Goal: Task Accomplishment & Management: Manage account settings

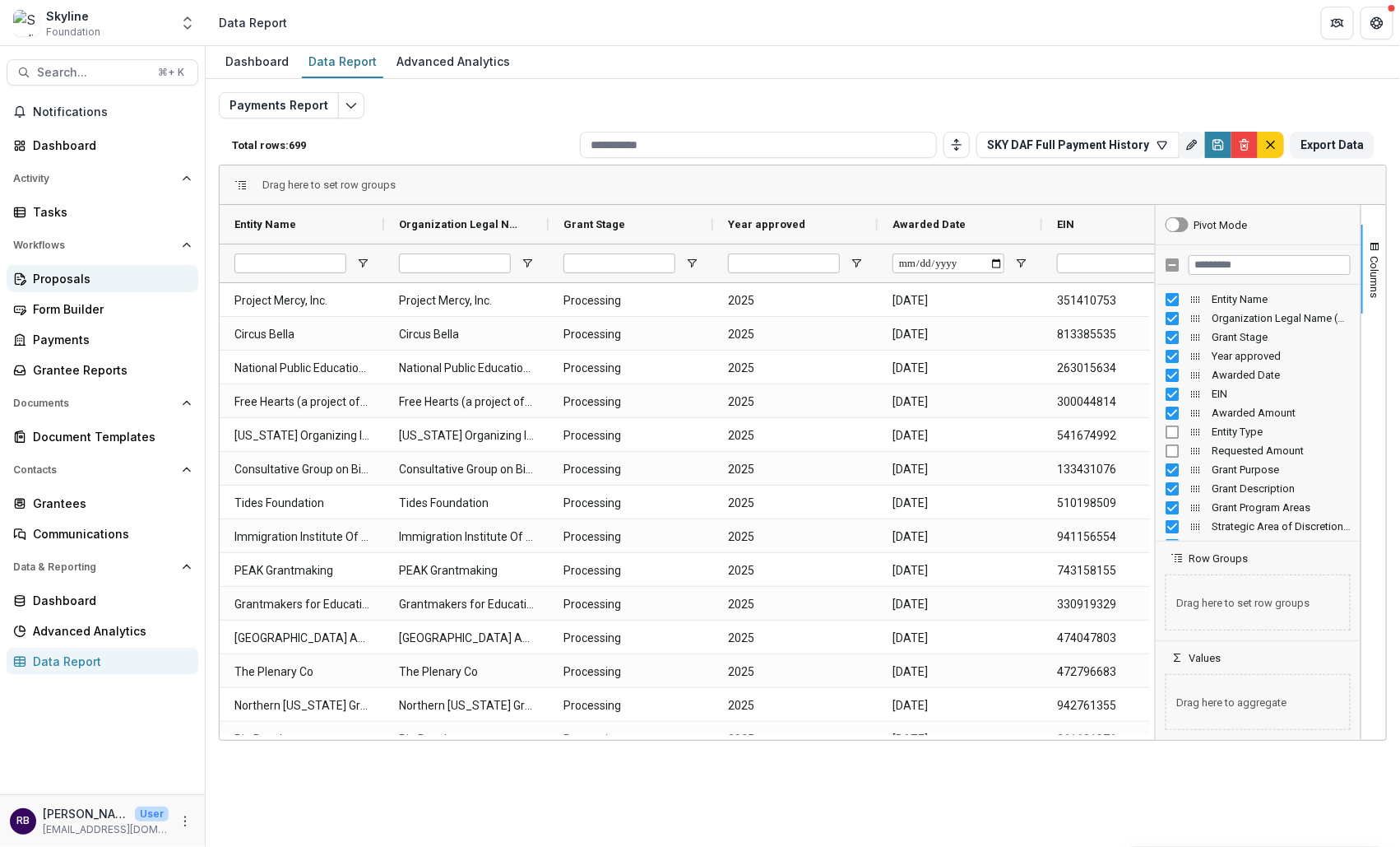
click at [87, 267] on link "Proposals" at bounding box center [103, 278] width 191 height 27
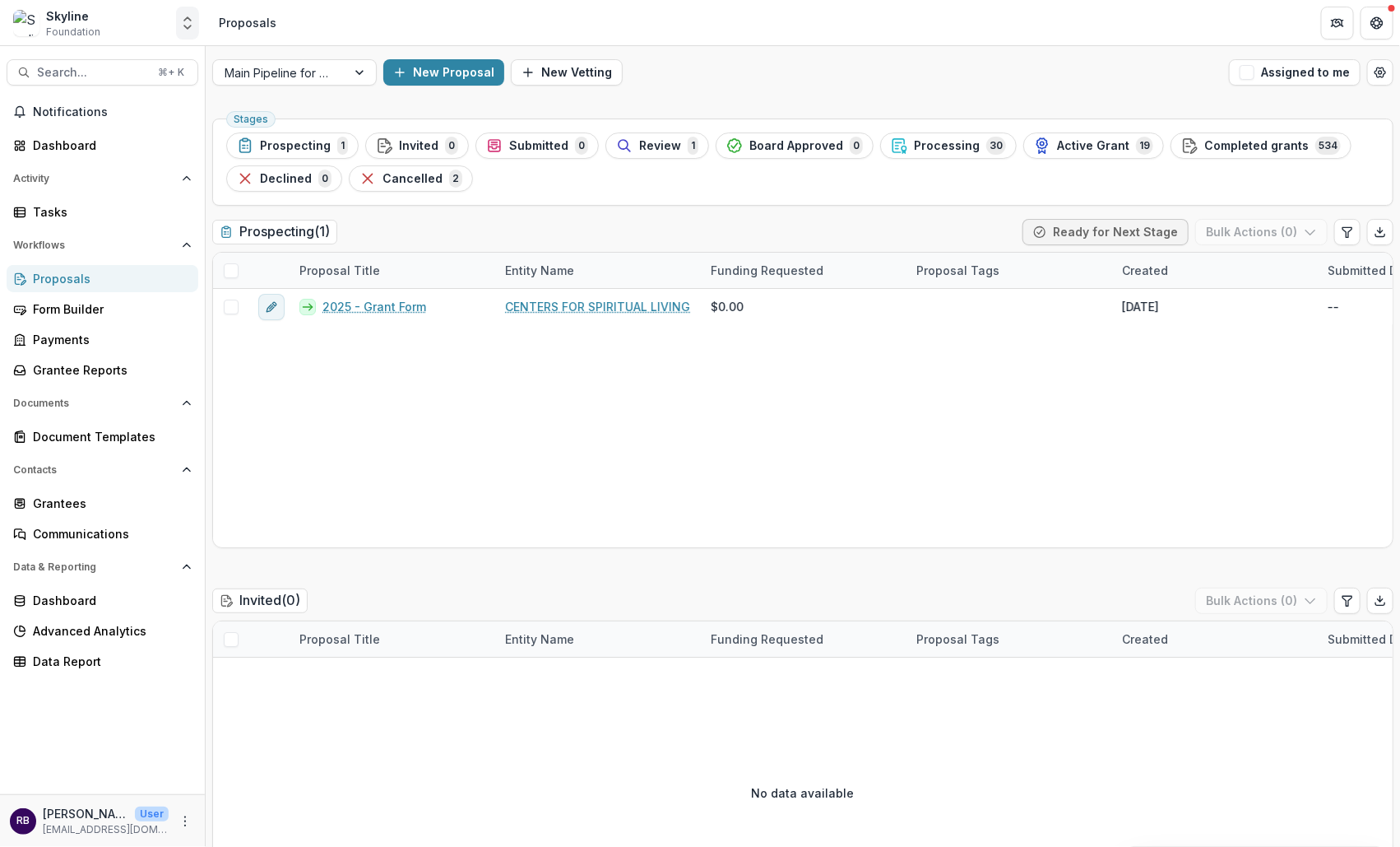
click at [185, 23] on icon "Open entity switcher" at bounding box center [187, 22] width 16 height 16
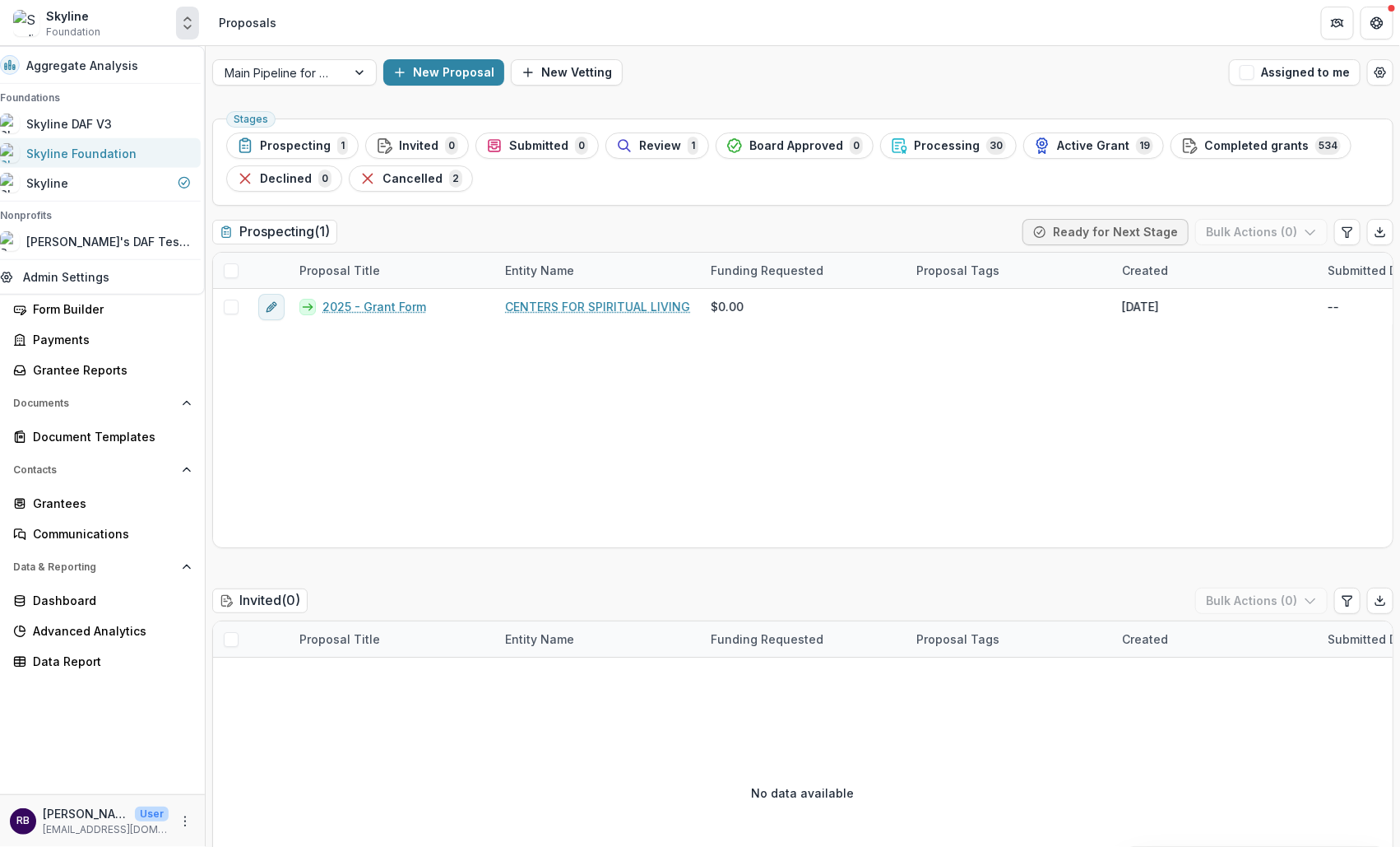
click at [125, 151] on div "Skyline Foundation" at bounding box center [82, 153] width 110 height 17
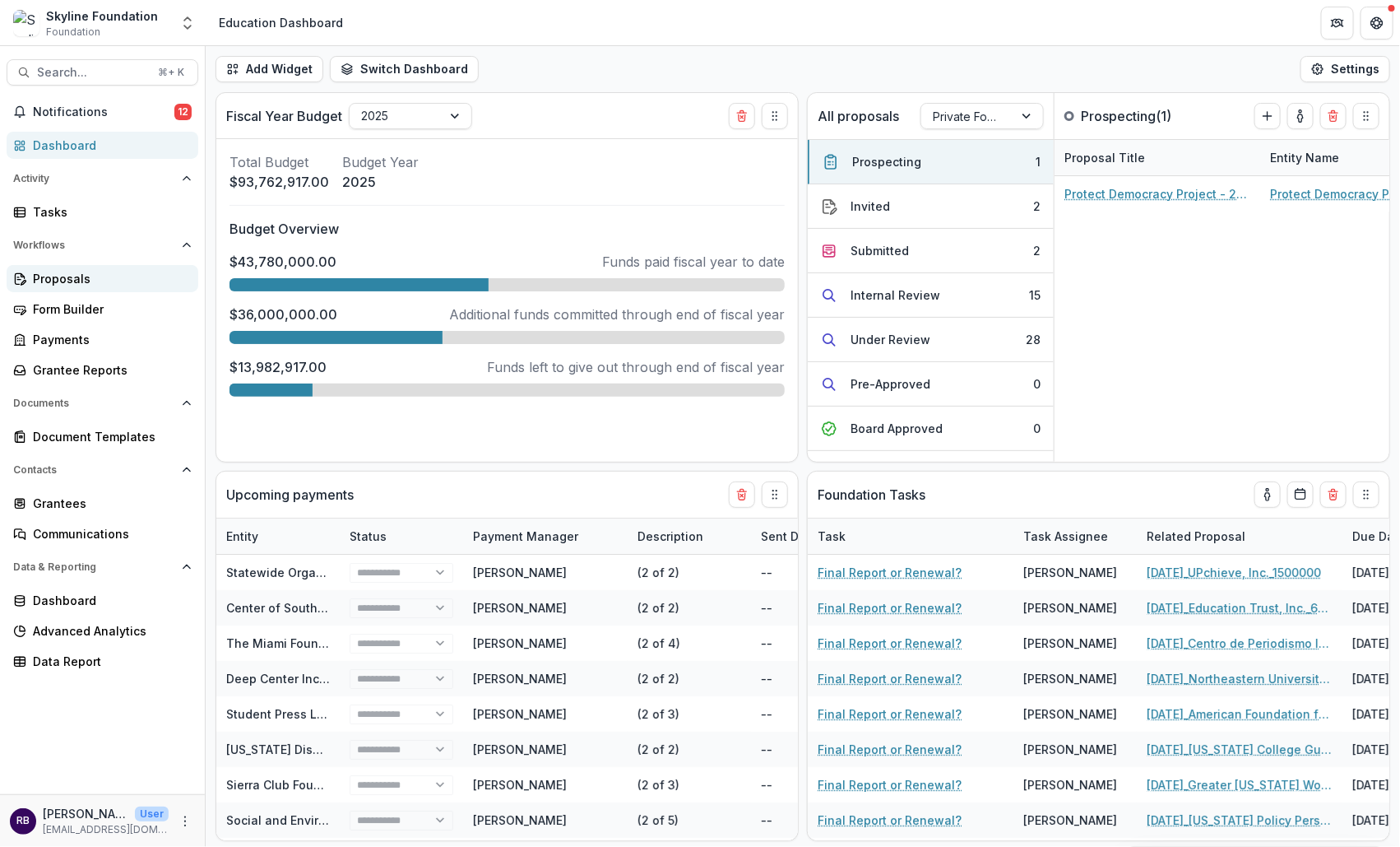
click at [58, 283] on div "Proposals" at bounding box center [109, 279] width 152 height 17
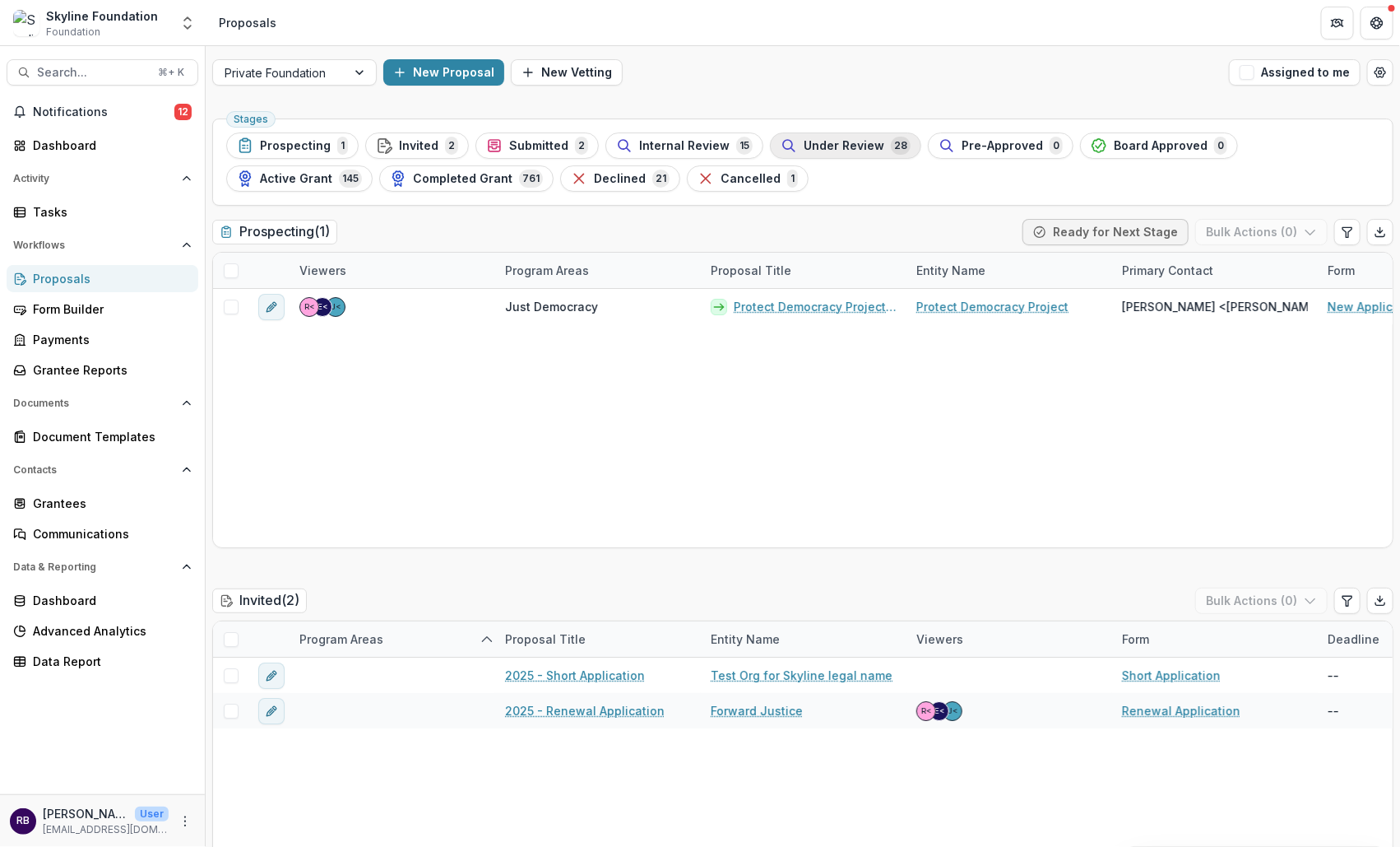
click at [824, 133] on button "Under Review 28" at bounding box center [846, 146] width 152 height 27
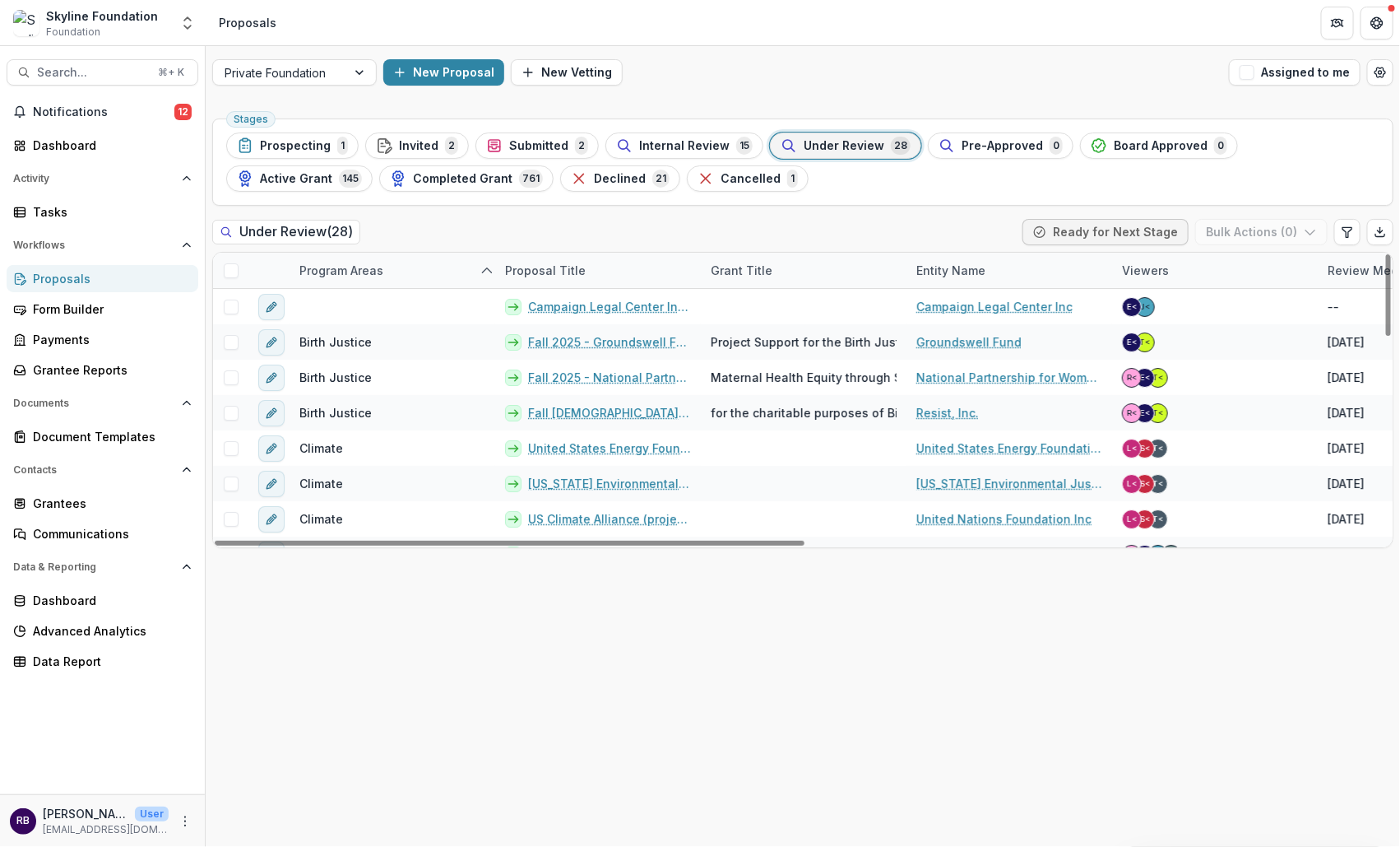
click at [366, 267] on div "Program Areas" at bounding box center [341, 270] width 103 height 17
click at [374, 304] on input at bounding box center [391, 306] width 197 height 27
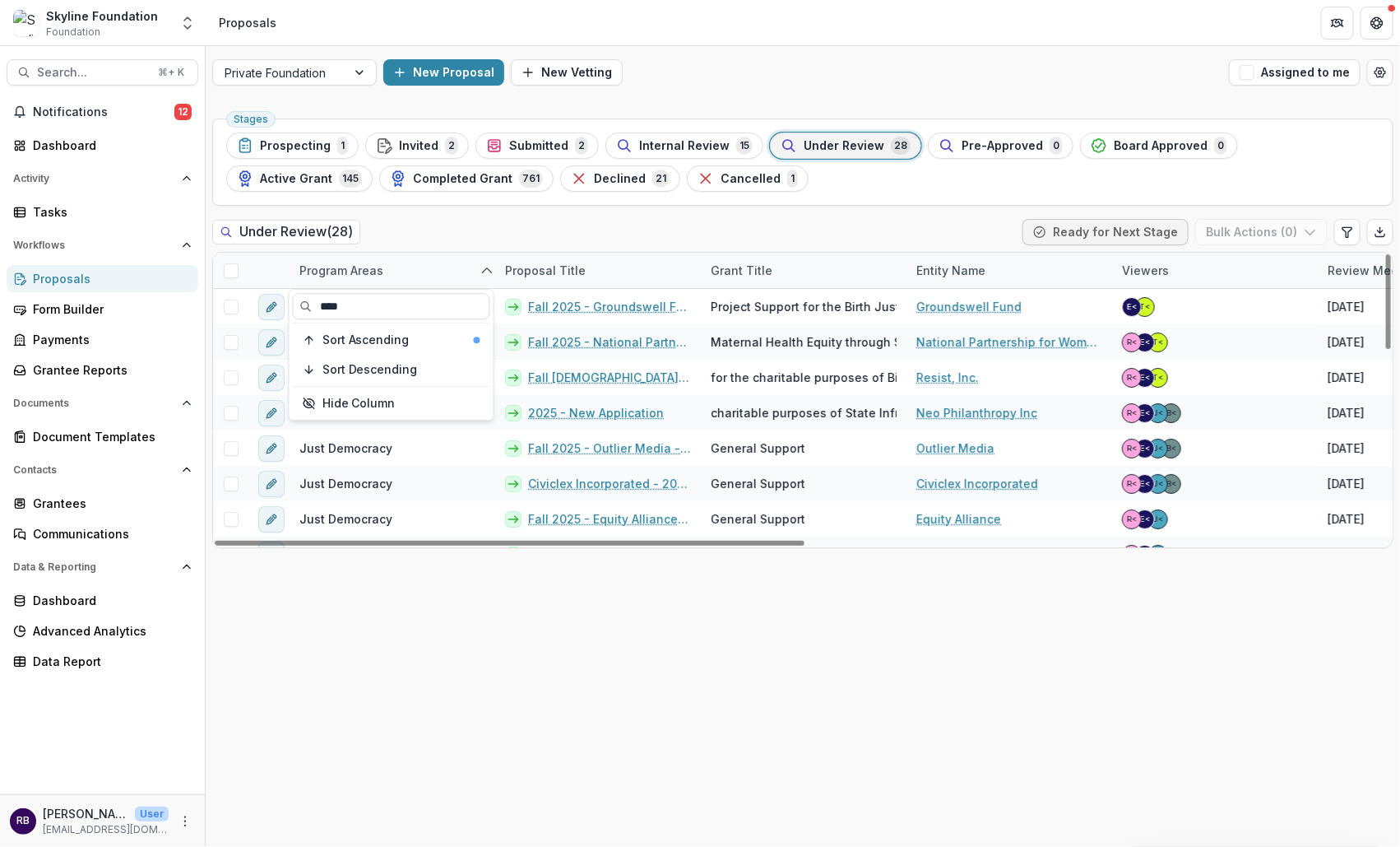
type input "****"
click at [451, 227] on div "Under Review ( 28 ) Ready for Next Stage Bulk Actions ( 0 )" at bounding box center [803, 235] width 1181 height 33
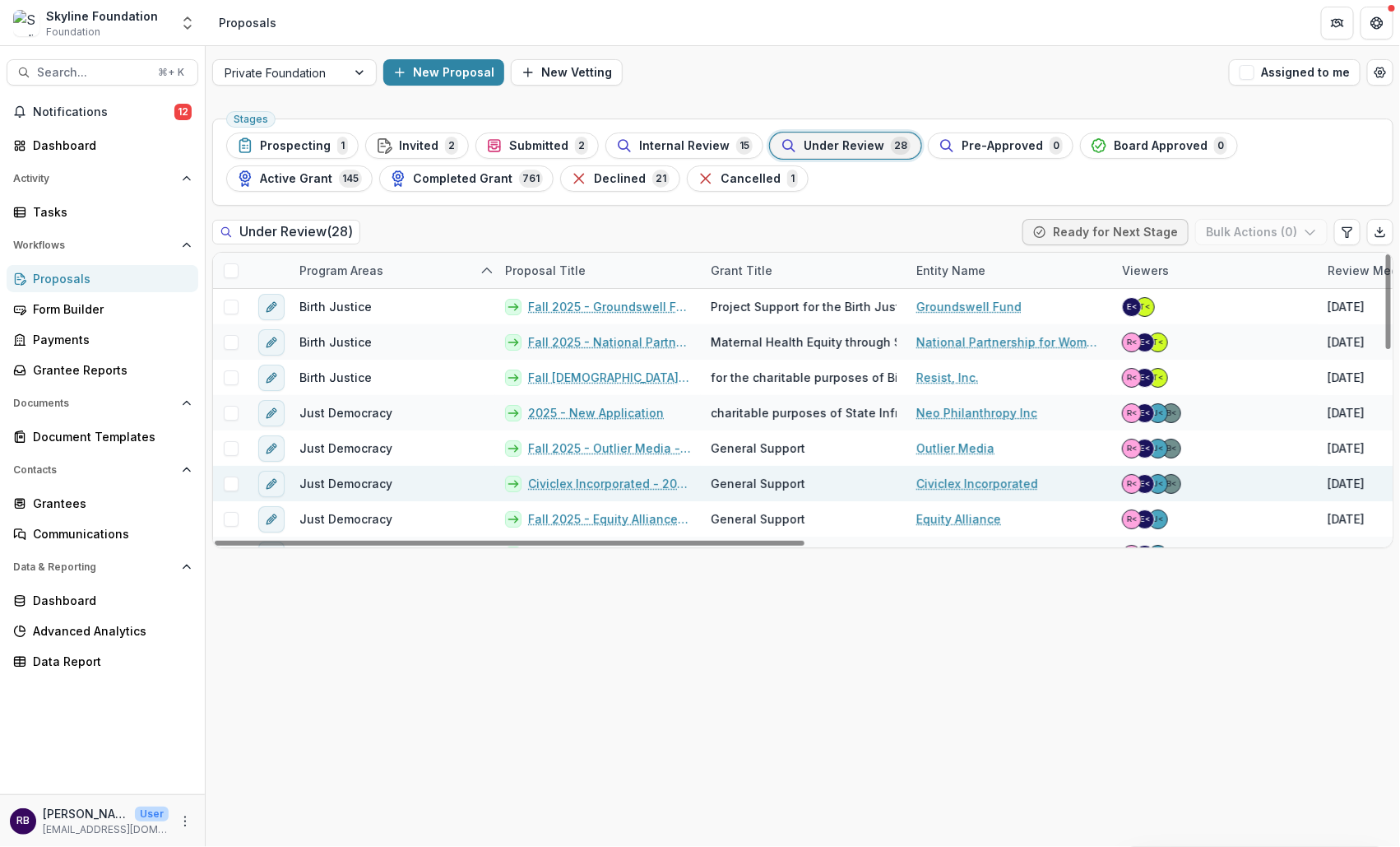
click at [593, 482] on link "Civiclex Incorporated - 2025 - New Application" at bounding box center [609, 483] width 163 height 17
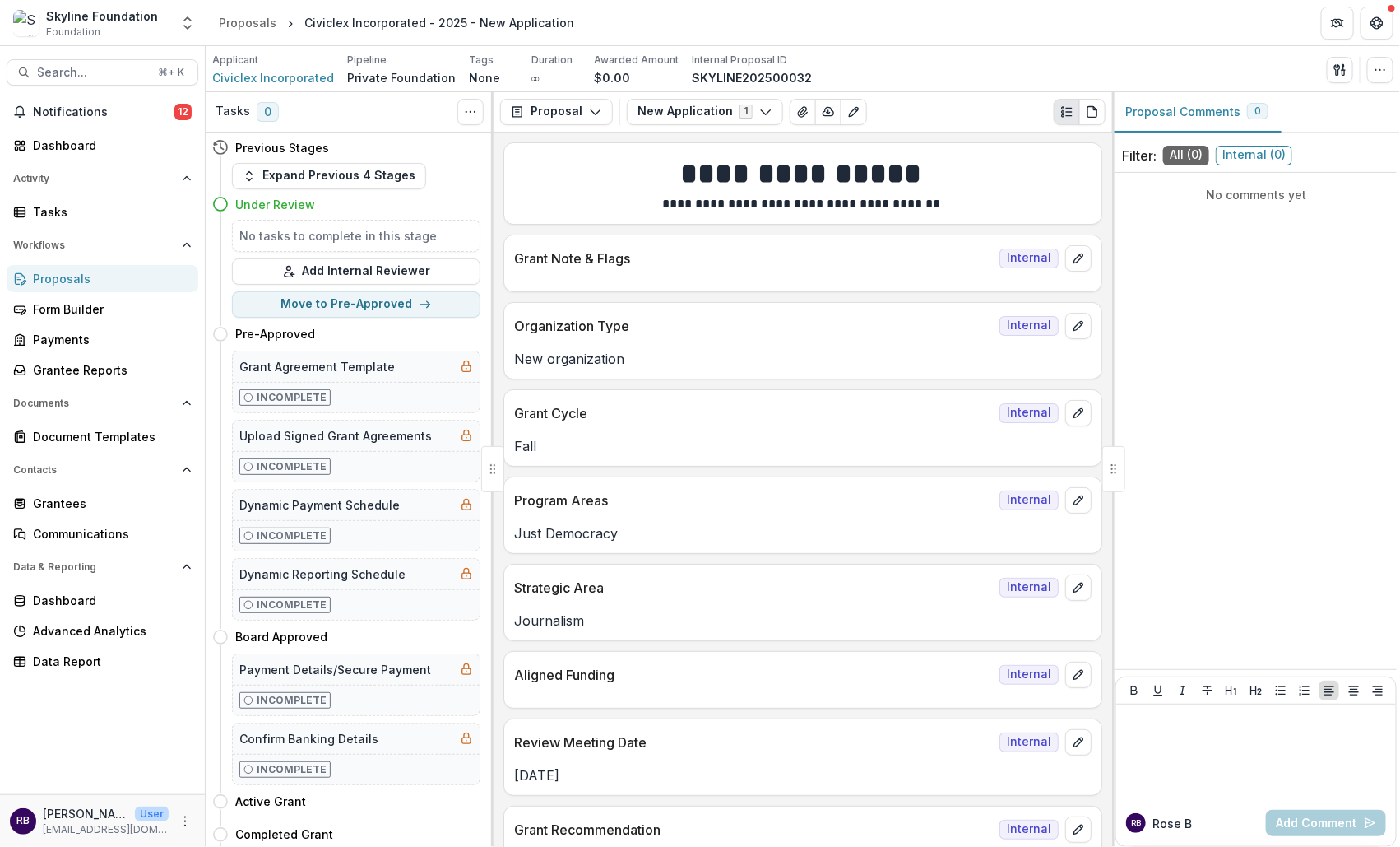
scroll to position [4, 0]
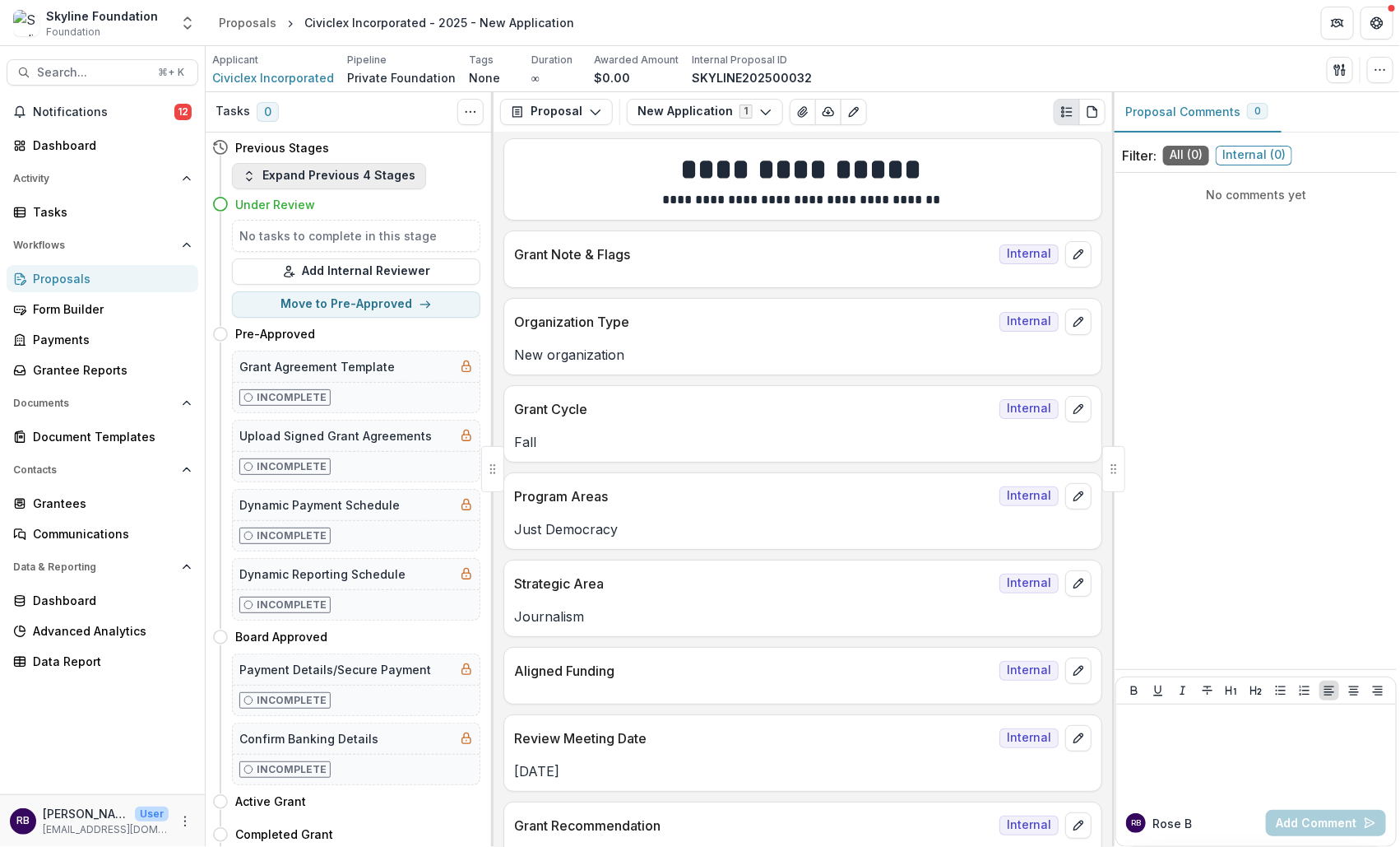
click at [291, 178] on button "Expand Previous 4 Stages" at bounding box center [328, 176] width 194 height 27
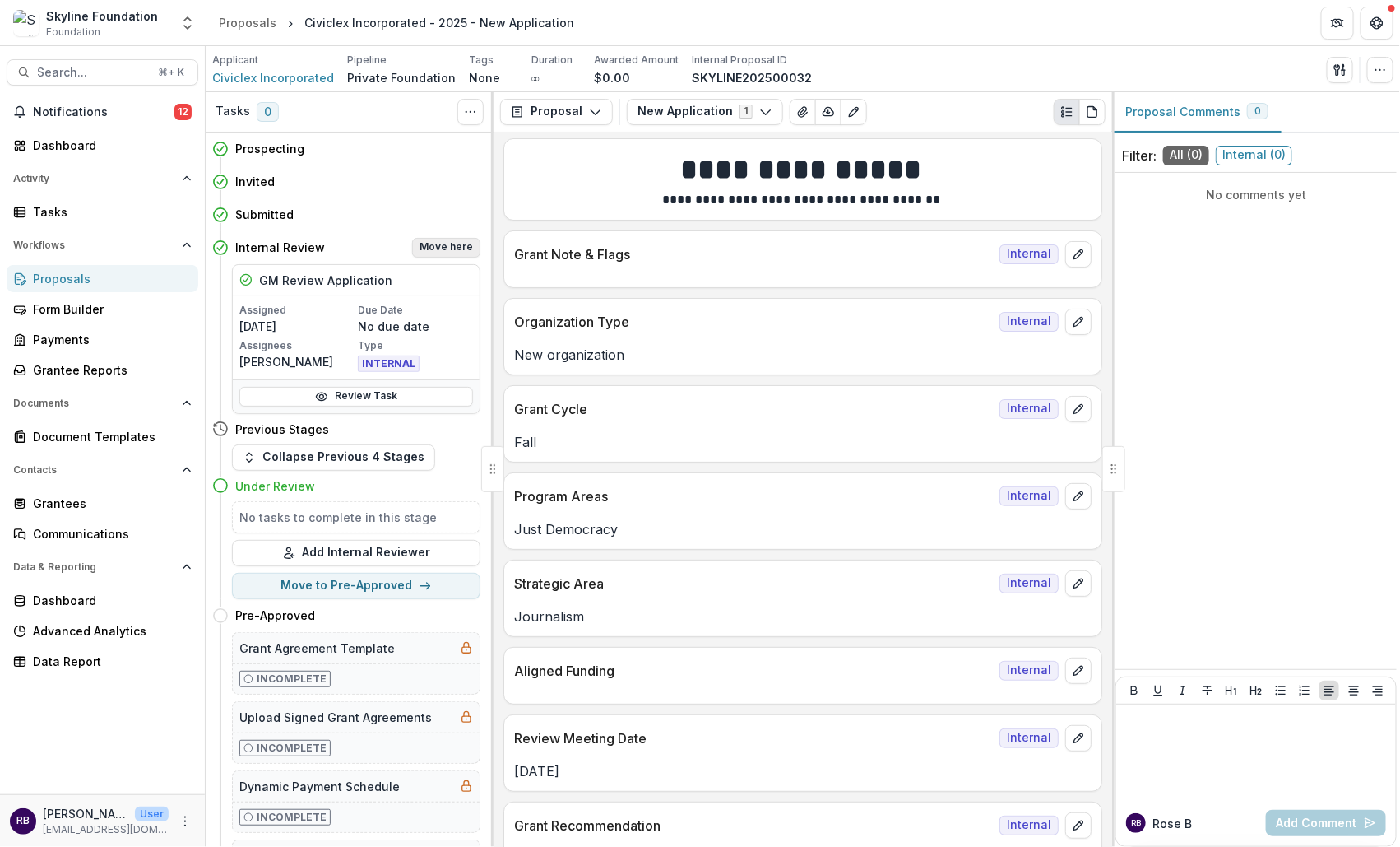
click at [454, 242] on button "Move here" at bounding box center [446, 248] width 68 height 20
select select "**********"
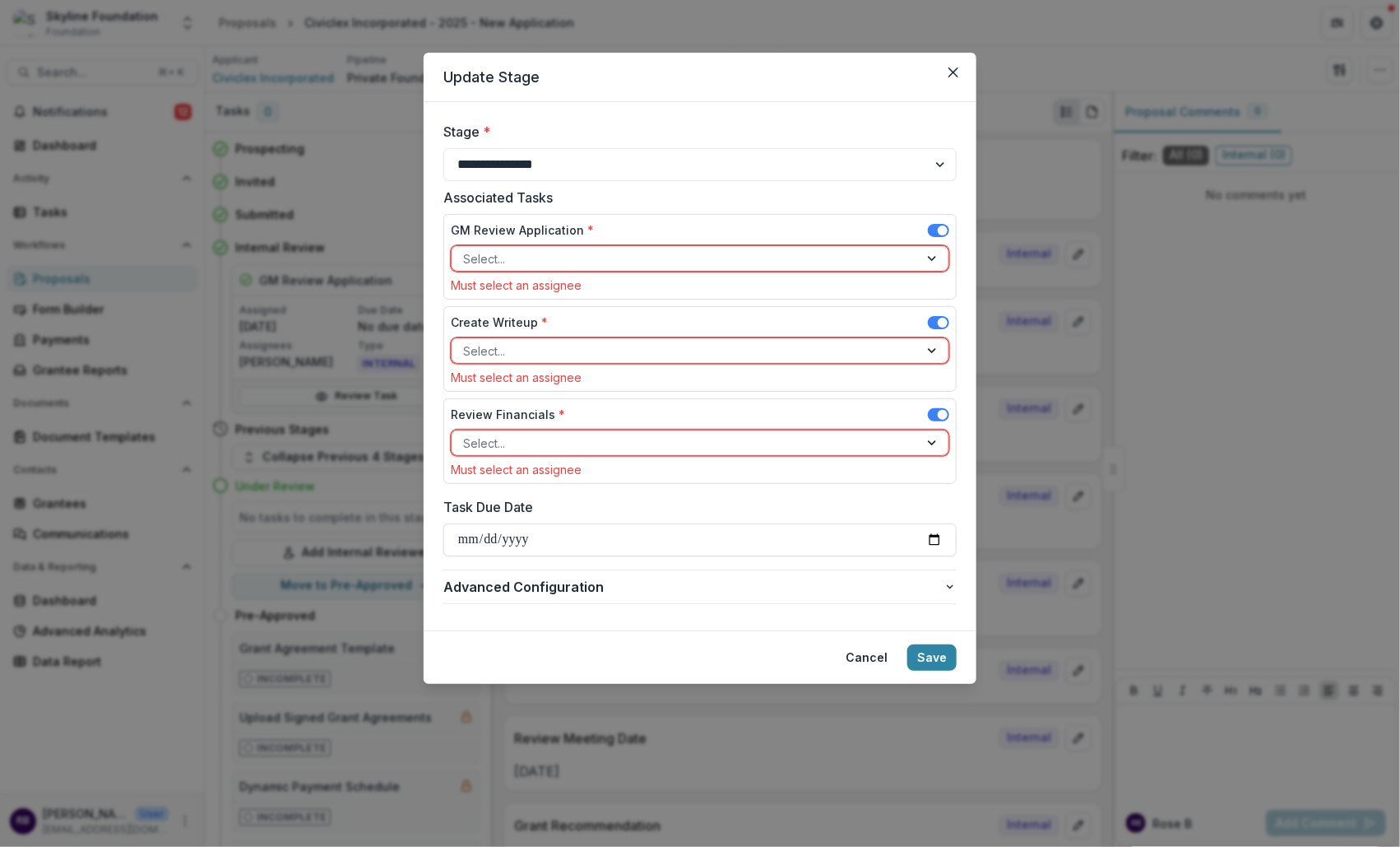
click at [932, 229] on span at bounding box center [938, 229] width 22 height 13
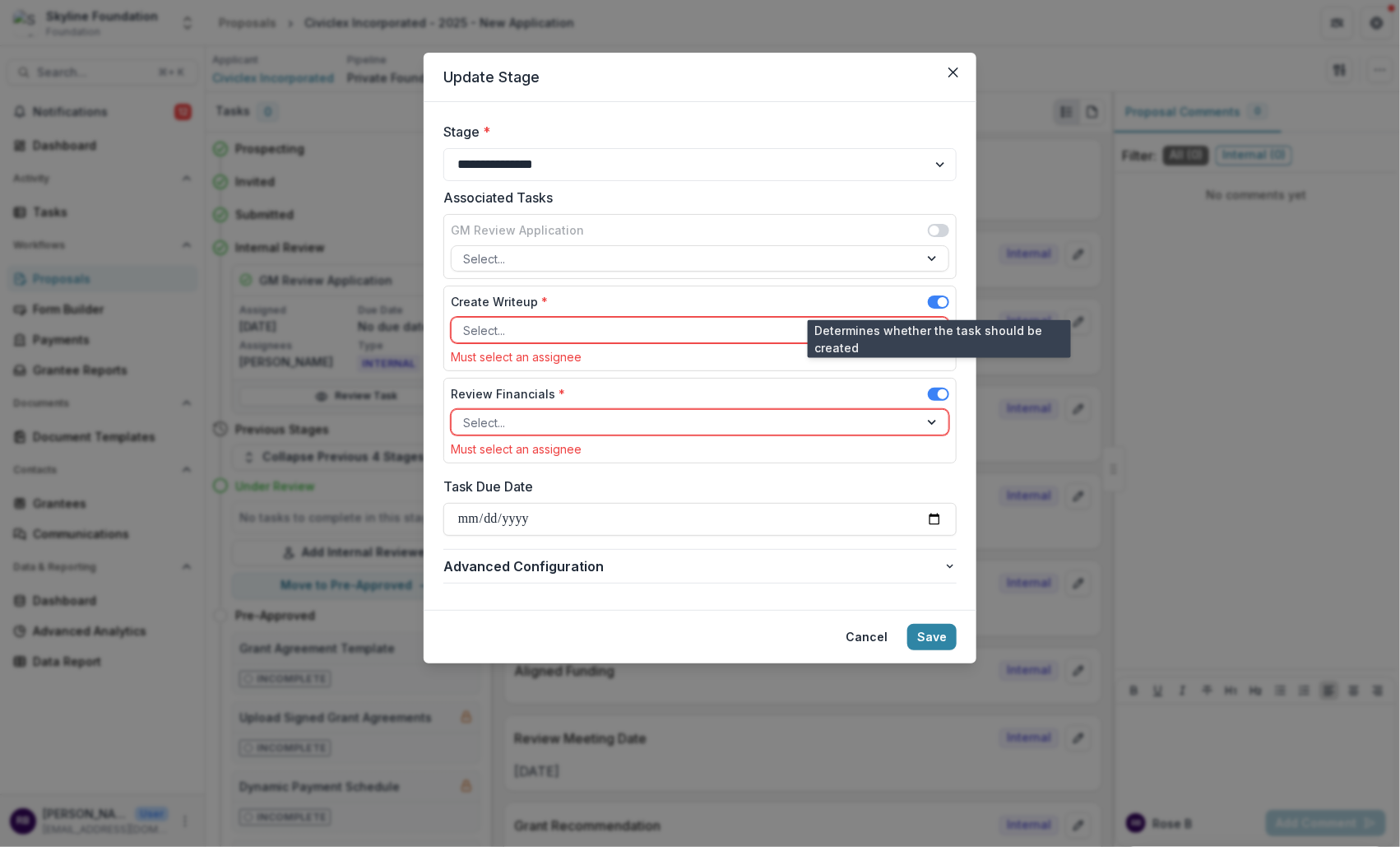
click at [936, 300] on span at bounding box center [938, 301] width 22 height 13
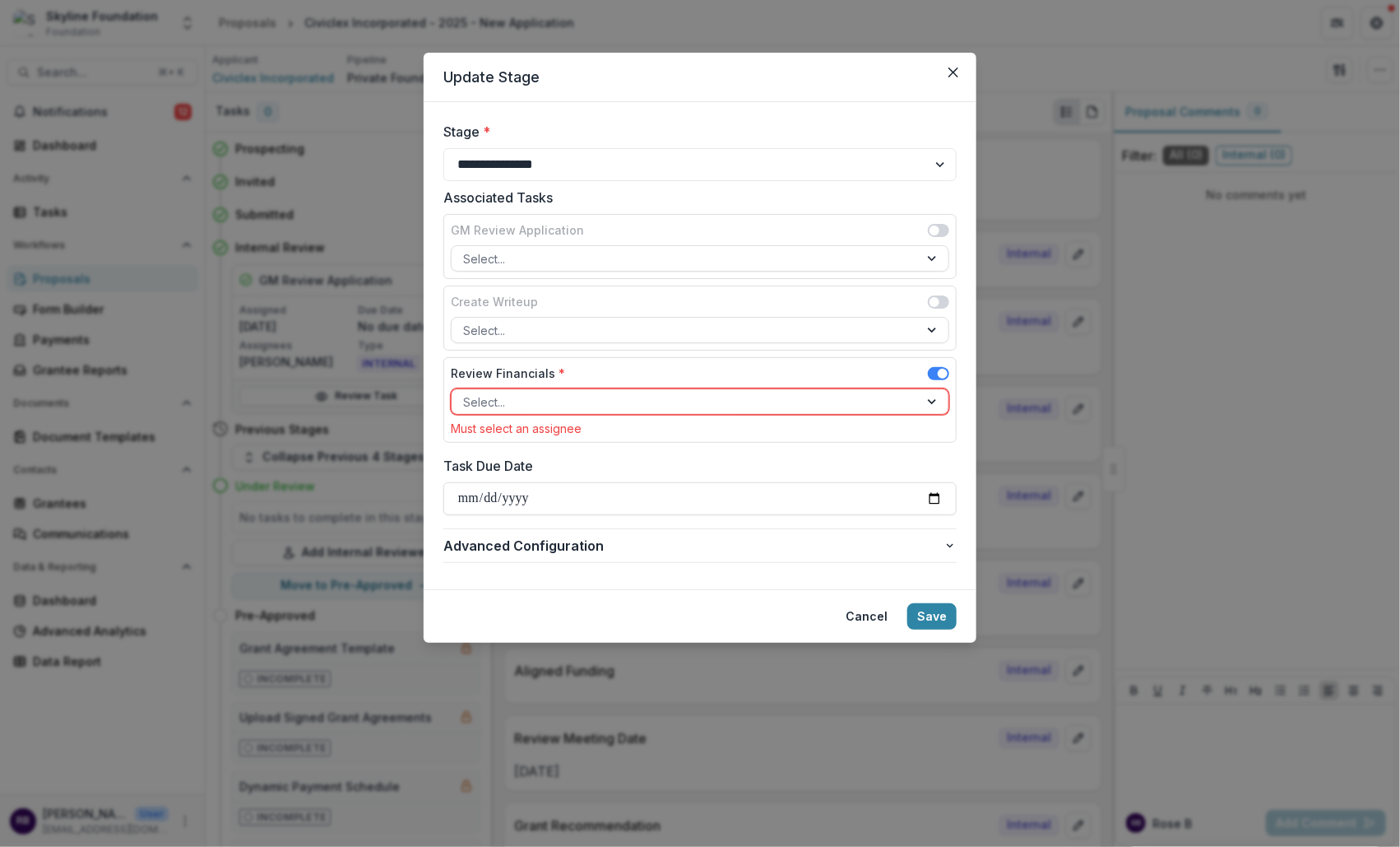
click at [932, 397] on div at bounding box center [934, 401] width 29 height 25
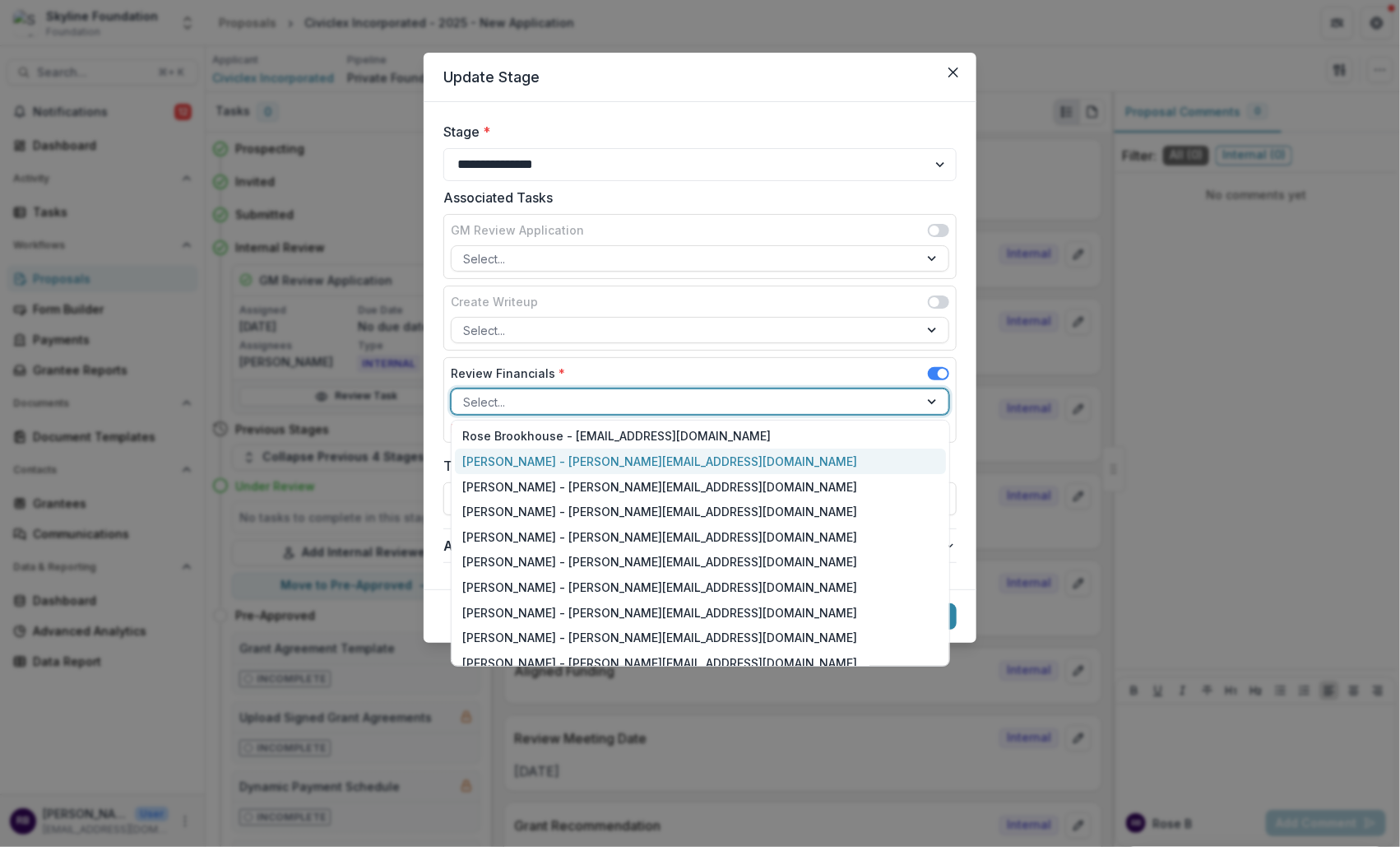
click at [842, 457] on div "Roxanne Hanson - roxanne@skylinefoundation.org" at bounding box center [701, 461] width 491 height 26
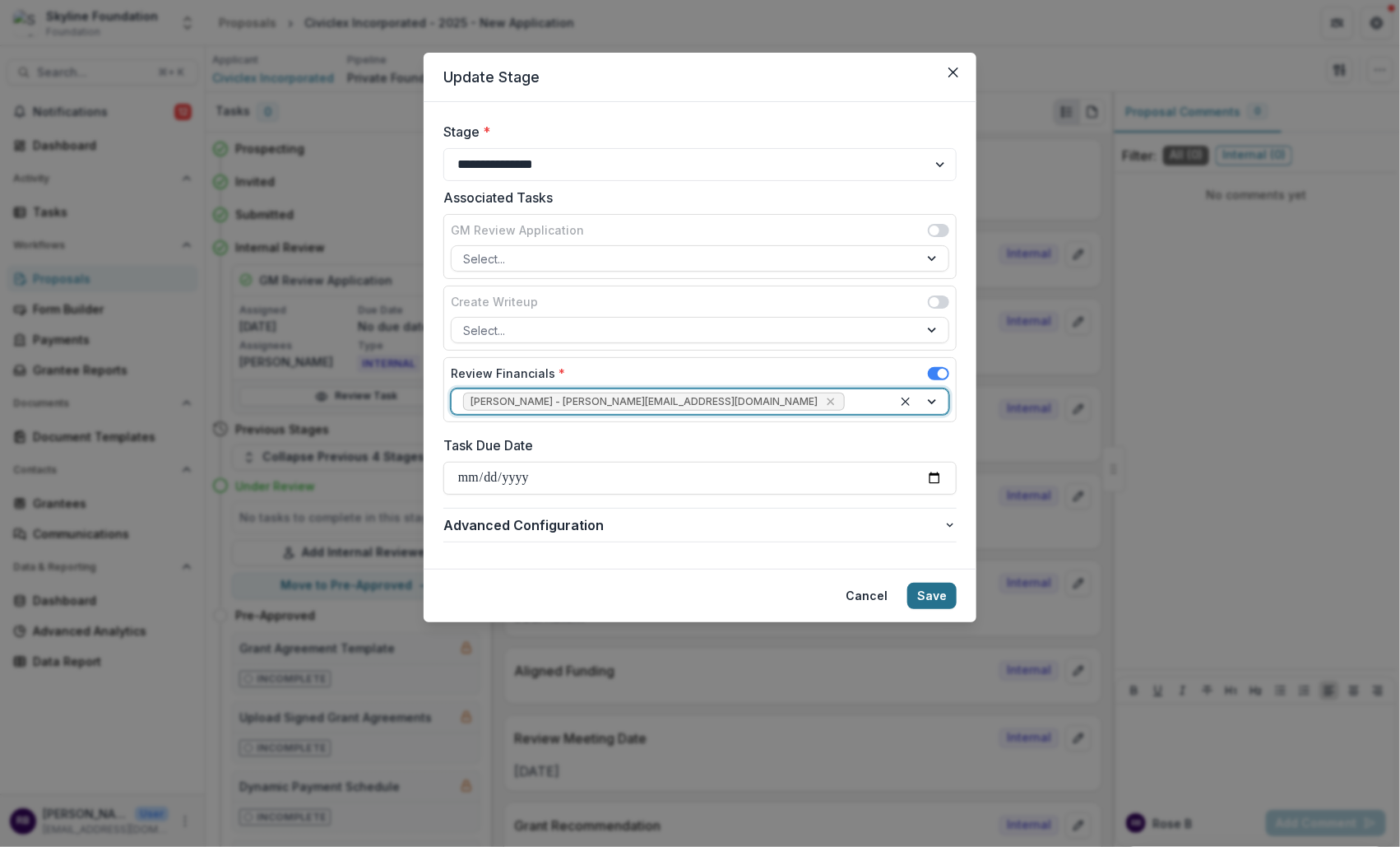
click at [931, 585] on button "Save" at bounding box center [931, 595] width 49 height 27
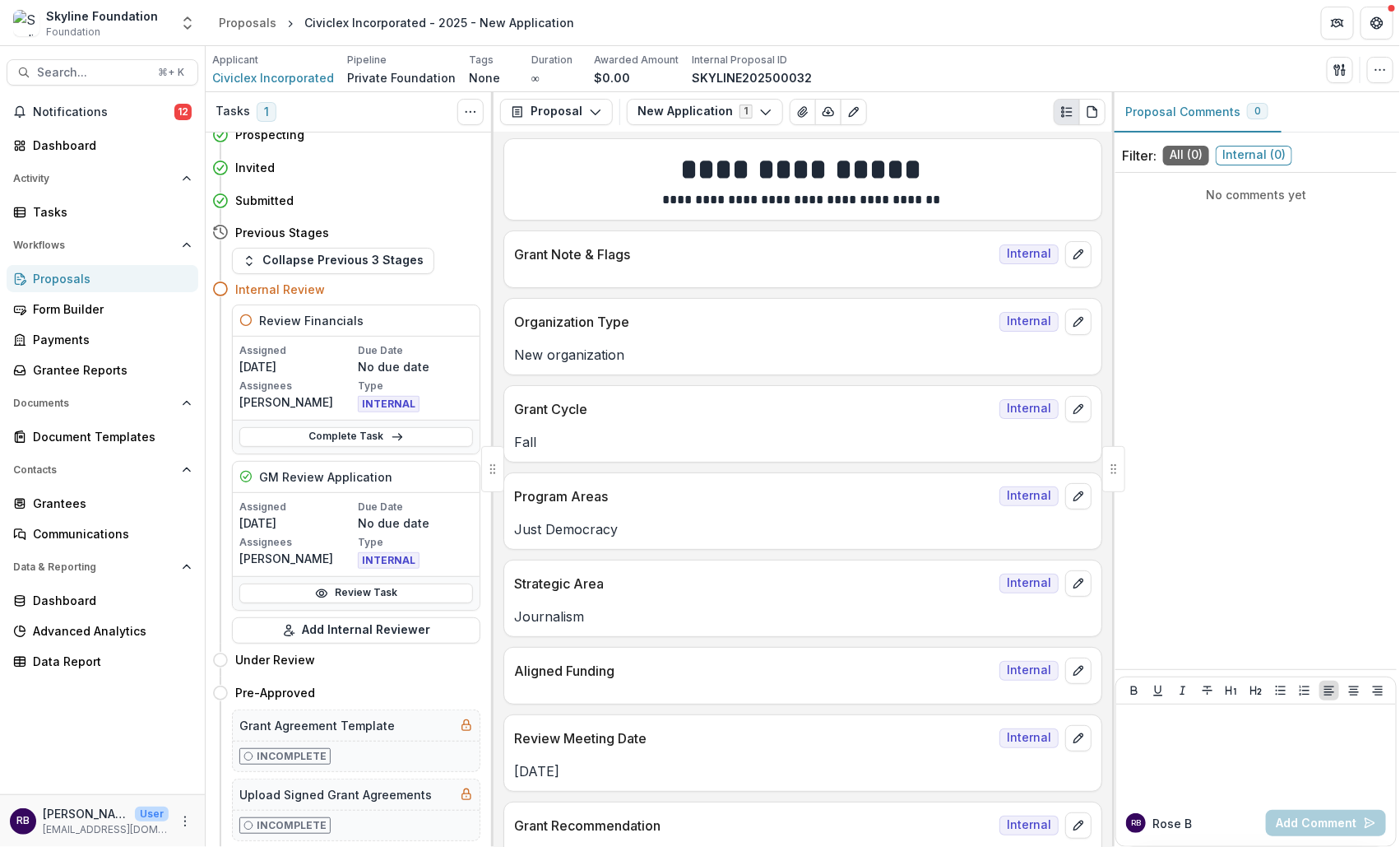
scroll to position [0, 0]
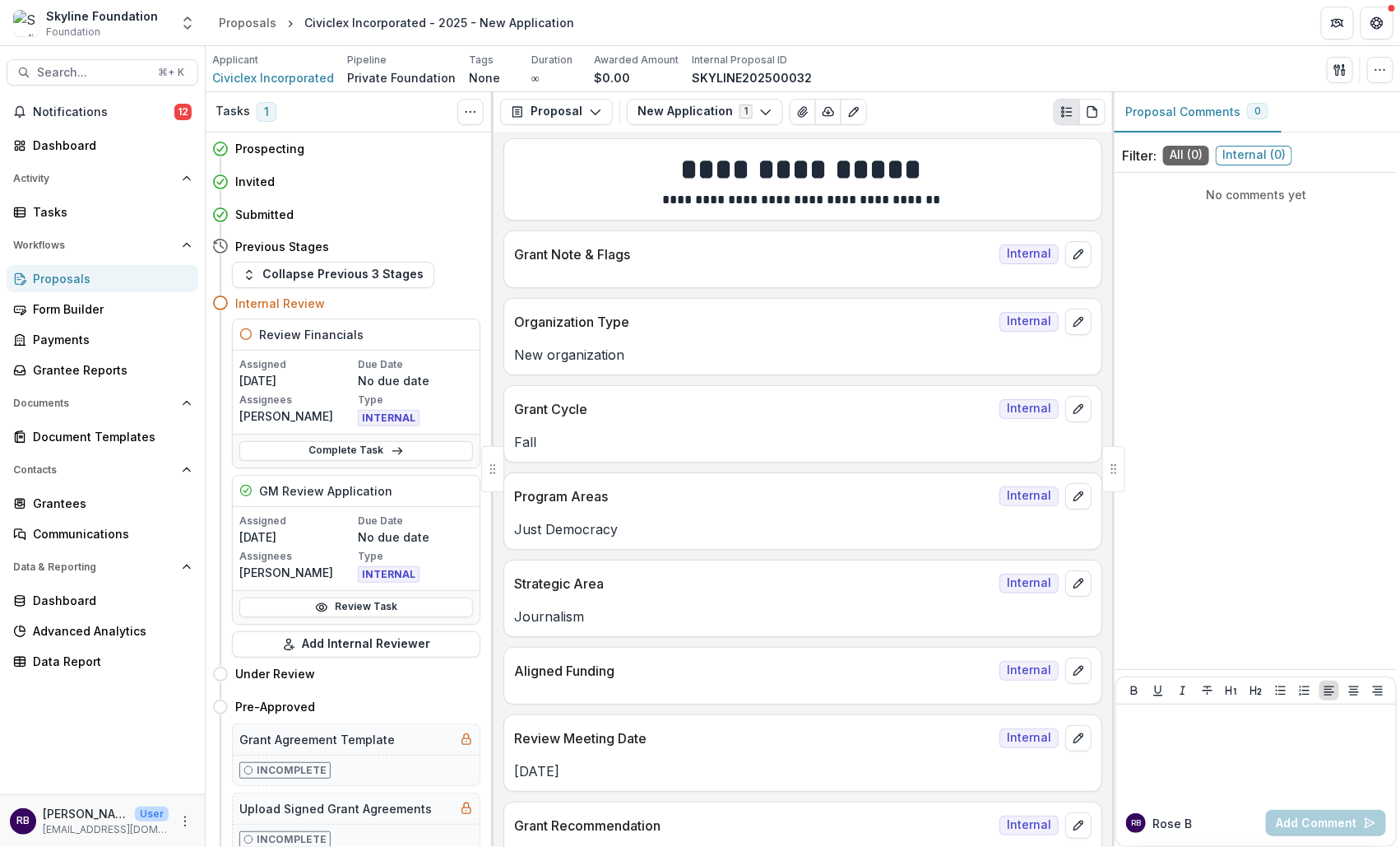
click at [120, 280] on div "Proposals" at bounding box center [109, 279] width 152 height 17
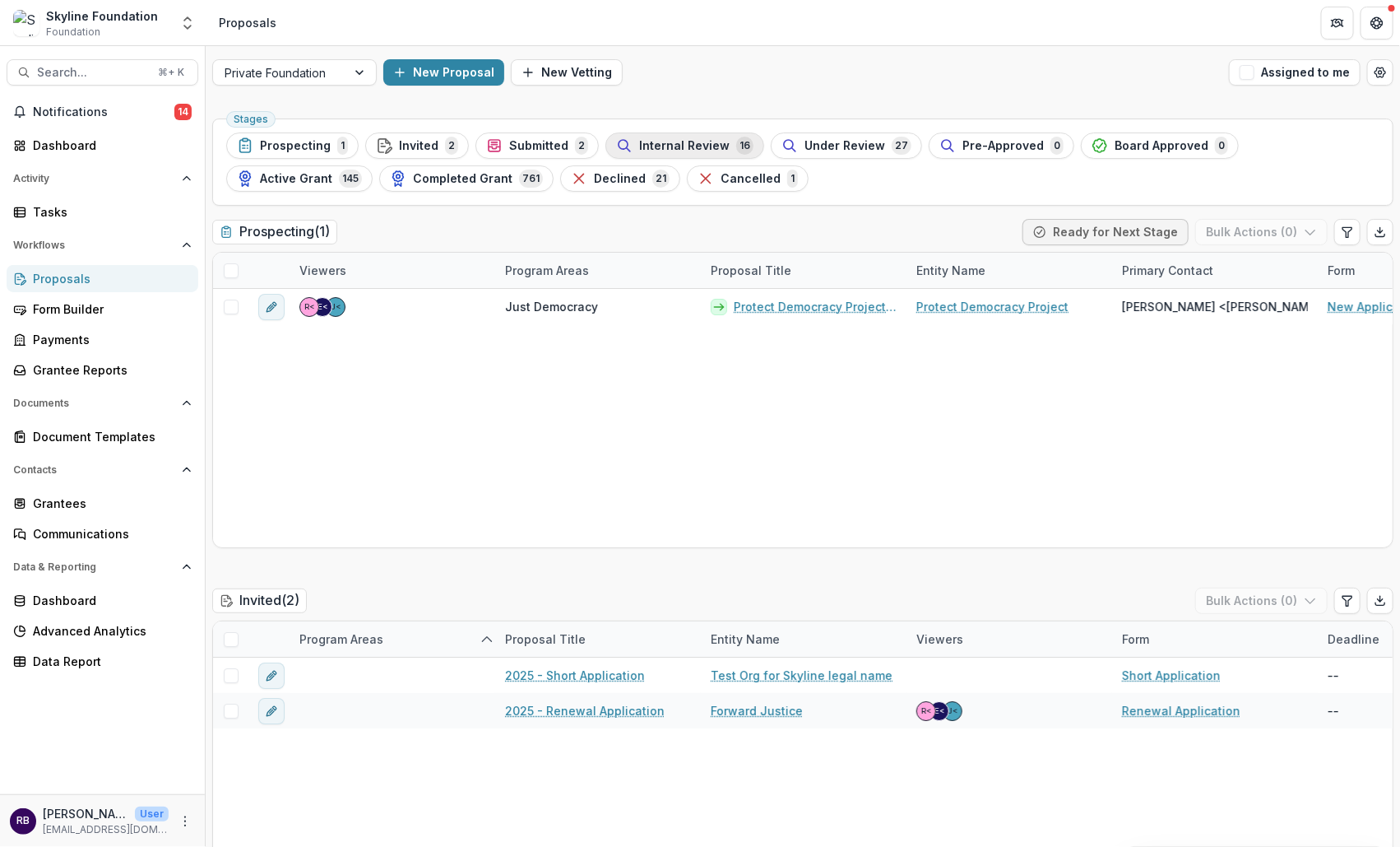
click at [653, 148] on span "Internal Review" at bounding box center [684, 146] width 91 height 14
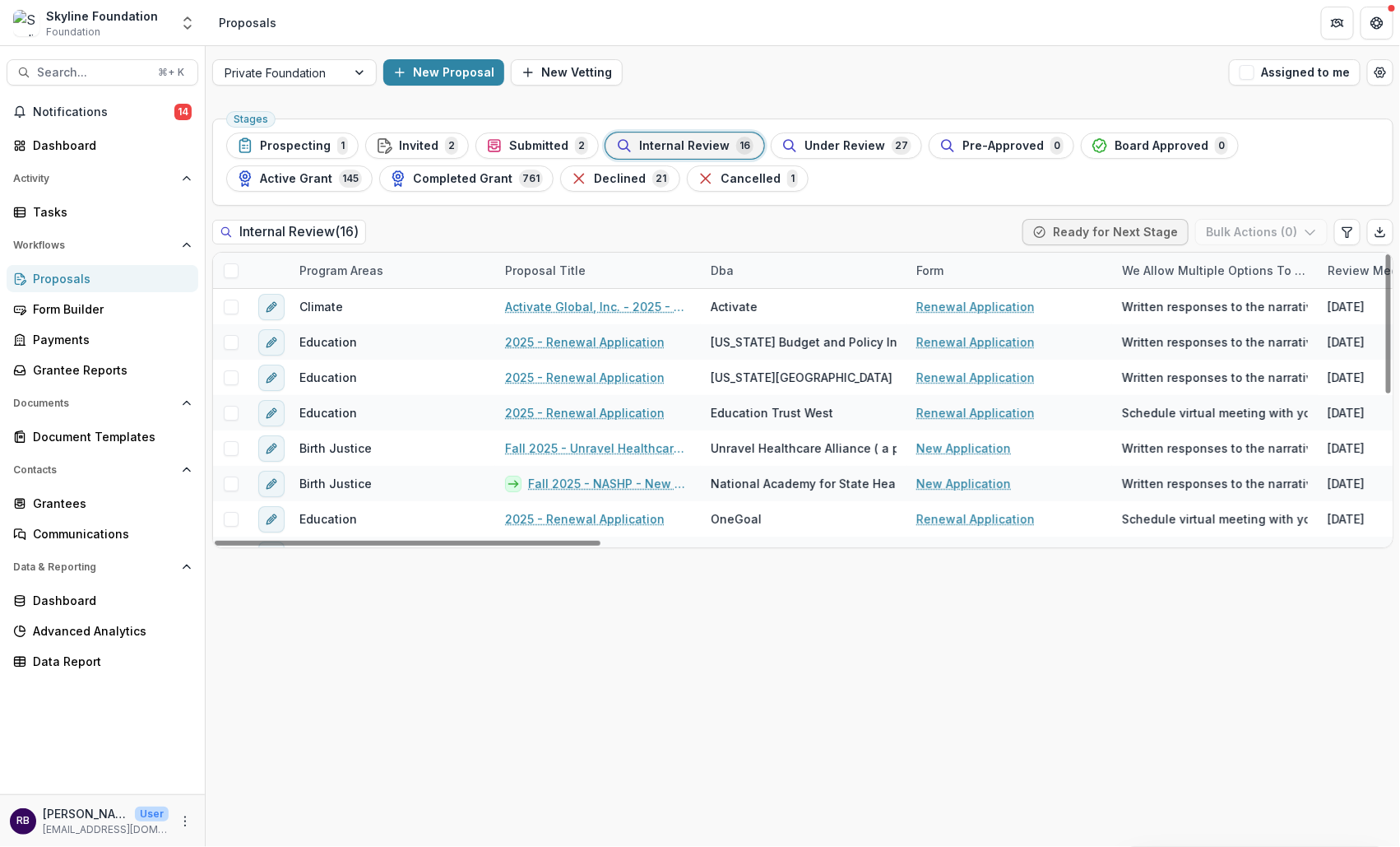
click at [366, 258] on div "Program Areas" at bounding box center [392, 270] width 206 height 35
click at [382, 310] on input at bounding box center [391, 306] width 197 height 27
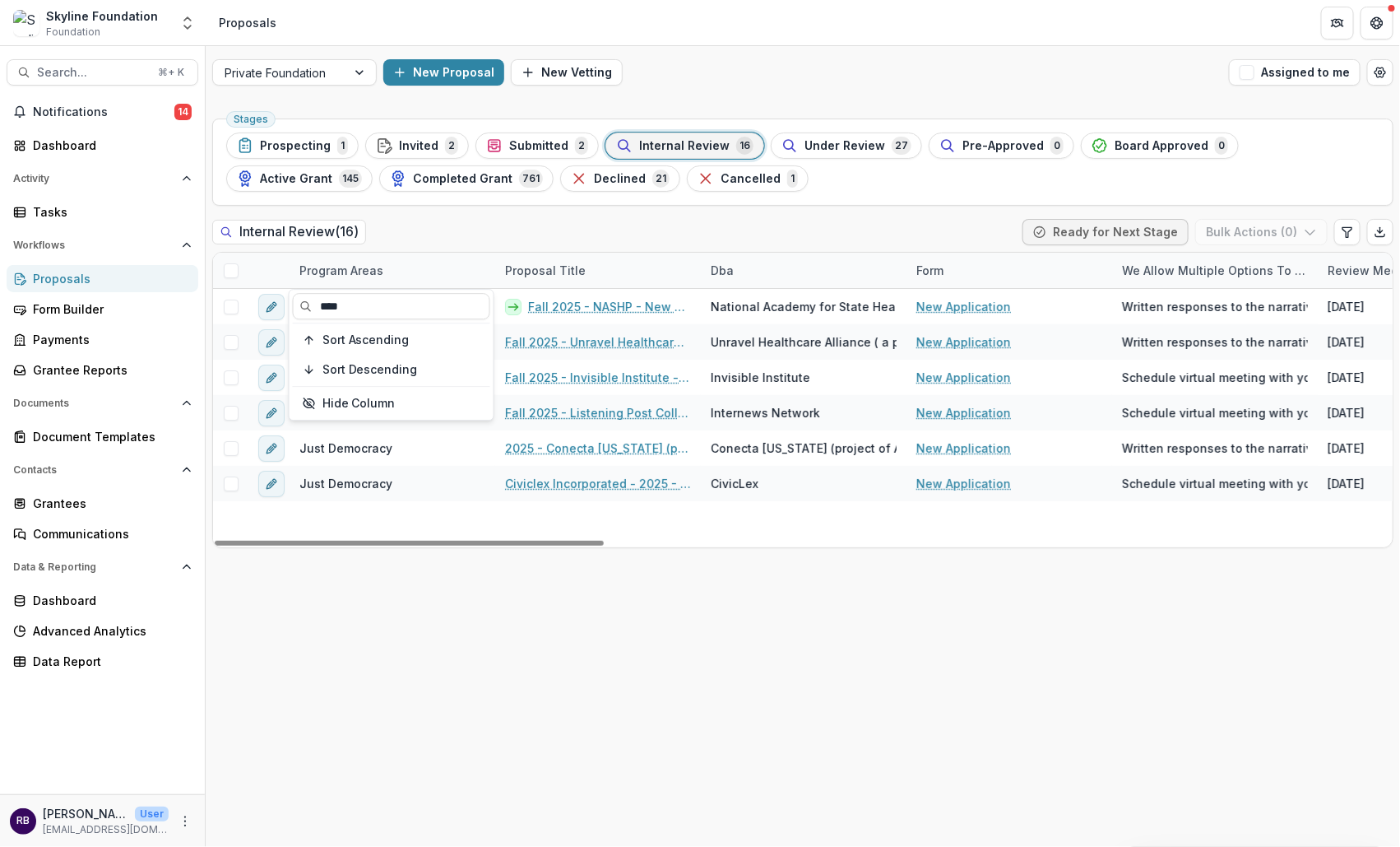
type input "****"
click at [450, 226] on div "Internal Review ( 16 ) Ready for Next Stage Bulk Actions ( 0 )" at bounding box center [803, 235] width 1181 height 33
click at [337, 269] on div "Program Areas" at bounding box center [341, 270] width 103 height 17
click at [376, 296] on input "****" at bounding box center [391, 306] width 197 height 27
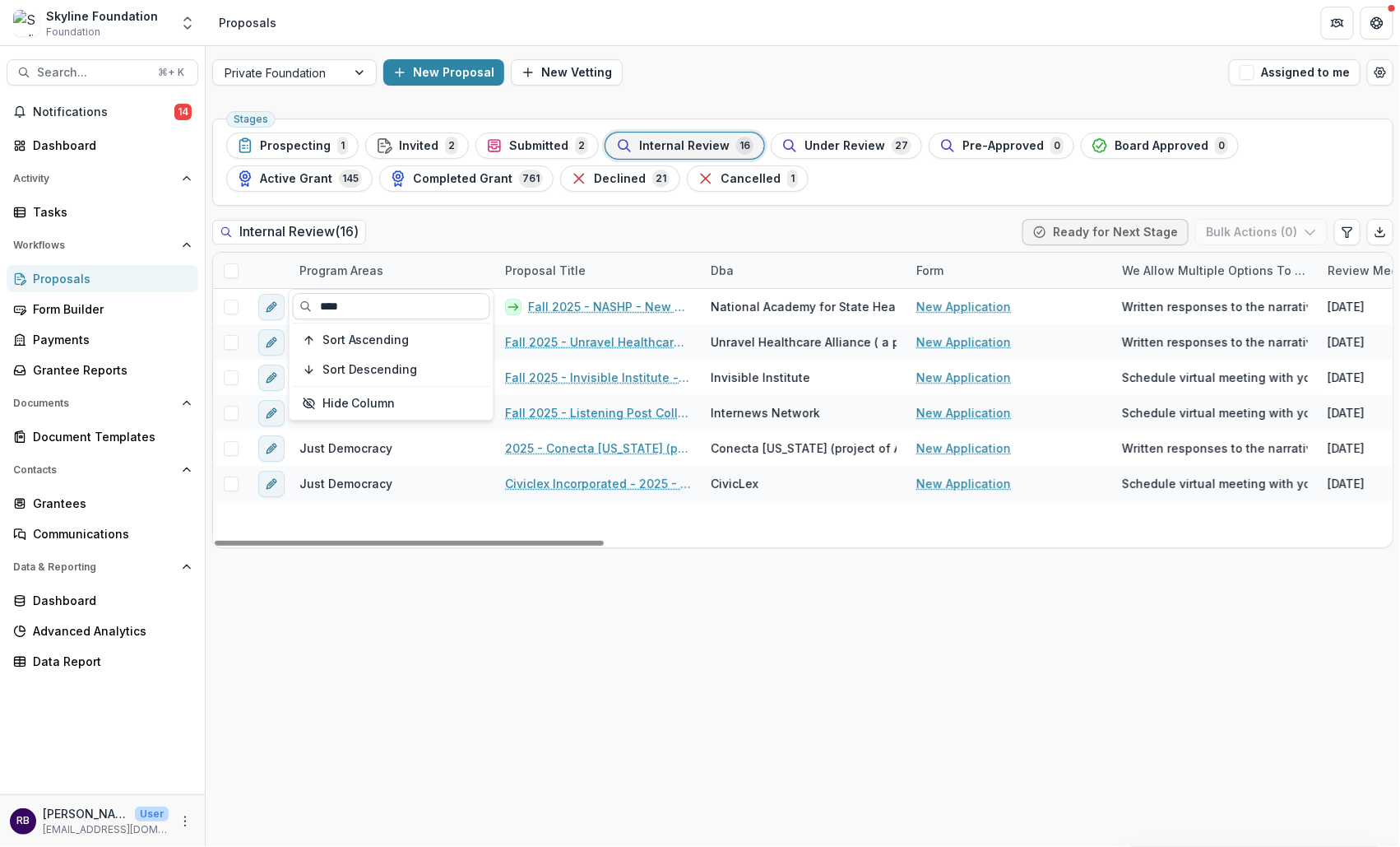
click at [376, 296] on input "****" at bounding box center [391, 306] width 197 height 27
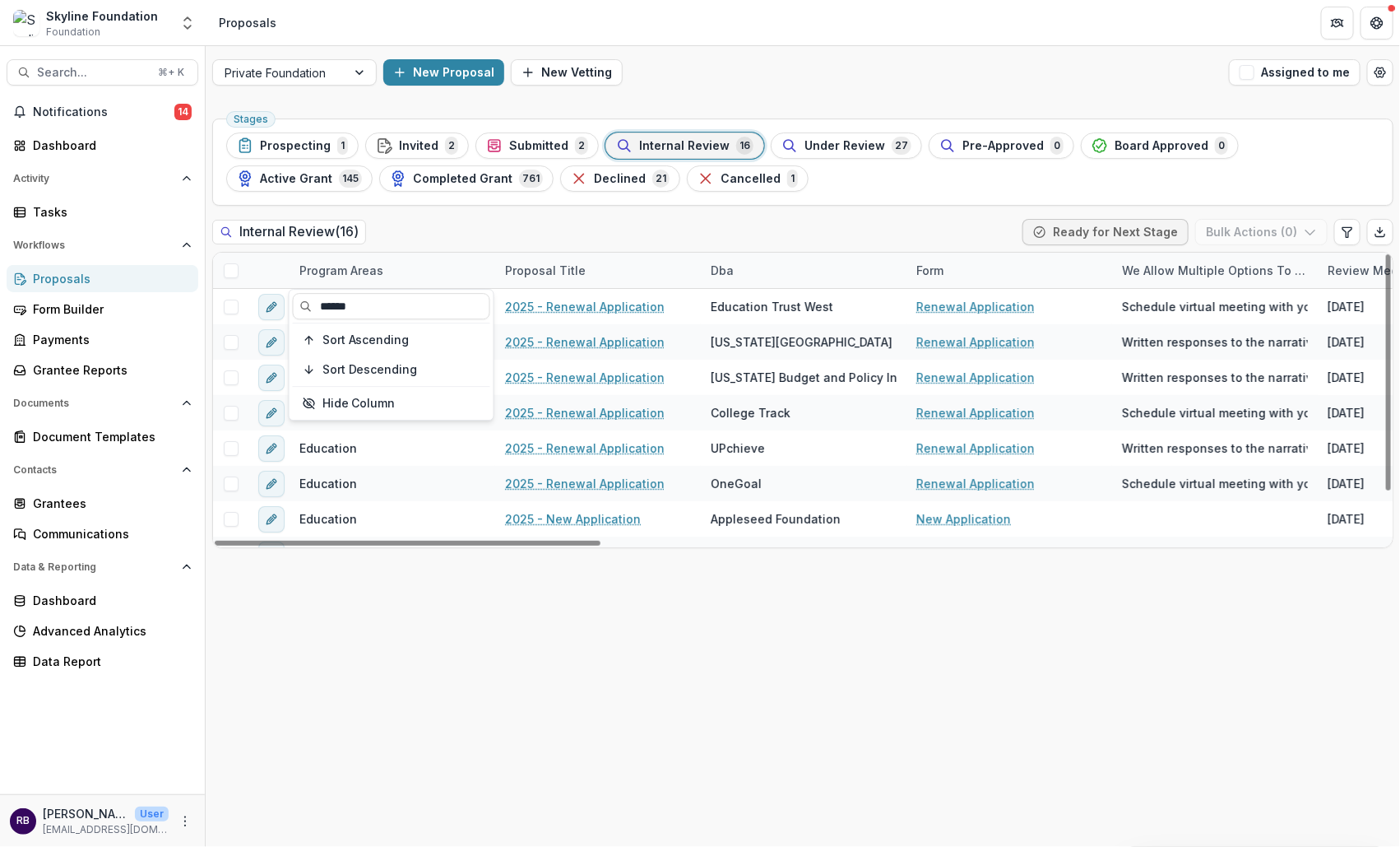
type input "******"
click at [441, 646] on div "Stages Prospecting 1 Invited 2 Submitted 2 Internal Review 16 Under Review 27 P…" at bounding box center [803, 480] width 1194 height 735
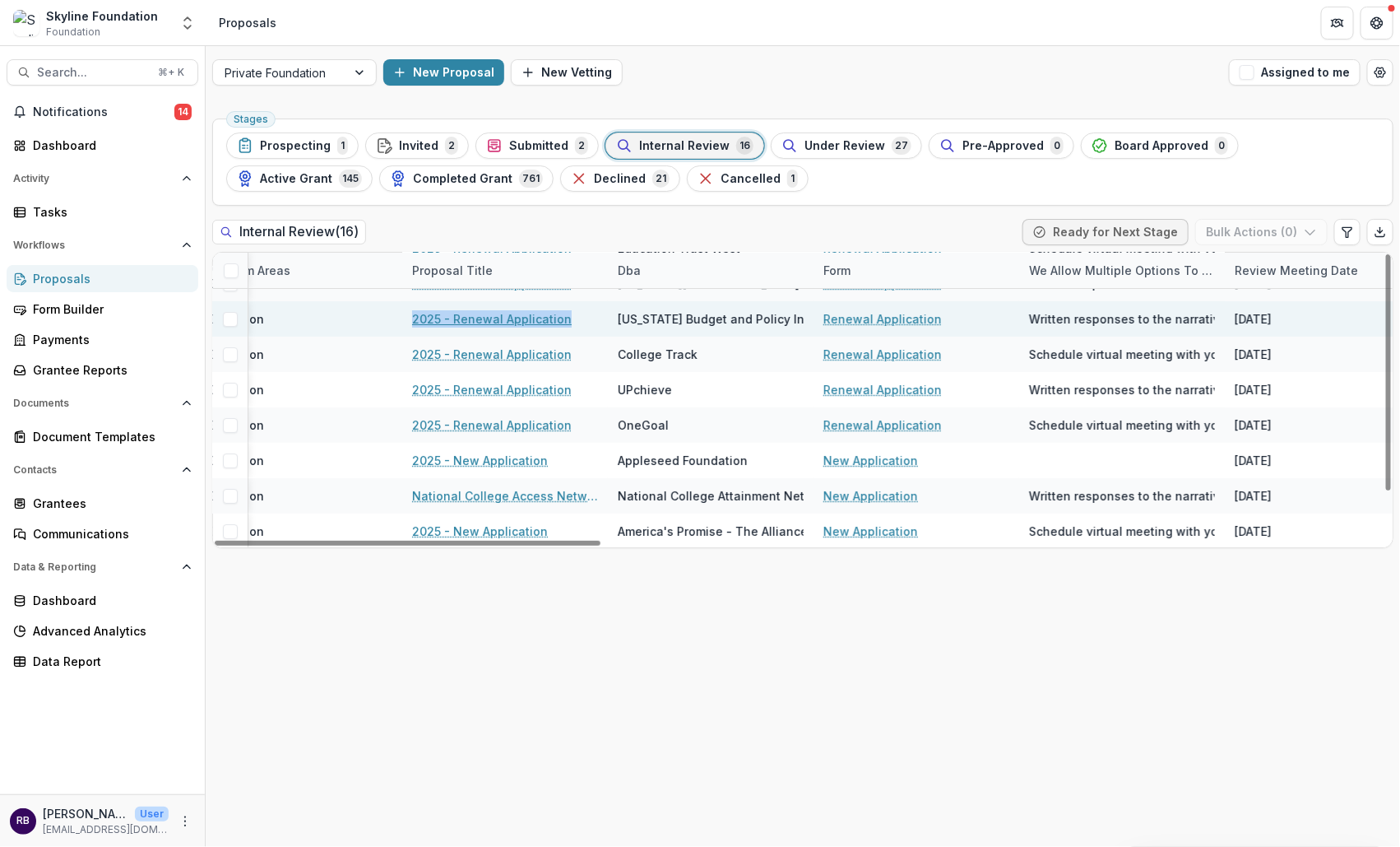
scroll to position [0, 93]
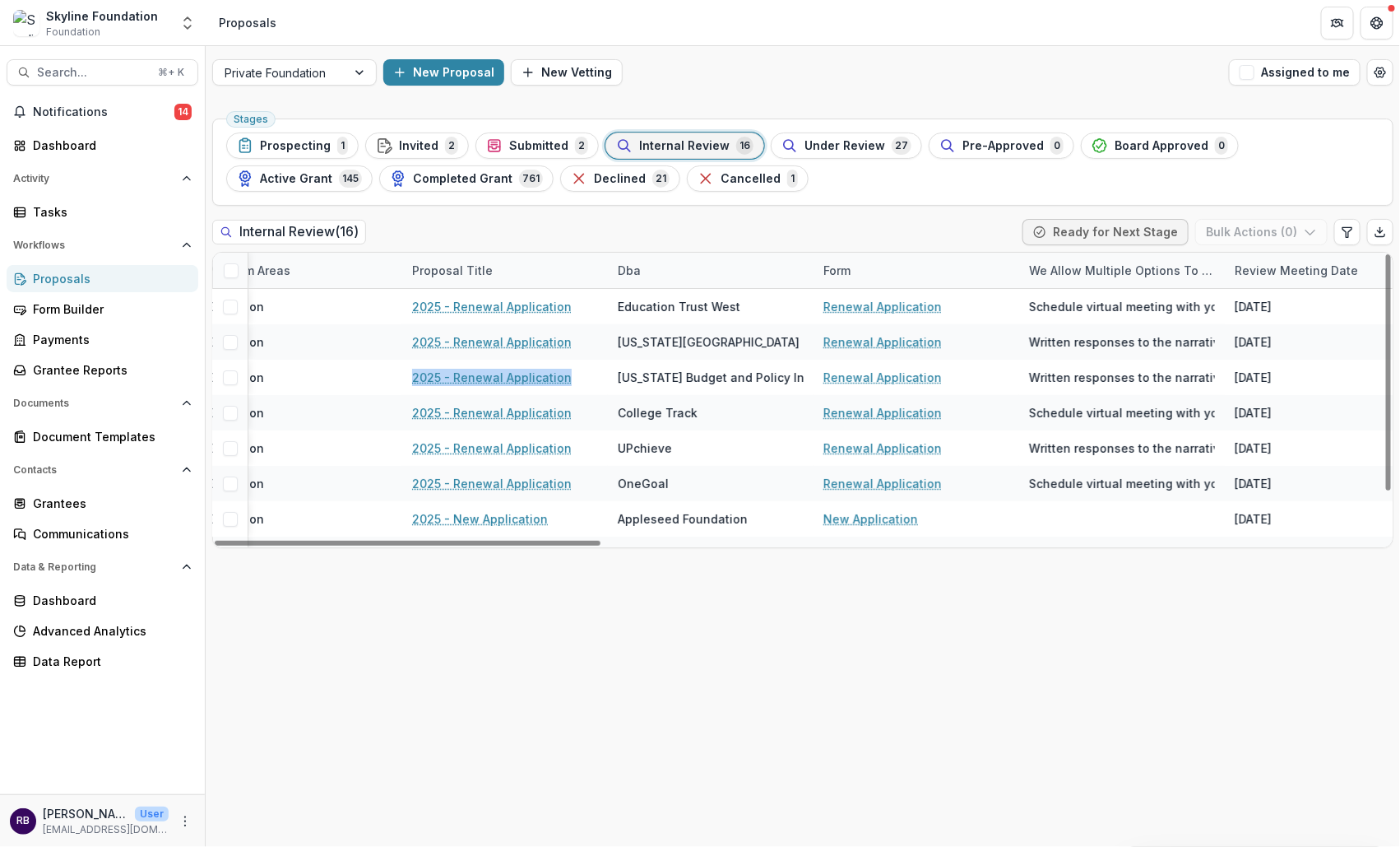
click at [678, 136] on div "Internal Review 16" at bounding box center [684, 145] width 137 height 18
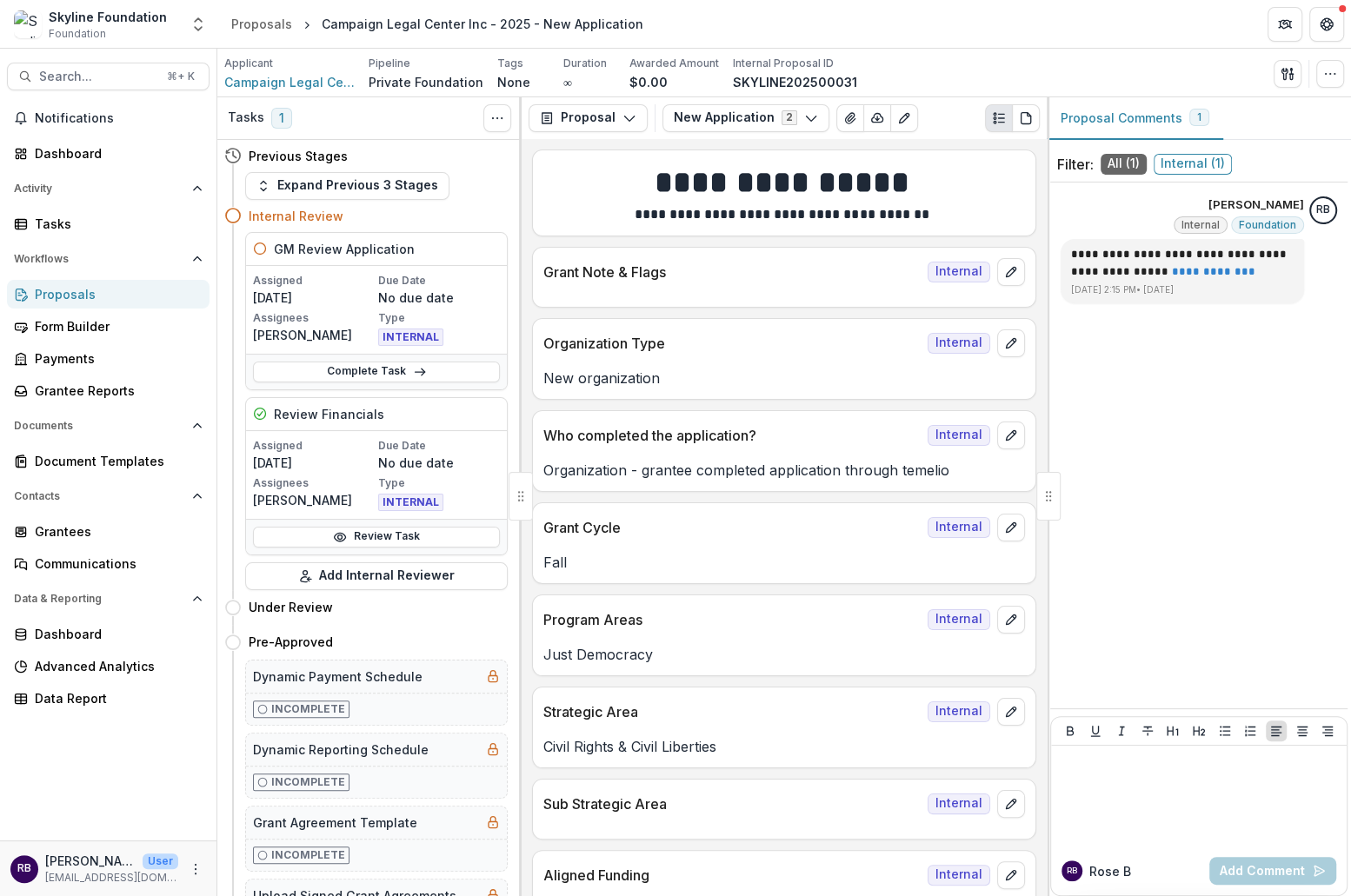
scroll to position [6736, 0]
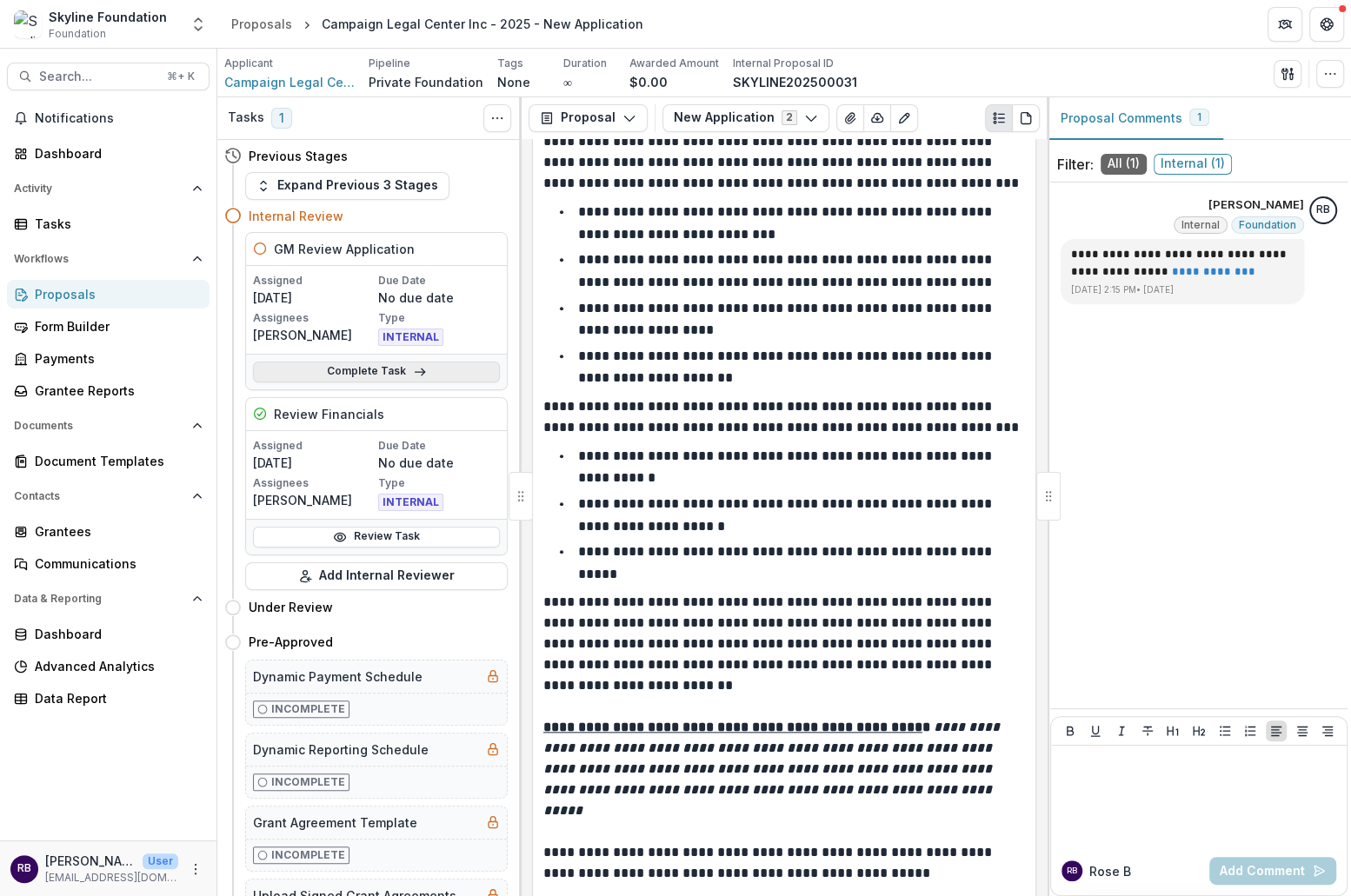
click at [406, 364] on link "Complete Task" at bounding box center [376, 372] width 247 height 21
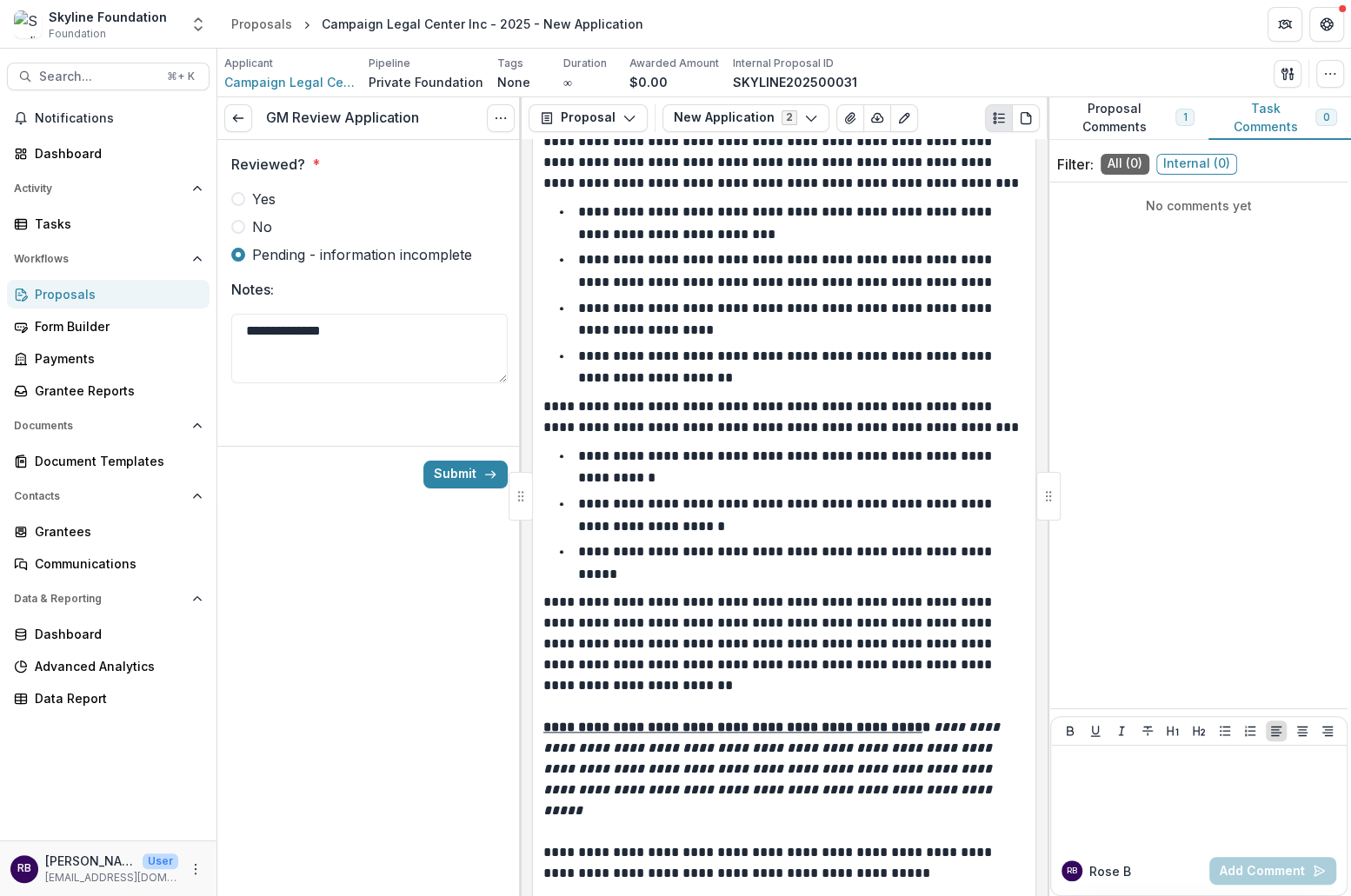
click at [241, 199] on span at bounding box center [238, 199] width 14 height 14
click at [355, 350] on textarea "**********" at bounding box center [369, 348] width 276 height 69
drag, startPoint x: 286, startPoint y: 328, endPoint x: 220, endPoint y: 341, distance: 67.3
click at [220, 341] on div "**********" at bounding box center [370, 279] width 304 height 278
click at [281, 340] on textarea "**********" at bounding box center [369, 348] width 276 height 69
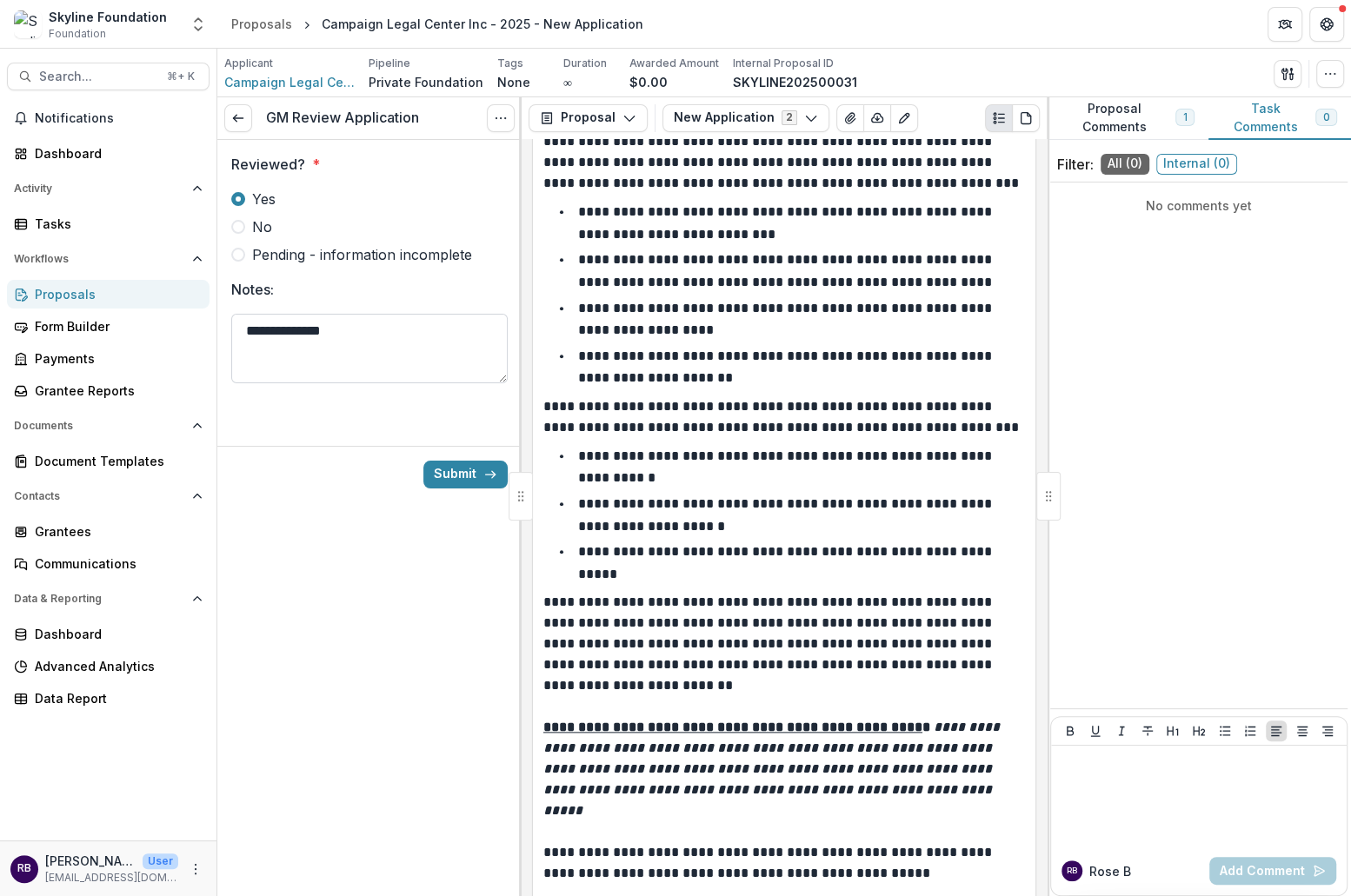
drag, startPoint x: 281, startPoint y: 330, endPoint x: 261, endPoint y: 329, distance: 20.0
click at [260, 330] on textarea "**********" at bounding box center [369, 348] width 276 height 69
click at [392, 331] on textarea "**********" at bounding box center [369, 348] width 276 height 69
type textarea "**********"
click at [471, 473] on button "Submit" at bounding box center [466, 474] width 85 height 28
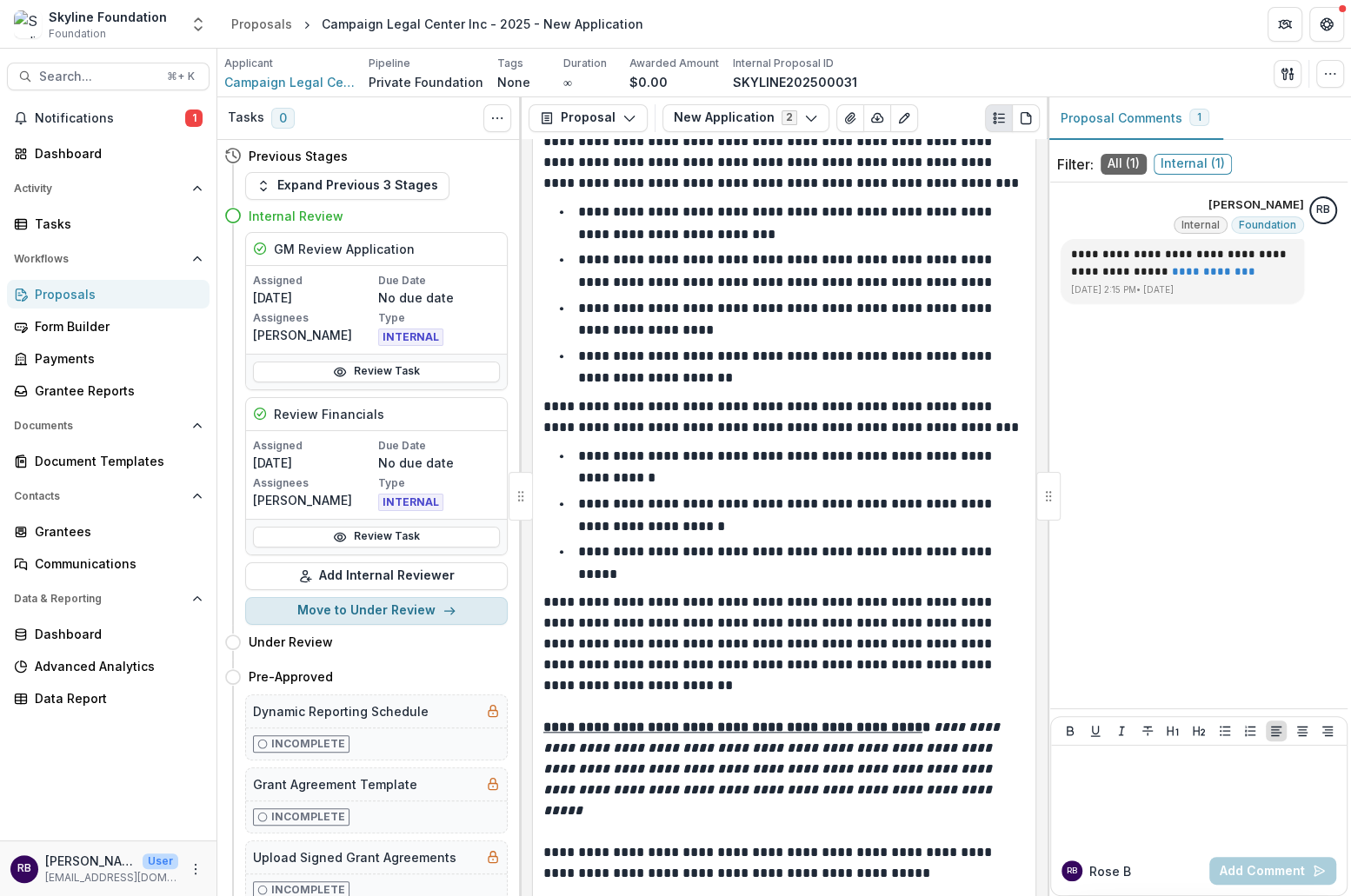
click at [359, 605] on button "Move to Under Review" at bounding box center [376, 610] width 262 height 28
select select "**********"
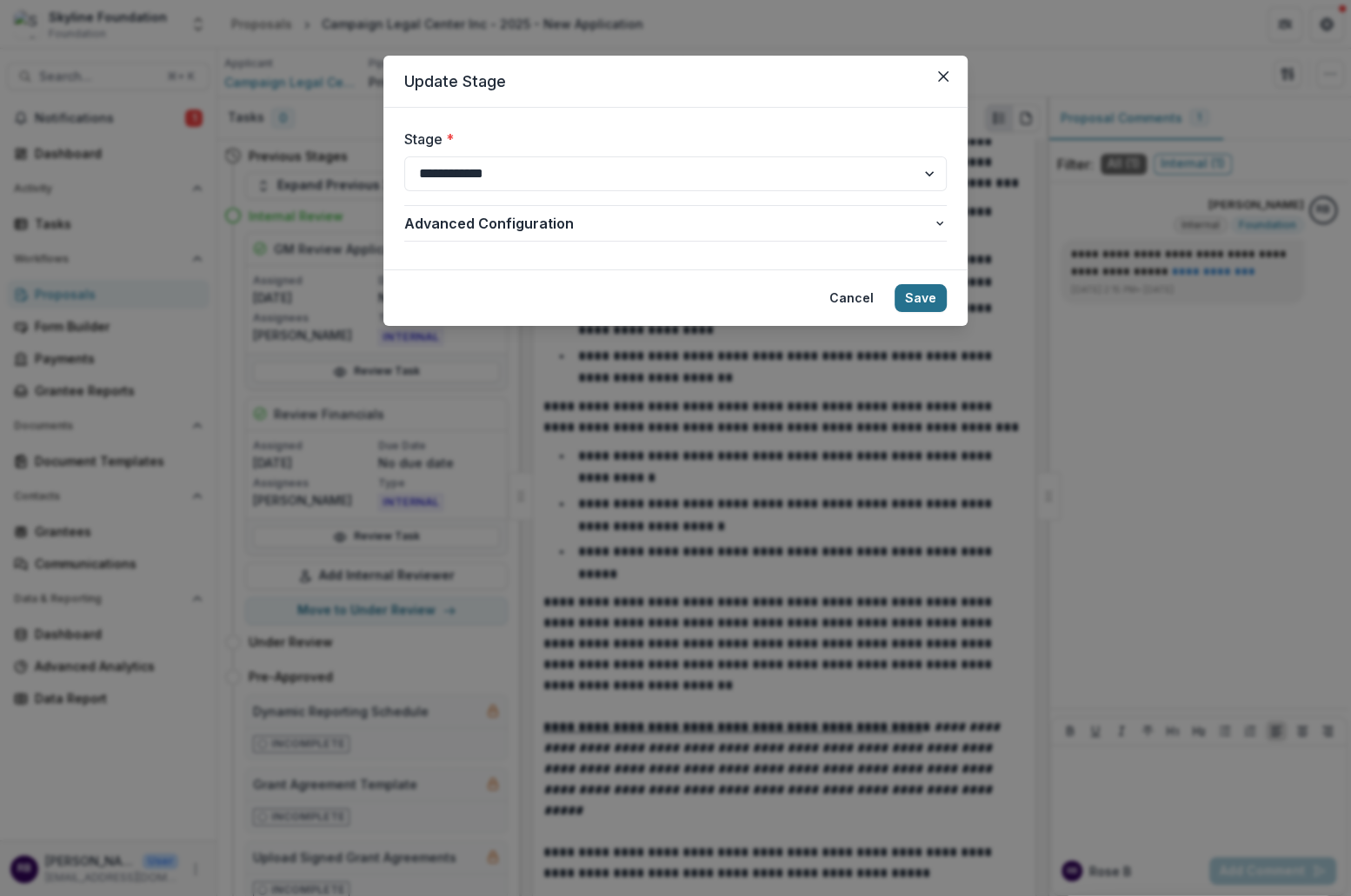
click at [923, 297] on button "Save" at bounding box center [920, 298] width 52 height 28
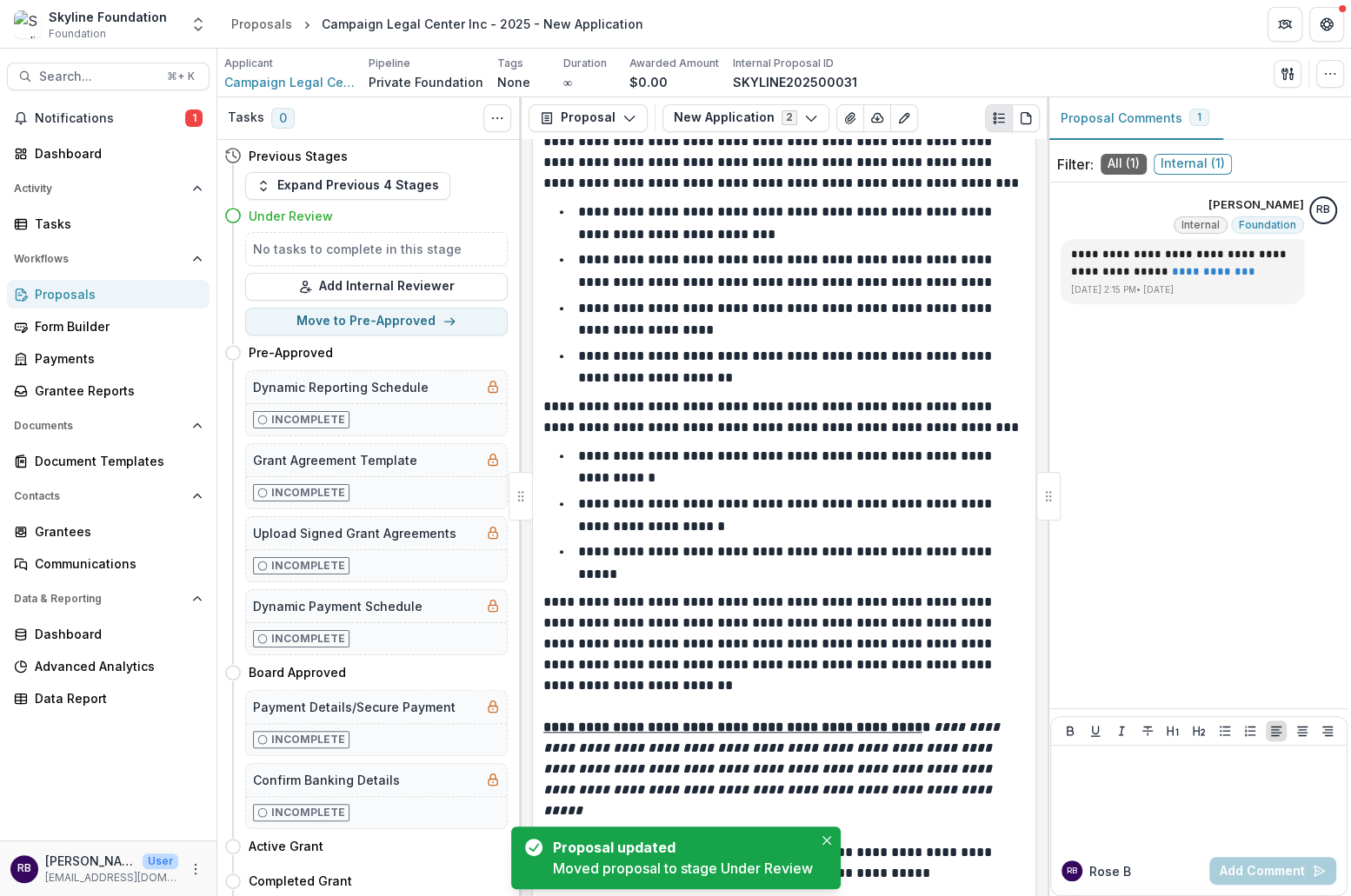
click at [160, 295] on div "Proposals" at bounding box center [115, 294] width 160 height 18
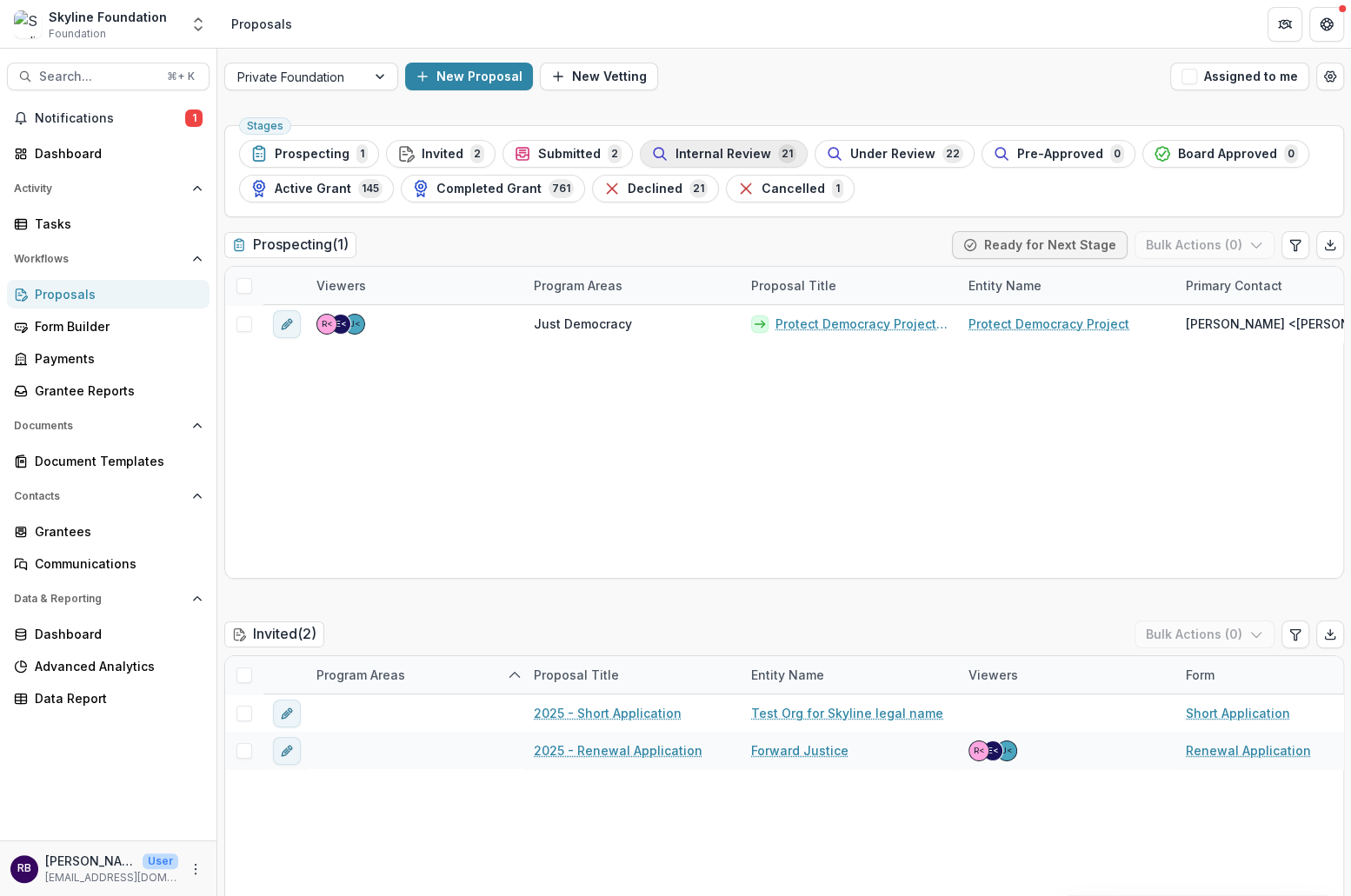
click at [709, 155] on span "Internal Review" at bounding box center [722, 154] width 96 height 15
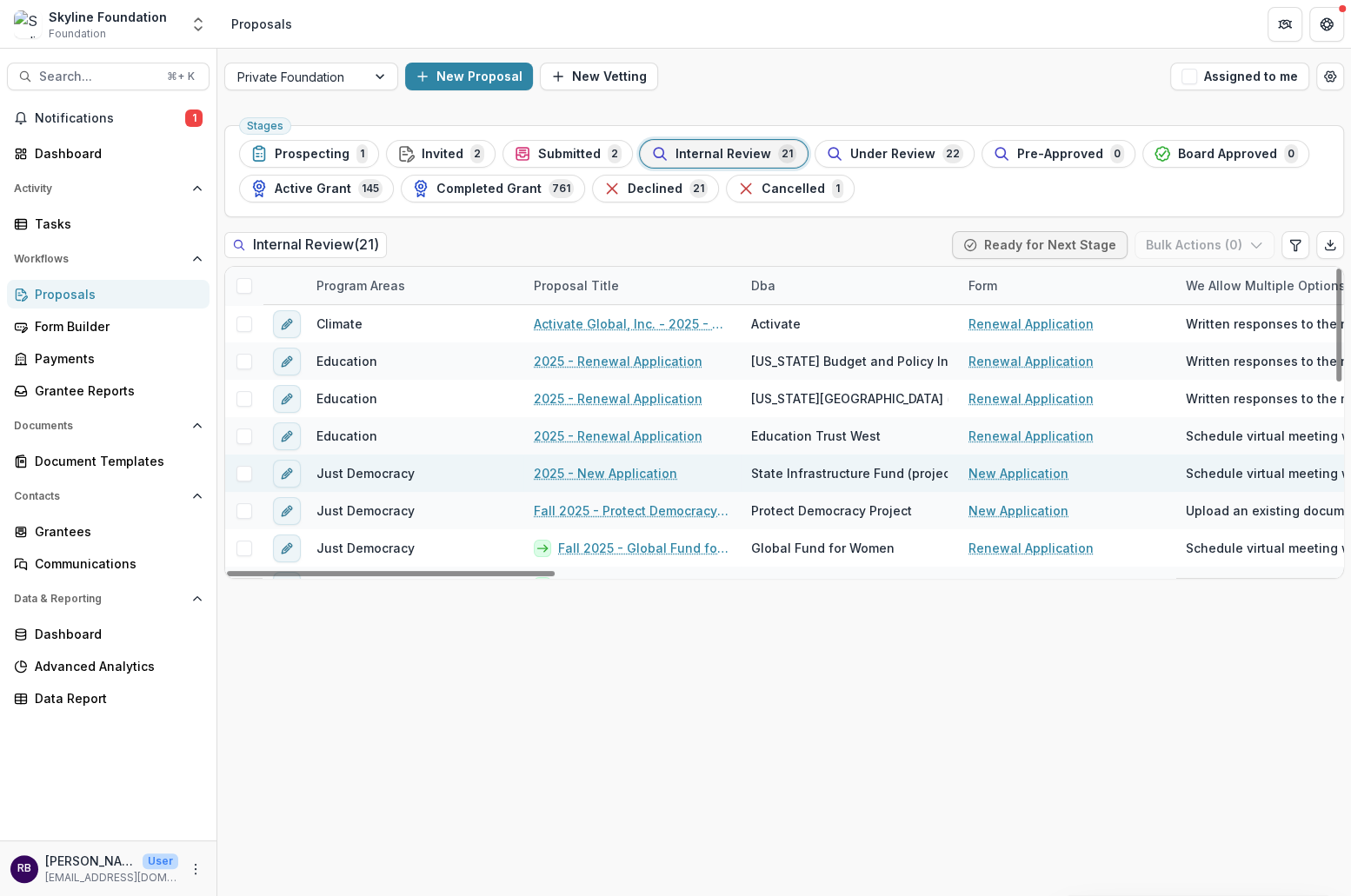
click at [244, 471] on span at bounding box center [243, 473] width 15 height 15
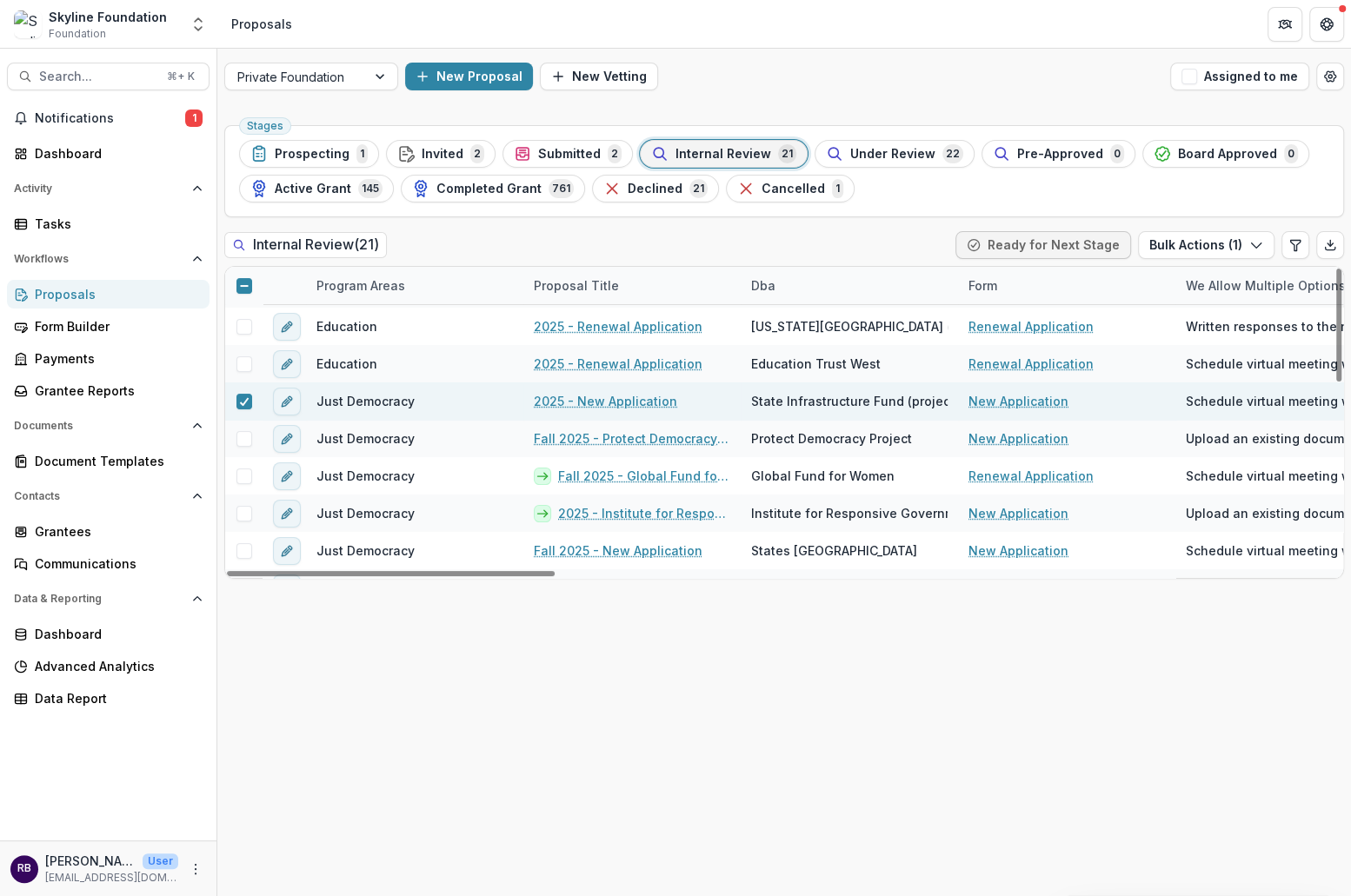
scroll to position [75, 0]
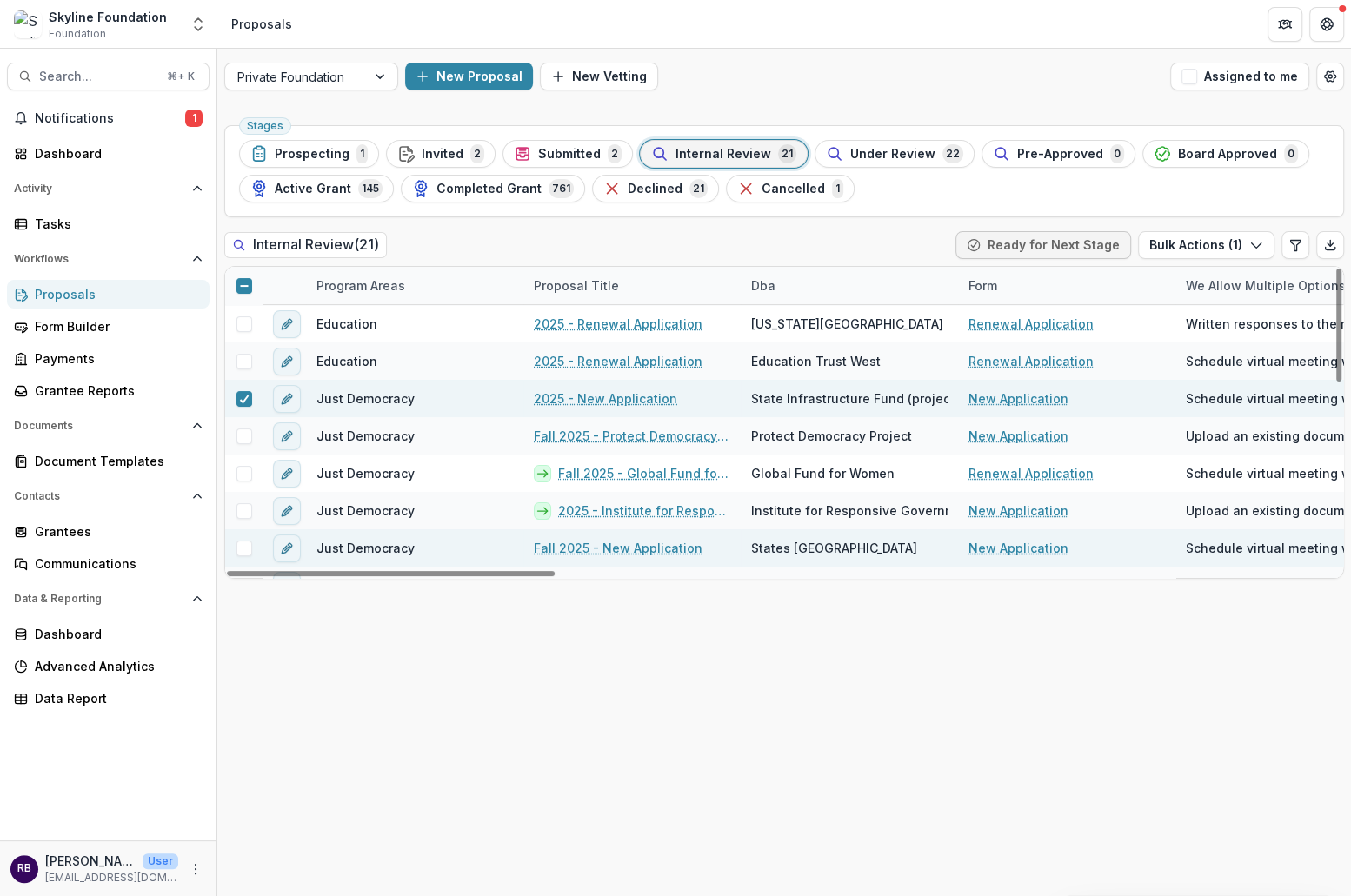
click at [242, 542] on span at bounding box center [243, 547] width 15 height 15
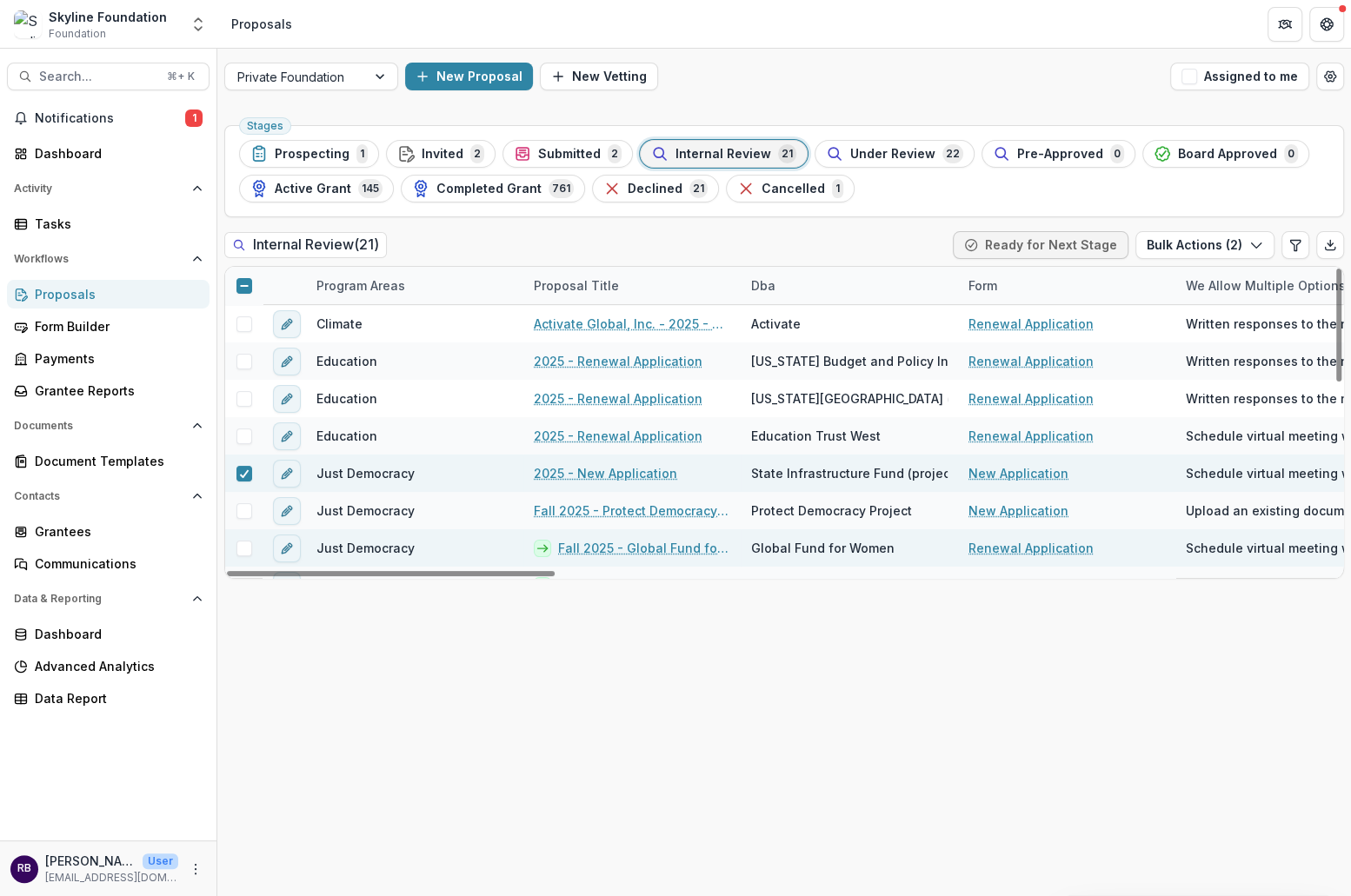
scroll to position [28, 0]
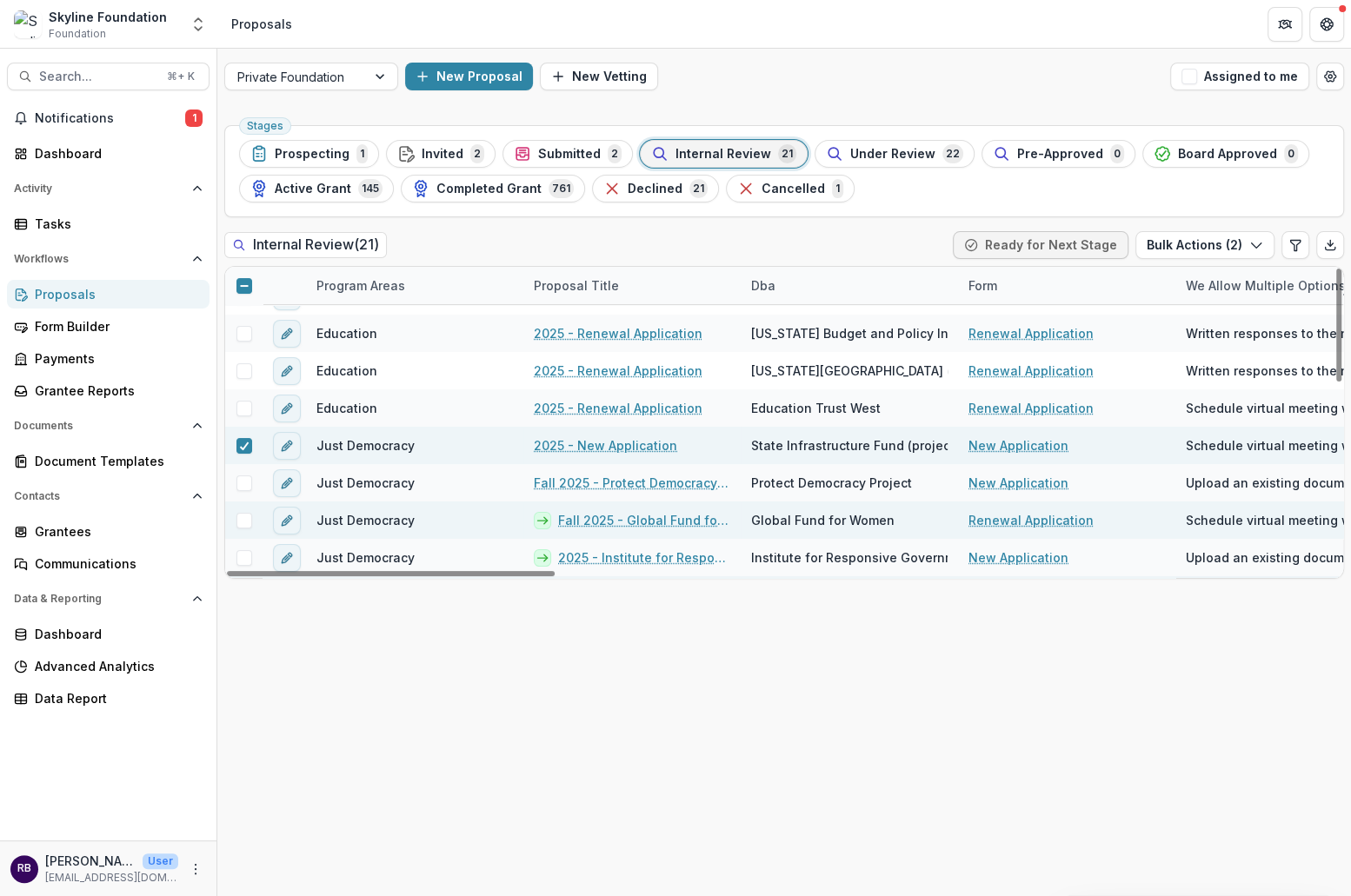
click at [241, 519] on span at bounding box center [243, 520] width 15 height 15
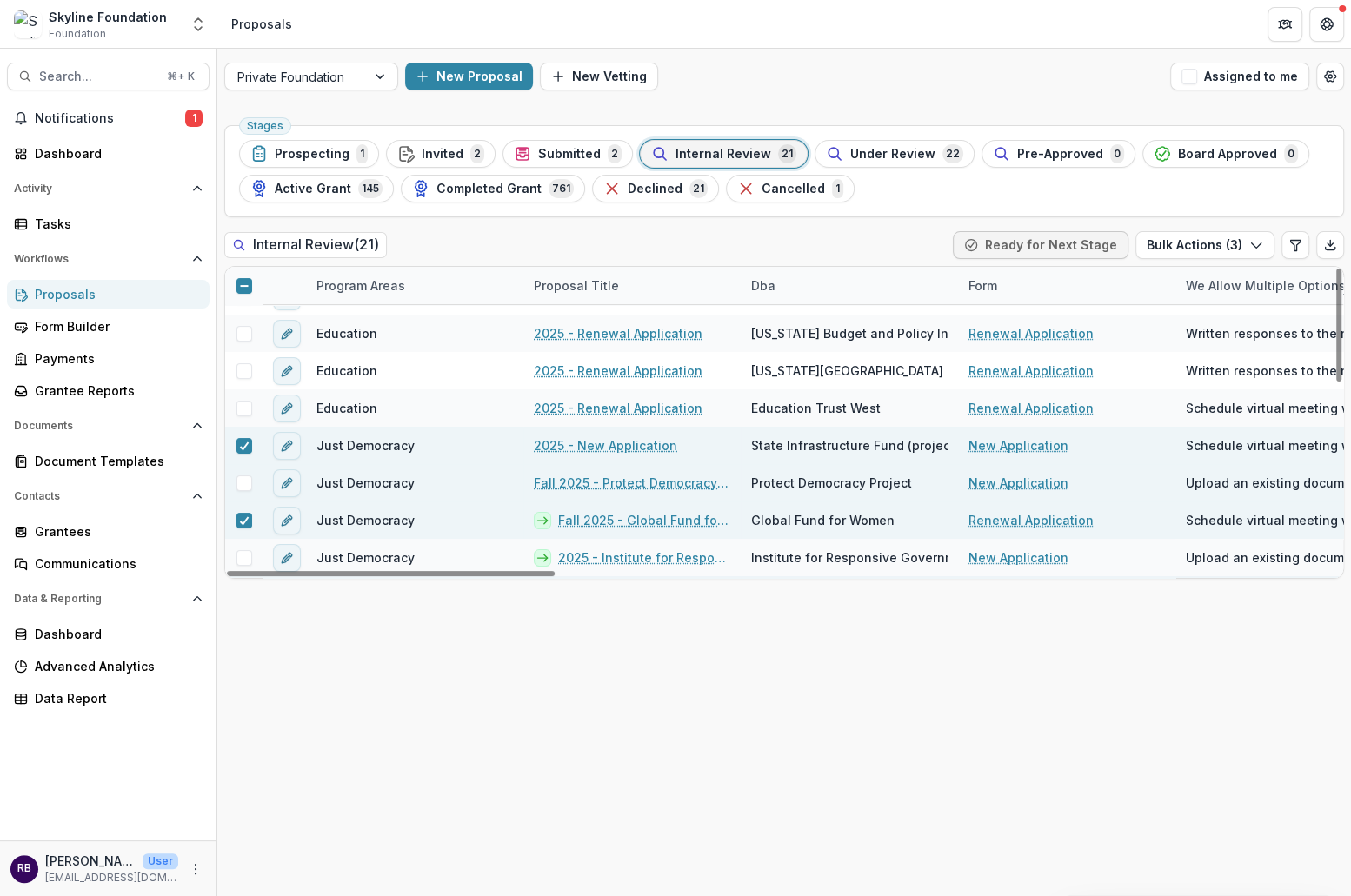
click at [253, 482] on div at bounding box center [243, 483] width 37 height 15
click at [246, 482] on span at bounding box center [243, 483] width 15 height 15
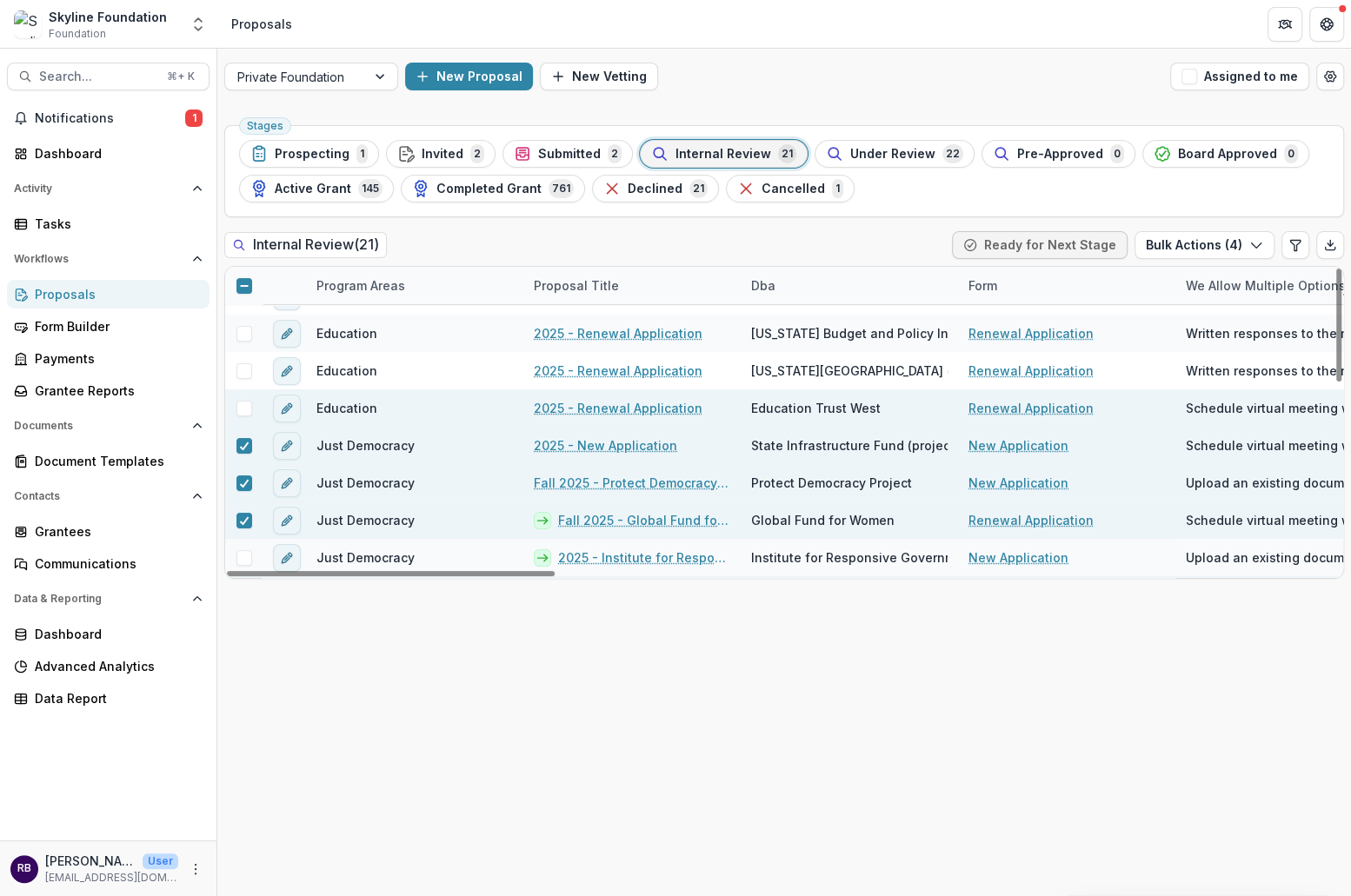
scroll to position [54, 0]
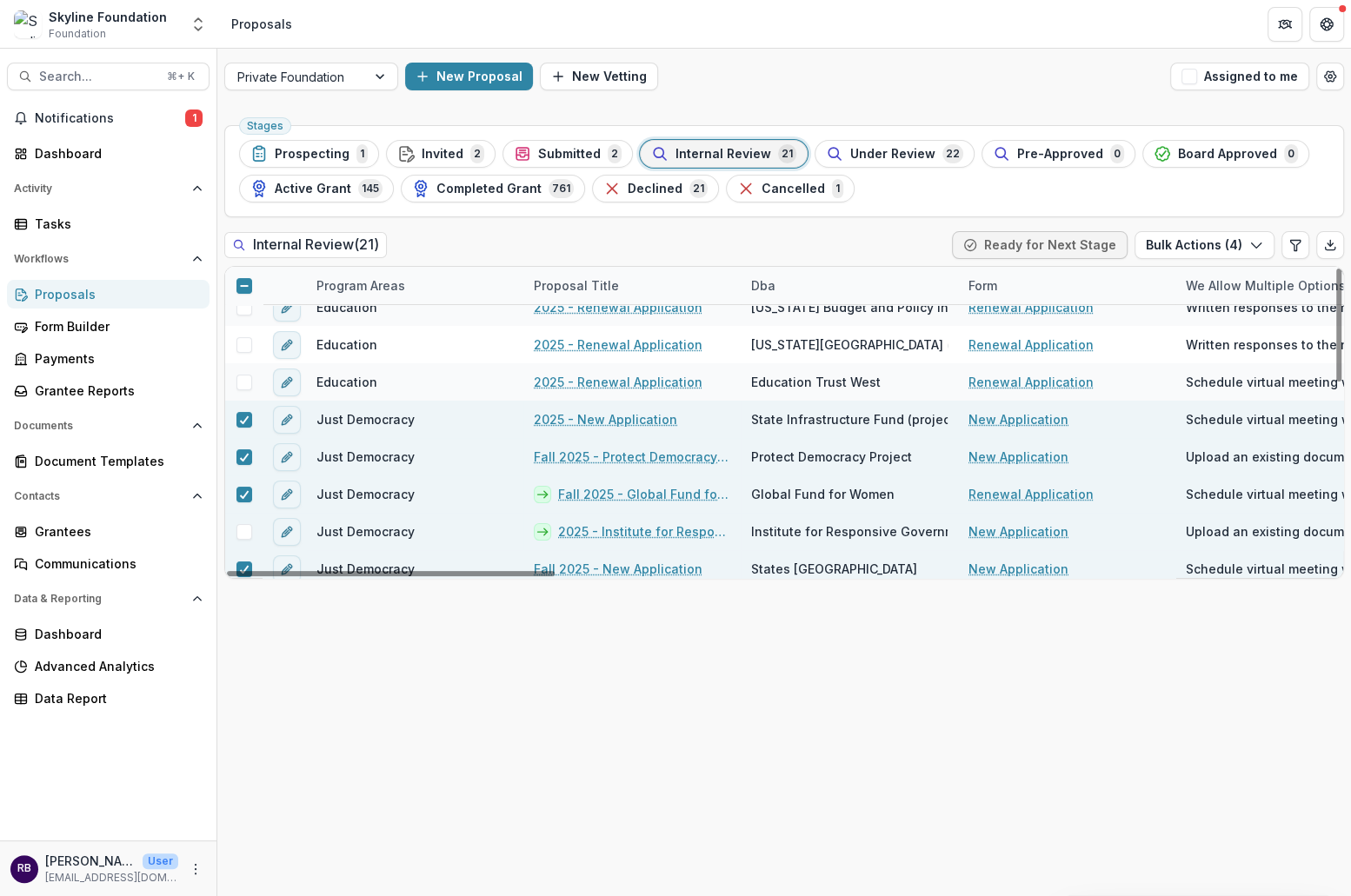
click at [240, 533] on span at bounding box center [243, 531] width 15 height 15
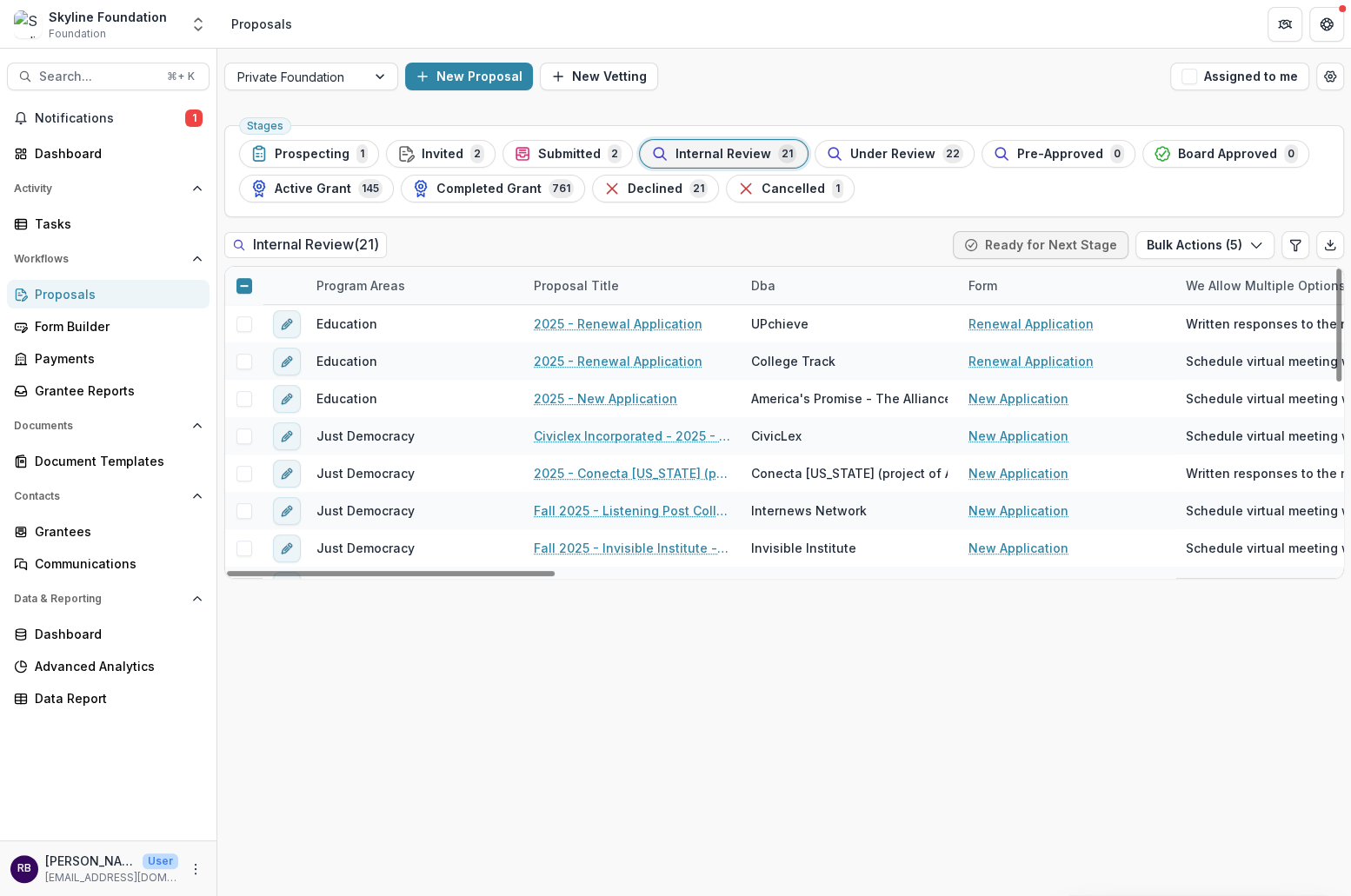
scroll to position [453, 0]
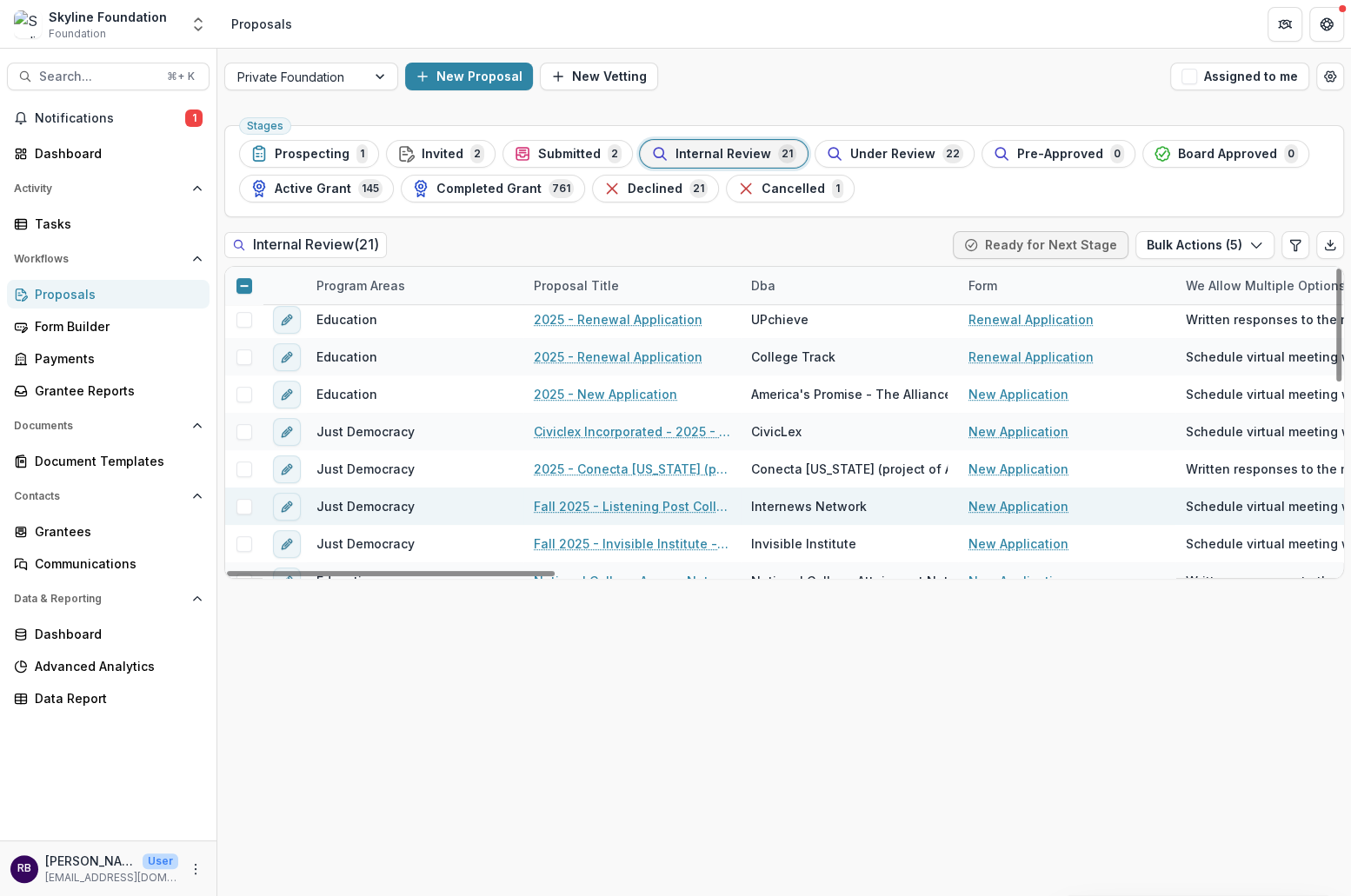
click at [244, 506] on span at bounding box center [243, 506] width 15 height 15
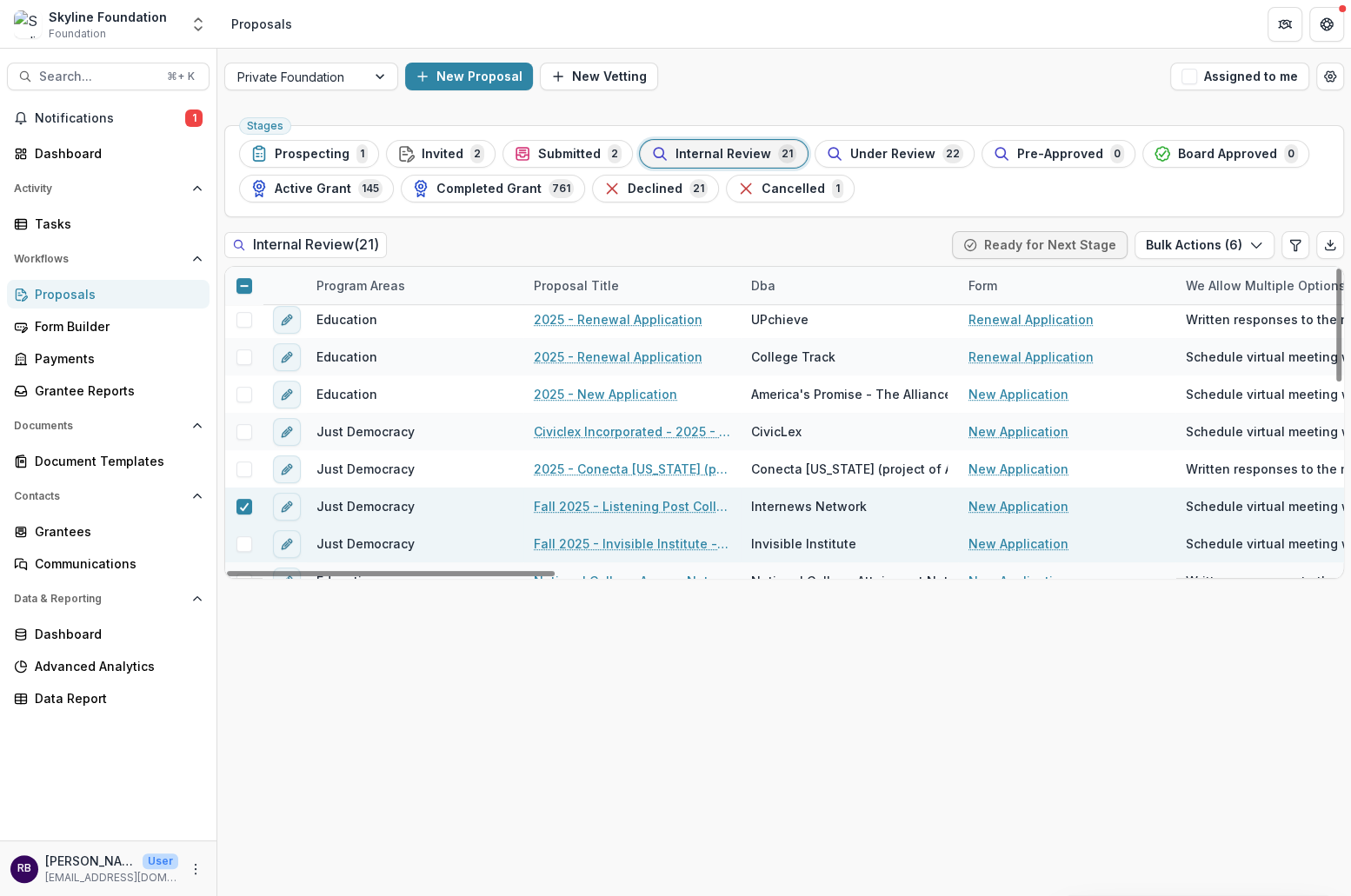
click at [247, 543] on span at bounding box center [243, 544] width 15 height 15
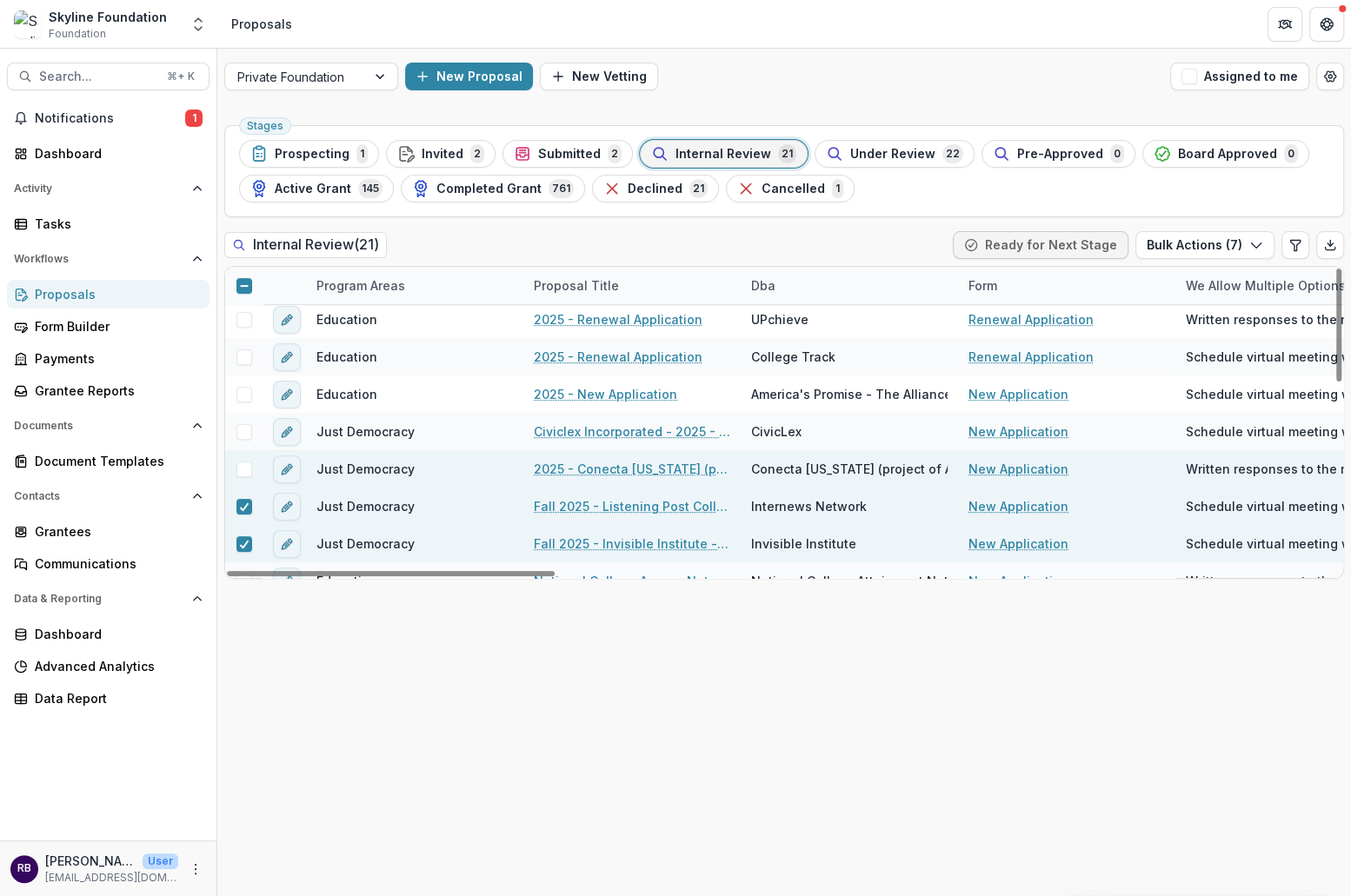
click at [248, 467] on span at bounding box center [243, 469] width 15 height 15
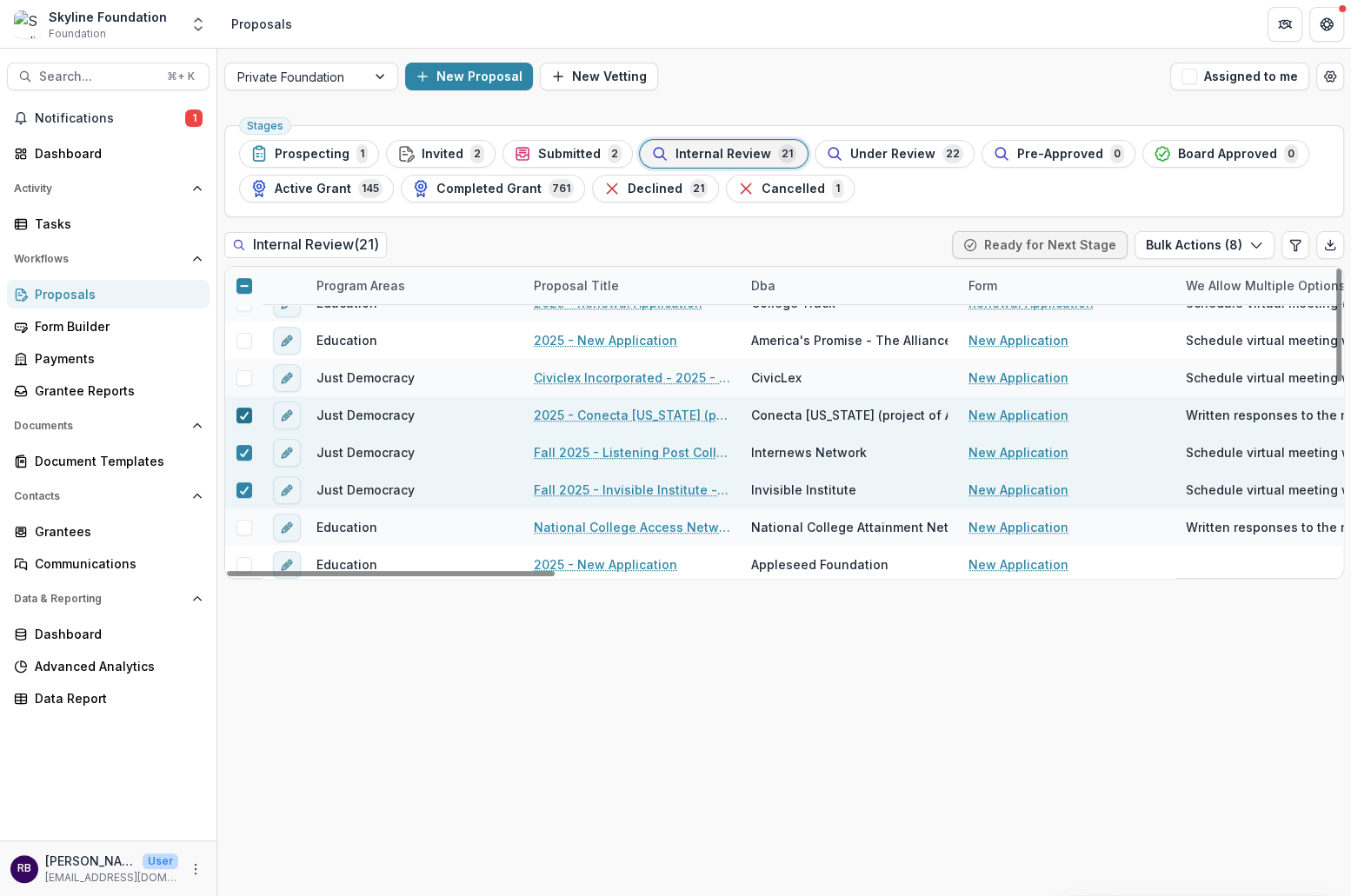
scroll to position [498, 0]
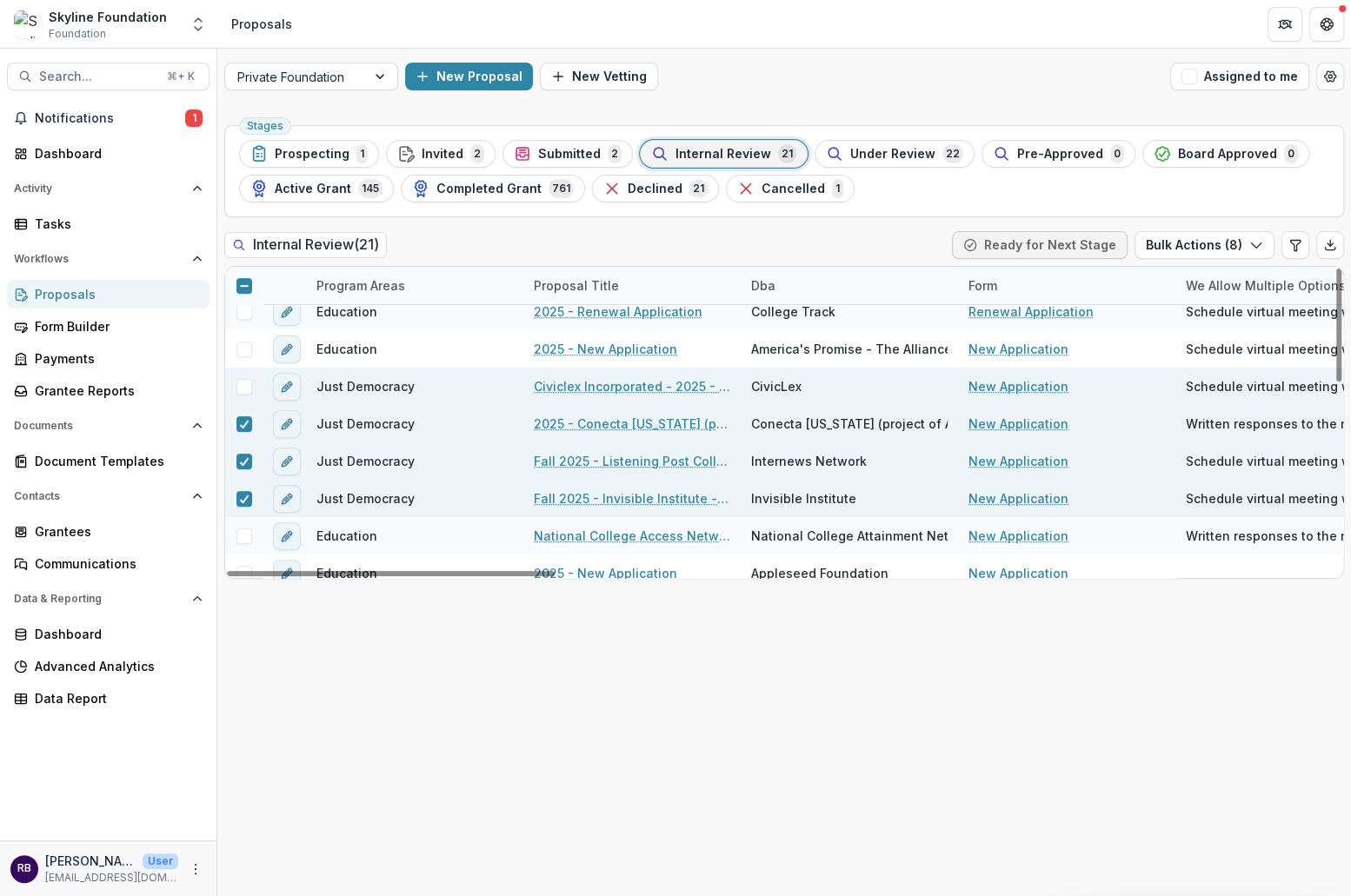
click at [247, 382] on span at bounding box center [243, 386] width 15 height 15
click at [1059, 246] on button "Ready for Next Stage" at bounding box center [1039, 245] width 176 height 28
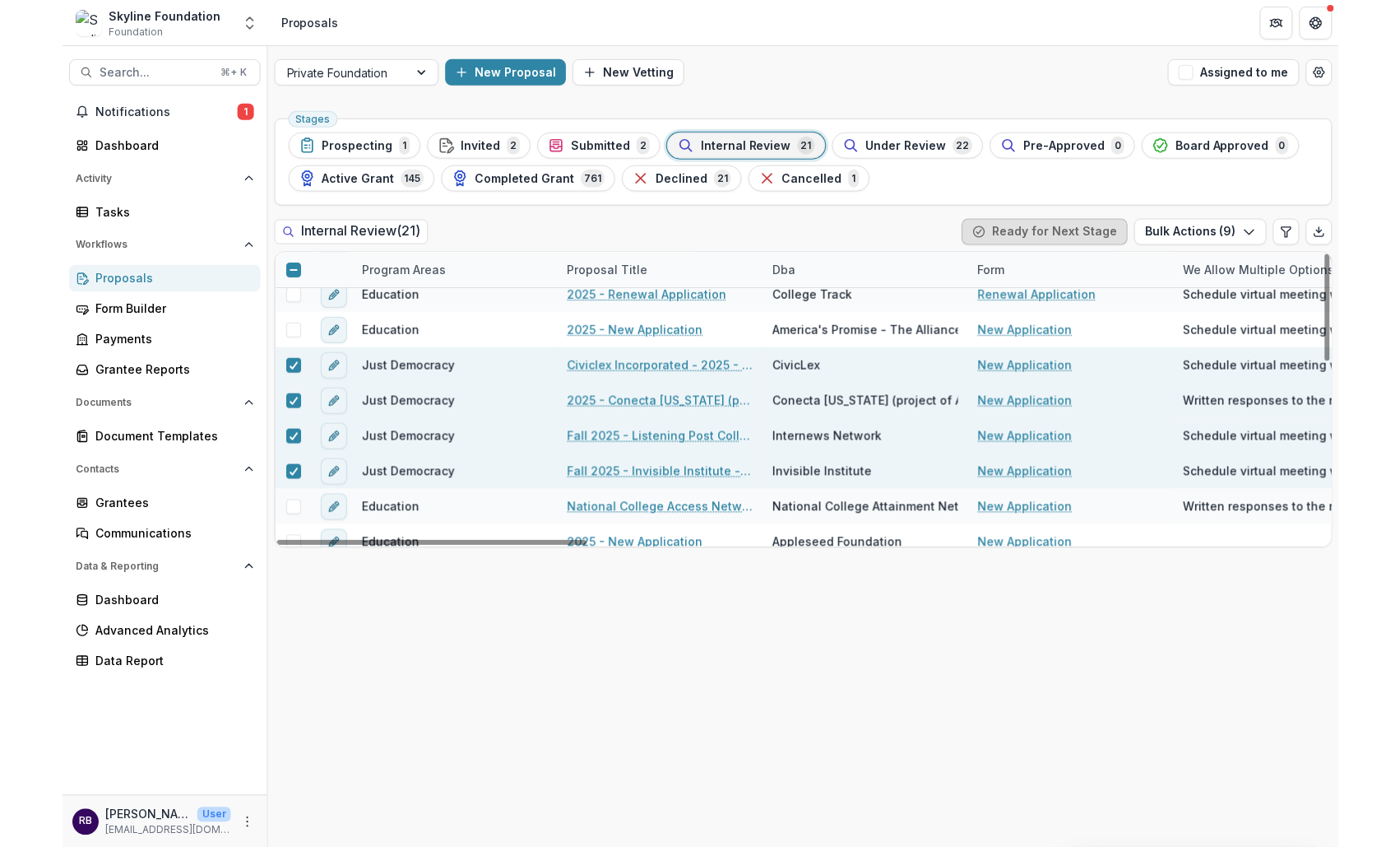
scroll to position [35, 0]
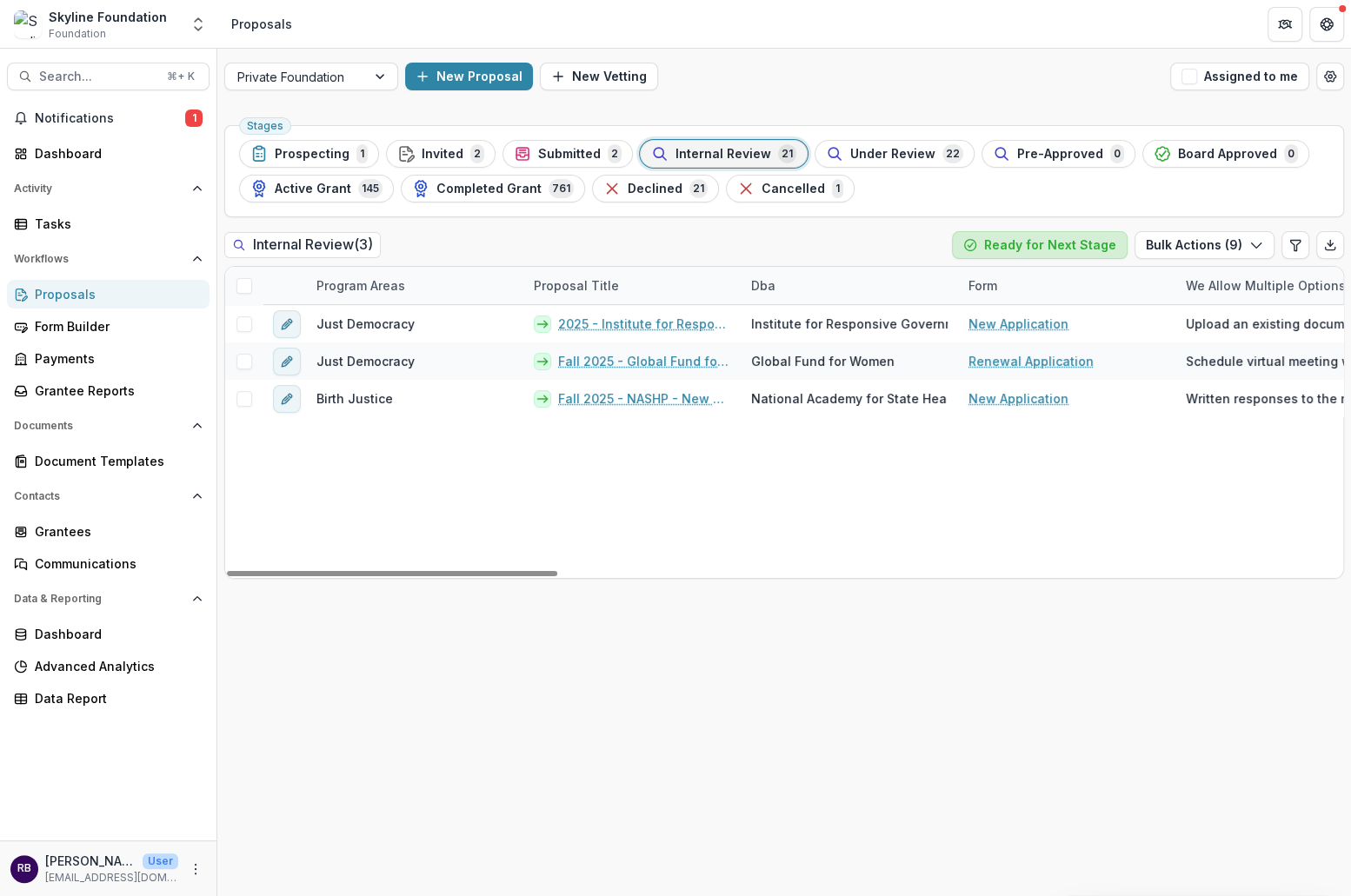
click at [1042, 239] on button "Ready for Next Stage" at bounding box center [1039, 245] width 176 height 28
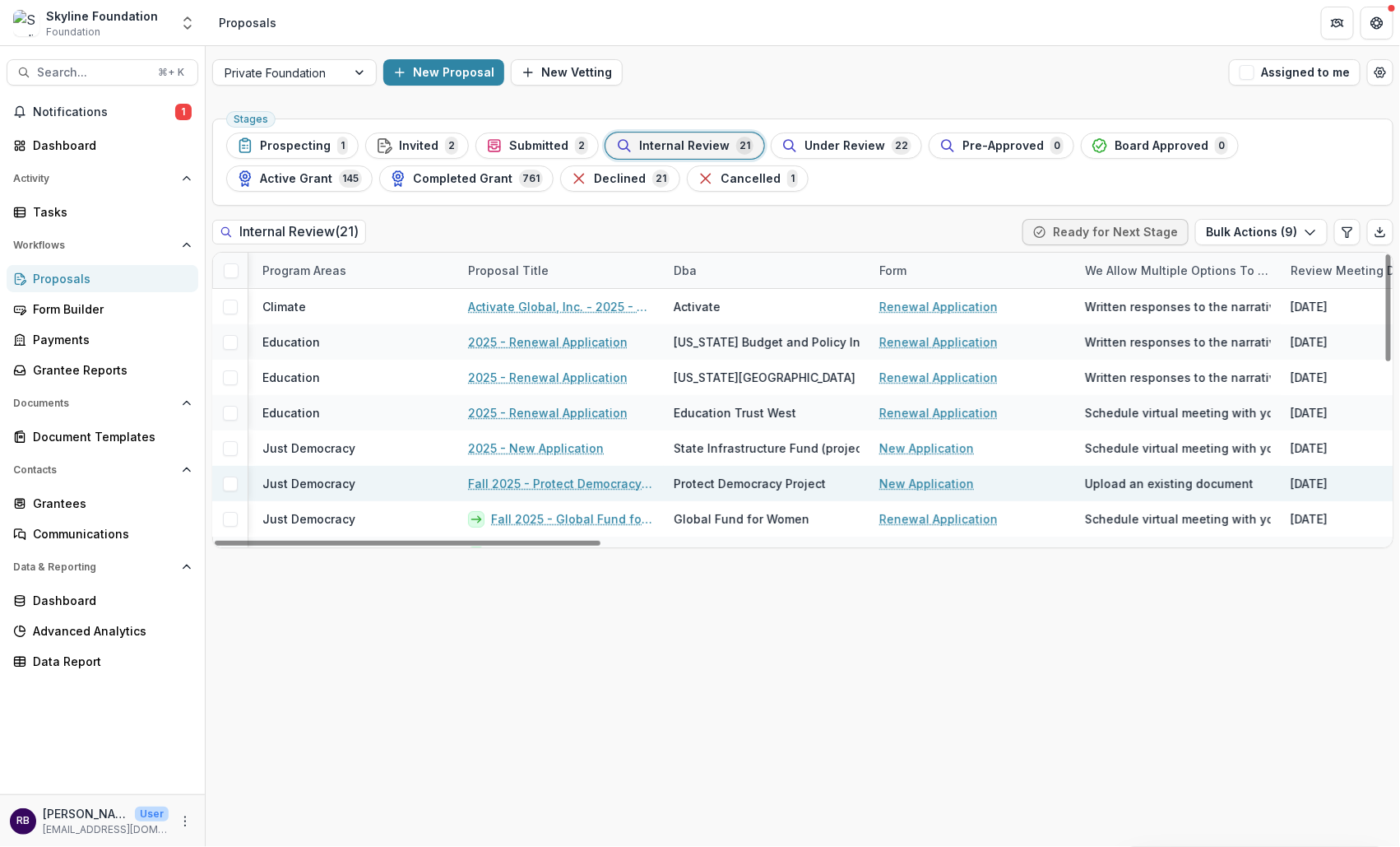
scroll to position [0, 0]
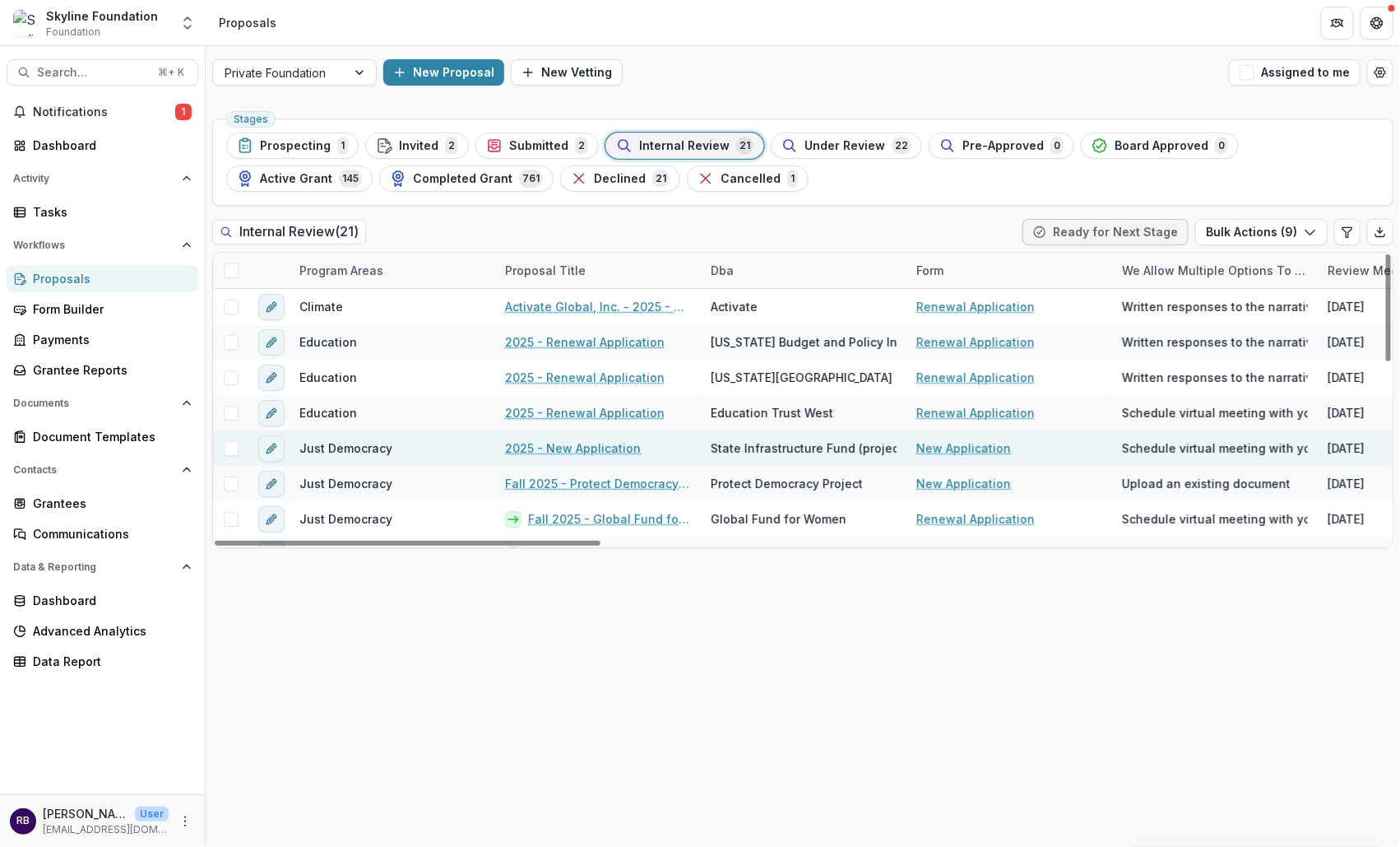
click at [232, 446] on span at bounding box center [230, 448] width 15 height 15
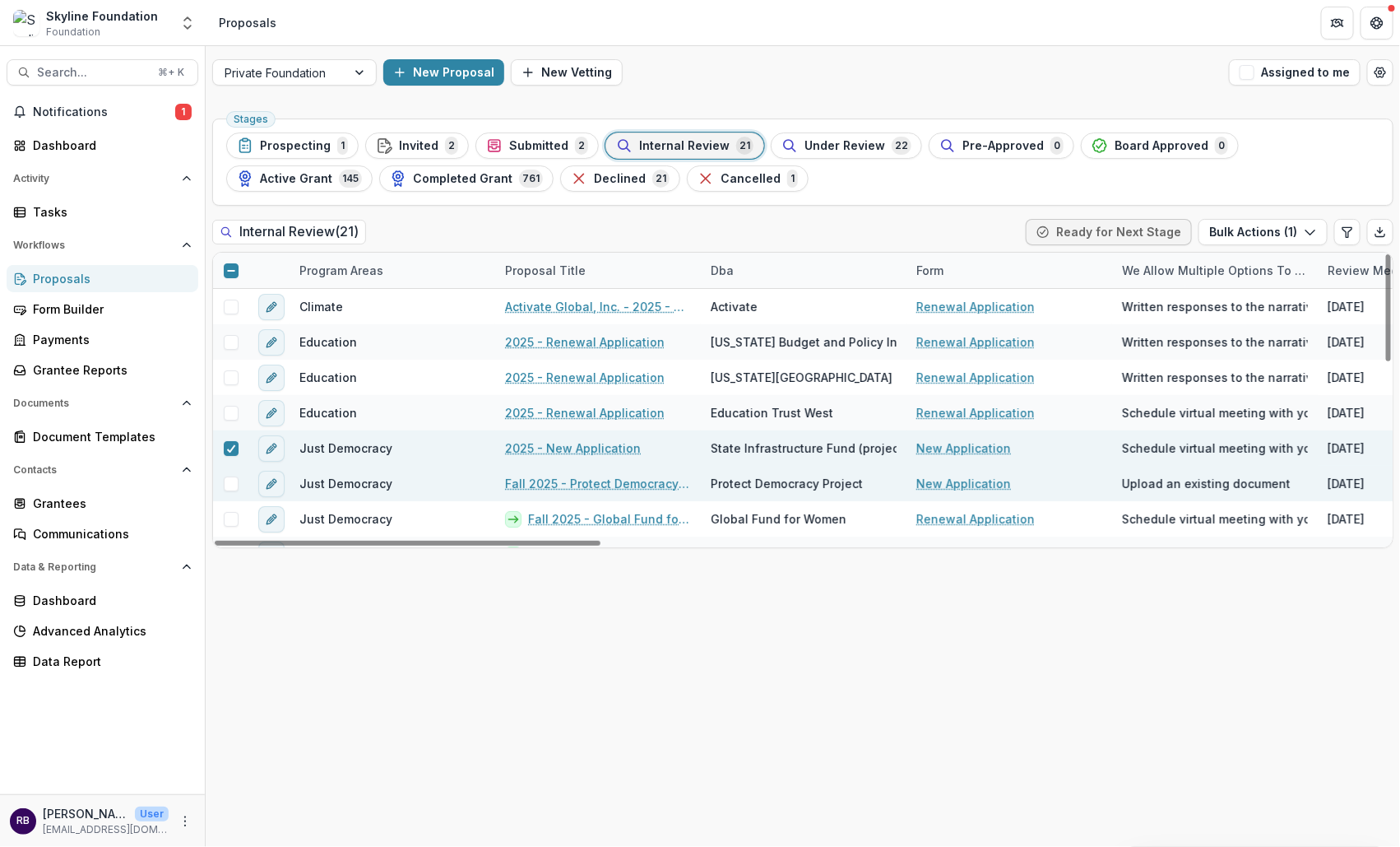
click at [234, 482] on span at bounding box center [230, 483] width 15 height 15
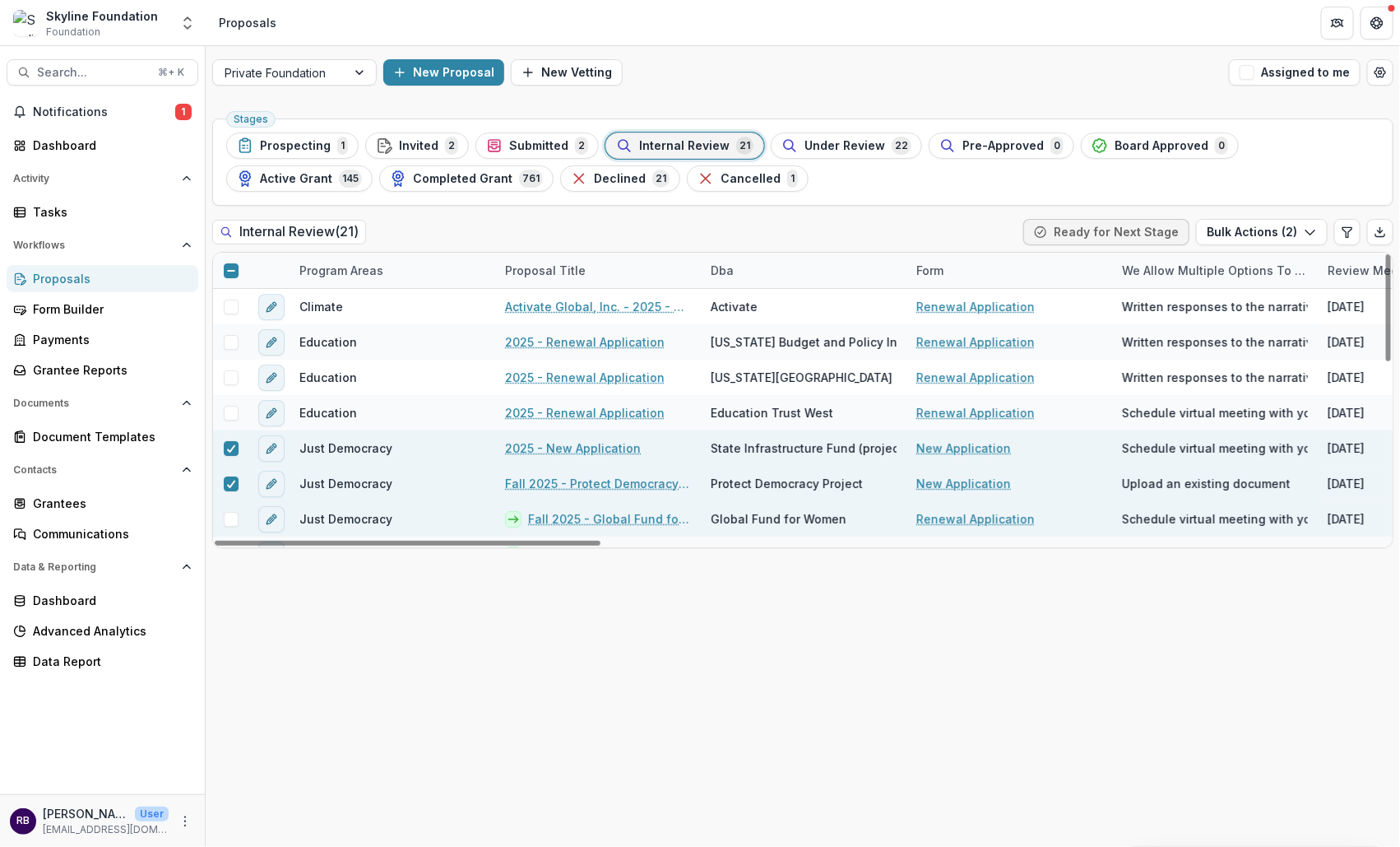
click at [236, 518] on span at bounding box center [230, 518] width 15 height 15
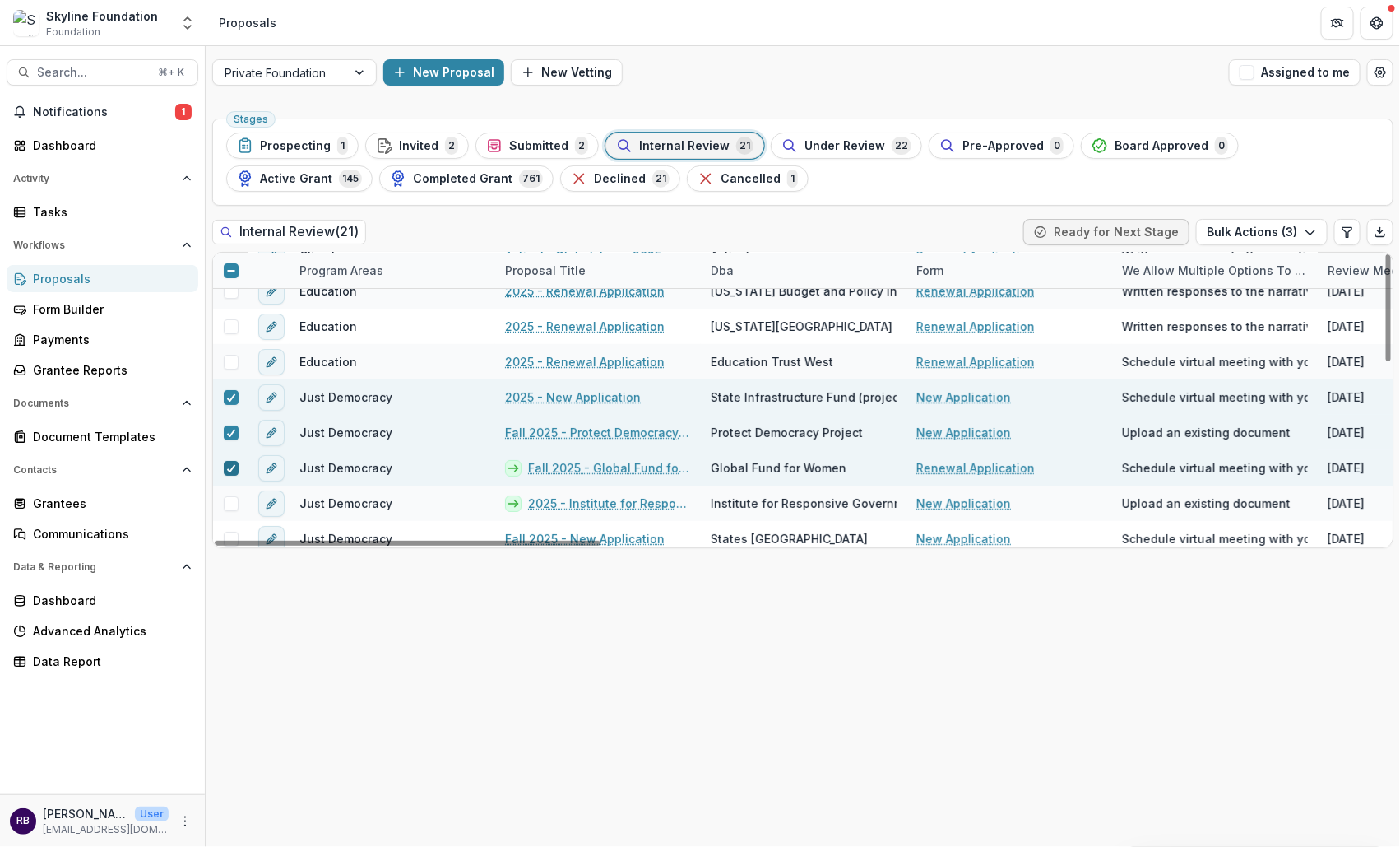
scroll to position [62, 0]
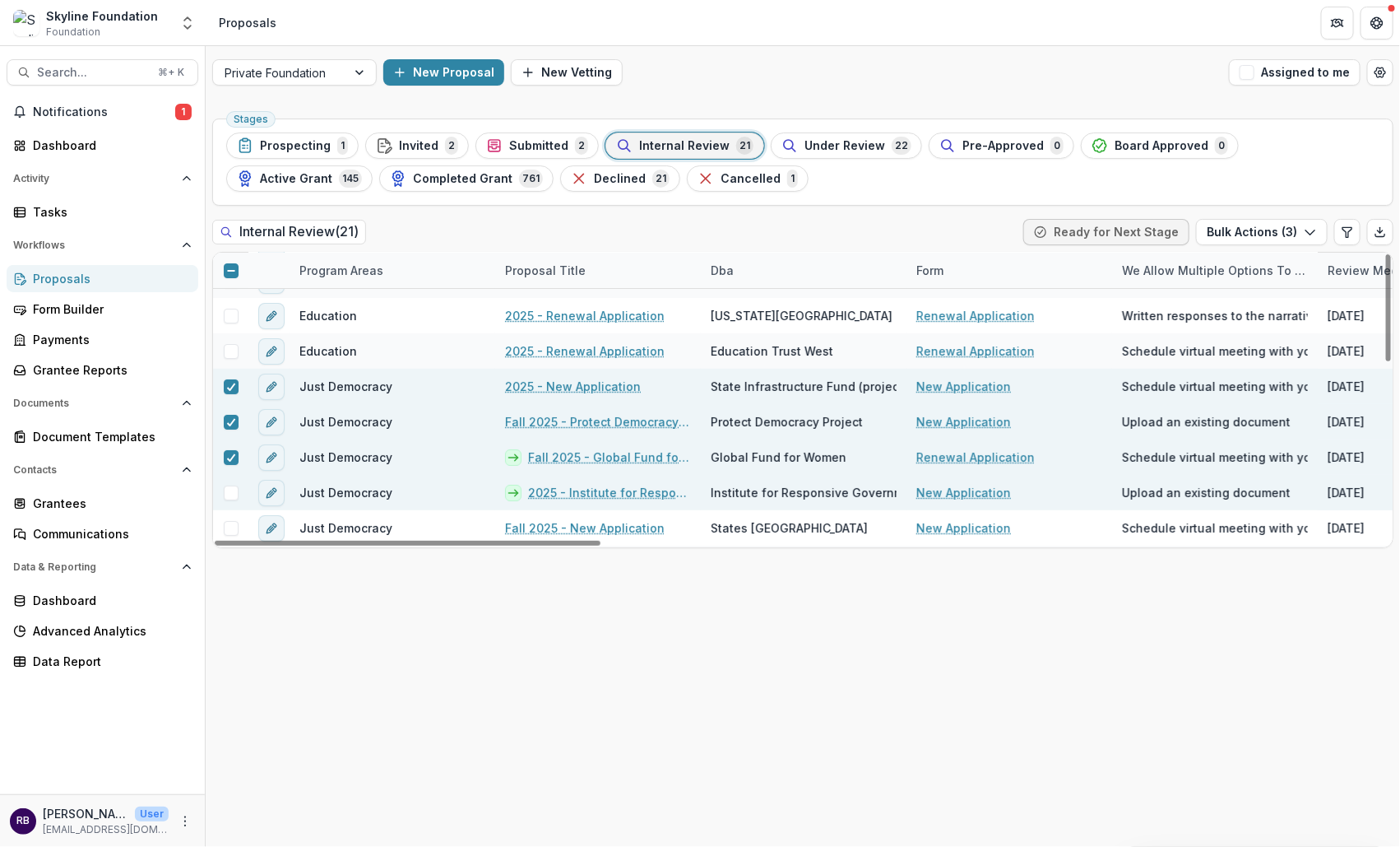
click at [232, 492] on span at bounding box center [230, 493] width 15 height 15
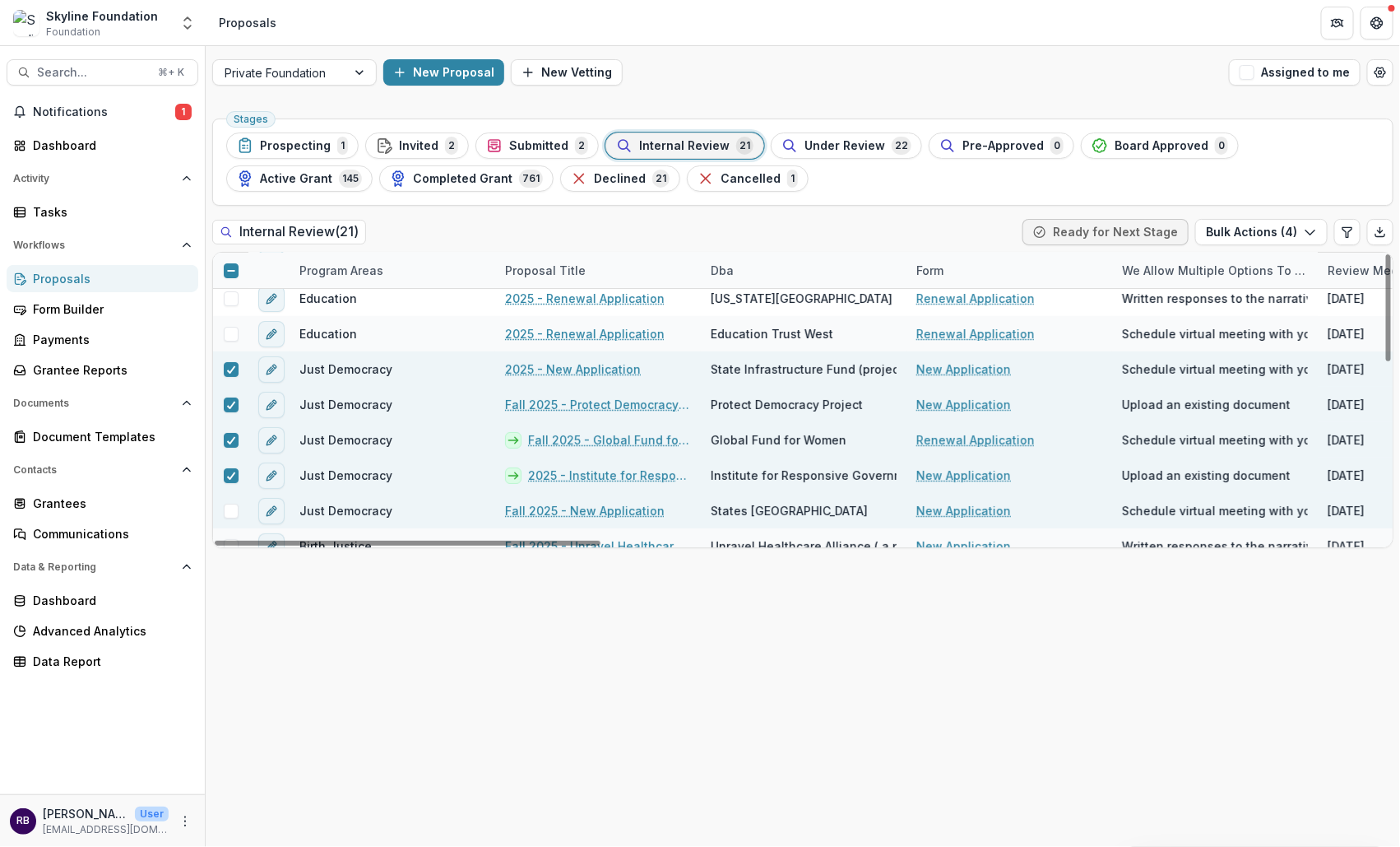
click at [233, 510] on span at bounding box center [230, 511] width 15 height 15
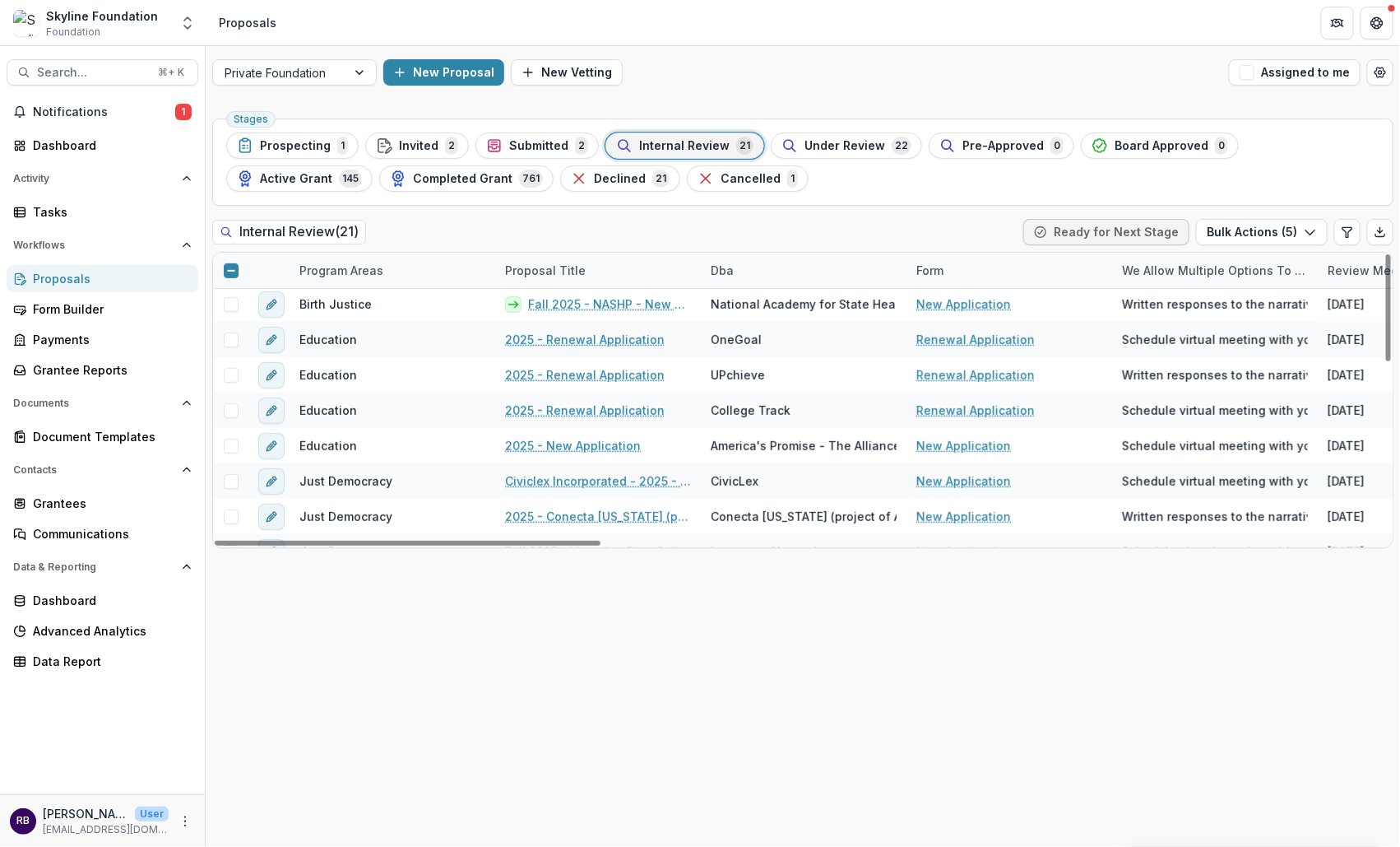
scroll to position [358, 0]
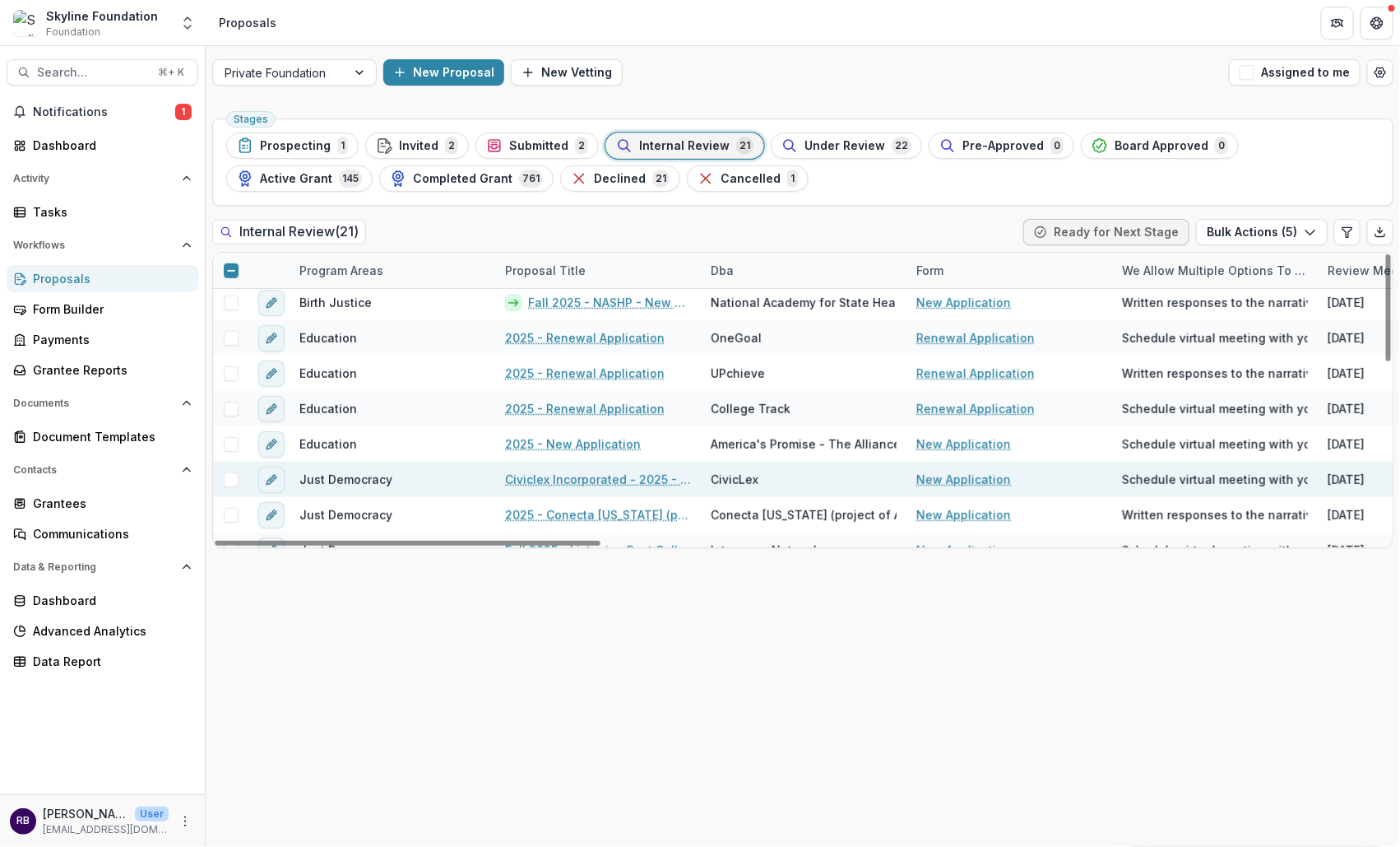
click at [234, 478] on span at bounding box center [230, 480] width 15 height 15
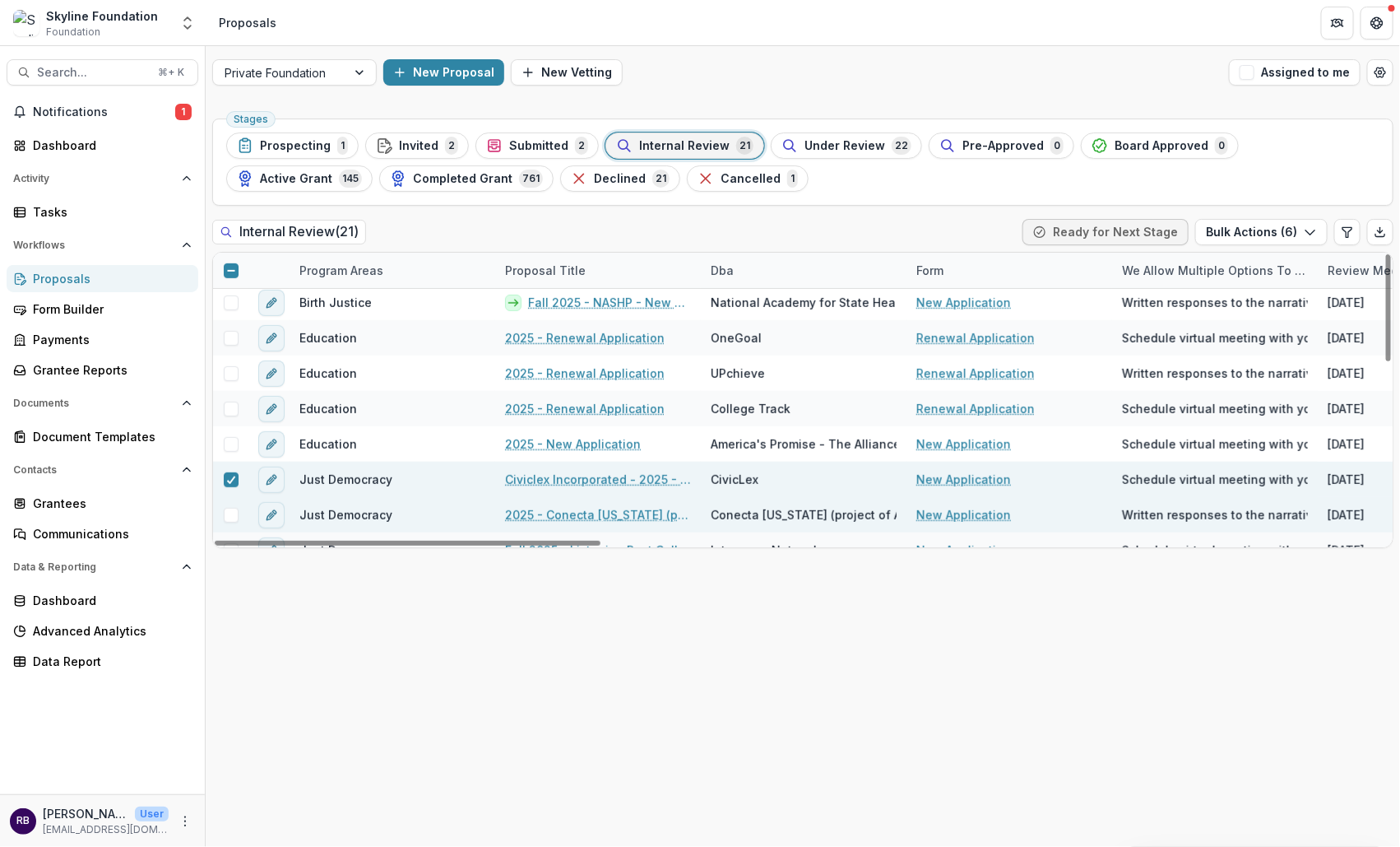
click at [232, 510] on span at bounding box center [230, 515] width 15 height 15
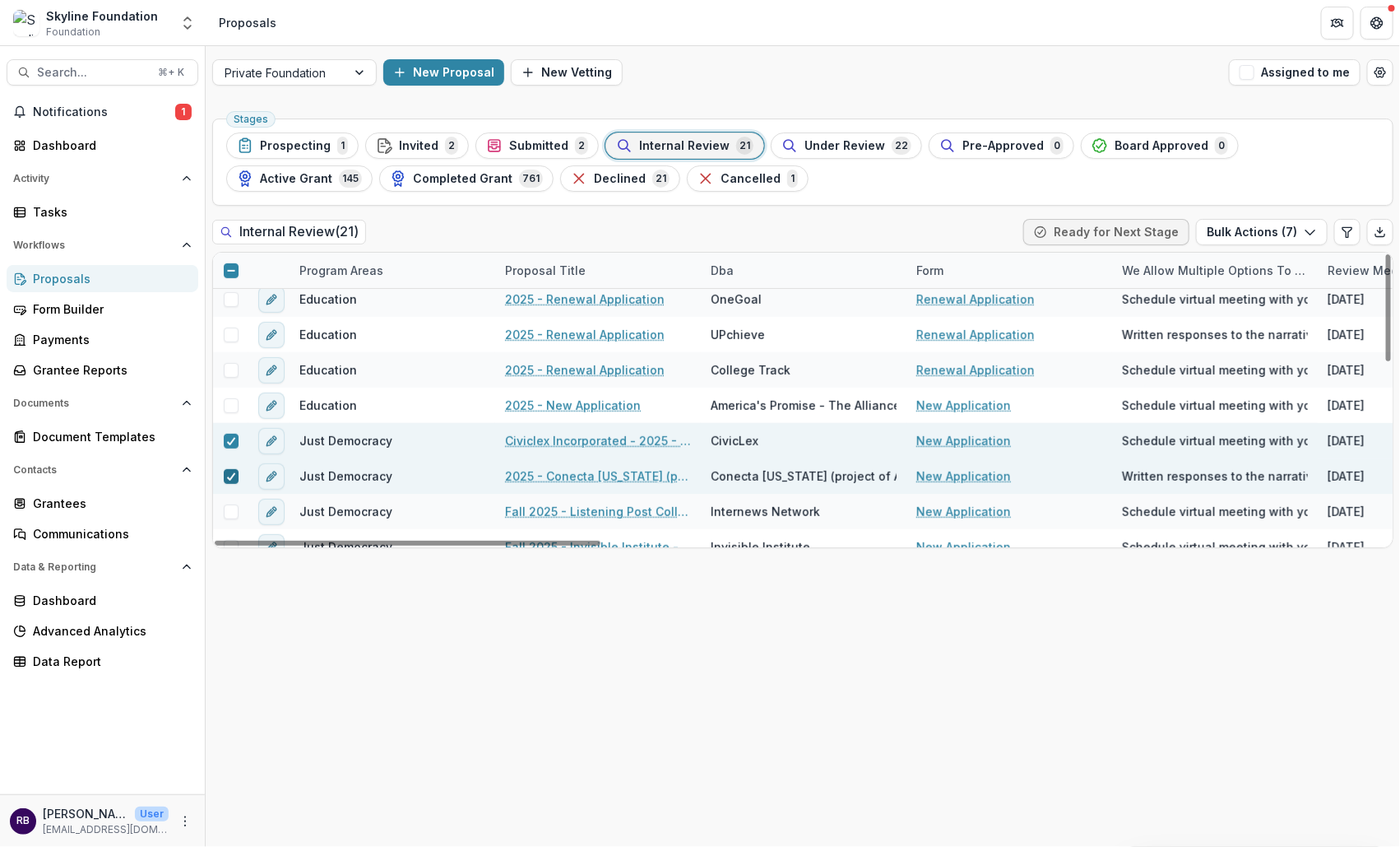
scroll to position [400, 0]
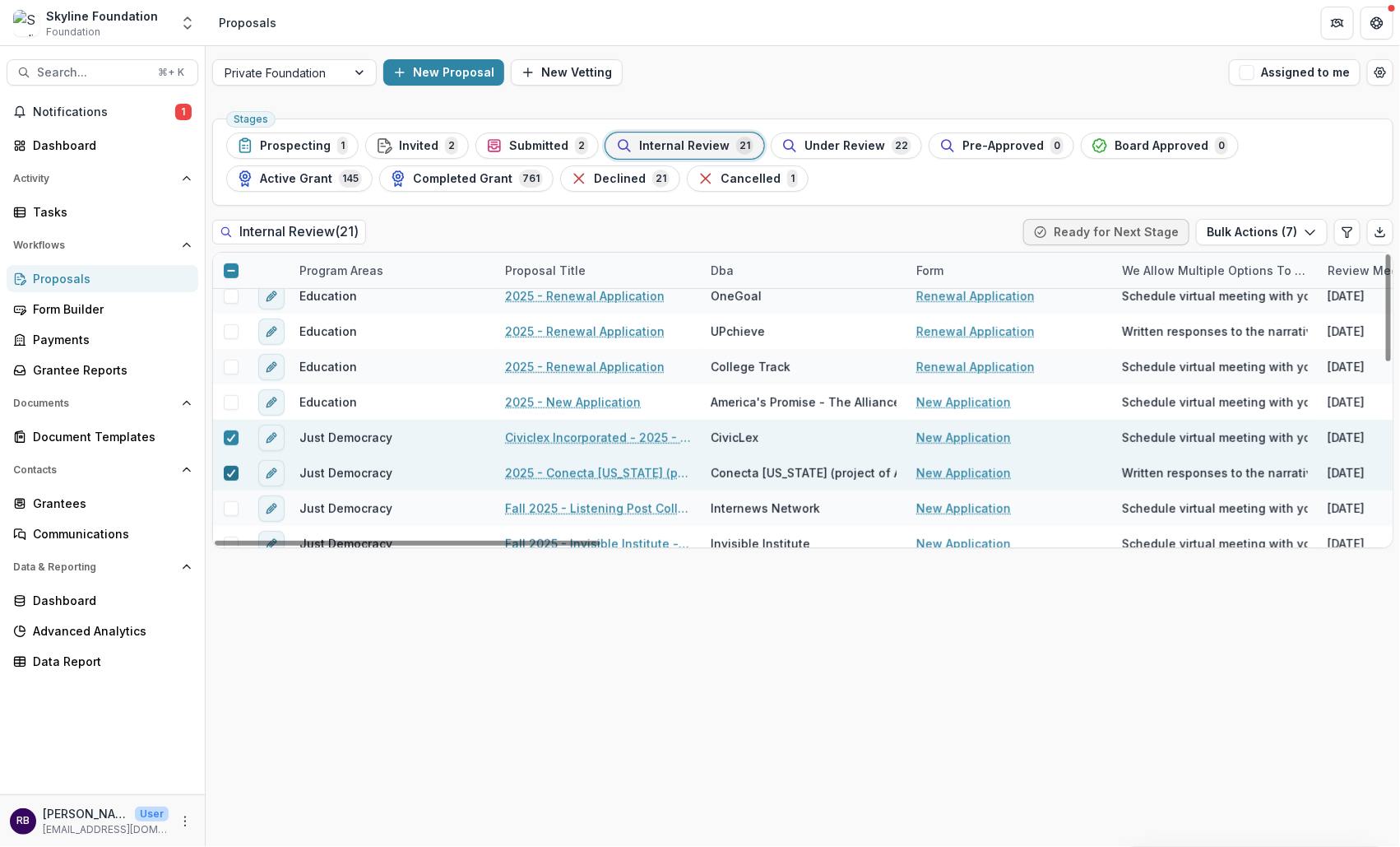
click at [232, 510] on span at bounding box center [230, 508] width 15 height 15
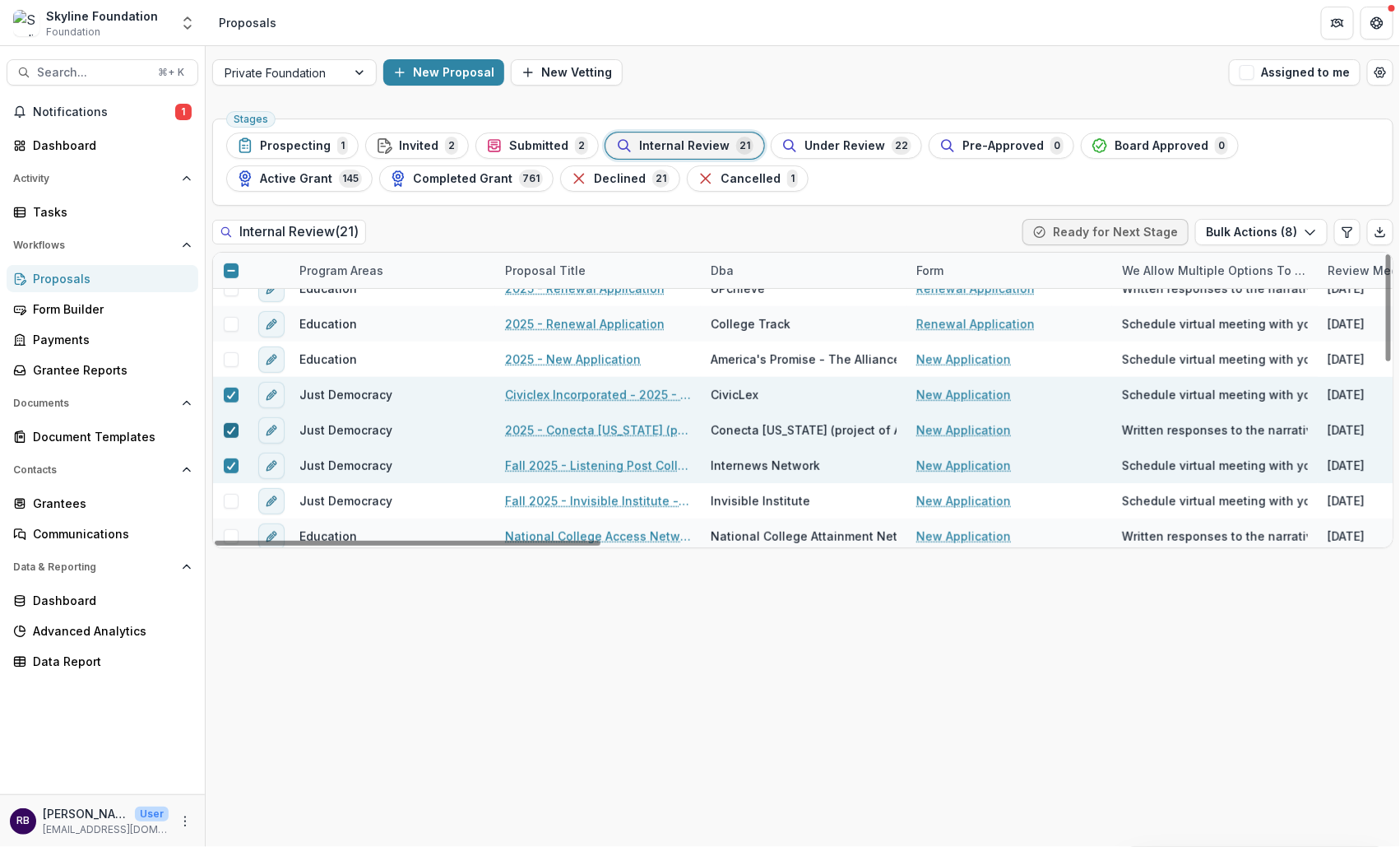
scroll to position [444, 0]
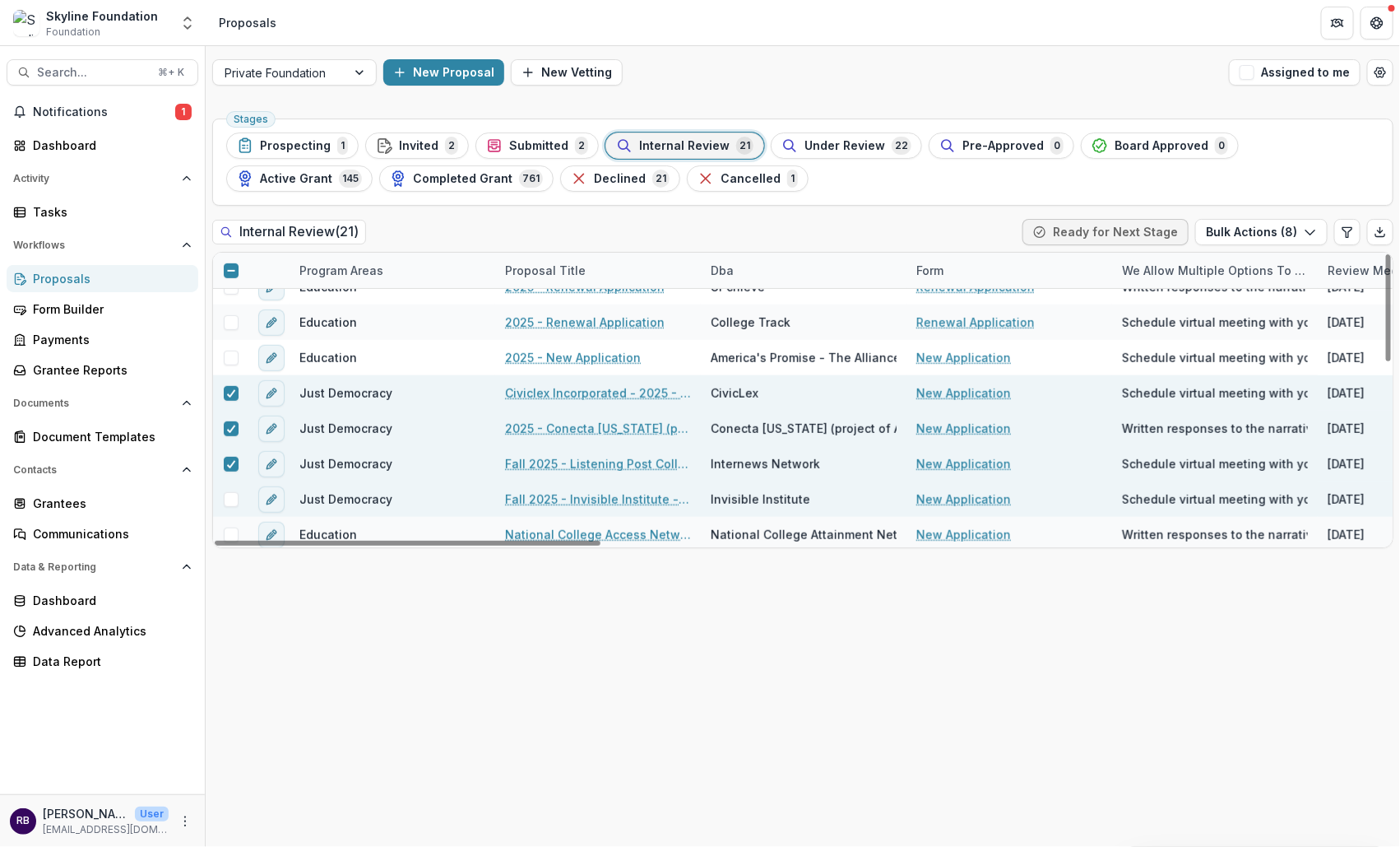
click at [228, 504] on span at bounding box center [230, 499] width 15 height 15
click at [1278, 231] on icon "button" at bounding box center [1309, 231] width 13 height 13
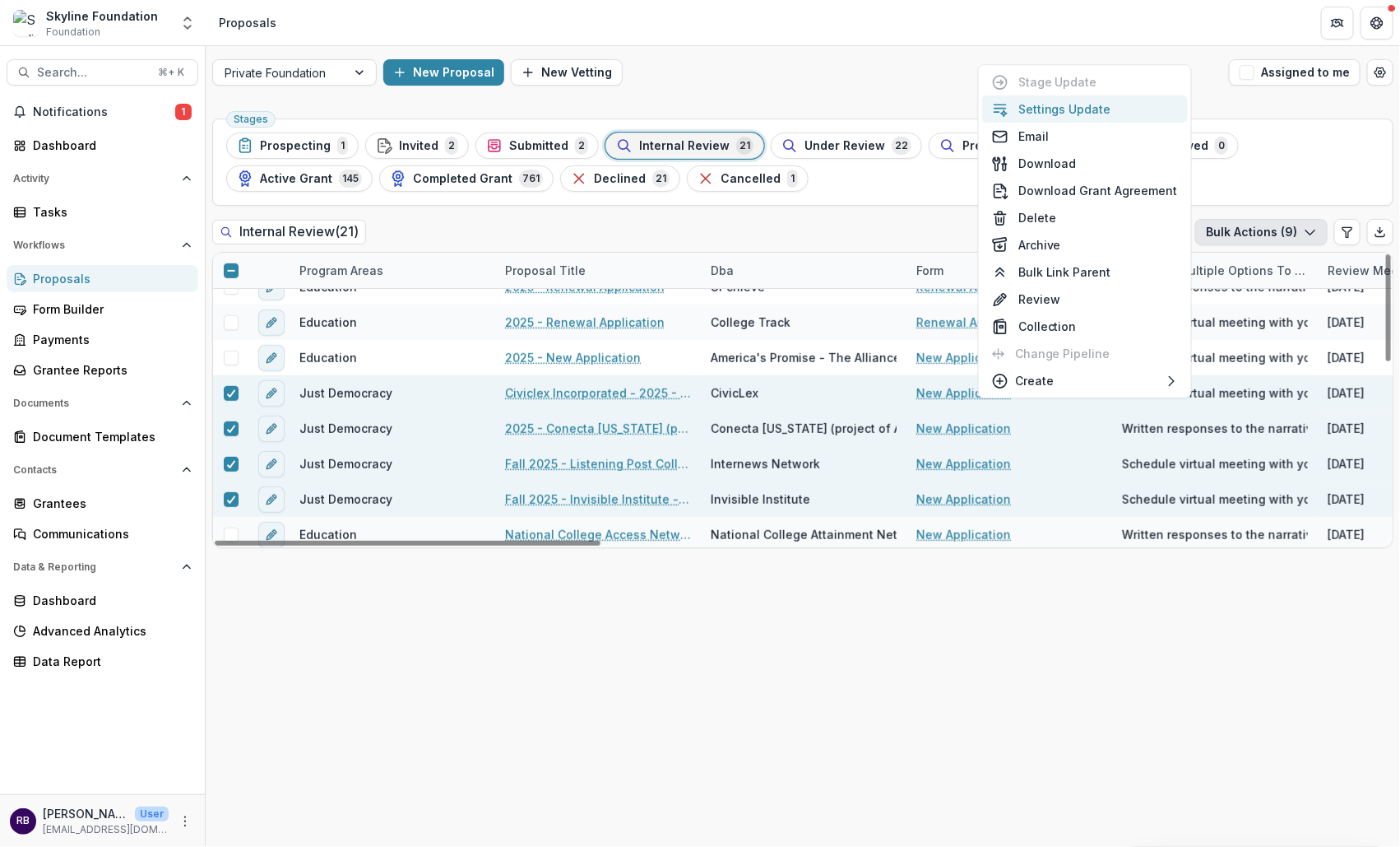
click at [1110, 107] on button "Settings Update" at bounding box center [1084, 109] width 206 height 27
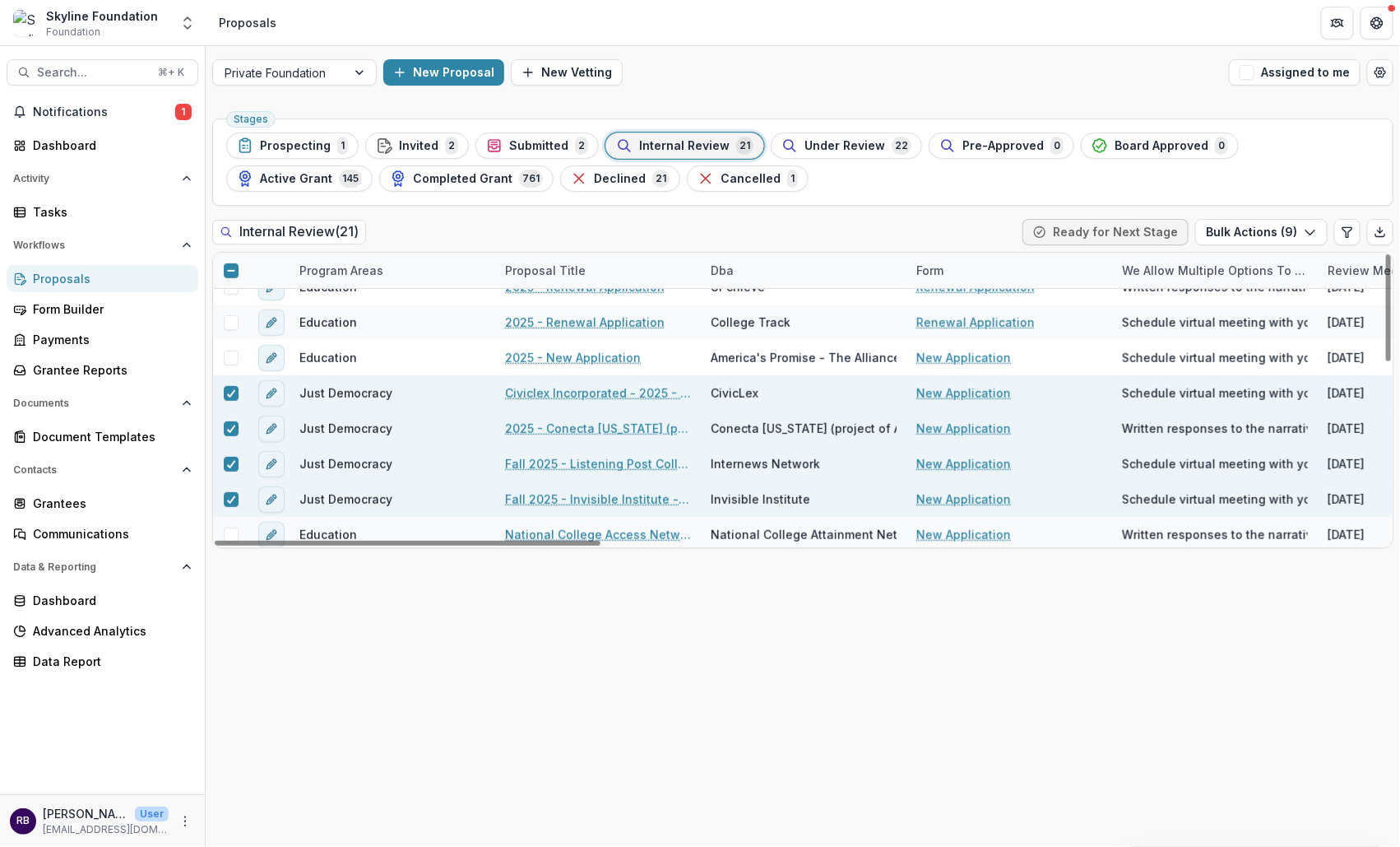
type input "**"
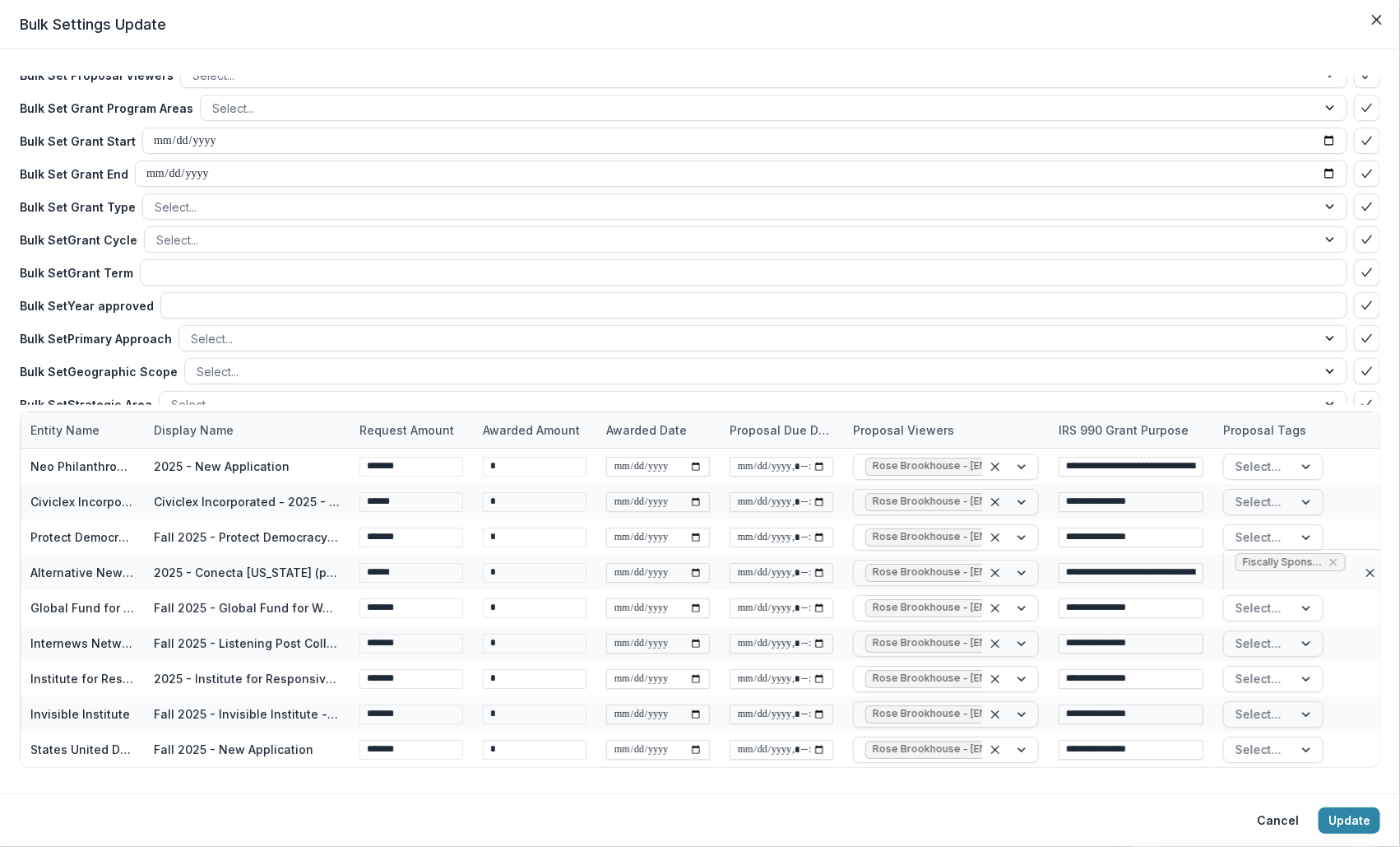
scroll to position [269, 0]
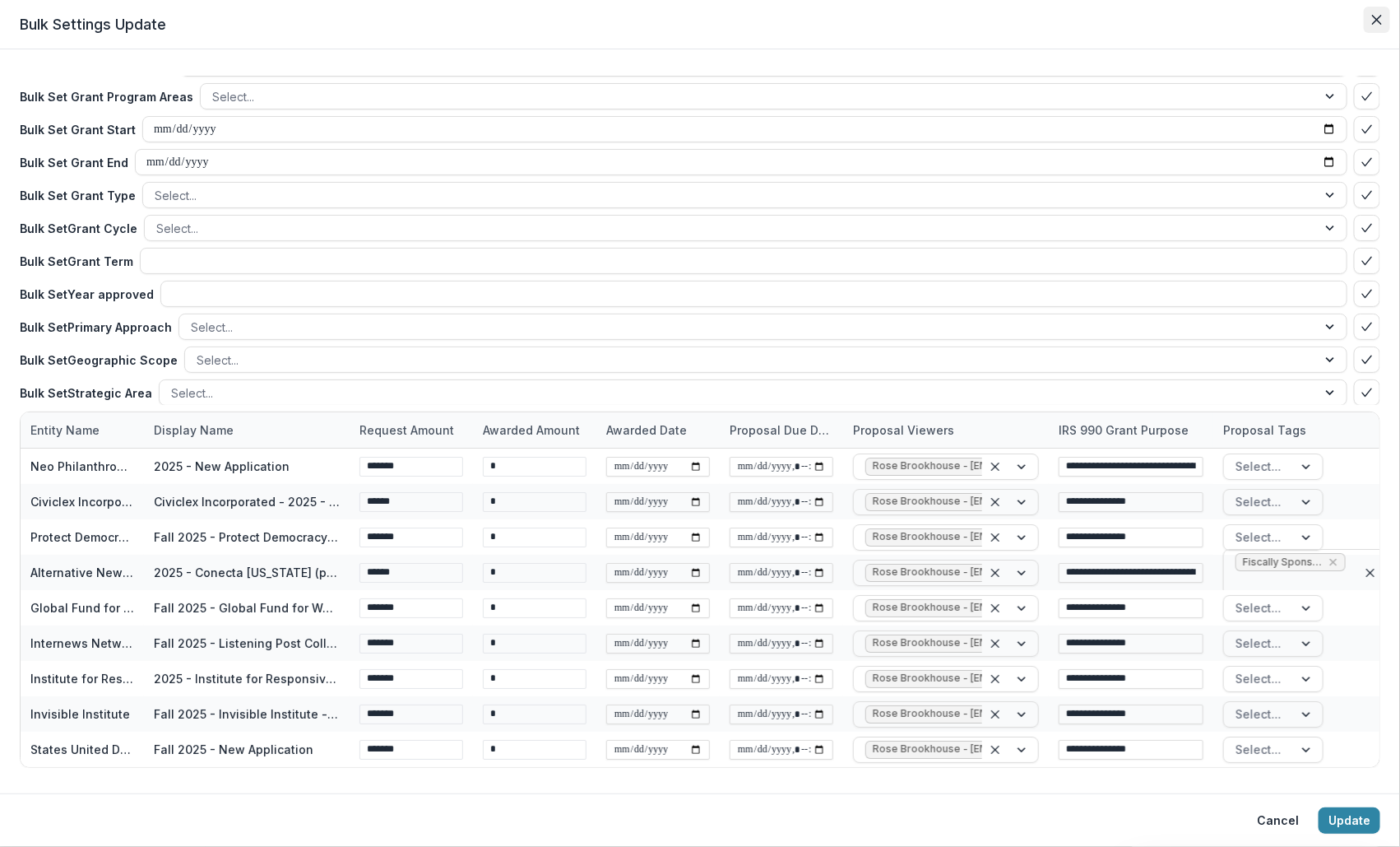
click at [1278, 23] on icon "Close" at bounding box center [1376, 19] width 9 height 9
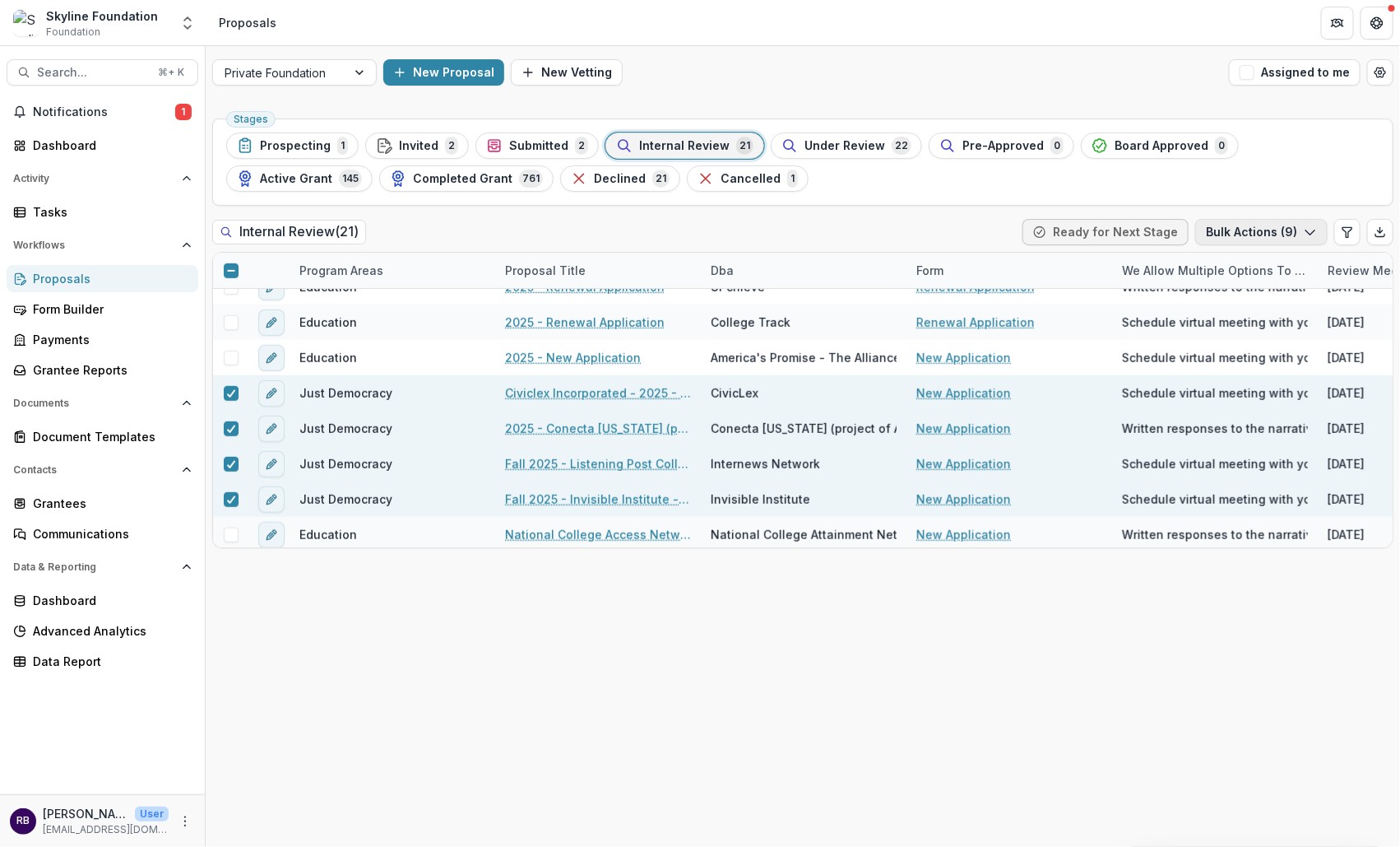
click at [1278, 227] on button "Bulk Actions ( 9 )" at bounding box center [1261, 232] width 133 height 27
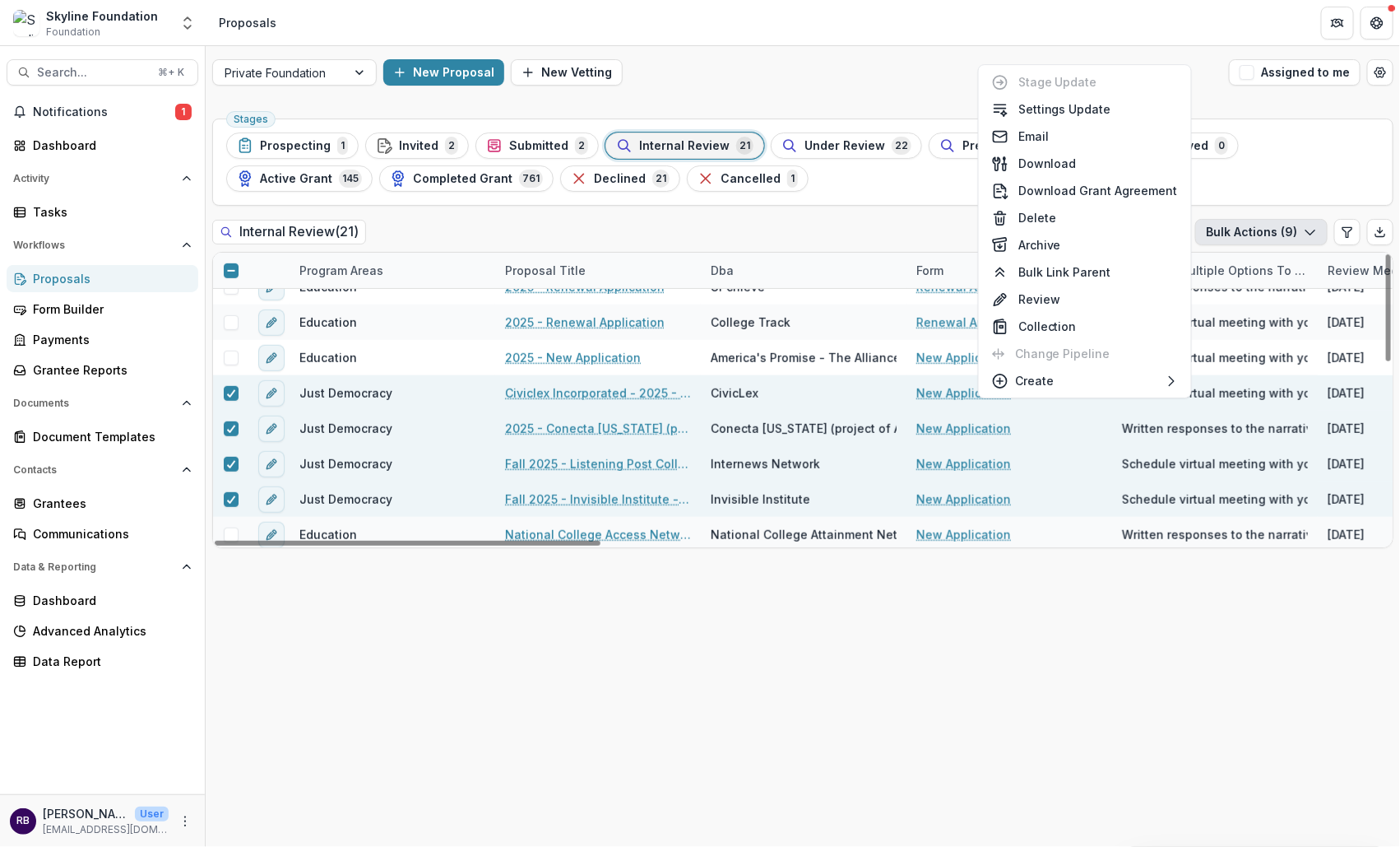
click at [887, 682] on div "Stages Prospecting 1 Invited 2 Submitted 2 Internal Review 21 Under Review 22 P…" at bounding box center [803, 480] width 1194 height 735
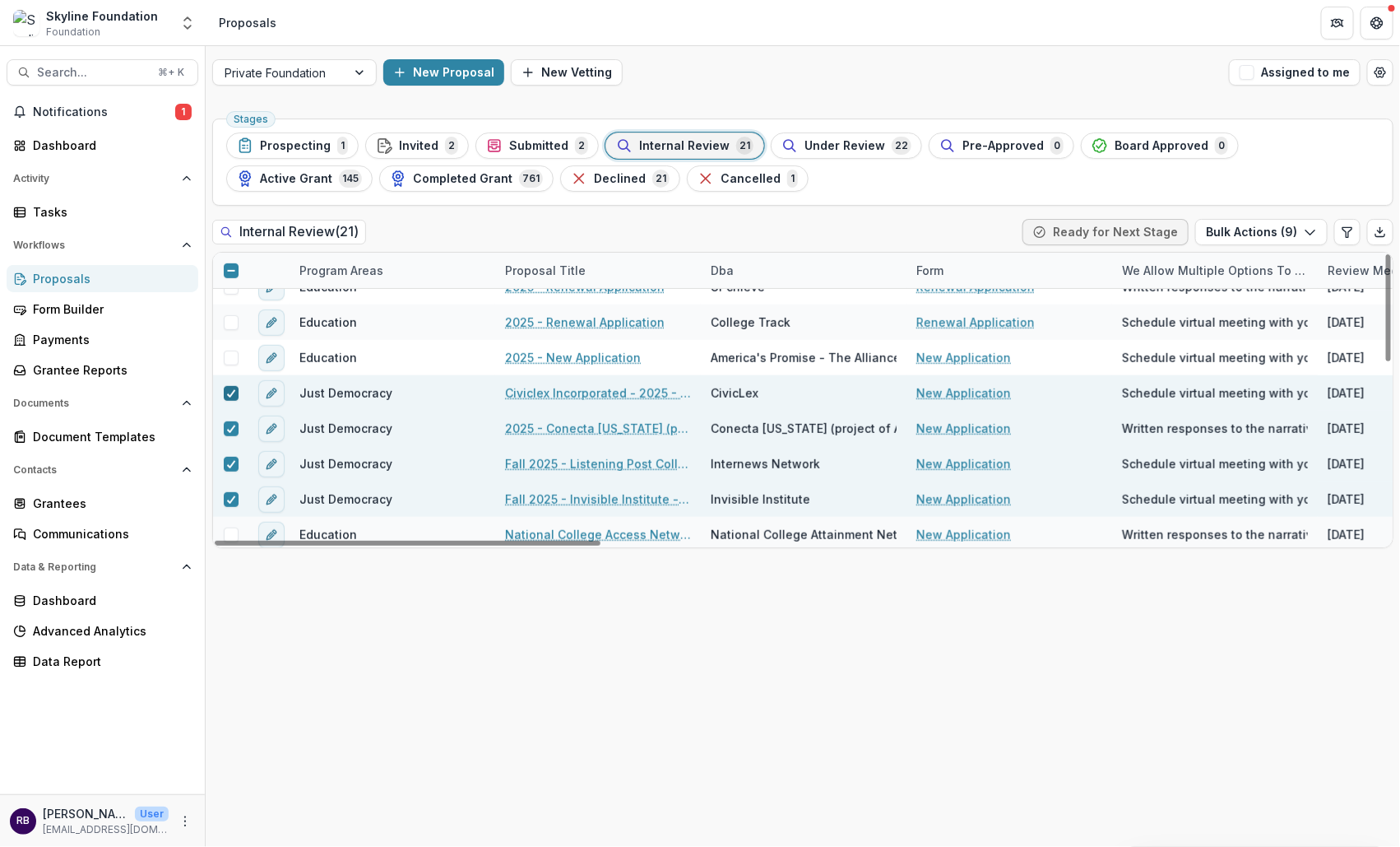
click at [234, 390] on icon at bounding box center [230, 393] width 9 height 9
click at [232, 416] on div at bounding box center [230, 428] width 35 height 35
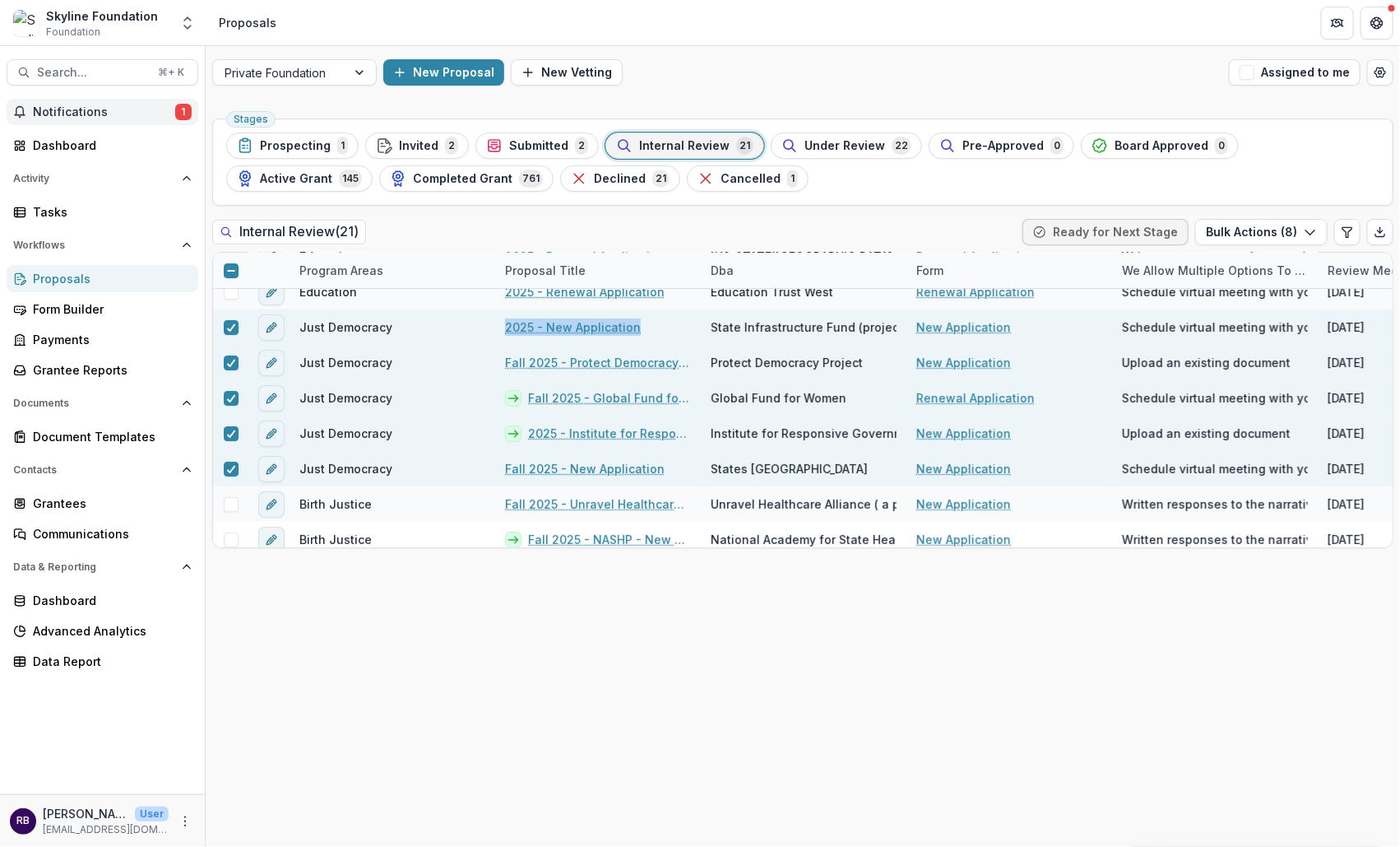
click at [112, 111] on span "Notifications" at bounding box center [103, 112] width 142 height 14
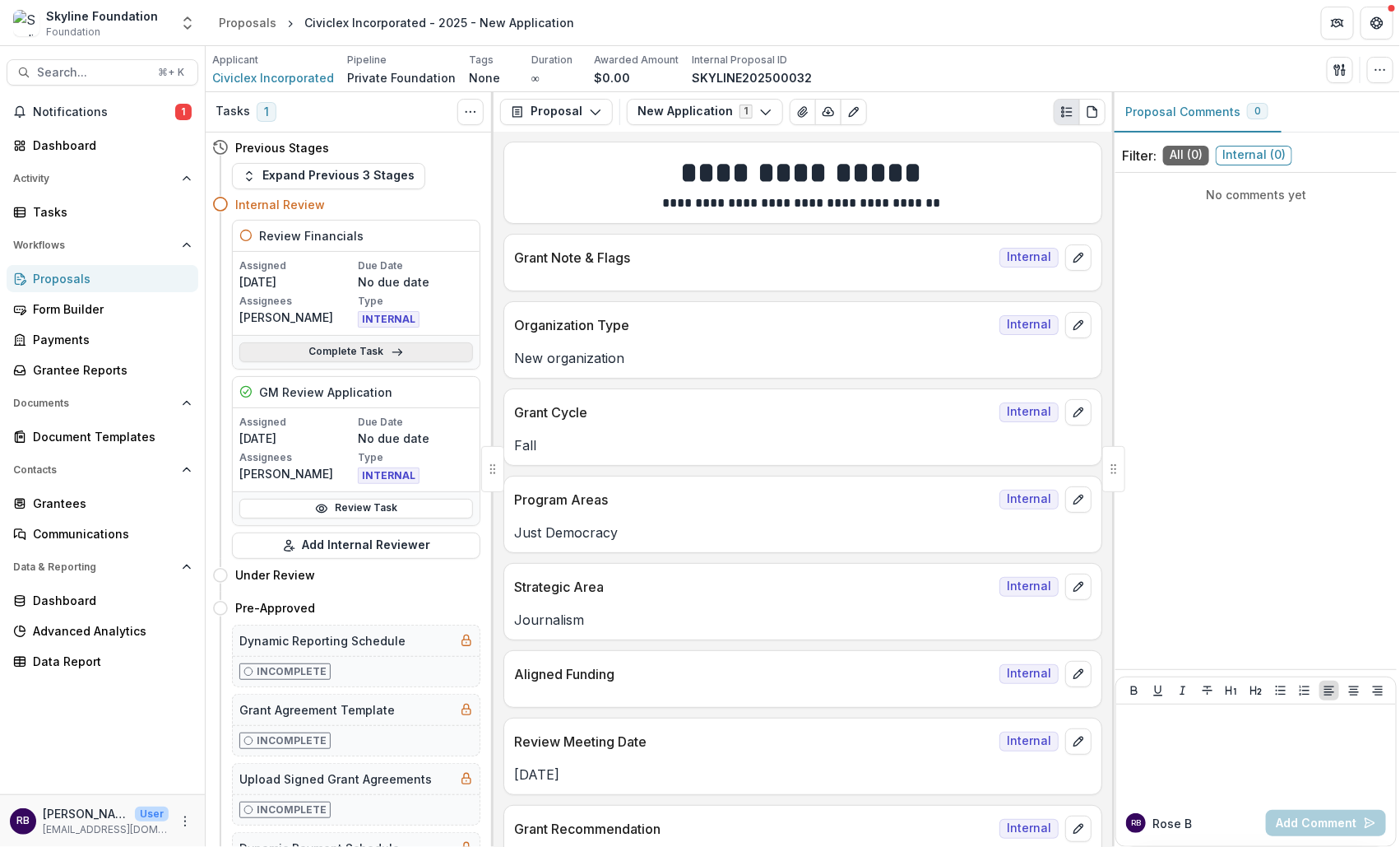
click at [347, 349] on link "Complete Task" at bounding box center [356, 352] width 234 height 20
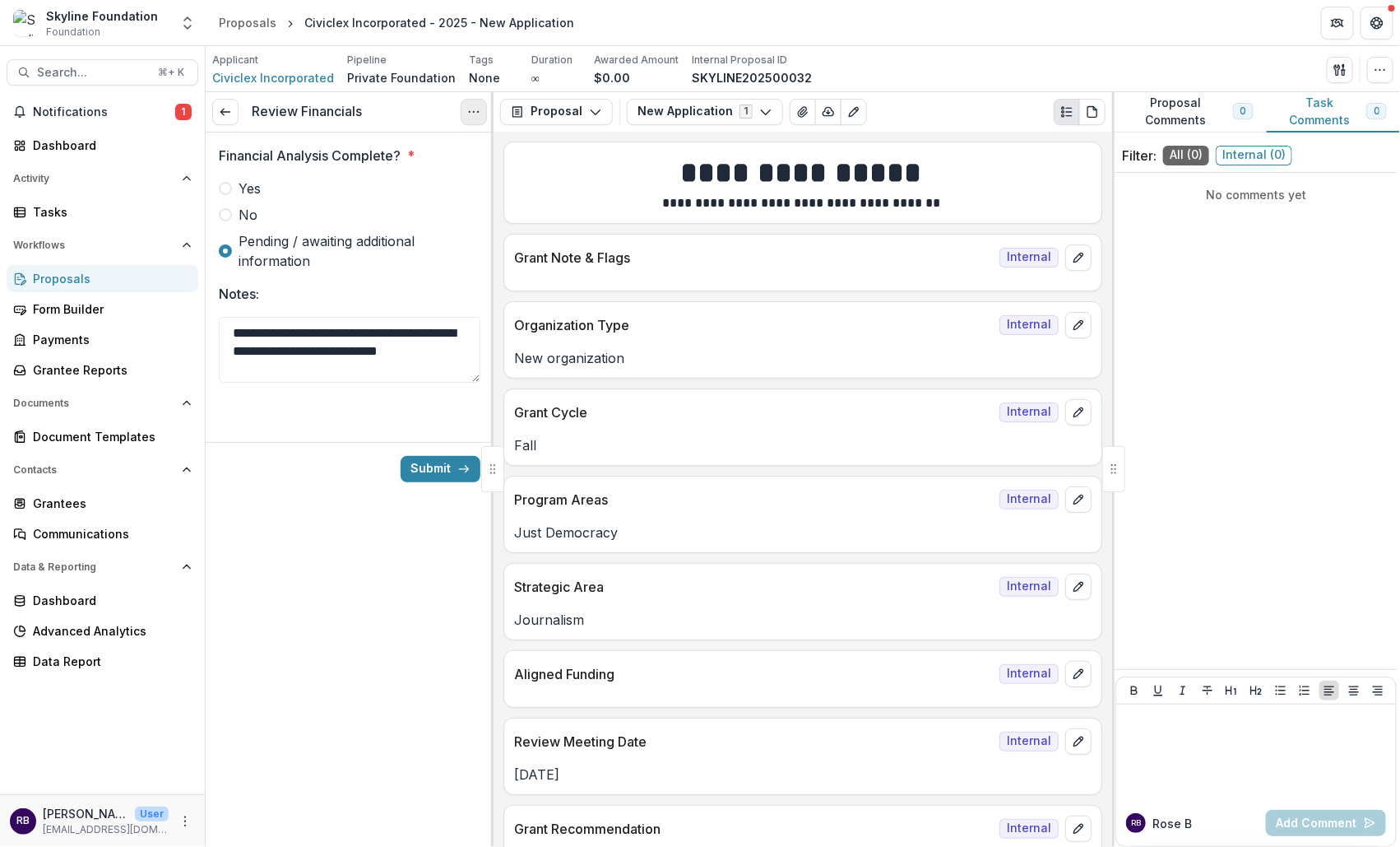
click at [474, 117] on button "Options" at bounding box center [473, 111] width 27 height 27
click at [428, 190] on button "Cancel Task" at bounding box center [395, 183] width 176 height 27
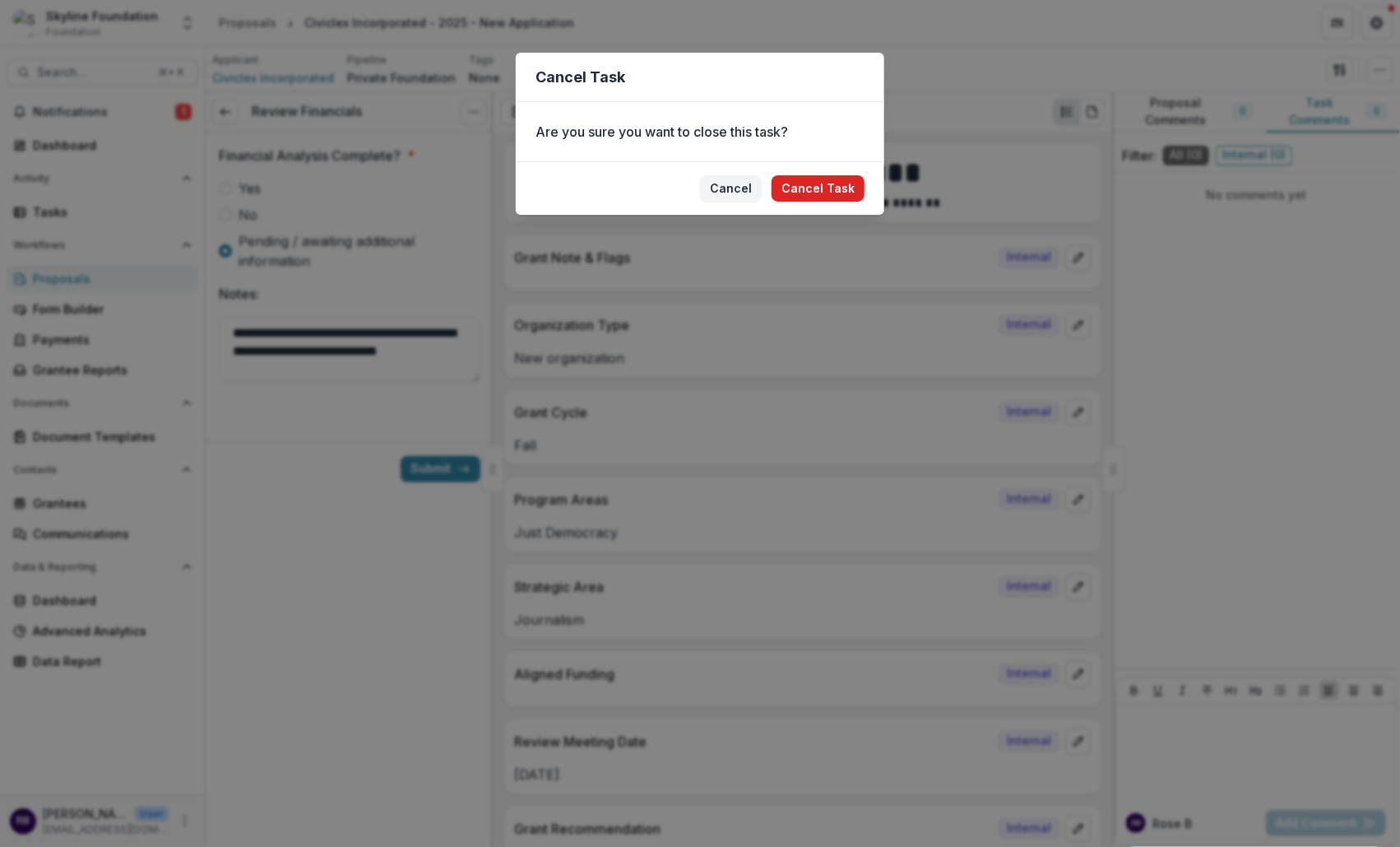
click at [810, 185] on button "Cancel Task" at bounding box center [818, 188] width 93 height 27
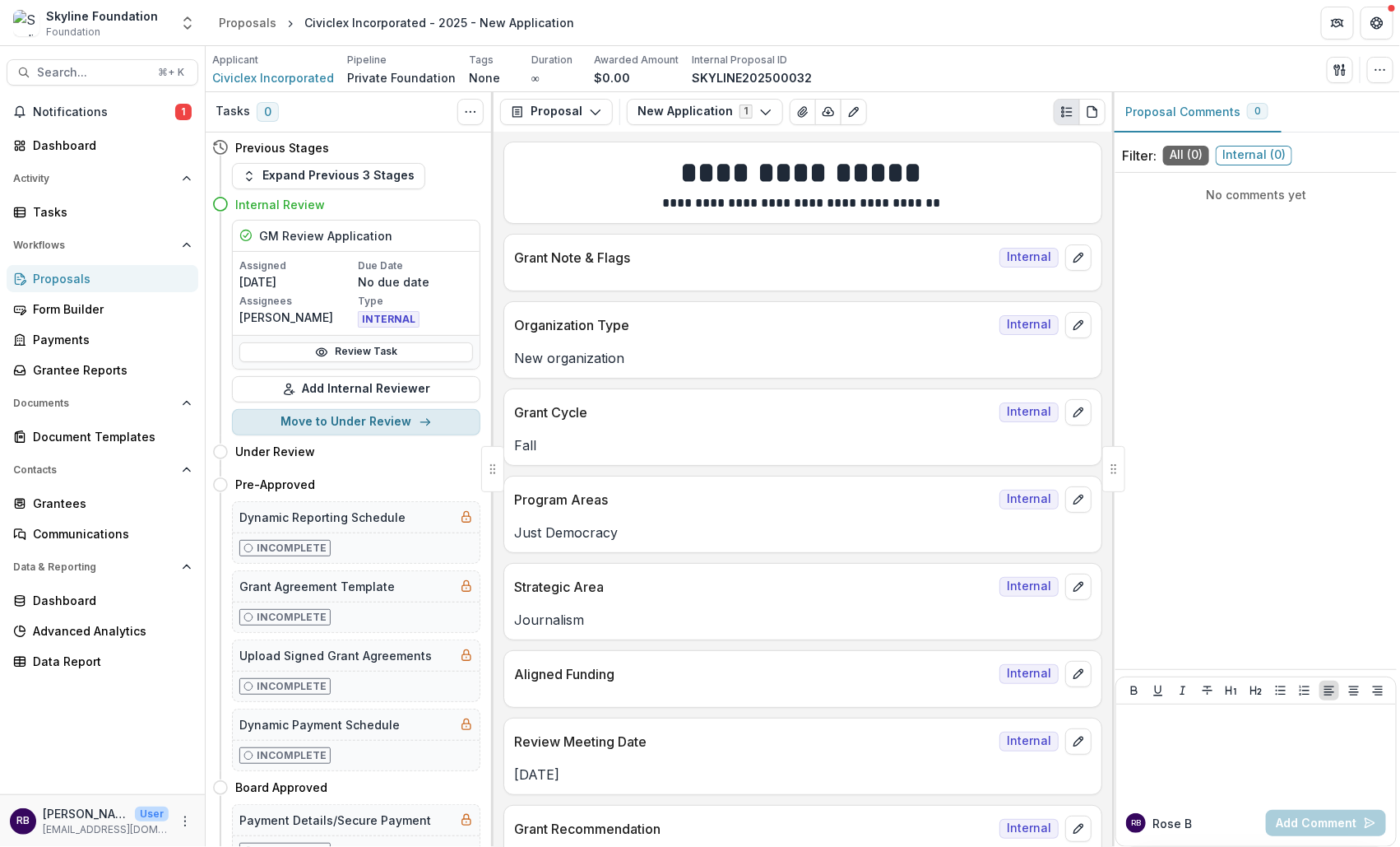
click at [361, 431] on button "Move to Under Review" at bounding box center [356, 422] width 248 height 27
select select "**********"
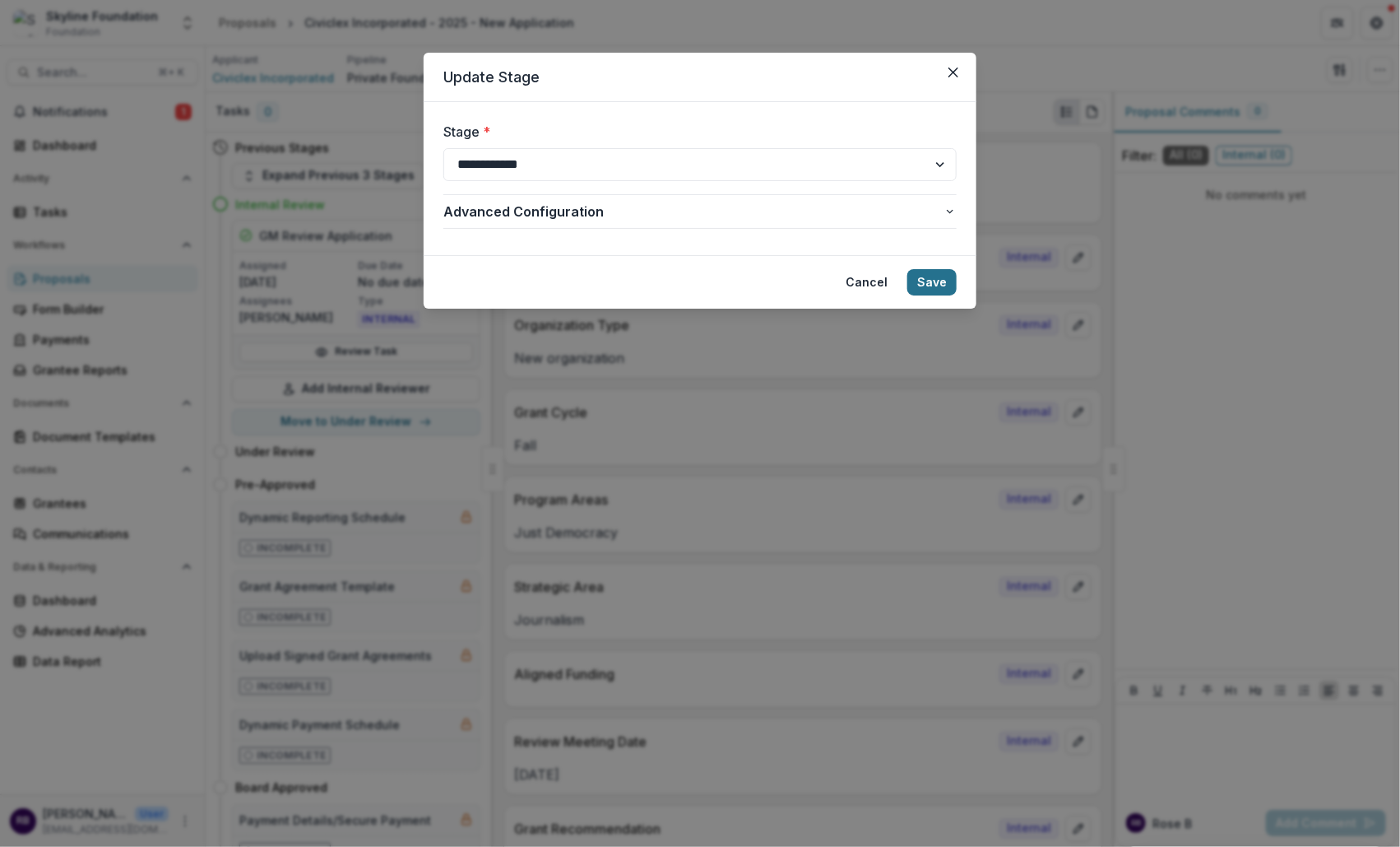
click at [939, 279] on button "Save" at bounding box center [931, 282] width 49 height 27
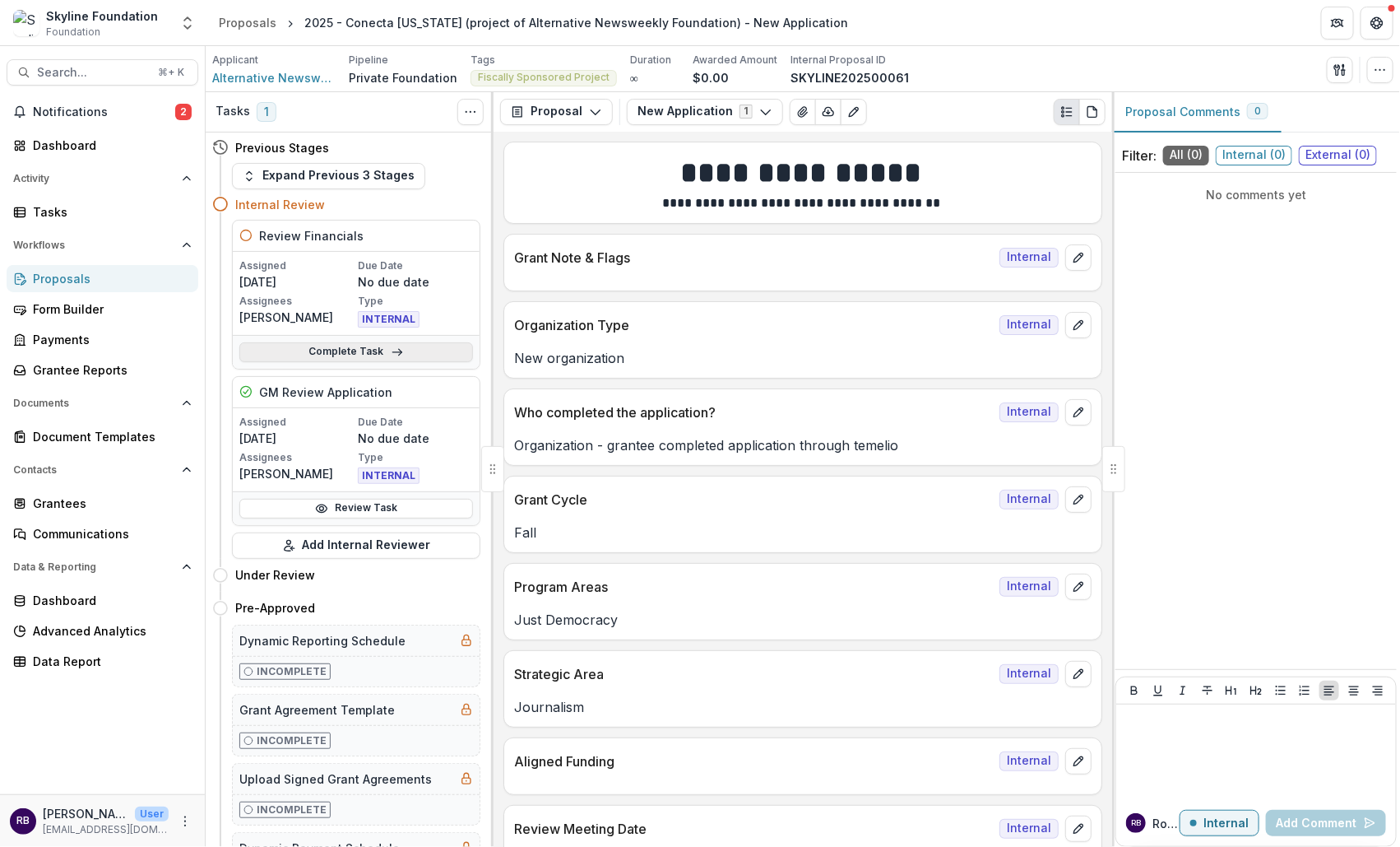
click at [372, 355] on link "Complete Task" at bounding box center [356, 352] width 234 height 20
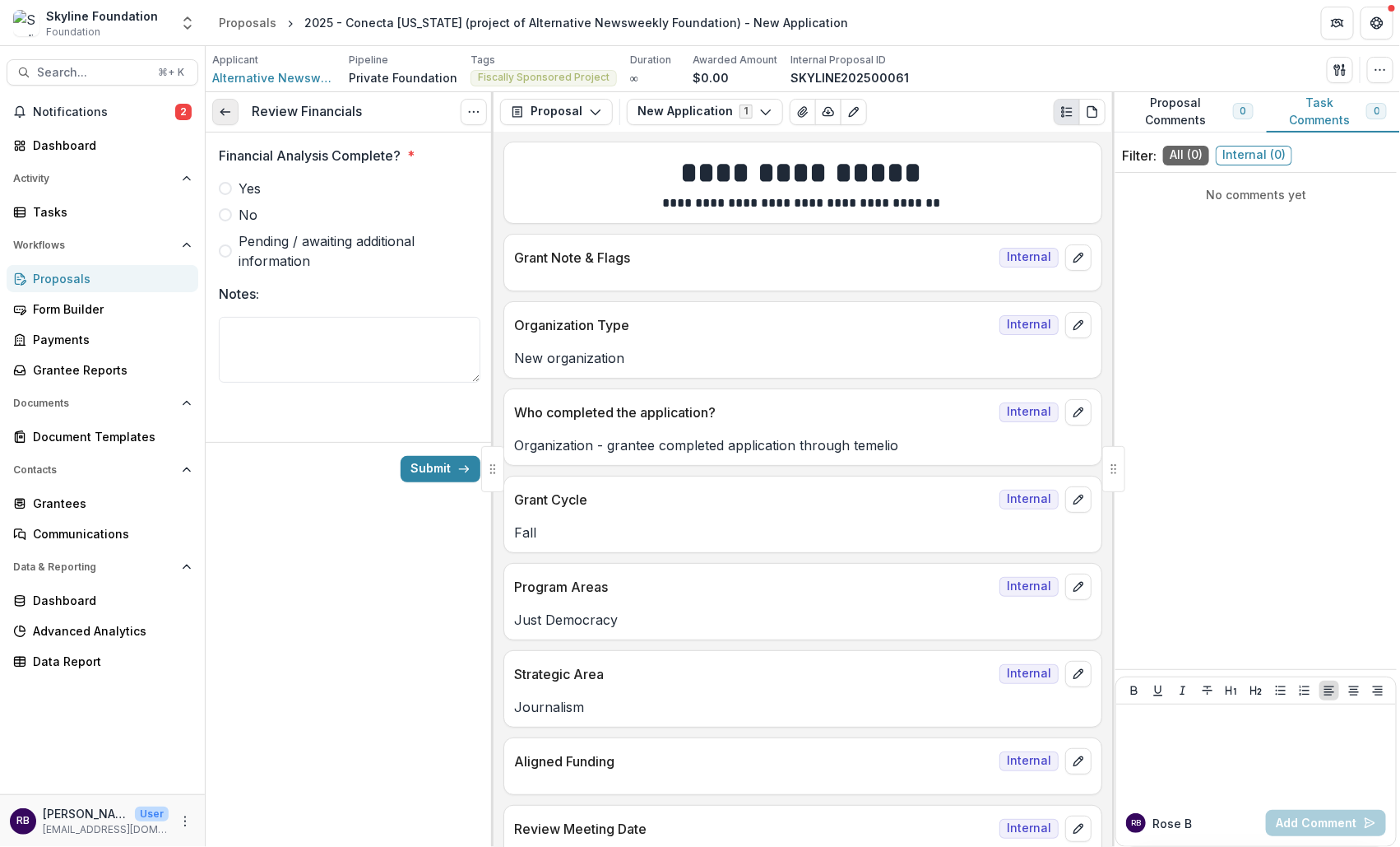
click at [228, 110] on icon at bounding box center [225, 111] width 13 height 13
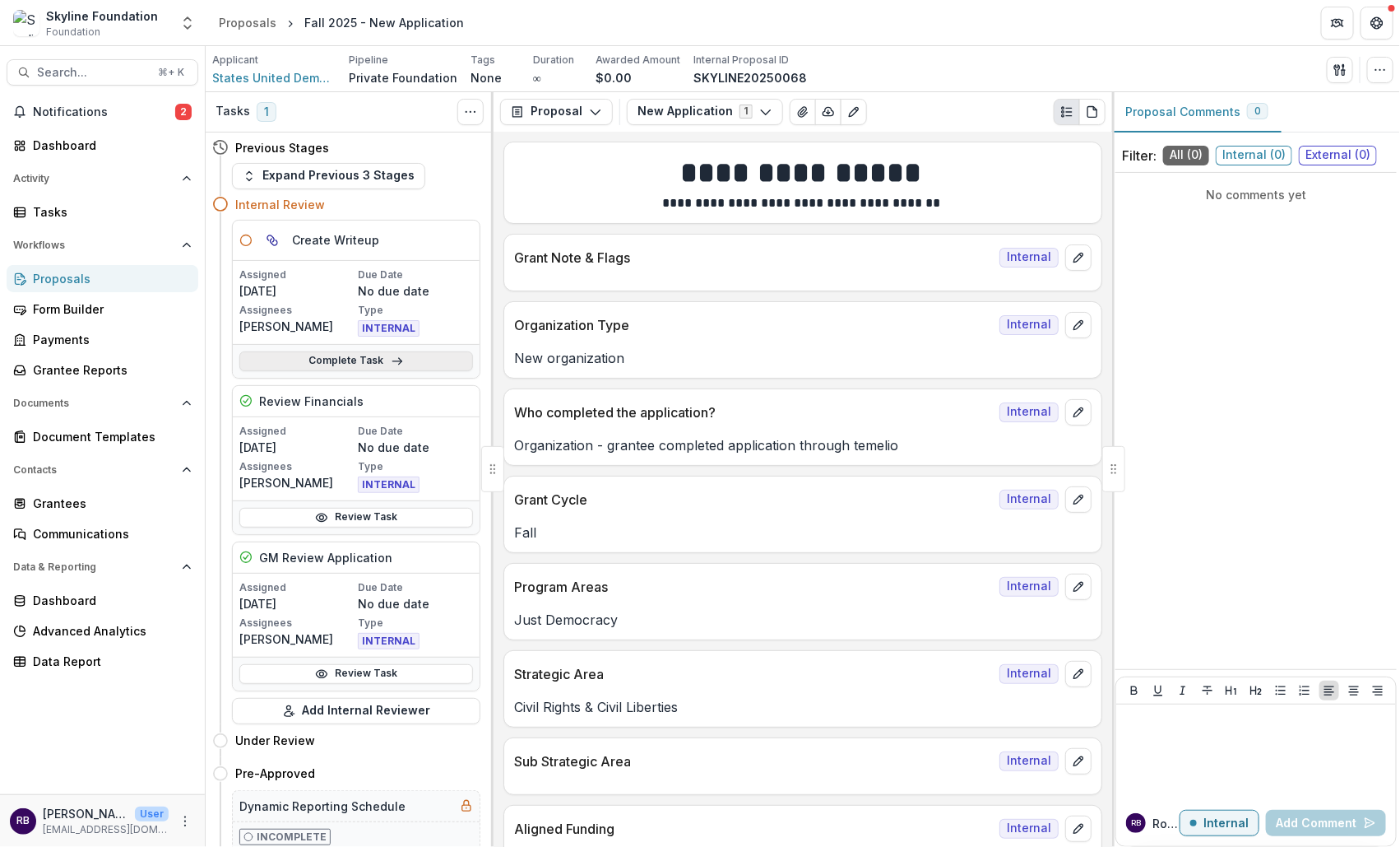
click at [373, 355] on link "Complete Task" at bounding box center [356, 361] width 234 height 20
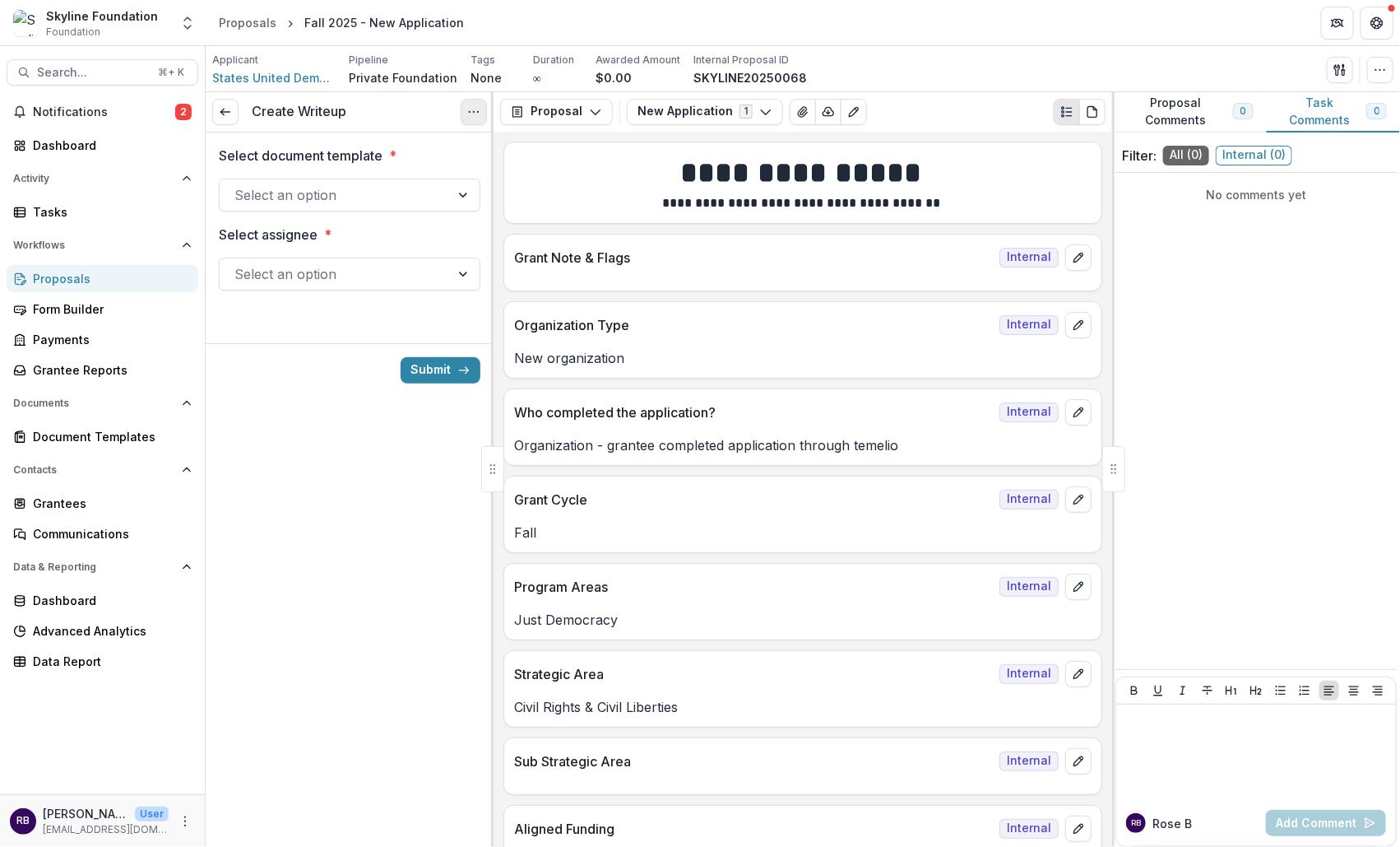
click at [481, 104] on button "Options" at bounding box center [473, 111] width 27 height 27
click at [447, 179] on button "Cancel Task" at bounding box center [395, 183] width 176 height 27
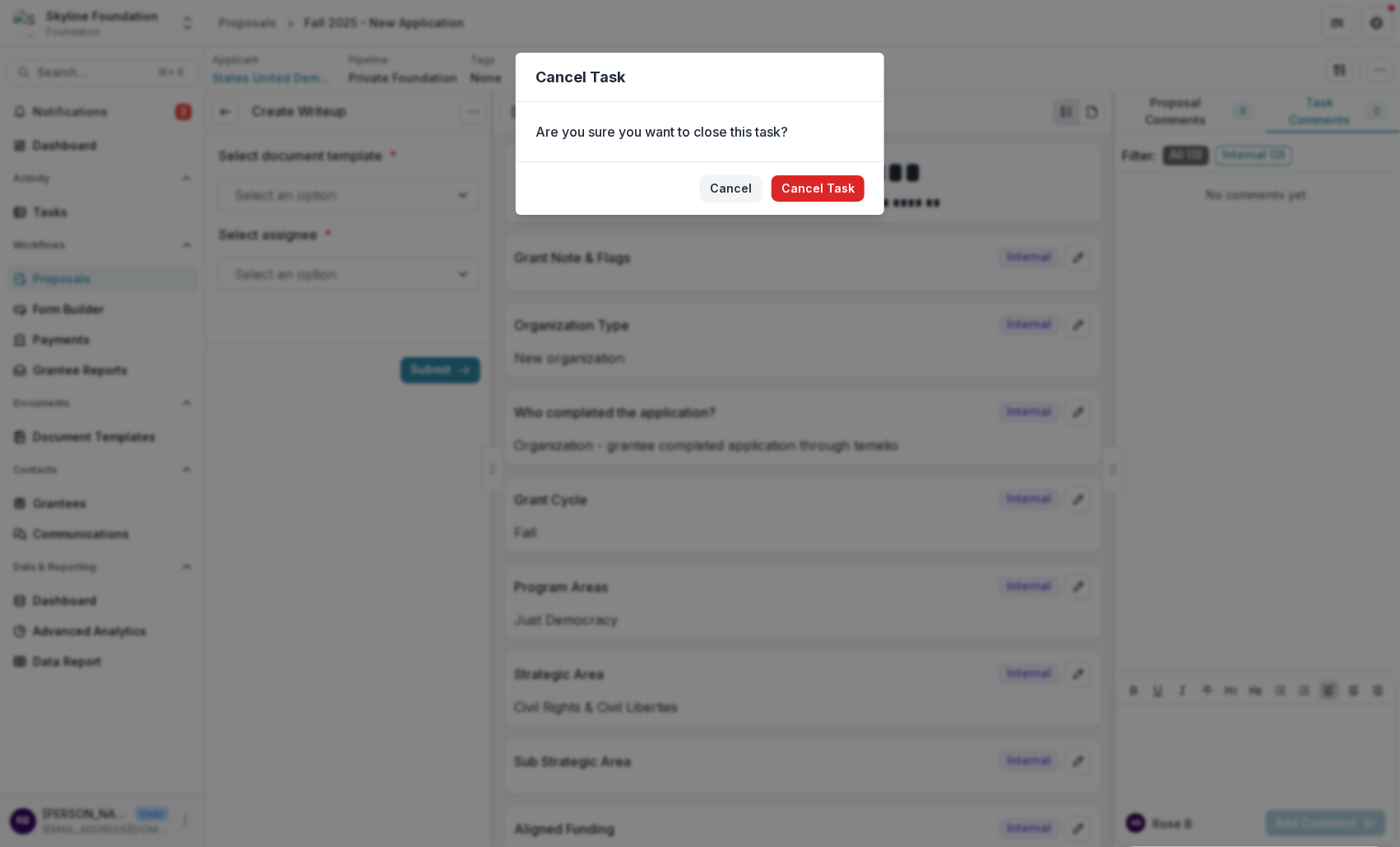
click at [822, 193] on button "Cancel Task" at bounding box center [818, 188] width 93 height 27
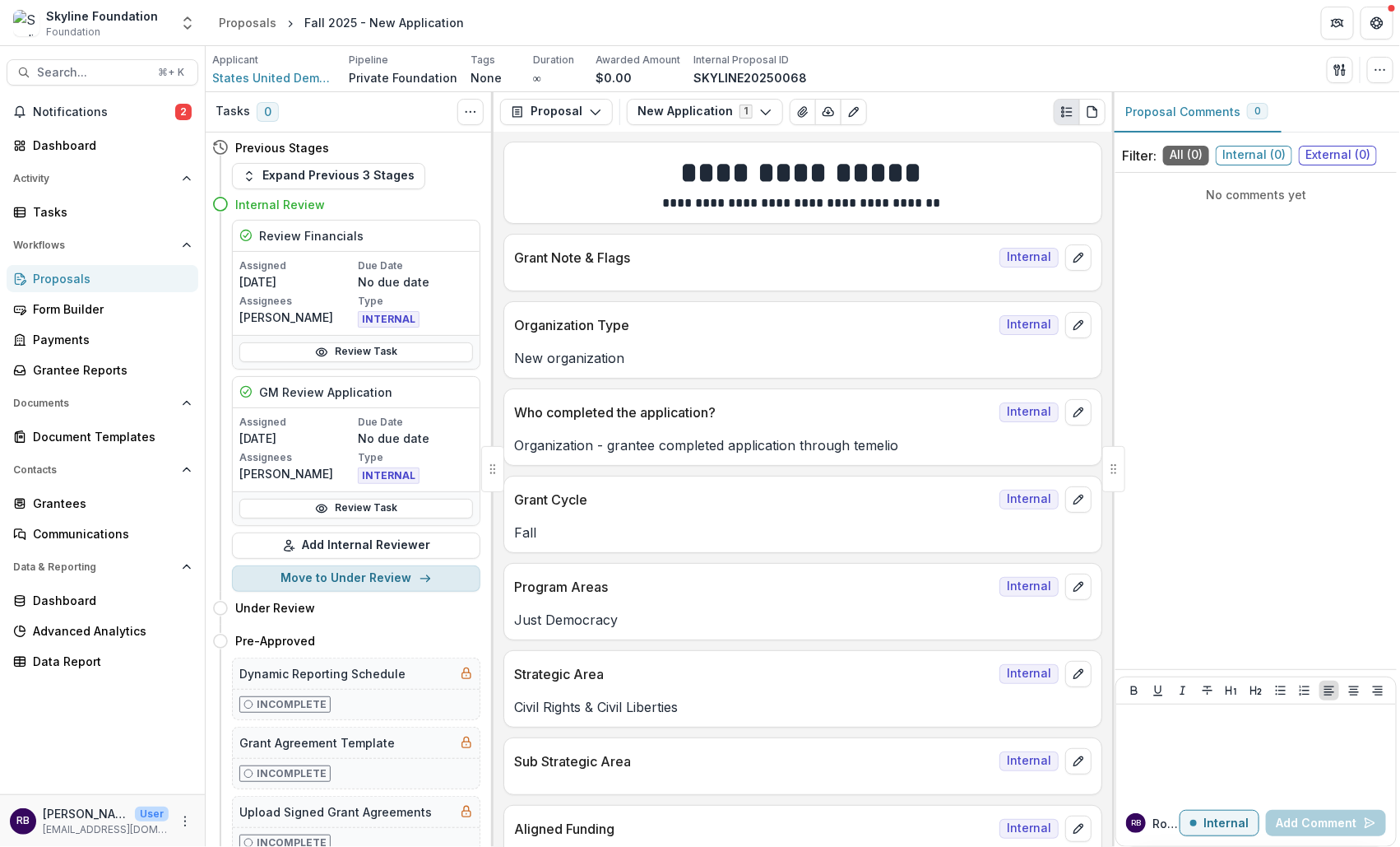
click at [368, 575] on button "Move to Under Review" at bounding box center [356, 578] width 248 height 27
select select "**********"
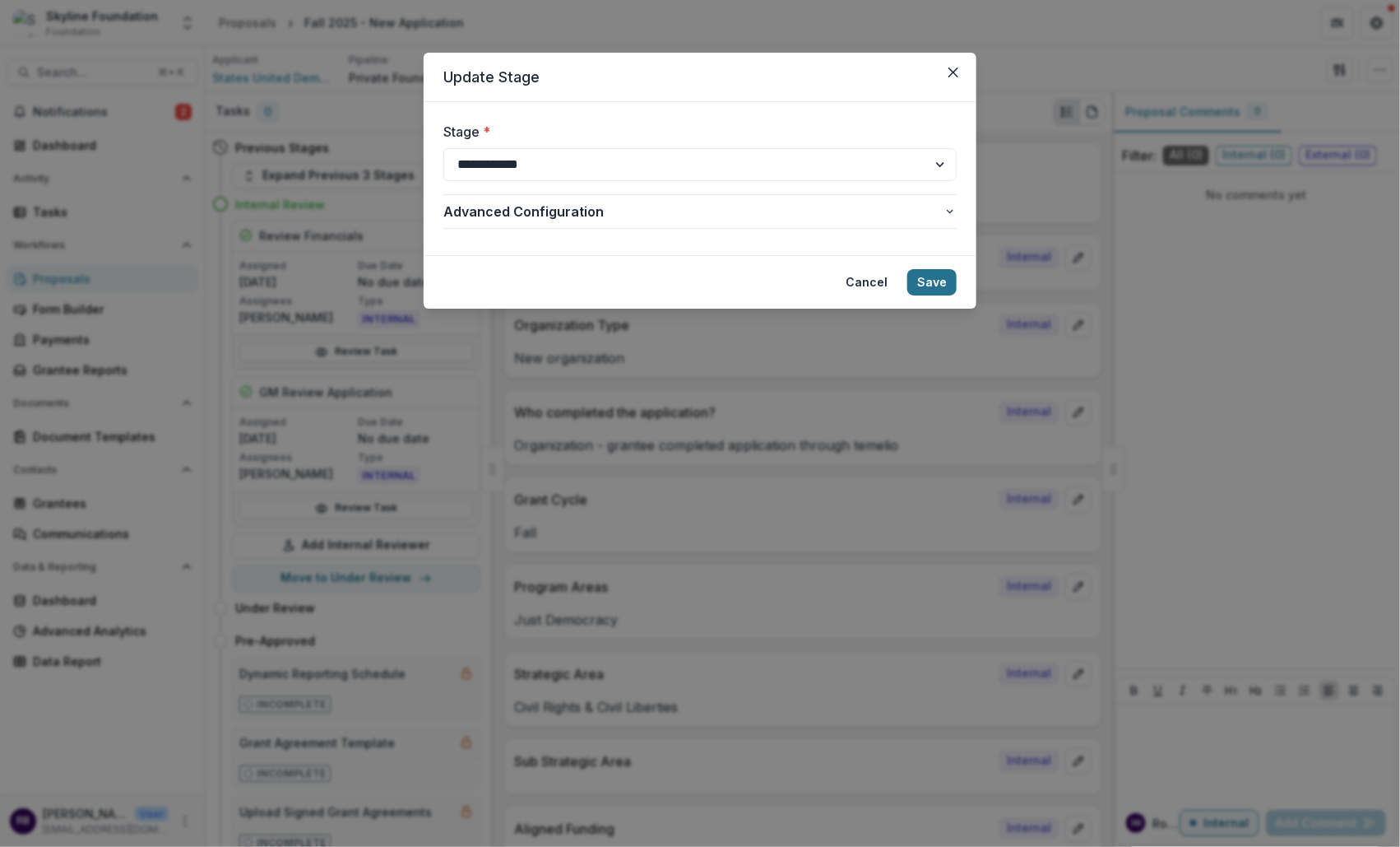
click at [940, 278] on button "Save" at bounding box center [931, 282] width 49 height 27
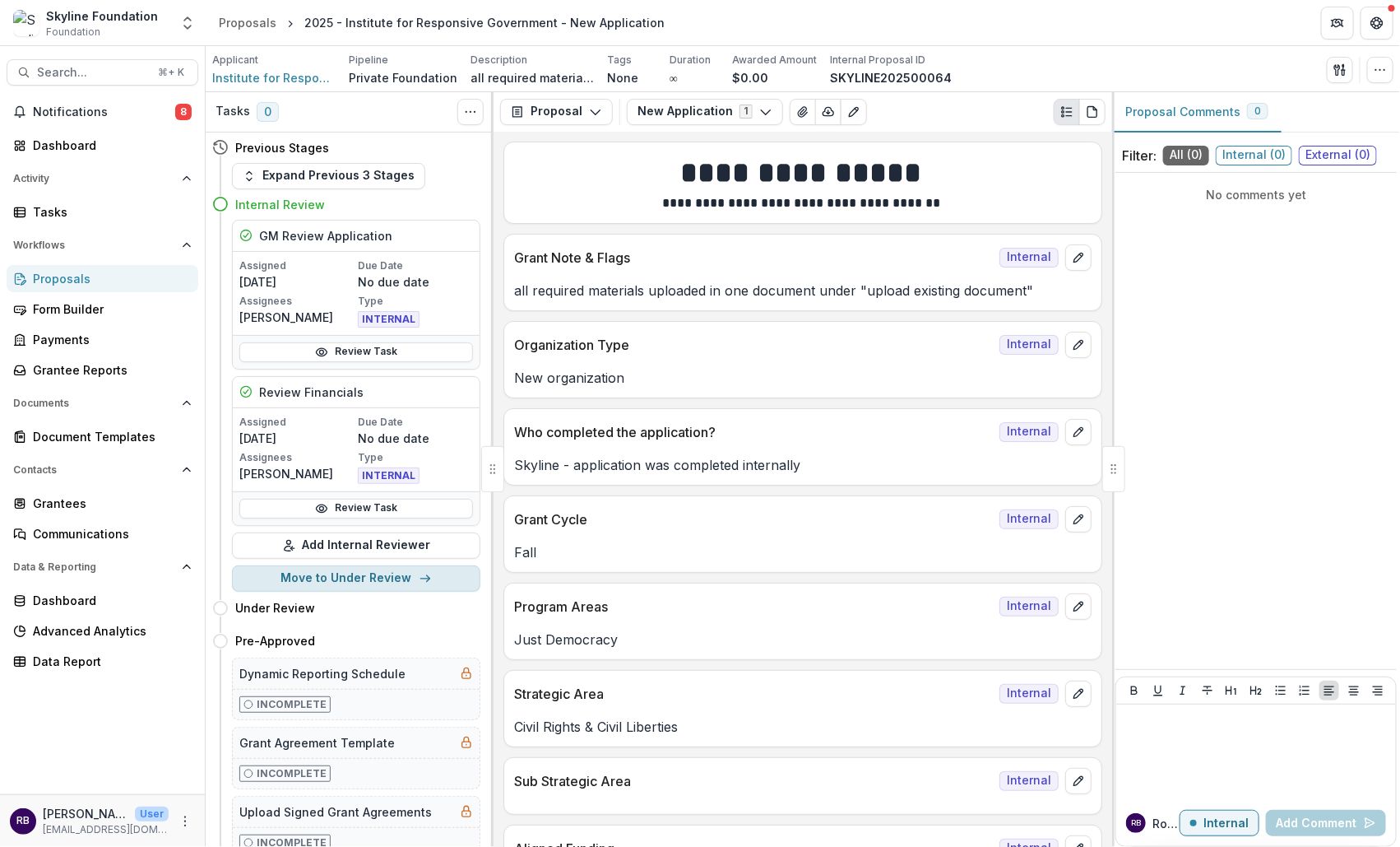
click at [366, 575] on button "Move to Under Review" at bounding box center [356, 578] width 248 height 27
select select "**********"
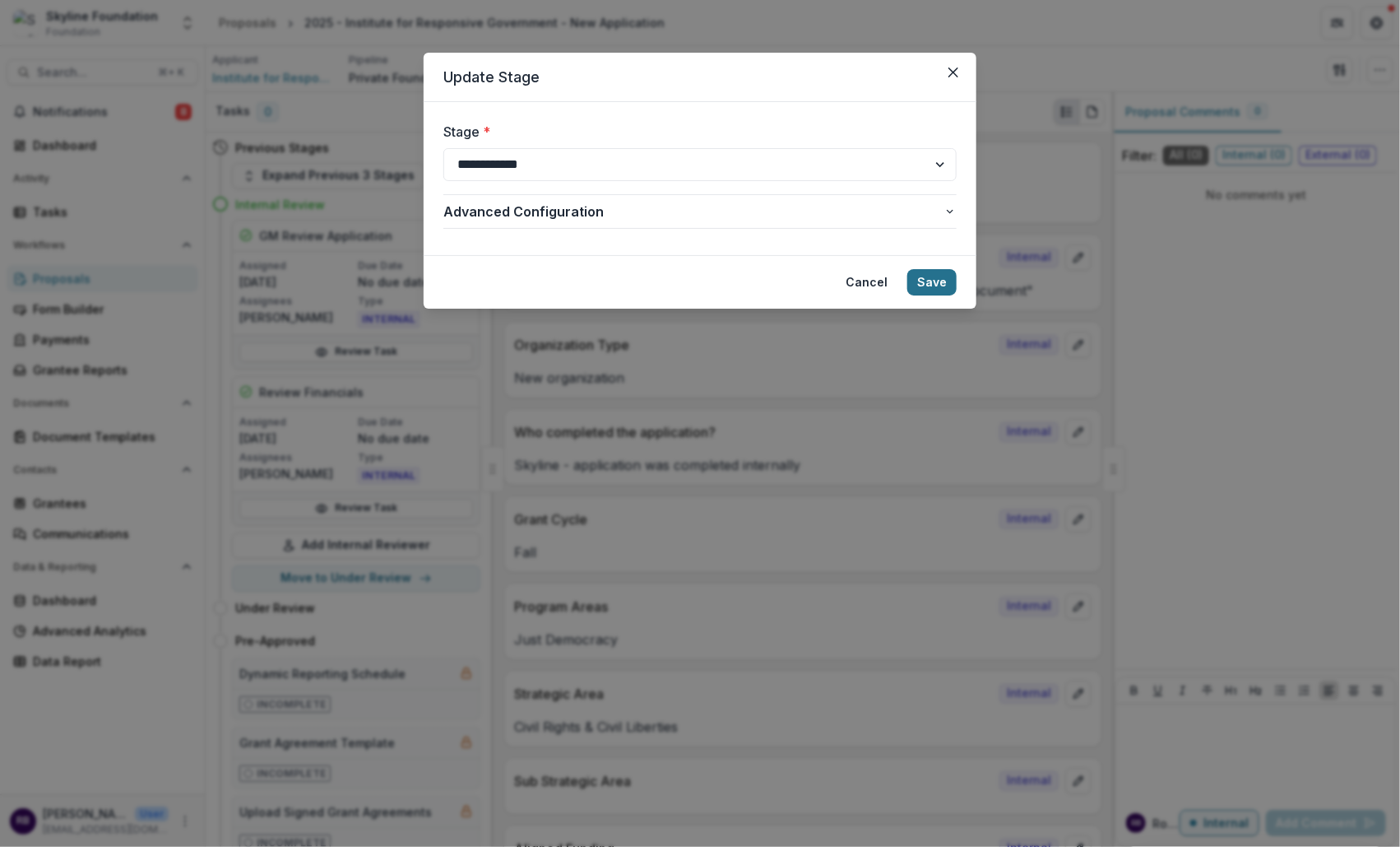
click at [935, 283] on button "Save" at bounding box center [931, 282] width 49 height 27
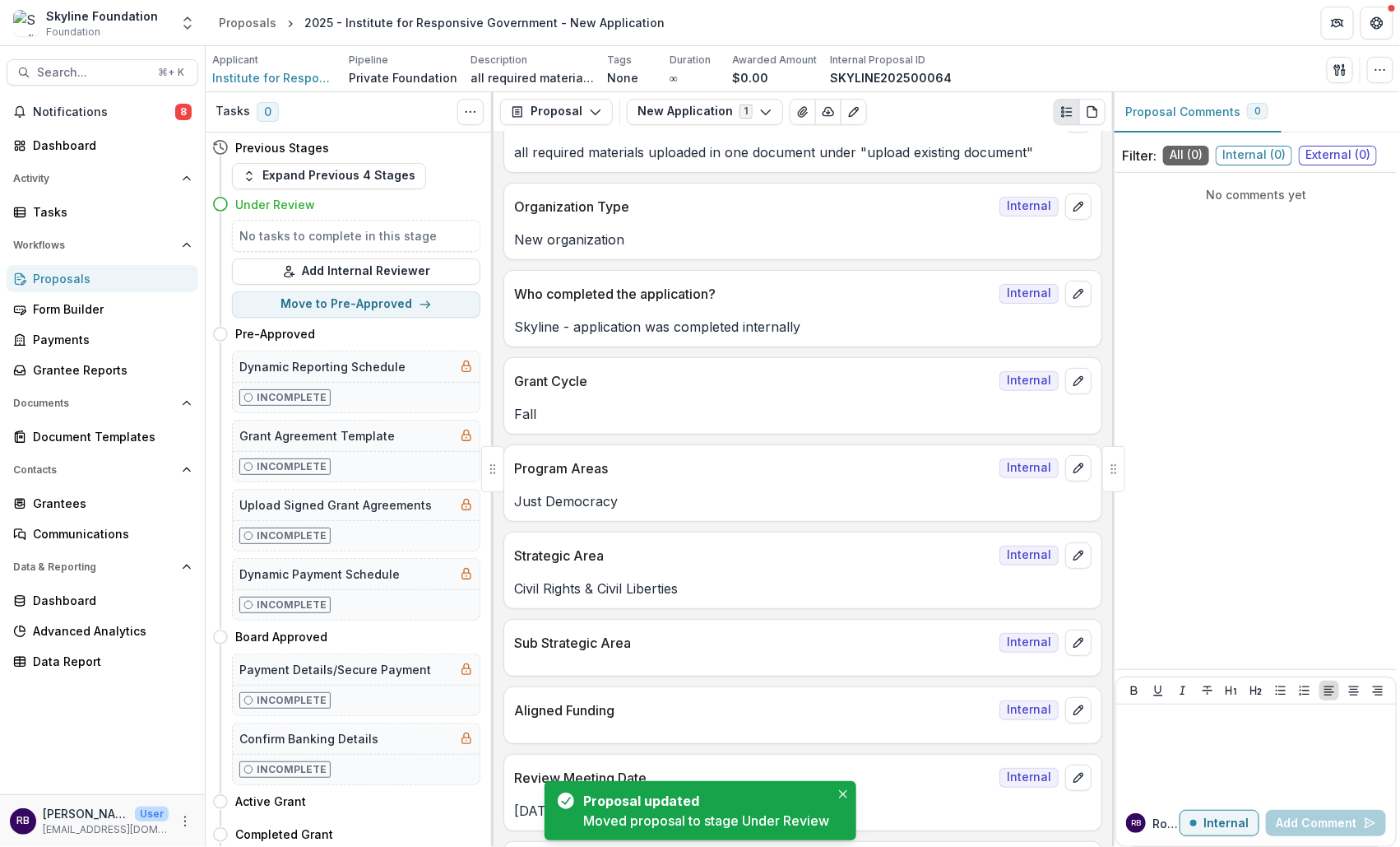
scroll to position [177, 0]
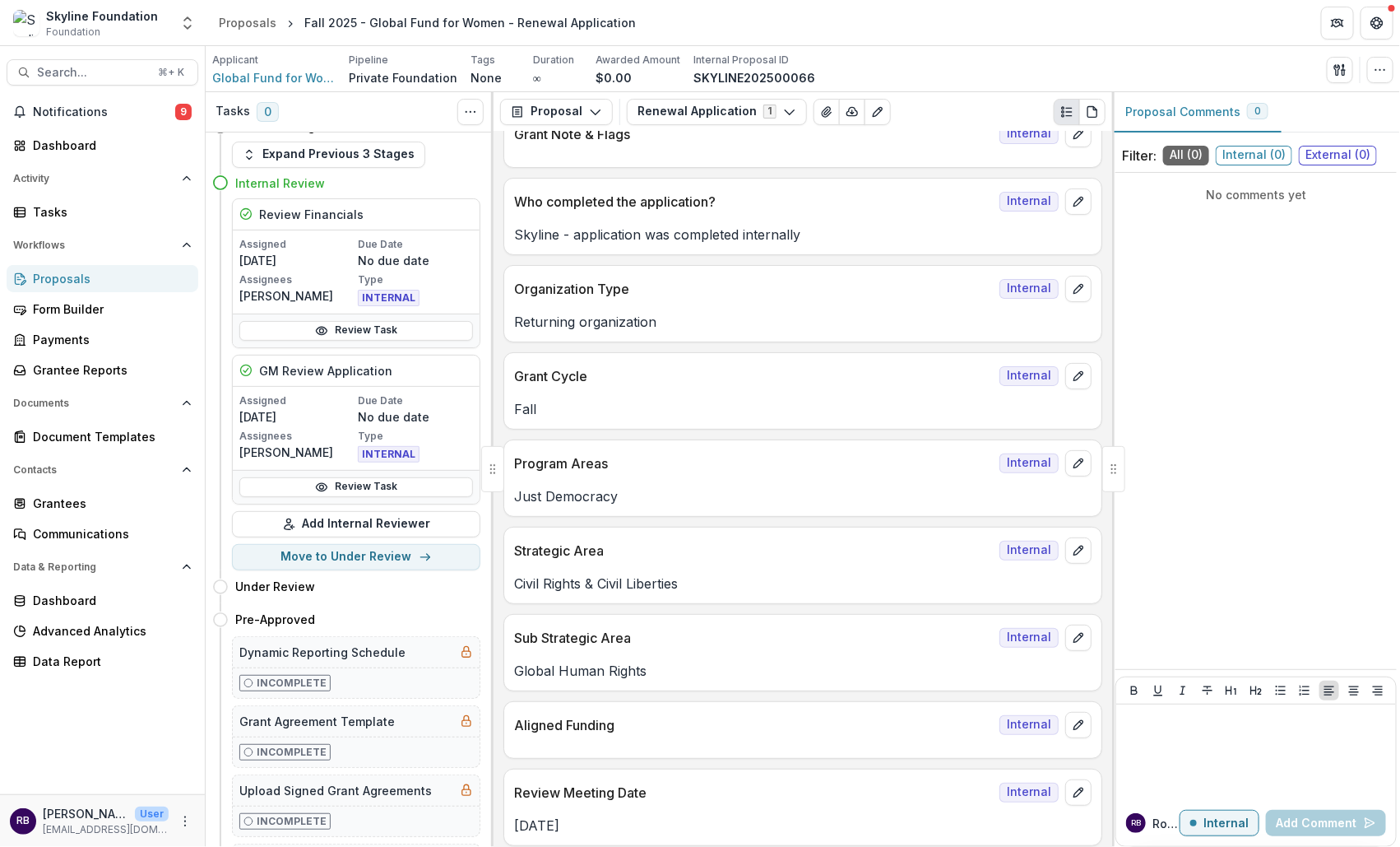
scroll to position [93, 0]
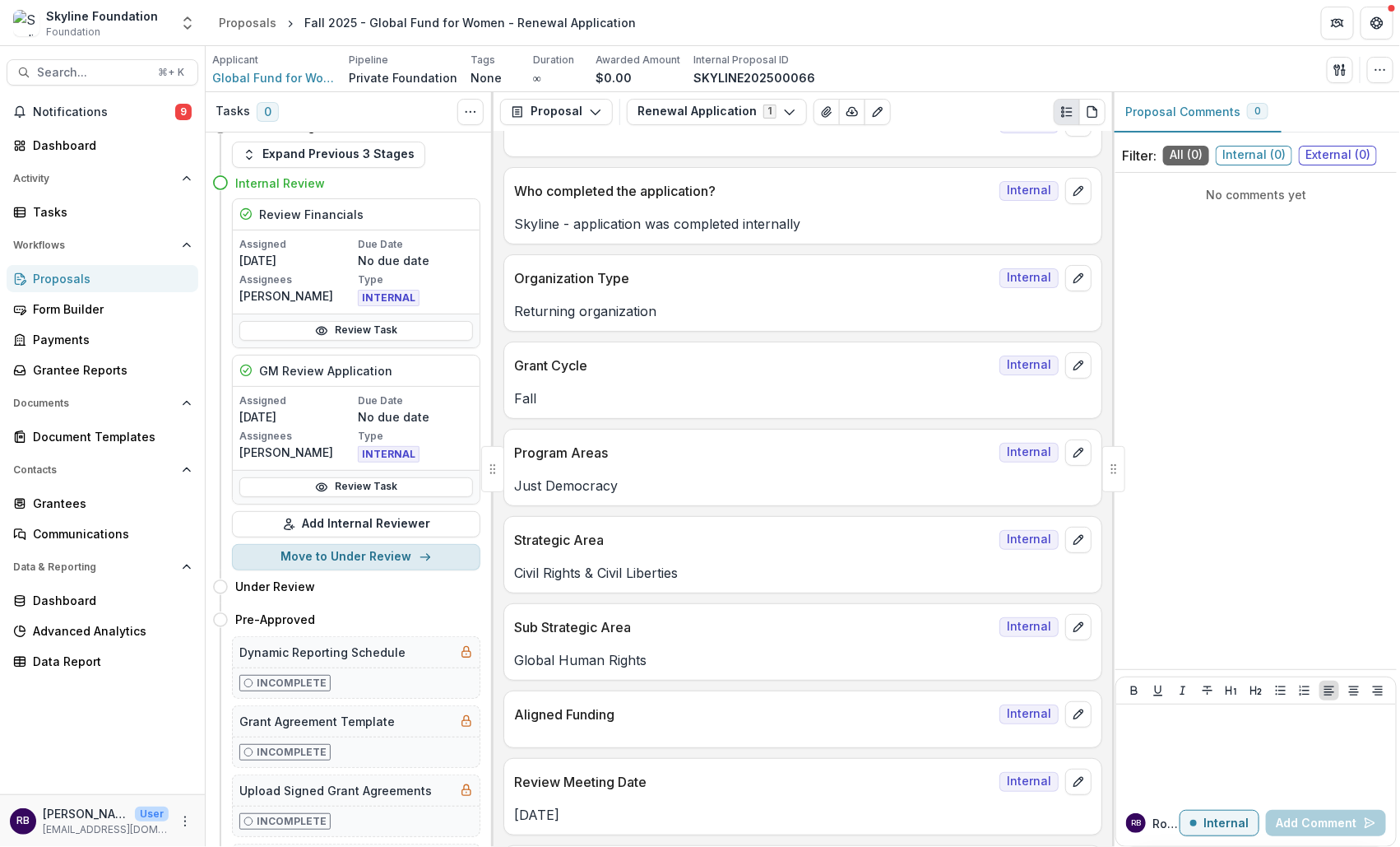
click at [370, 562] on button "Move to Under Review" at bounding box center [356, 557] width 248 height 27
select select "**********"
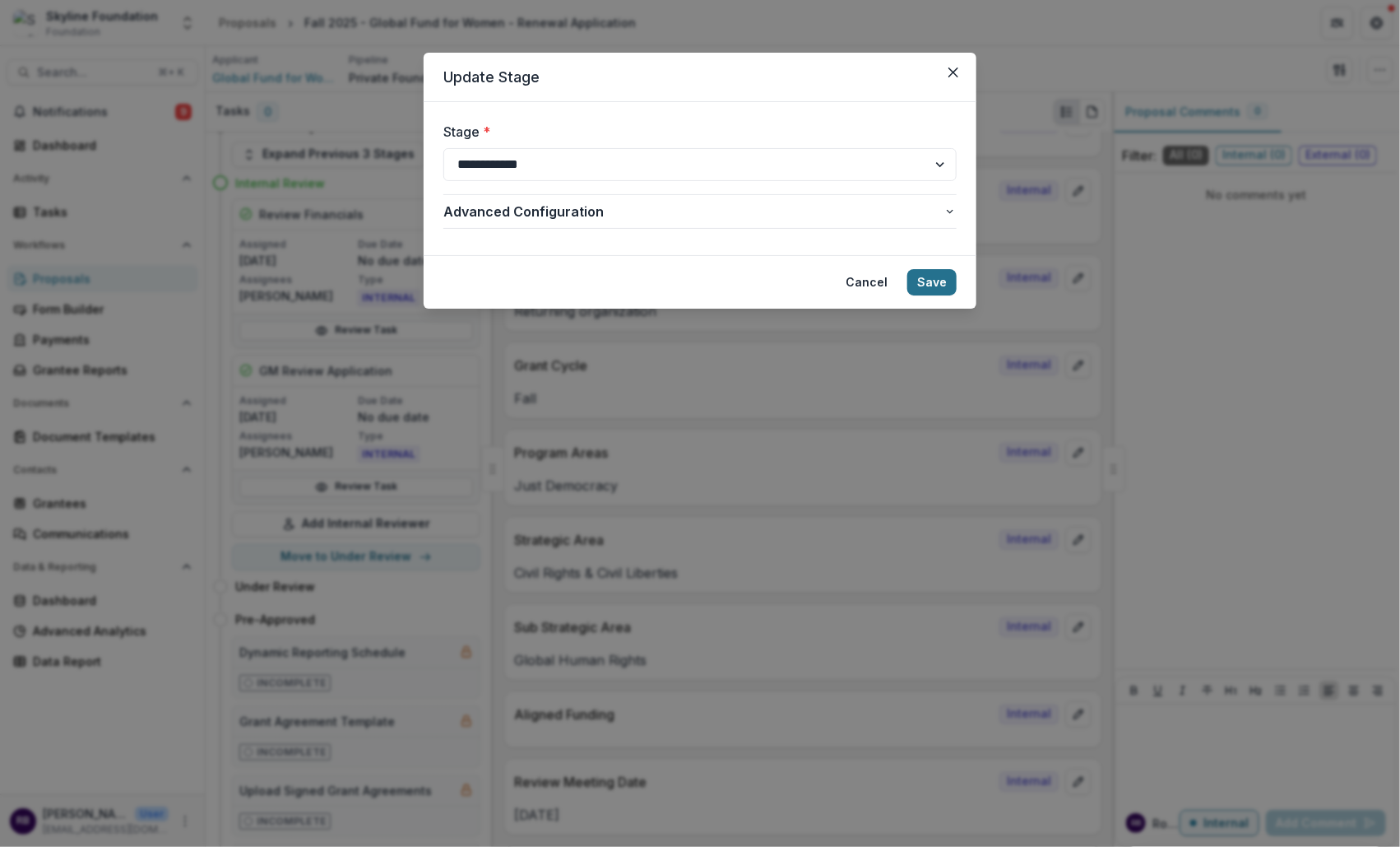
click at [939, 287] on button "Save" at bounding box center [931, 282] width 49 height 27
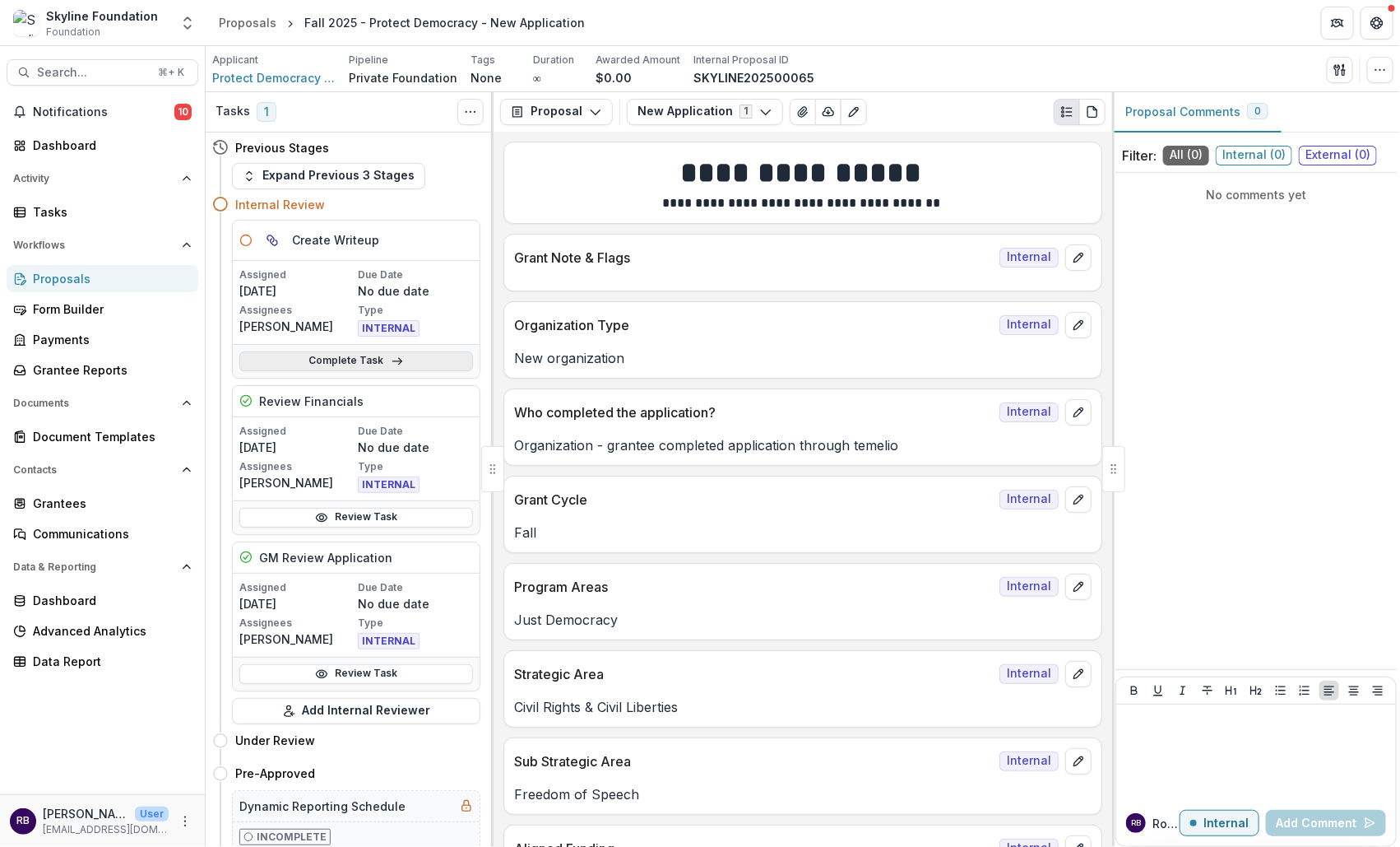
click at [359, 359] on link "Complete Task" at bounding box center [356, 361] width 234 height 20
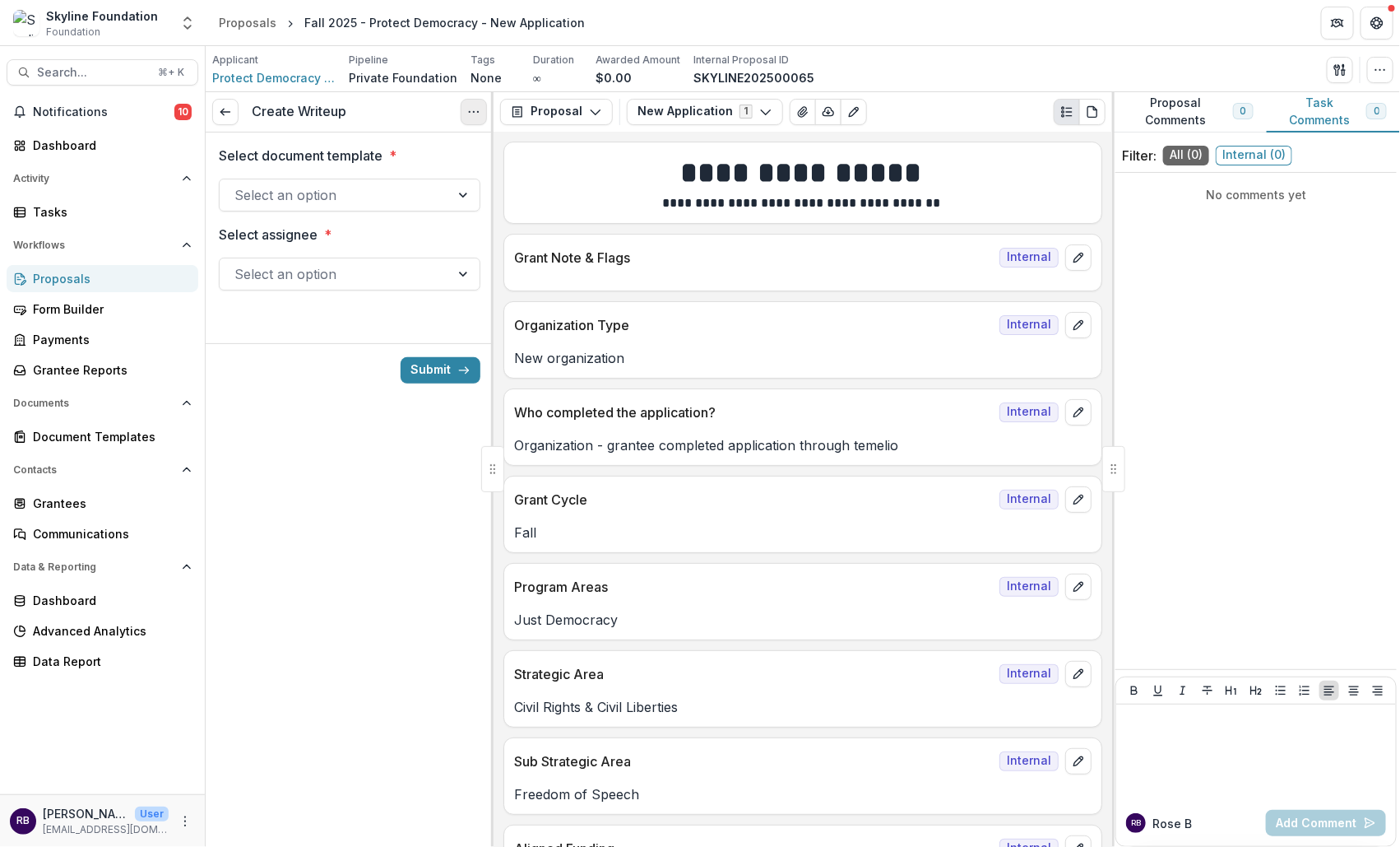
click at [460, 116] on button "Options" at bounding box center [473, 111] width 27 height 27
click at [425, 173] on button "Cancel Task" at bounding box center [395, 183] width 176 height 27
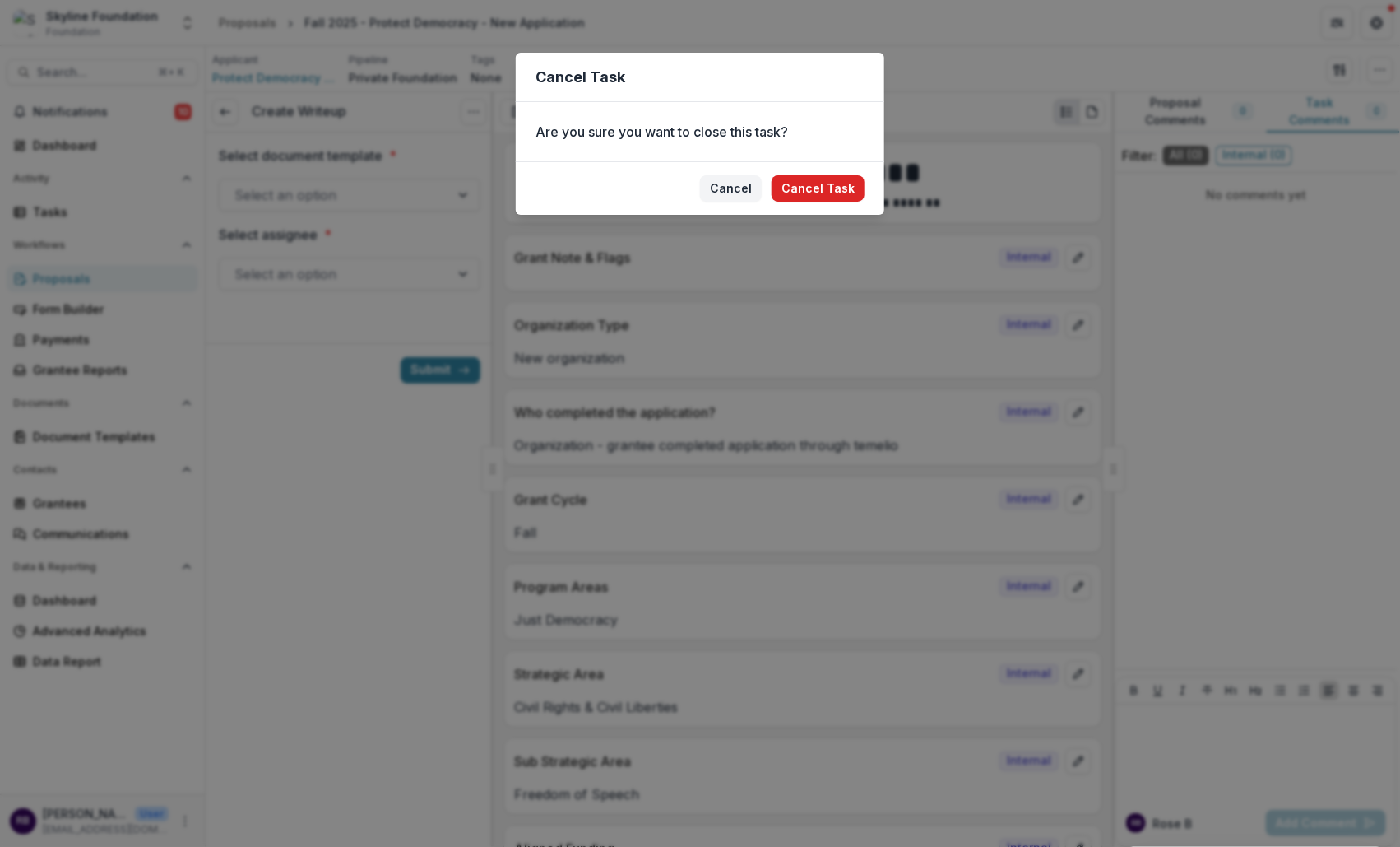
click at [826, 188] on button "Cancel Task" at bounding box center [818, 188] width 93 height 27
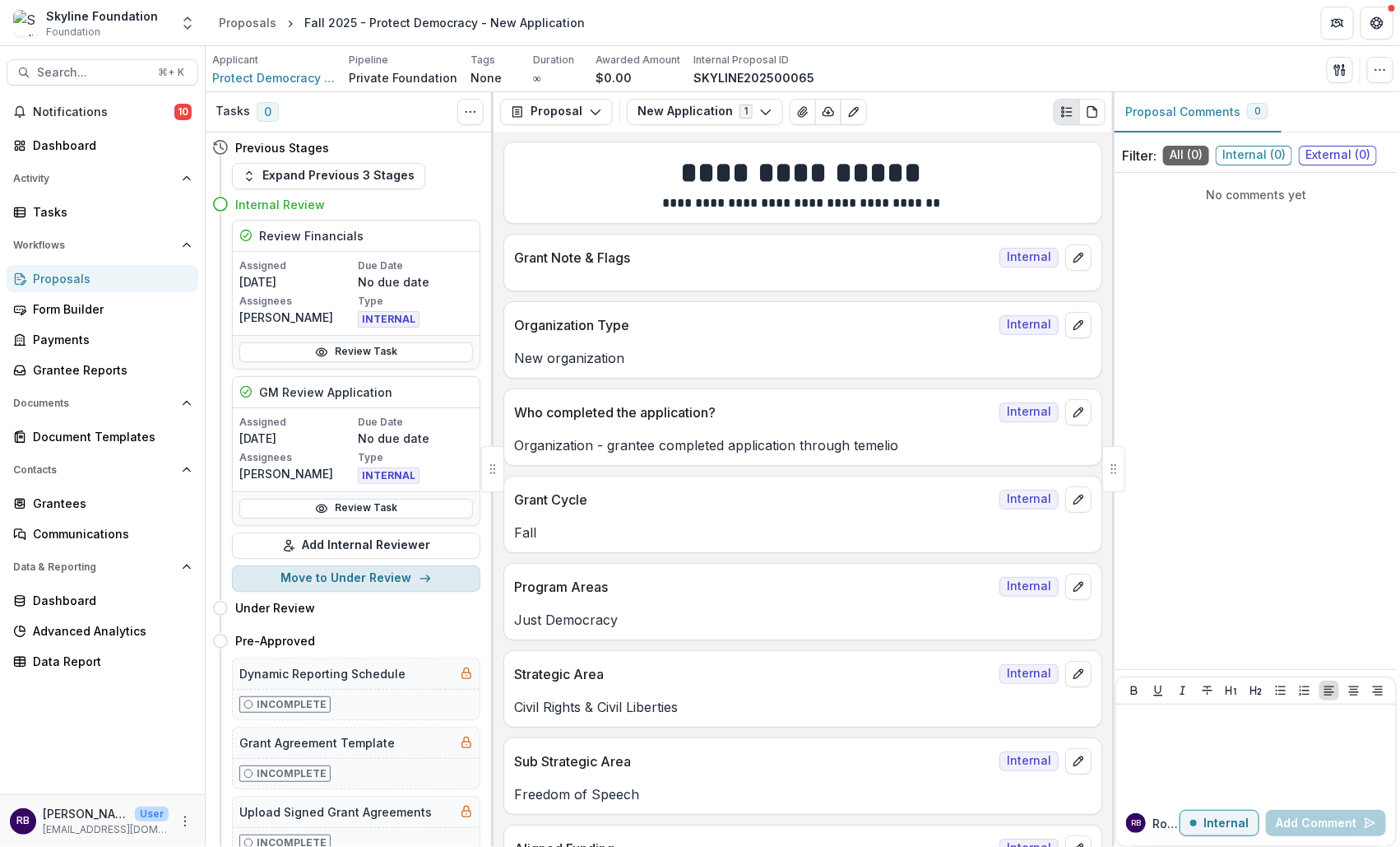
click at [338, 581] on button "Move to Under Review" at bounding box center [356, 578] width 248 height 27
select select "**********"
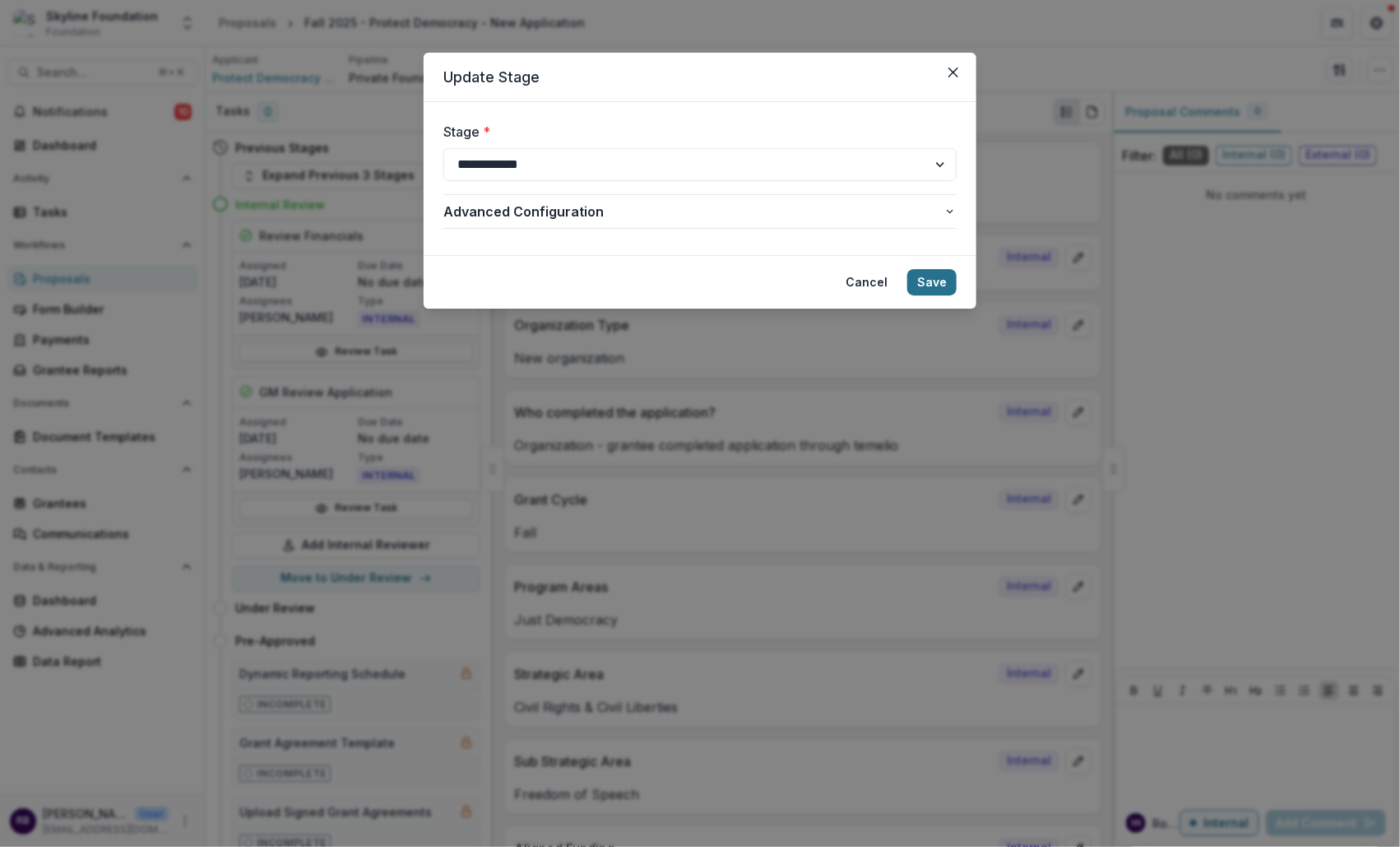
click at [944, 279] on button "Save" at bounding box center [931, 282] width 49 height 27
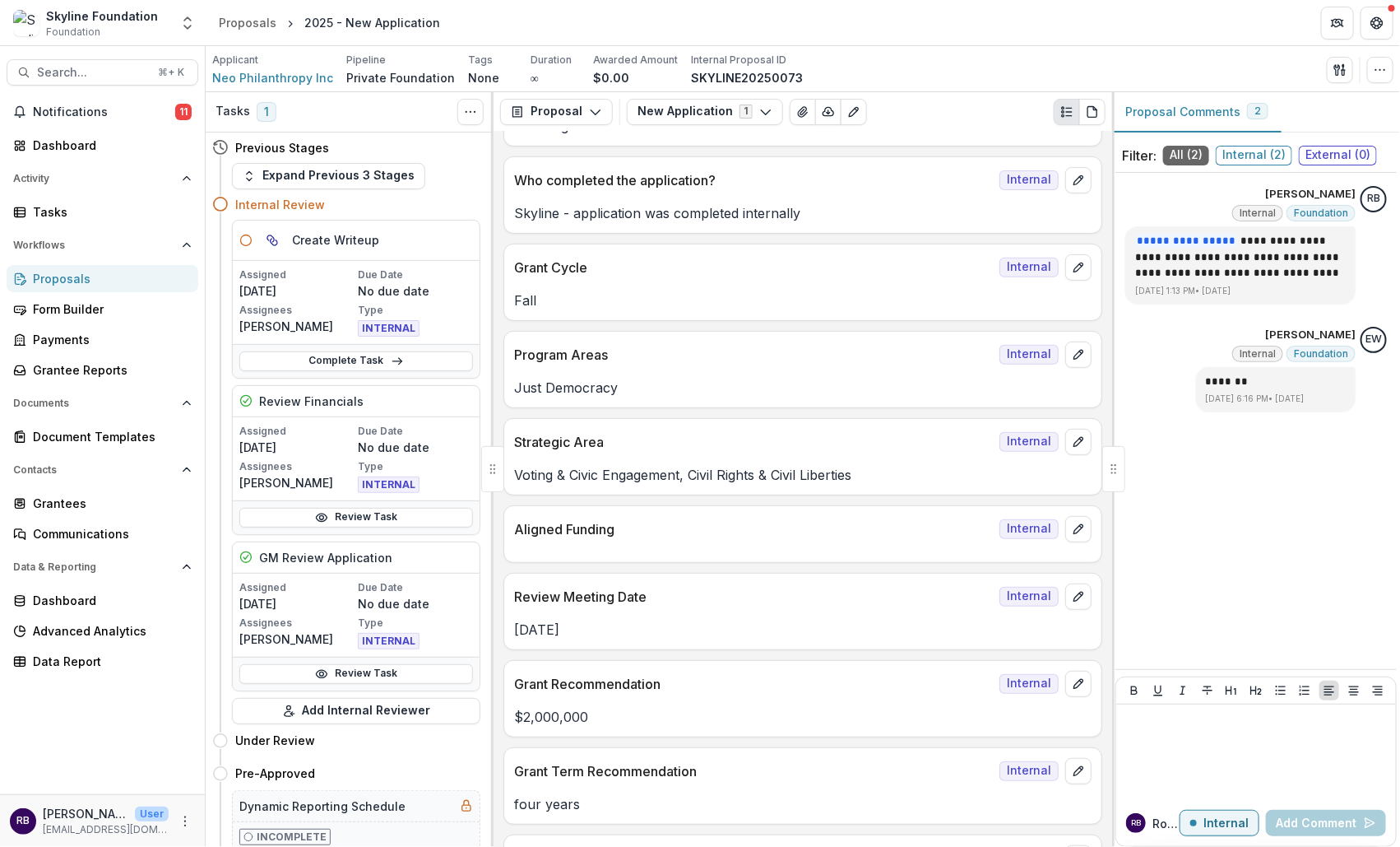
scroll to position [422, 0]
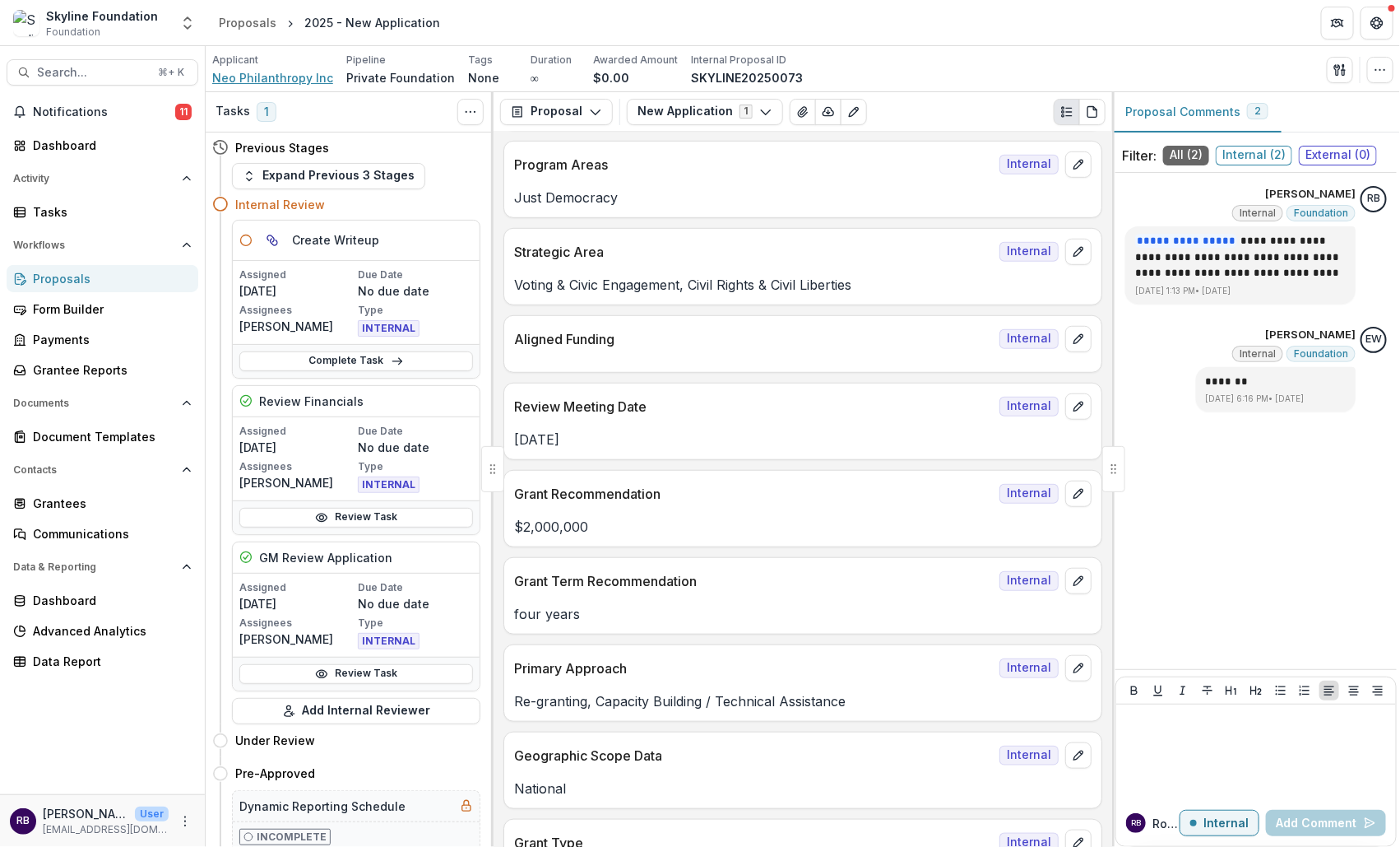
click at [284, 77] on span "Neo Philanthropy Inc" at bounding box center [272, 78] width 121 height 17
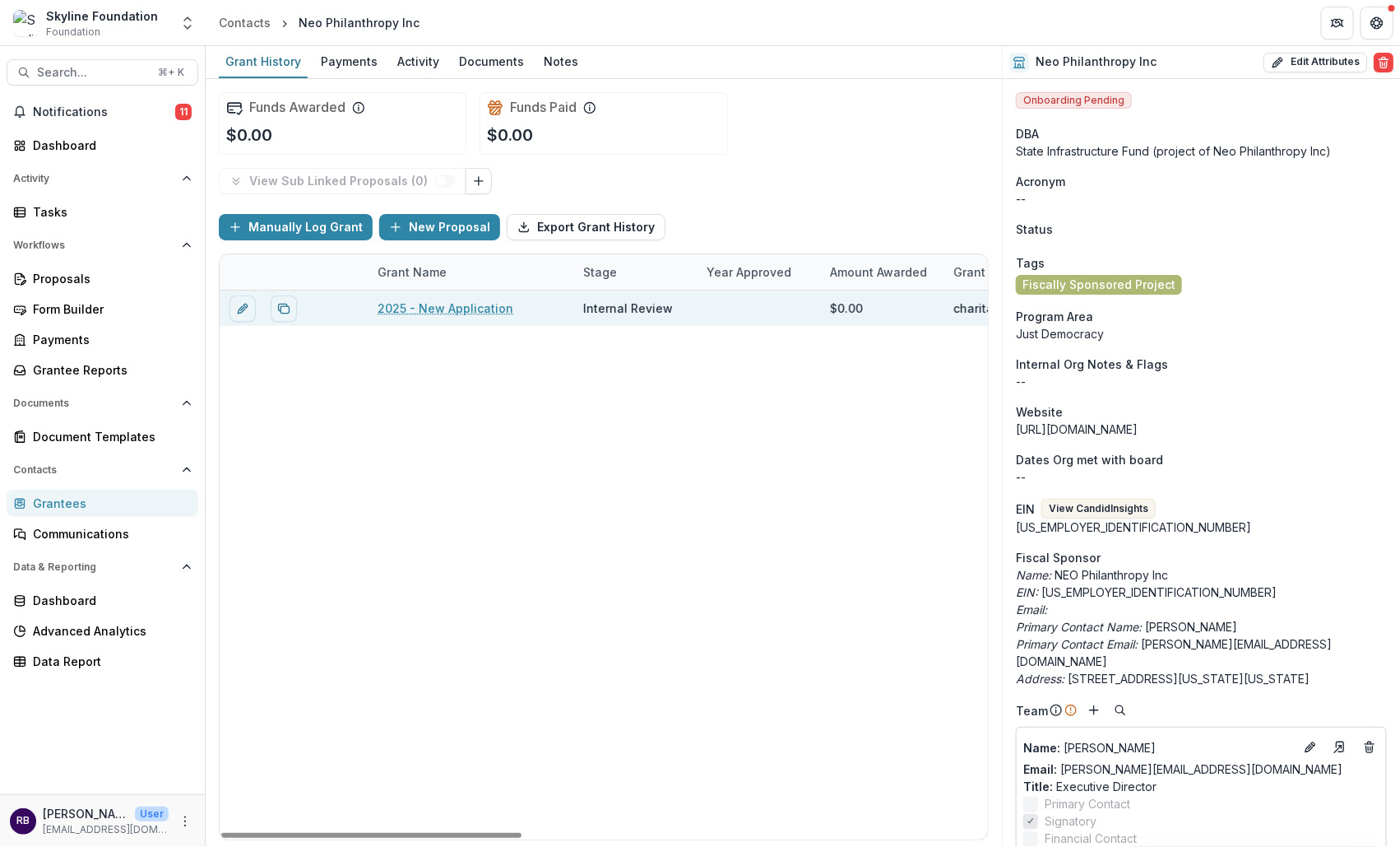
click at [426, 306] on link "2025 - New Application" at bounding box center [445, 308] width 135 height 17
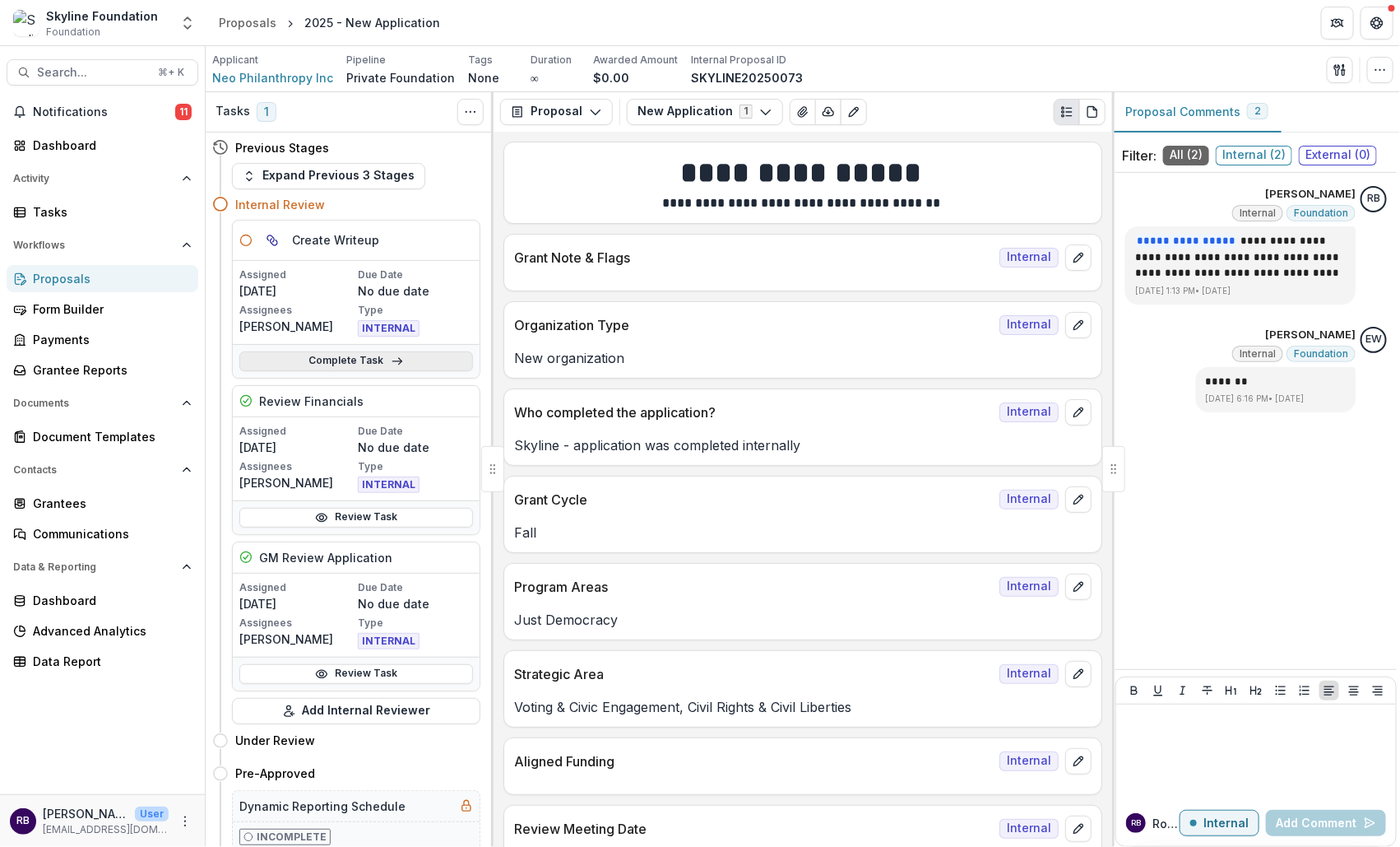
click at [362, 351] on link "Complete Task" at bounding box center [356, 361] width 234 height 20
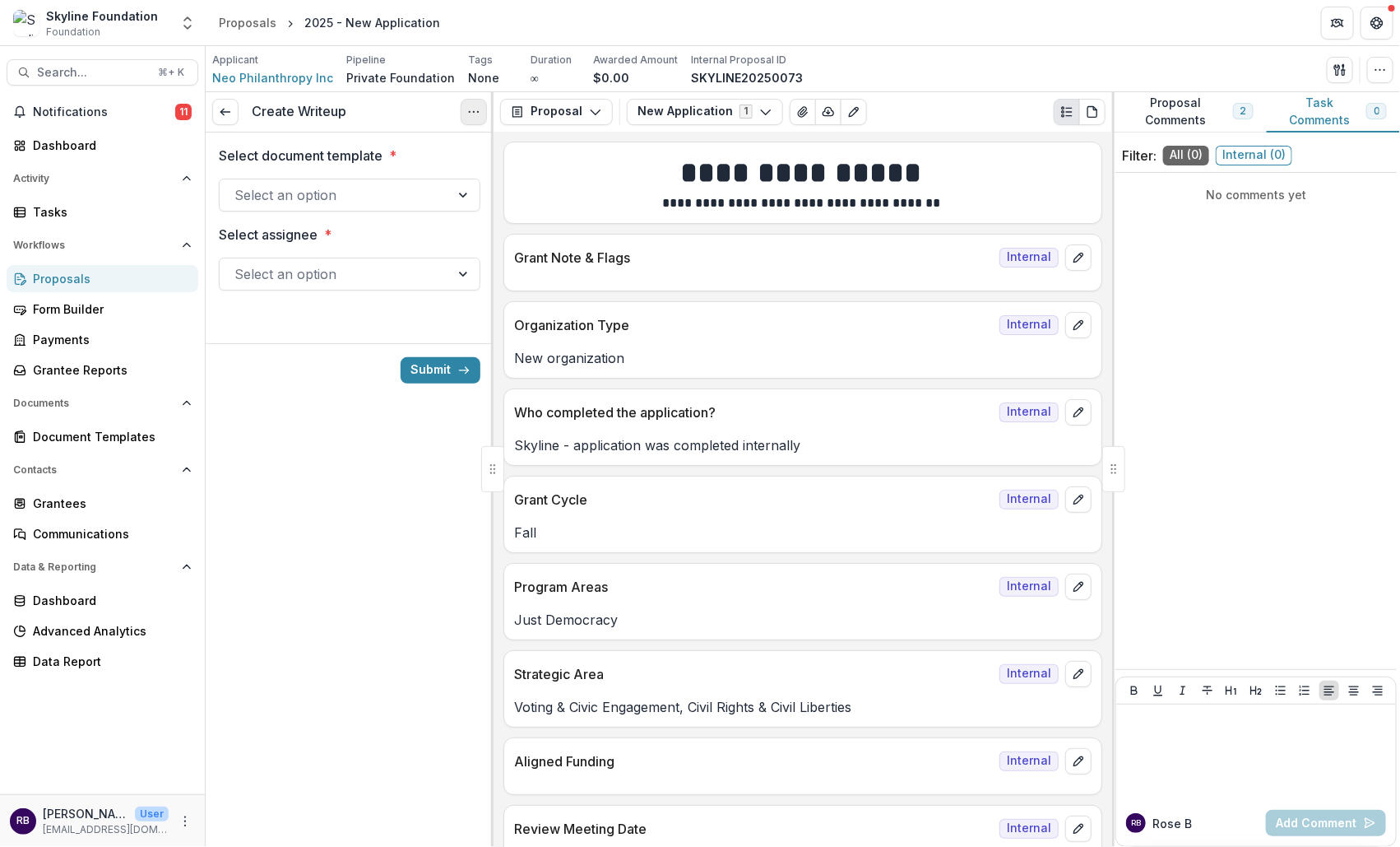
click at [474, 105] on icon "Options" at bounding box center [473, 111] width 13 height 13
click at [428, 179] on button "Cancel Task" at bounding box center [395, 183] width 176 height 27
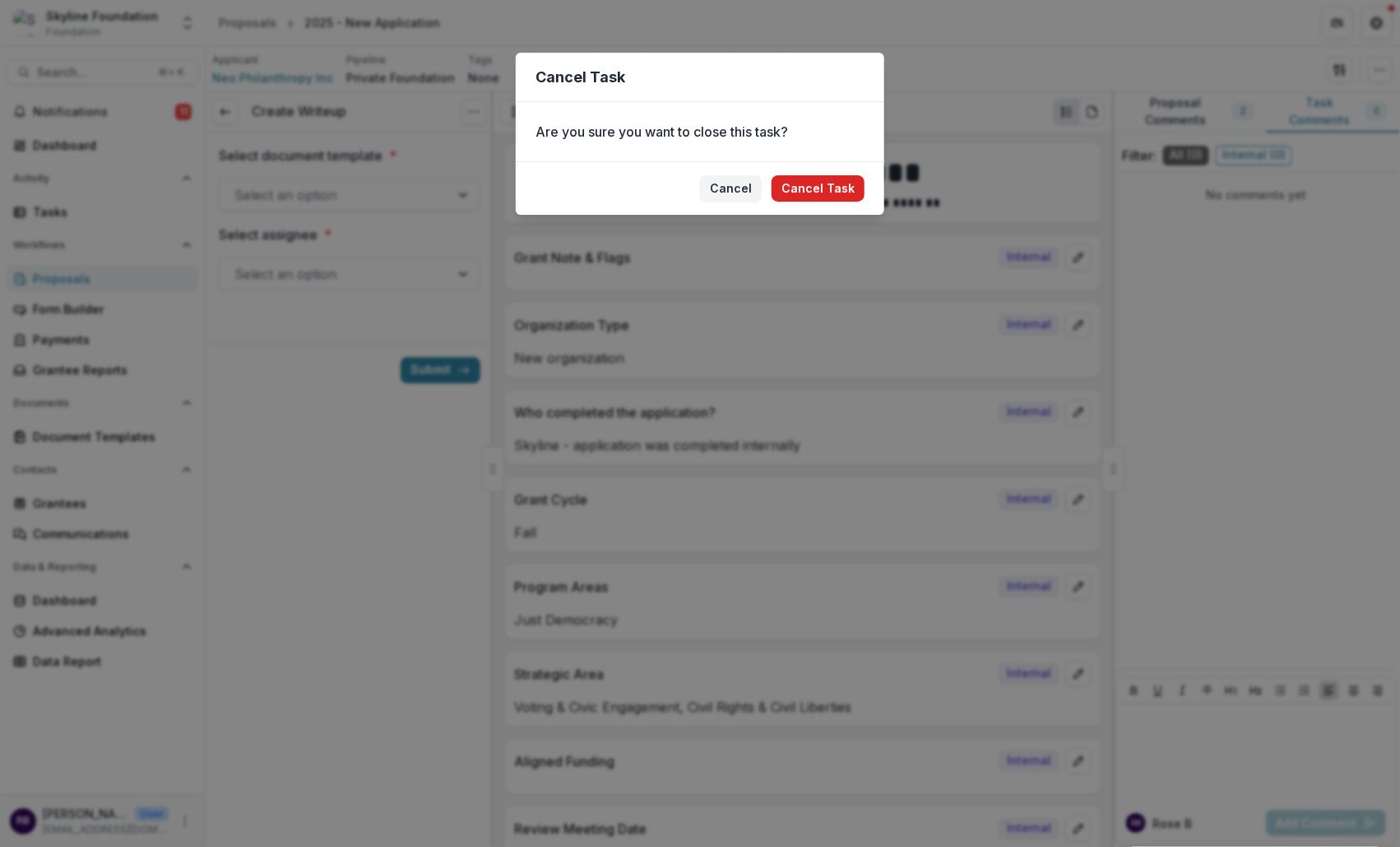
click at [809, 190] on button "Cancel Task" at bounding box center [818, 188] width 93 height 27
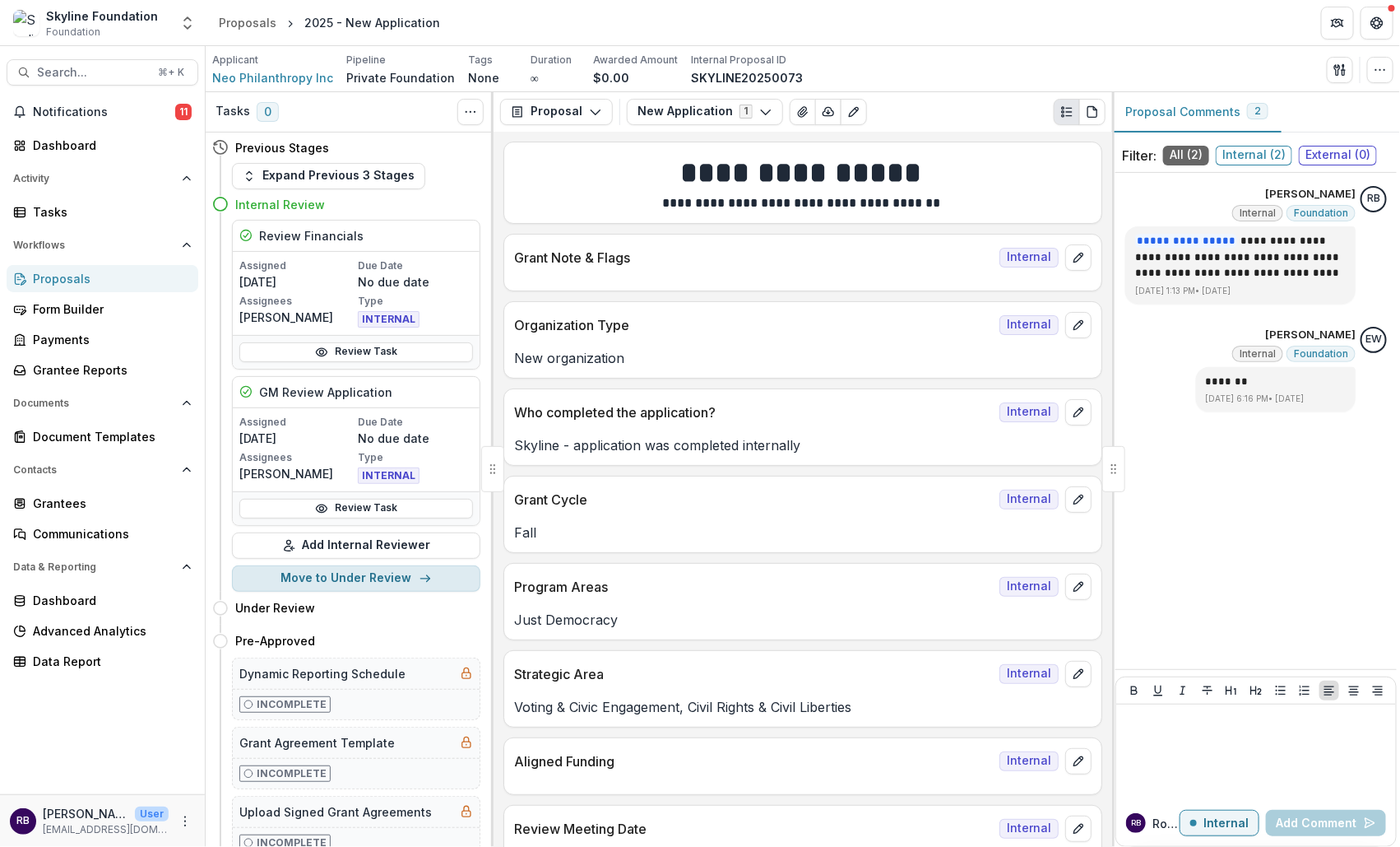
click at [336, 574] on button "Move to Under Review" at bounding box center [356, 578] width 248 height 27
select select "**********"
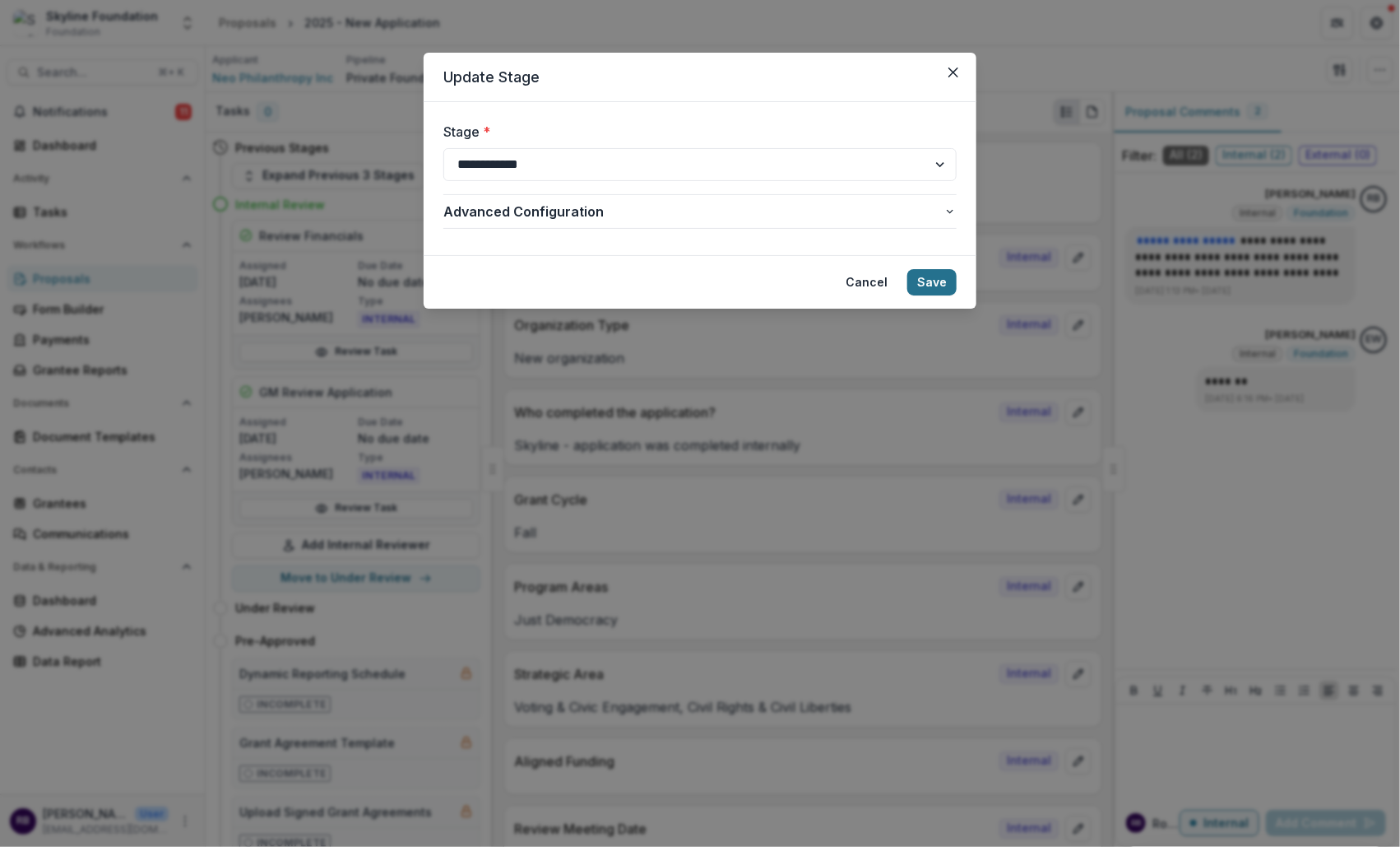
click at [928, 287] on button "Save" at bounding box center [931, 282] width 49 height 27
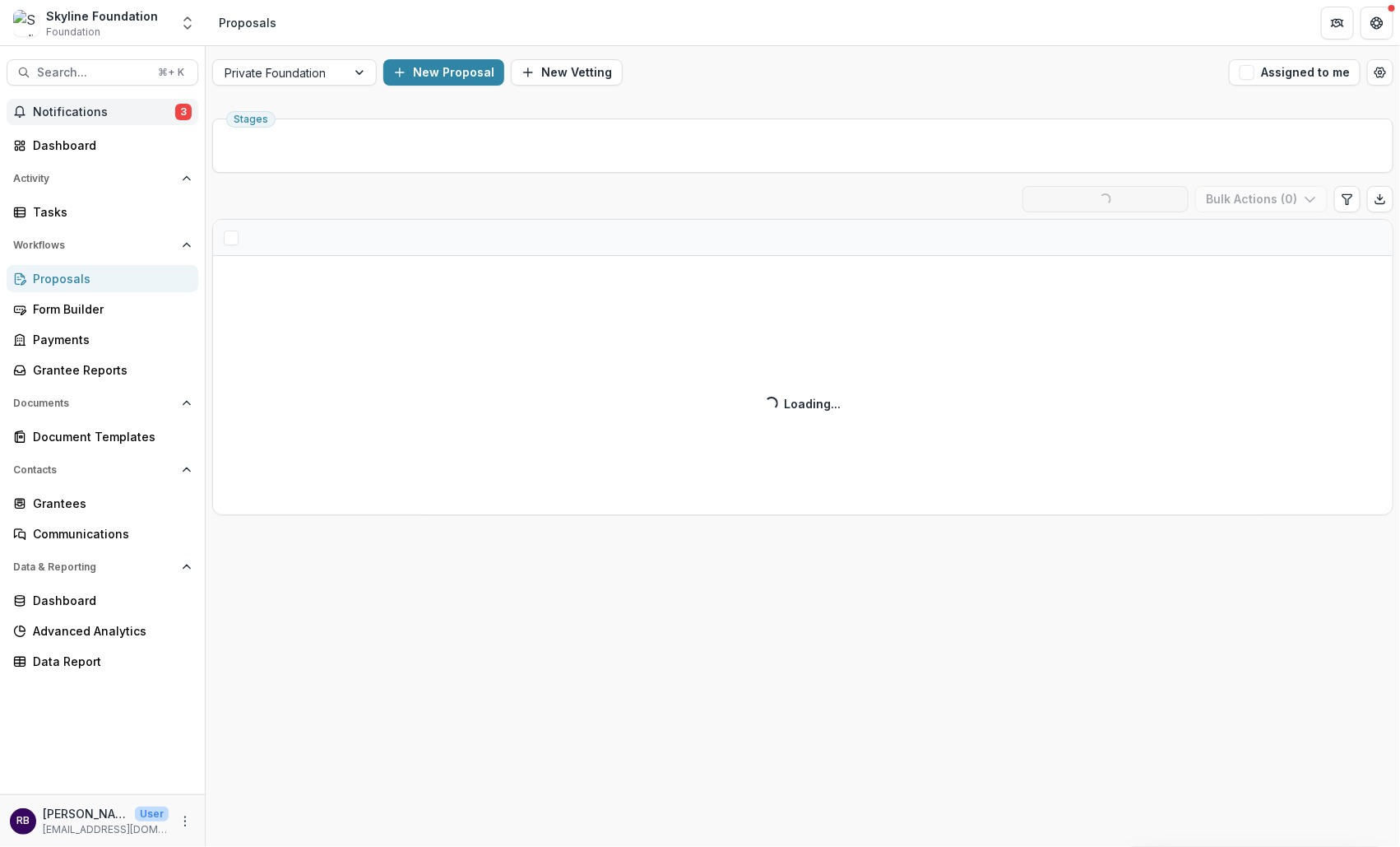
click at [141, 116] on span "Notifications" at bounding box center [103, 112] width 142 height 14
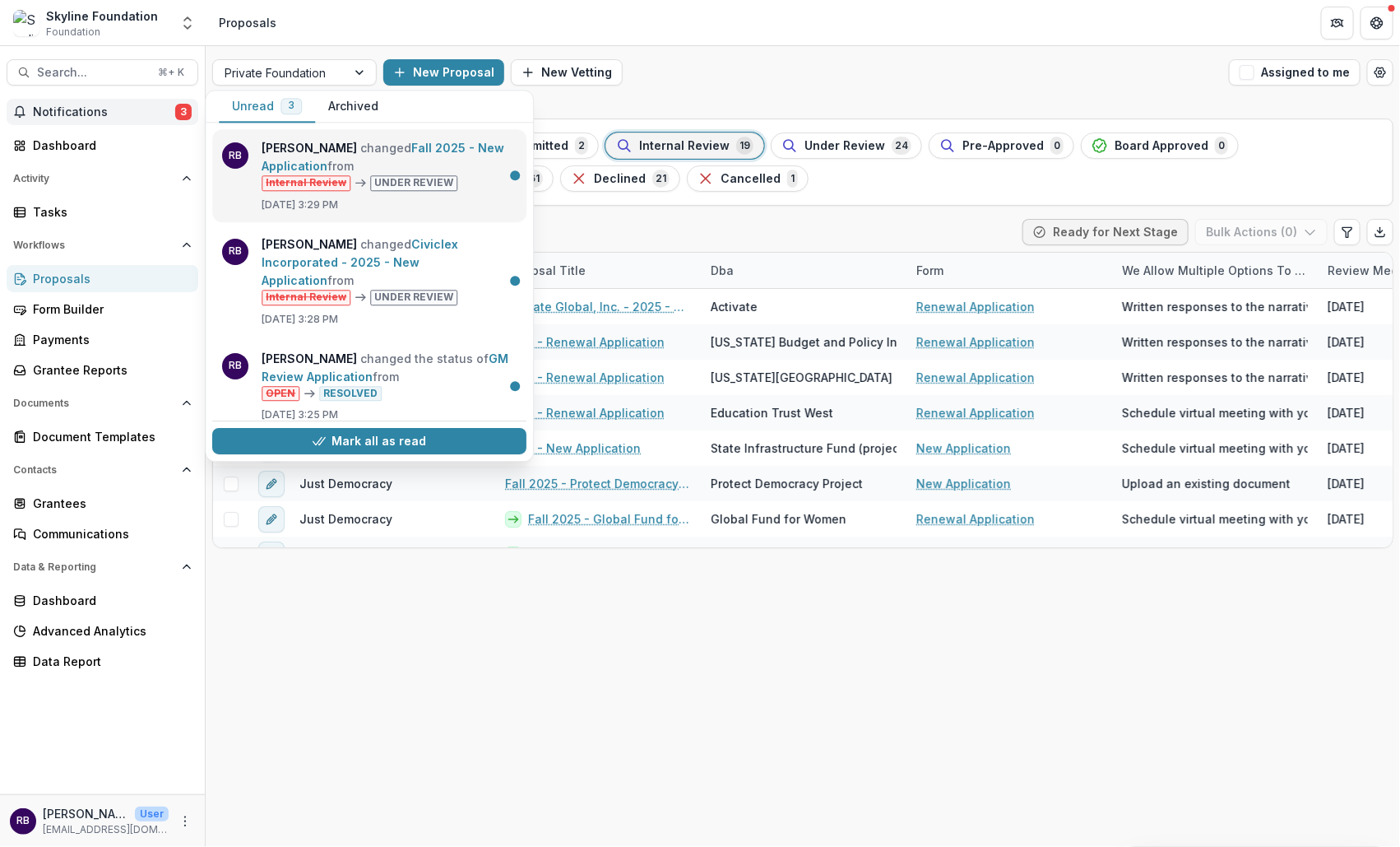
click at [338, 160] on link "Fall 2025 - New Application" at bounding box center [382, 156] width 242 height 32
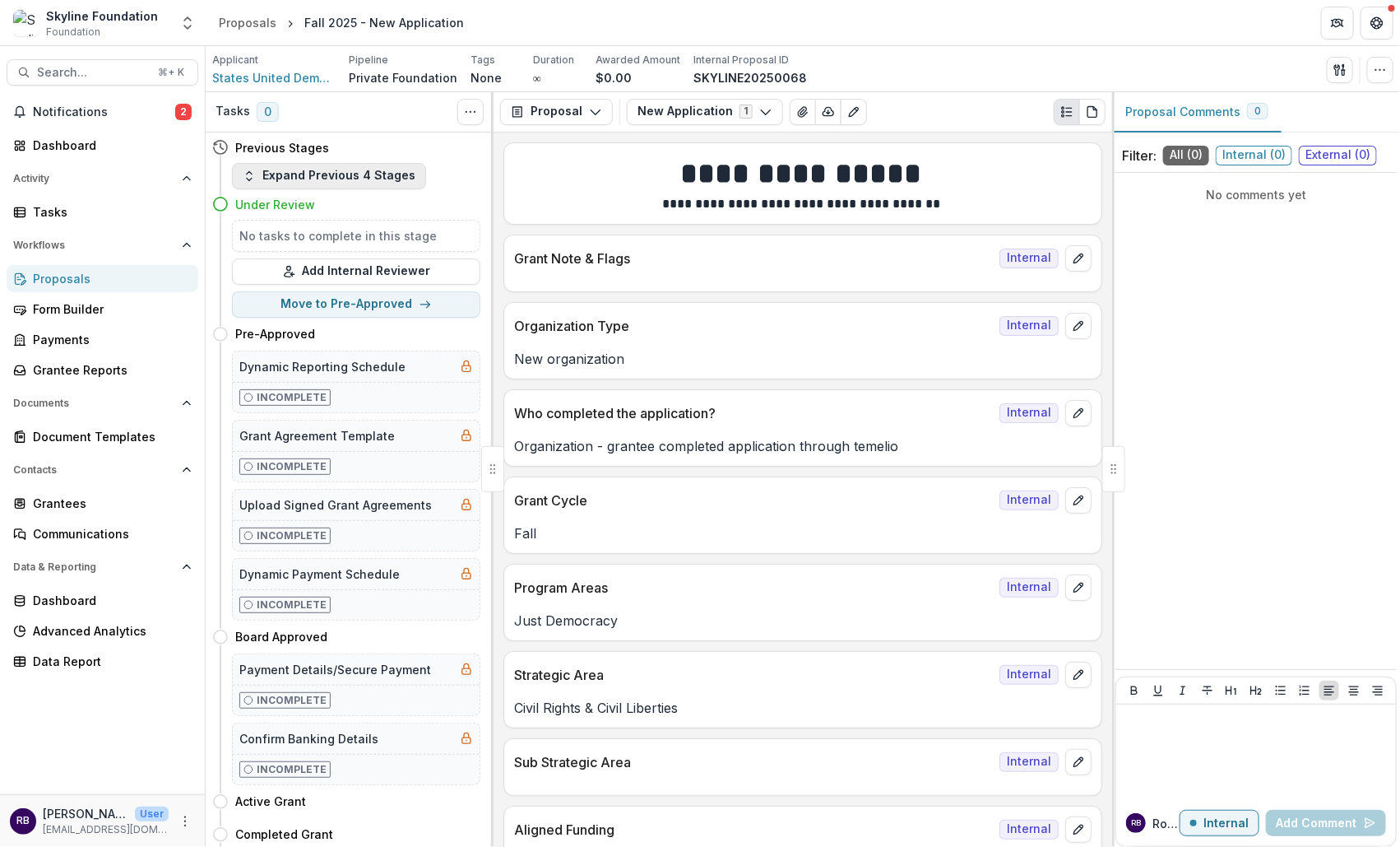
click at [296, 178] on button "Expand Previous 4 Stages" at bounding box center [328, 176] width 194 height 27
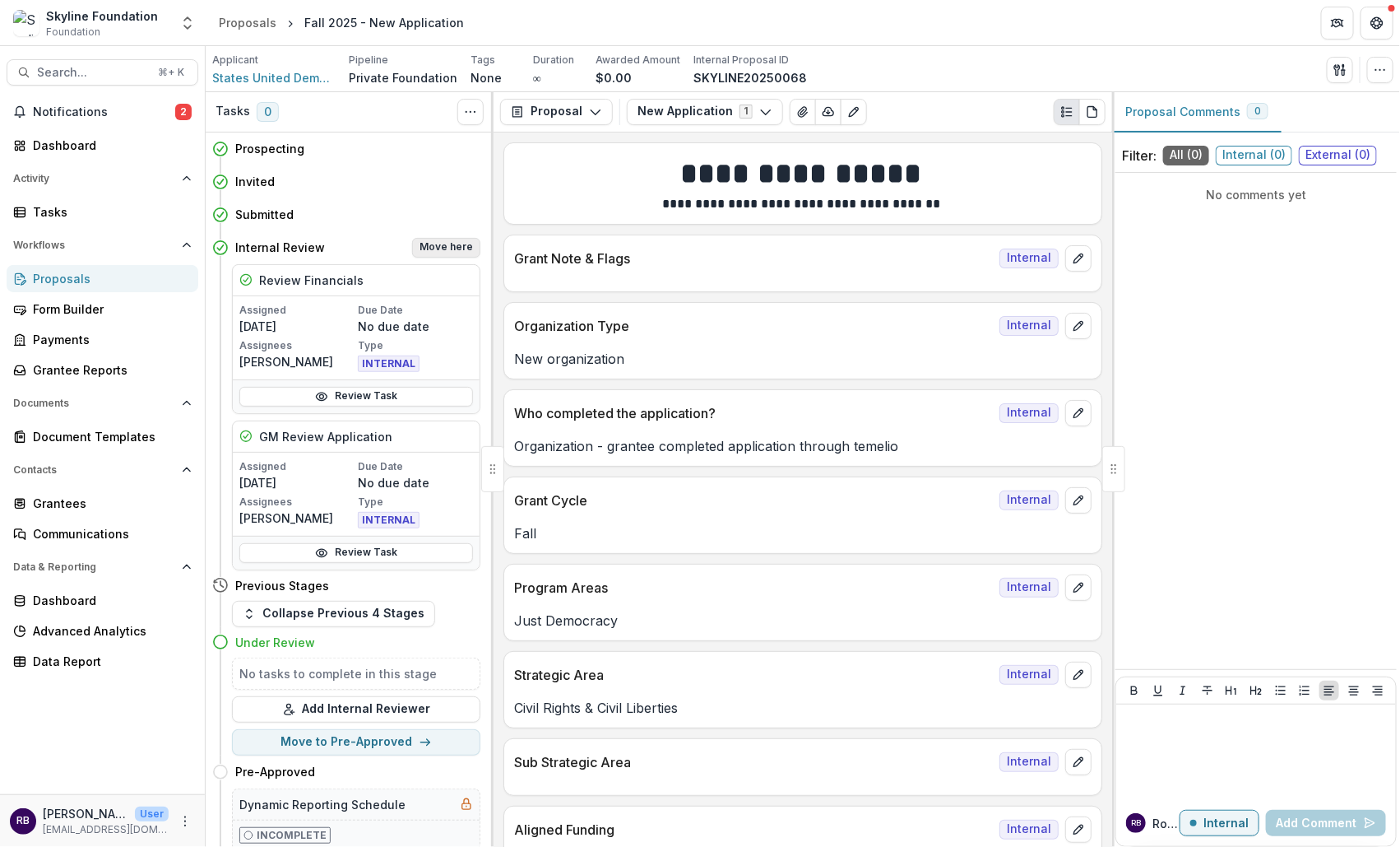
click at [465, 245] on button "Move here" at bounding box center [446, 248] width 68 height 20
select select "**********"
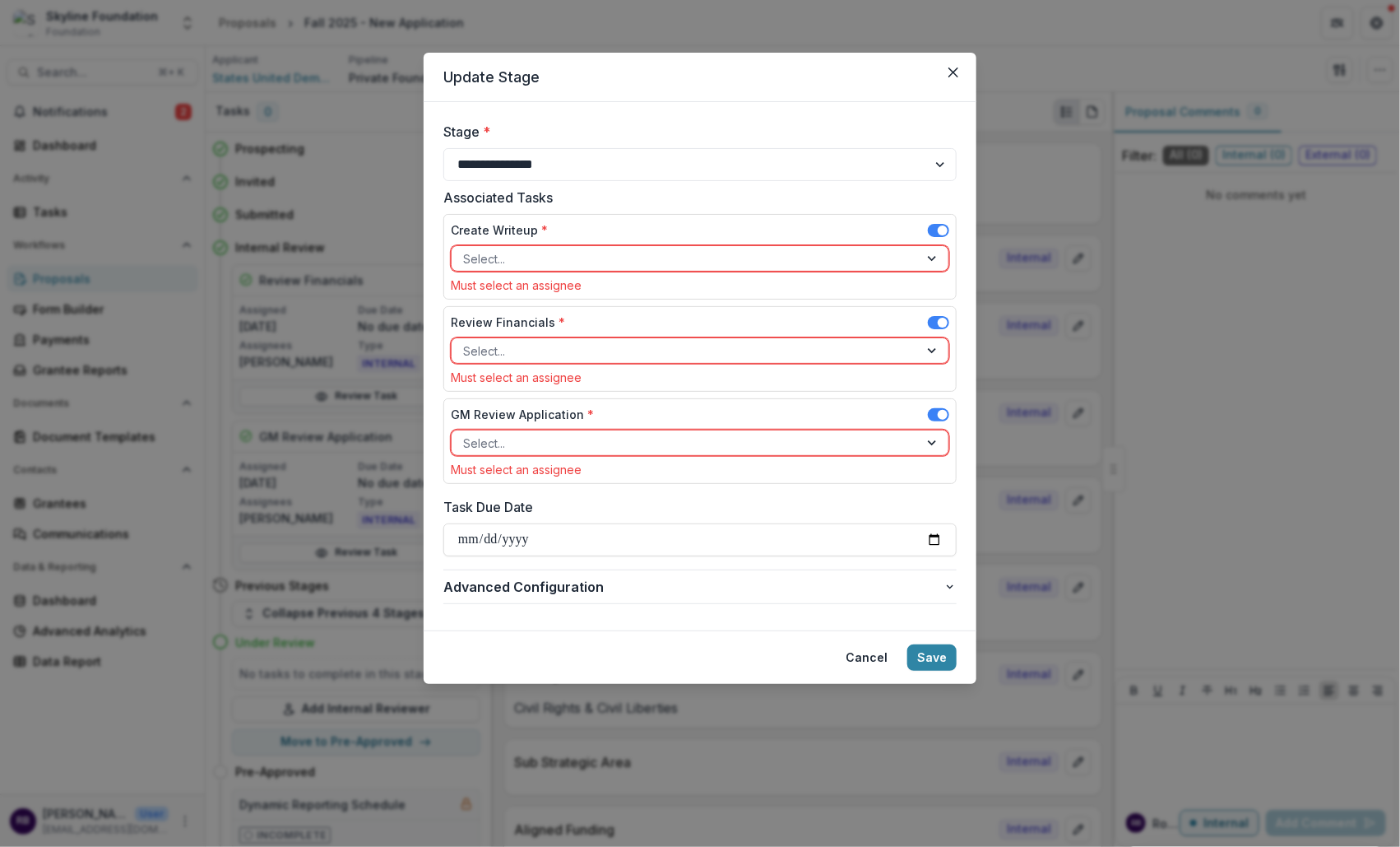
click at [933, 230] on span at bounding box center [938, 229] width 22 height 13
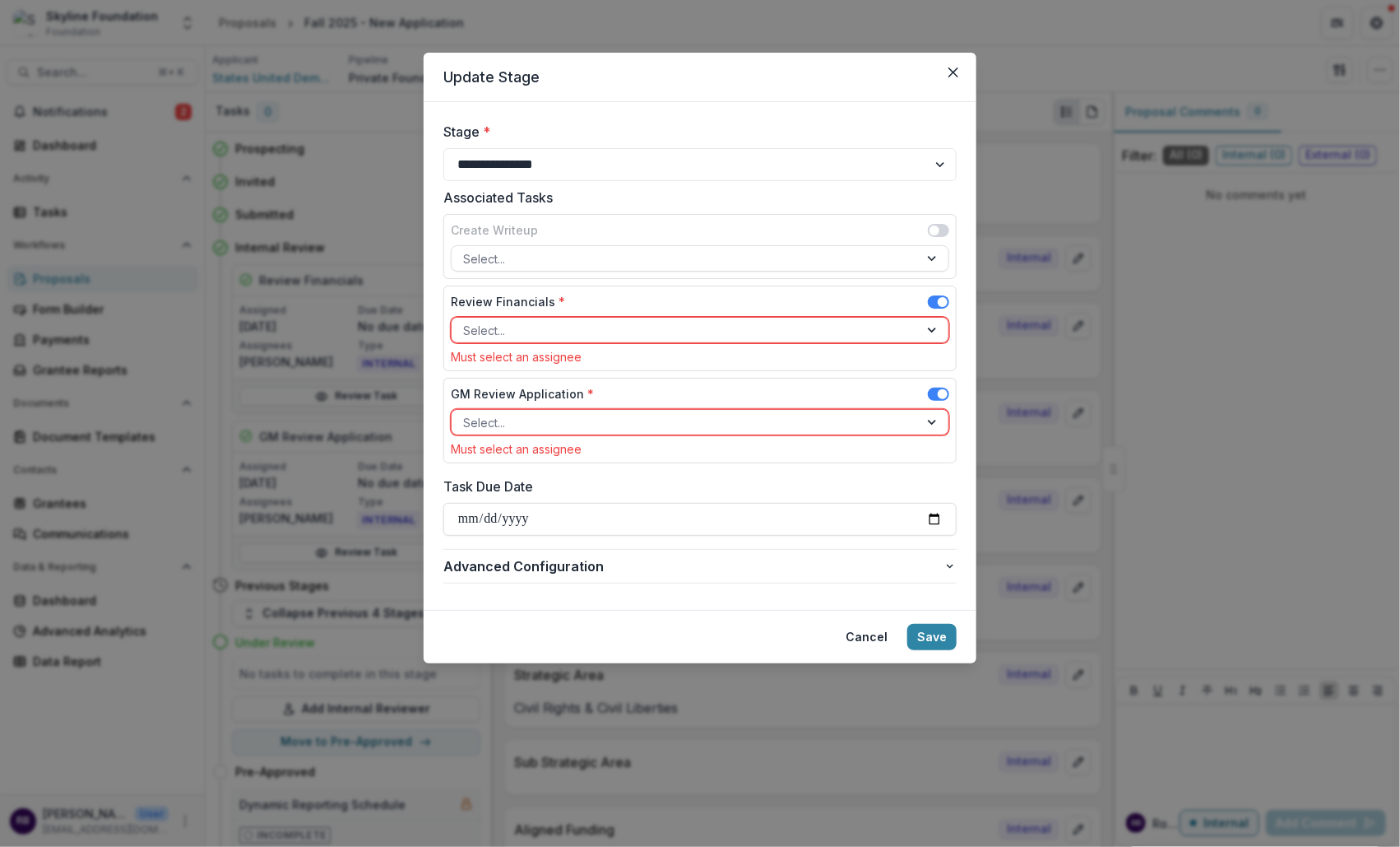
click at [929, 325] on div at bounding box center [934, 329] width 29 height 25
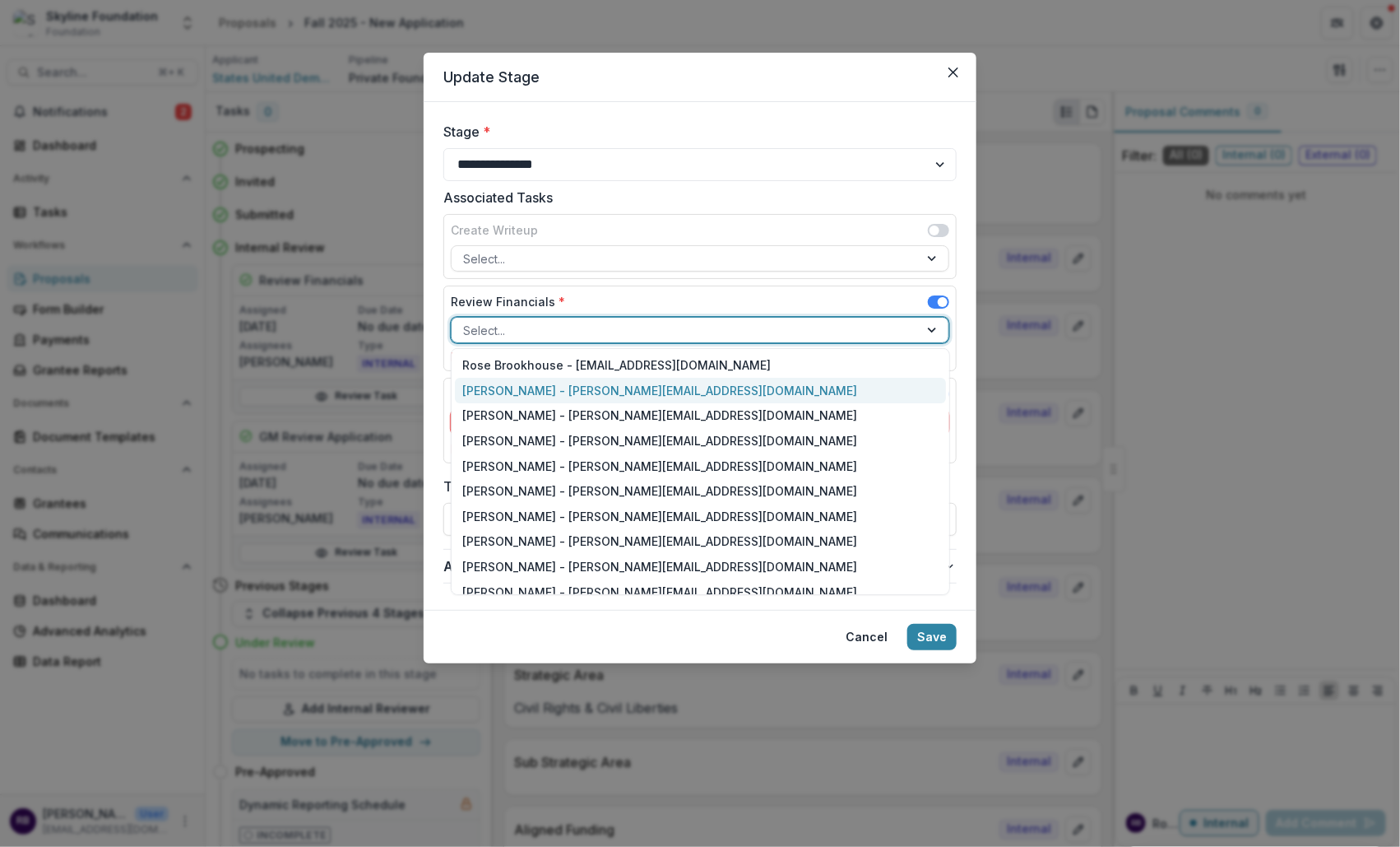
click at [811, 383] on div "Roxanne Hanson - roxanne@skylinefoundation.org" at bounding box center [701, 391] width 491 height 26
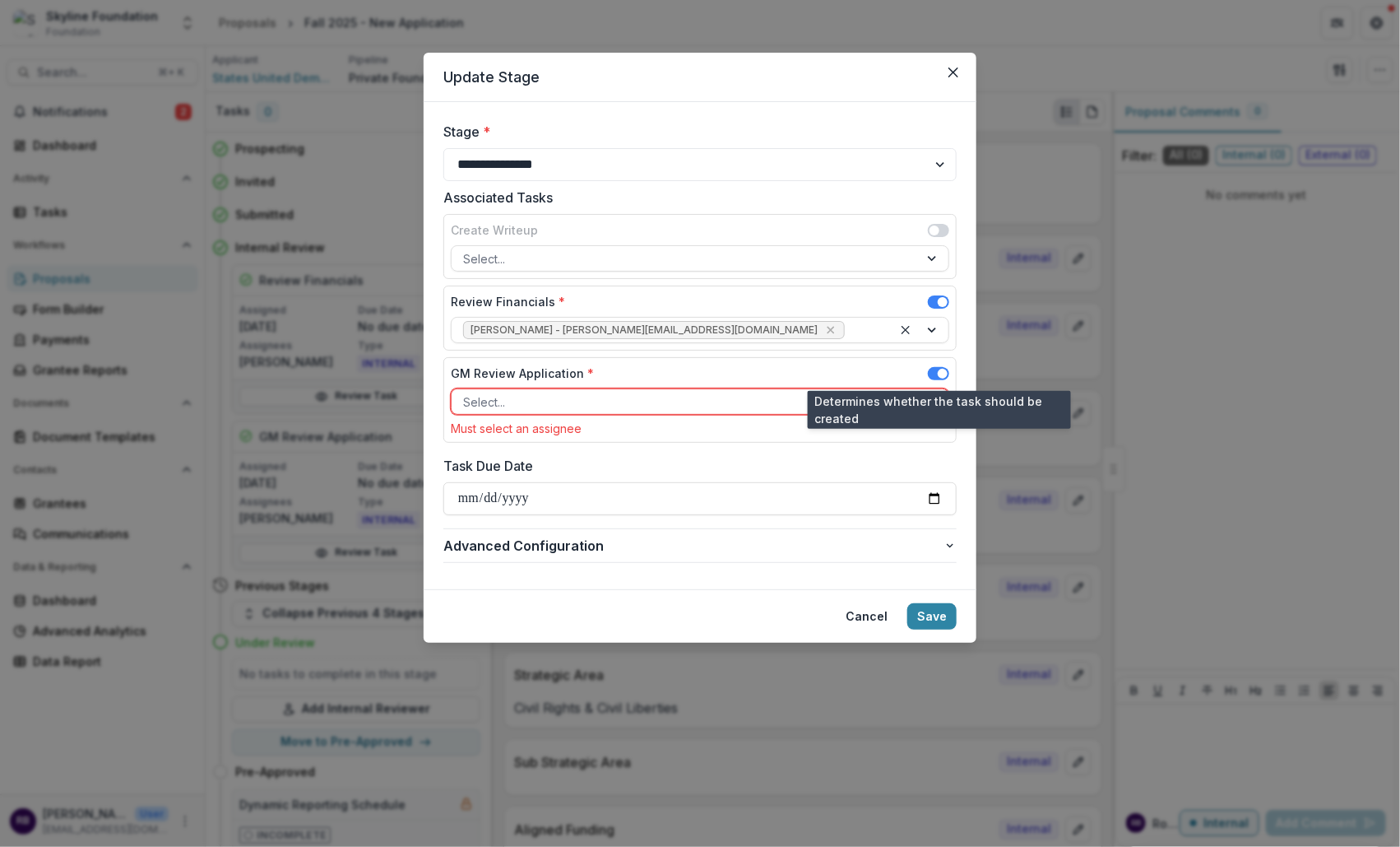
click at [934, 368] on span at bounding box center [938, 373] width 22 height 13
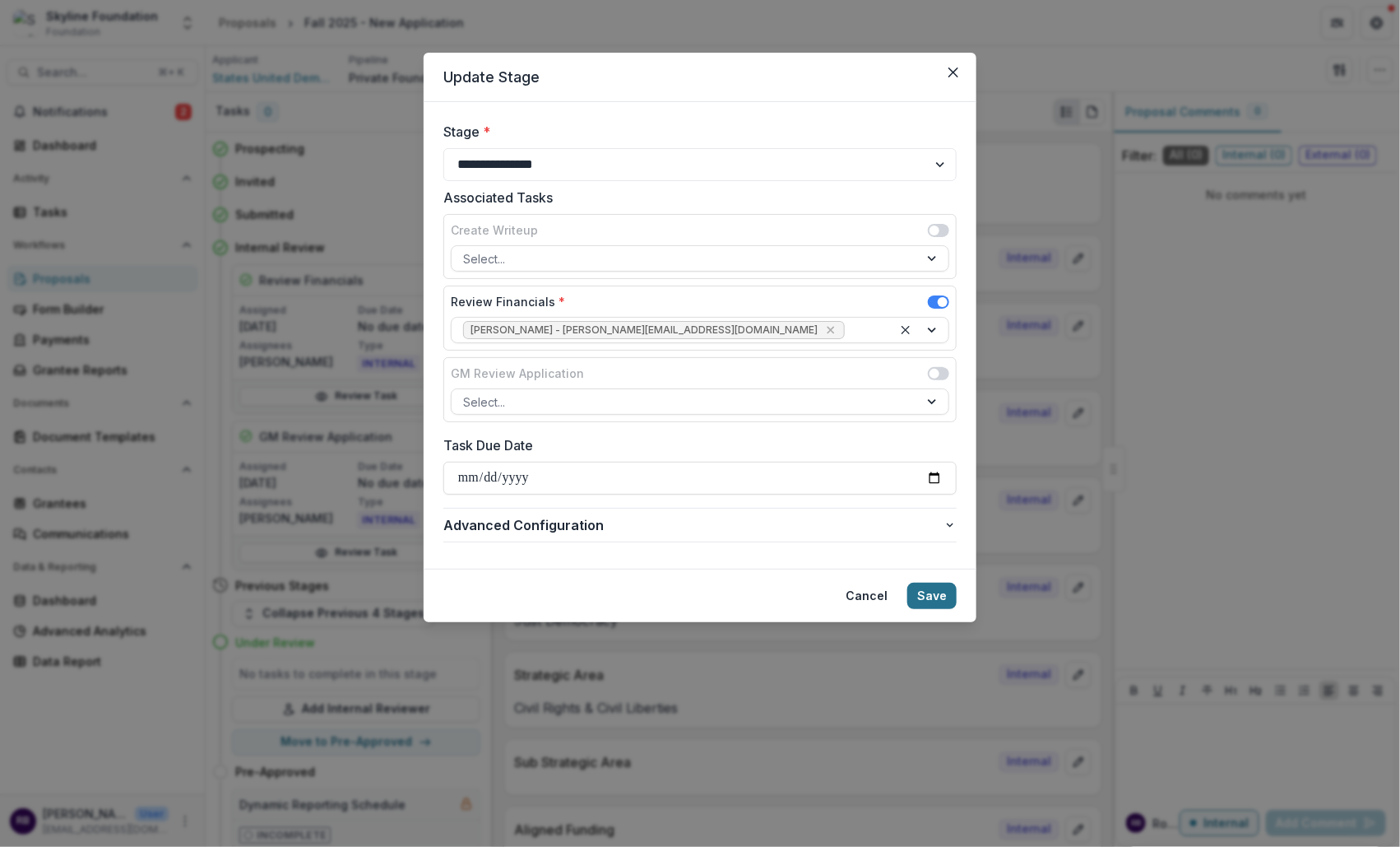
click at [935, 593] on button "Save" at bounding box center [931, 595] width 49 height 27
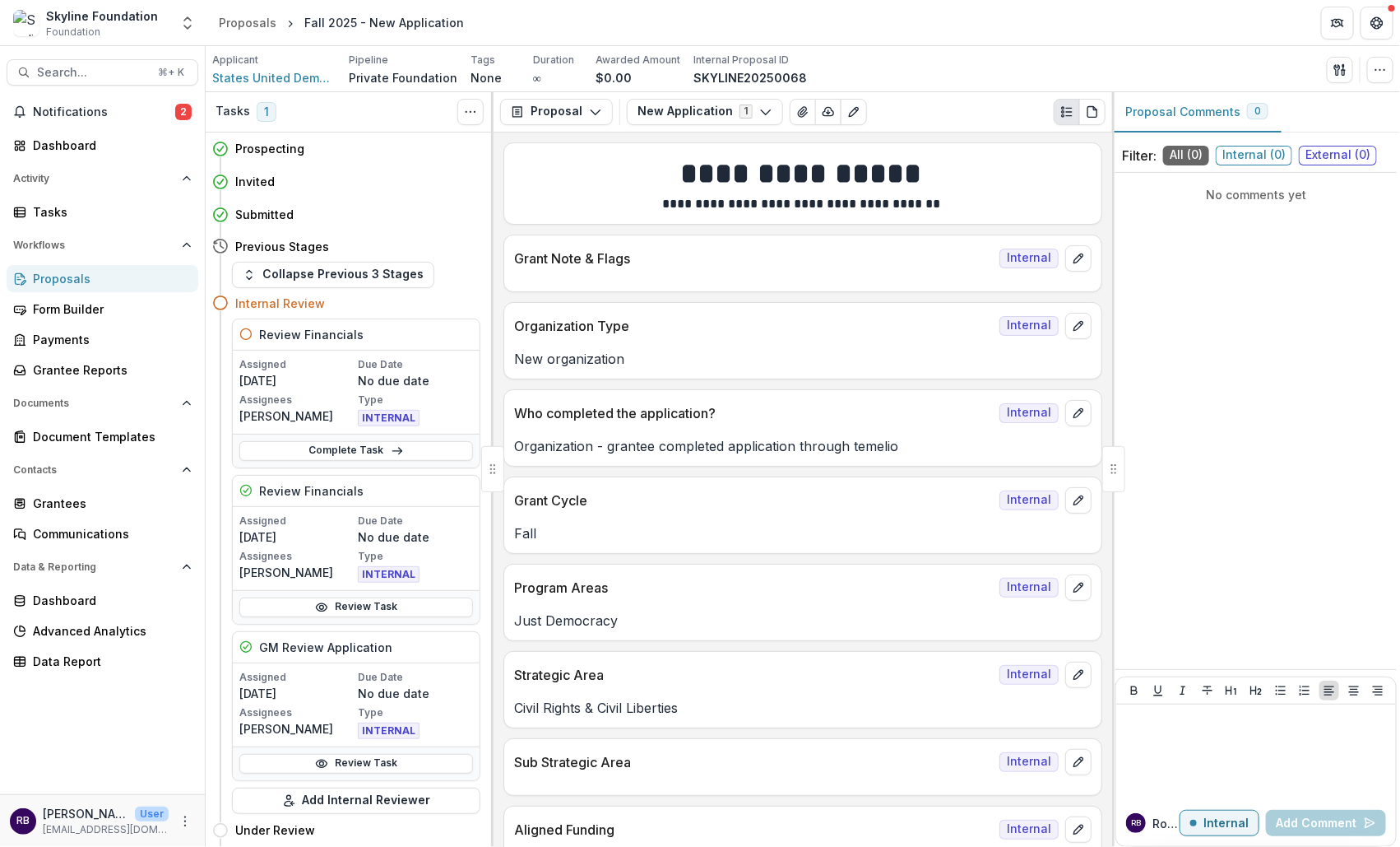
scroll to position [47, 0]
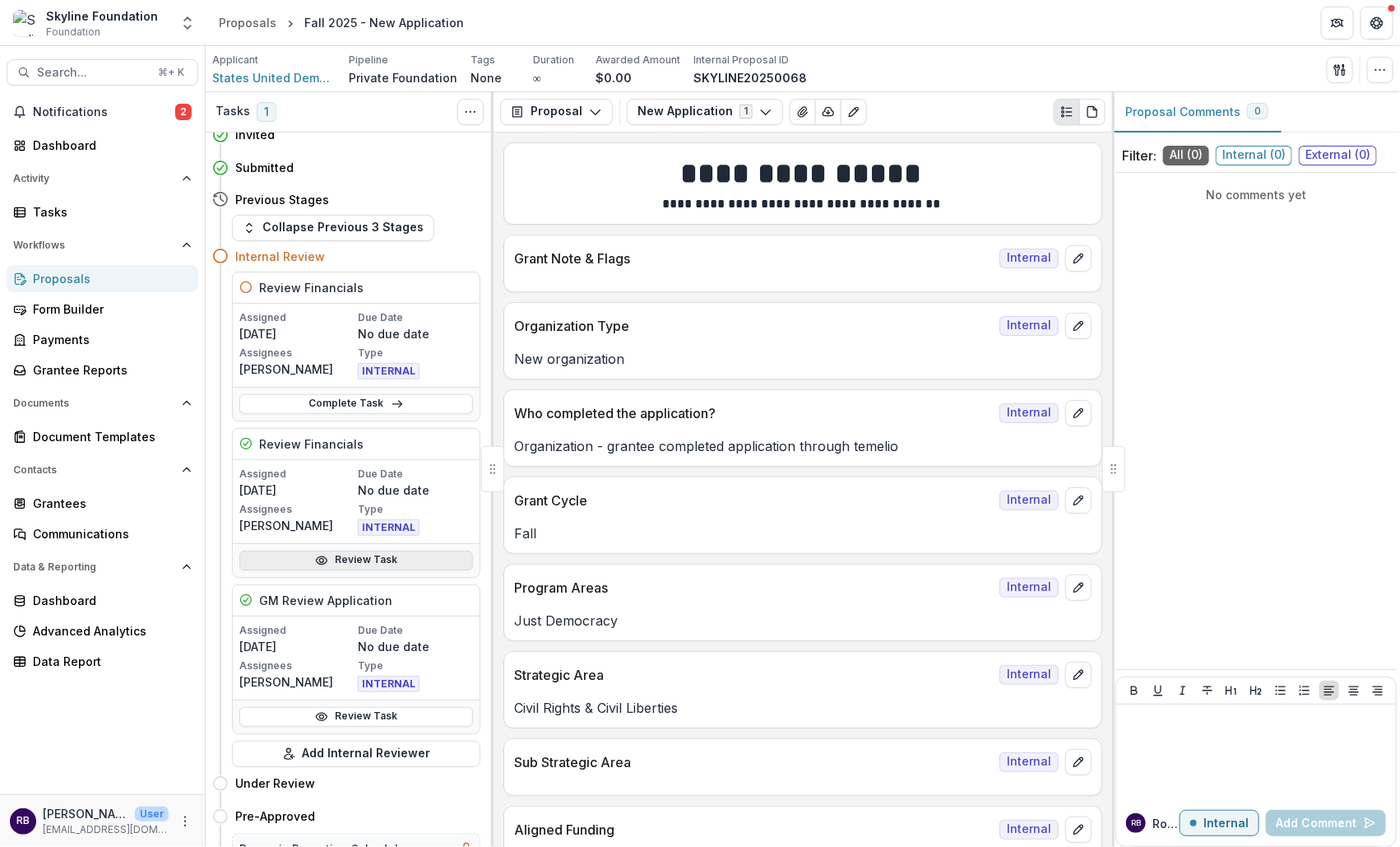
click at [362, 555] on link "Review Task" at bounding box center [356, 560] width 234 height 20
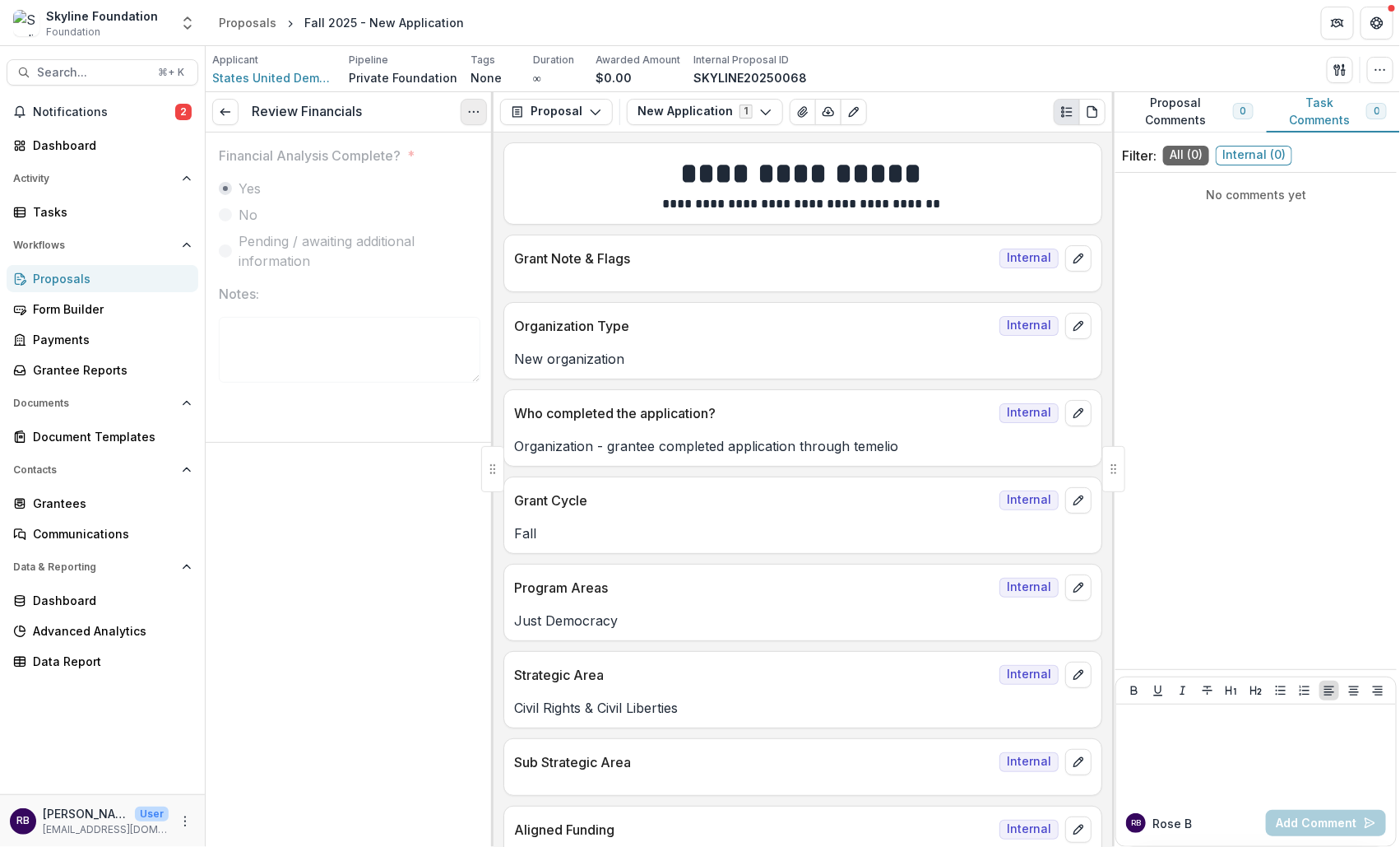
click at [474, 114] on icon "Options" at bounding box center [473, 111] width 13 height 13
click at [426, 184] on button "Reopen Task" at bounding box center [395, 183] width 176 height 27
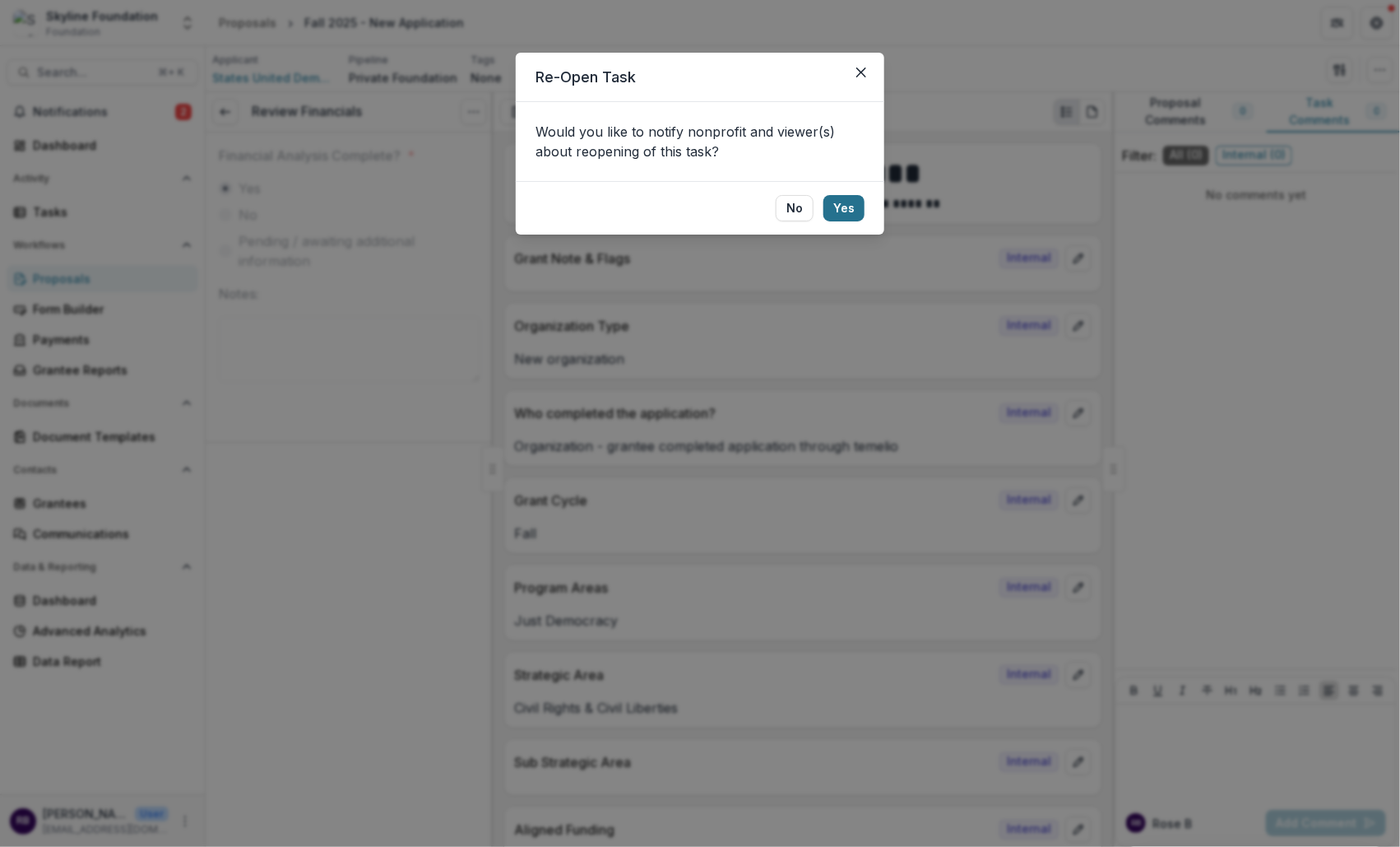
click at [853, 204] on button "Yes" at bounding box center [844, 208] width 41 height 27
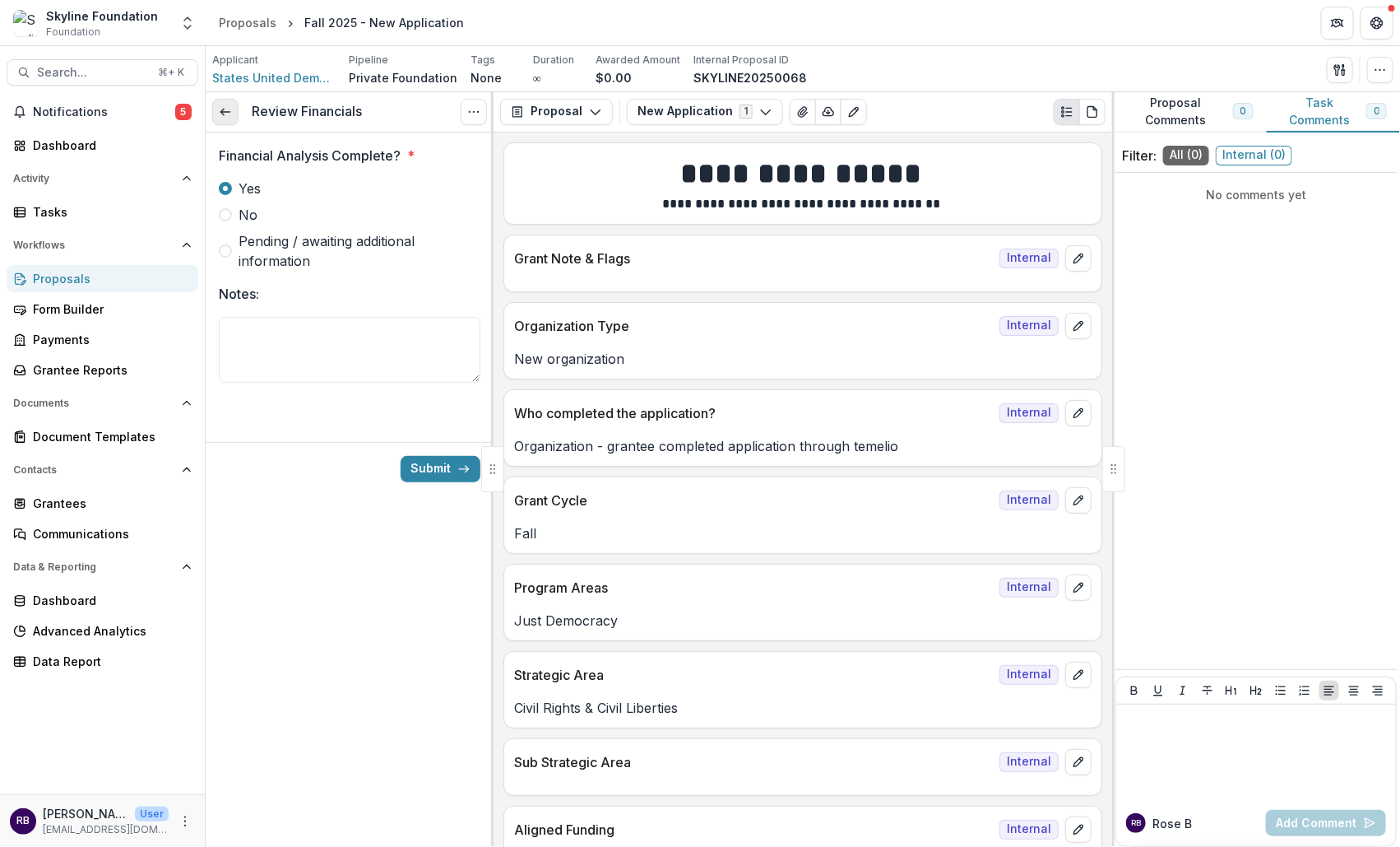
click at [226, 116] on icon at bounding box center [225, 111] width 13 height 13
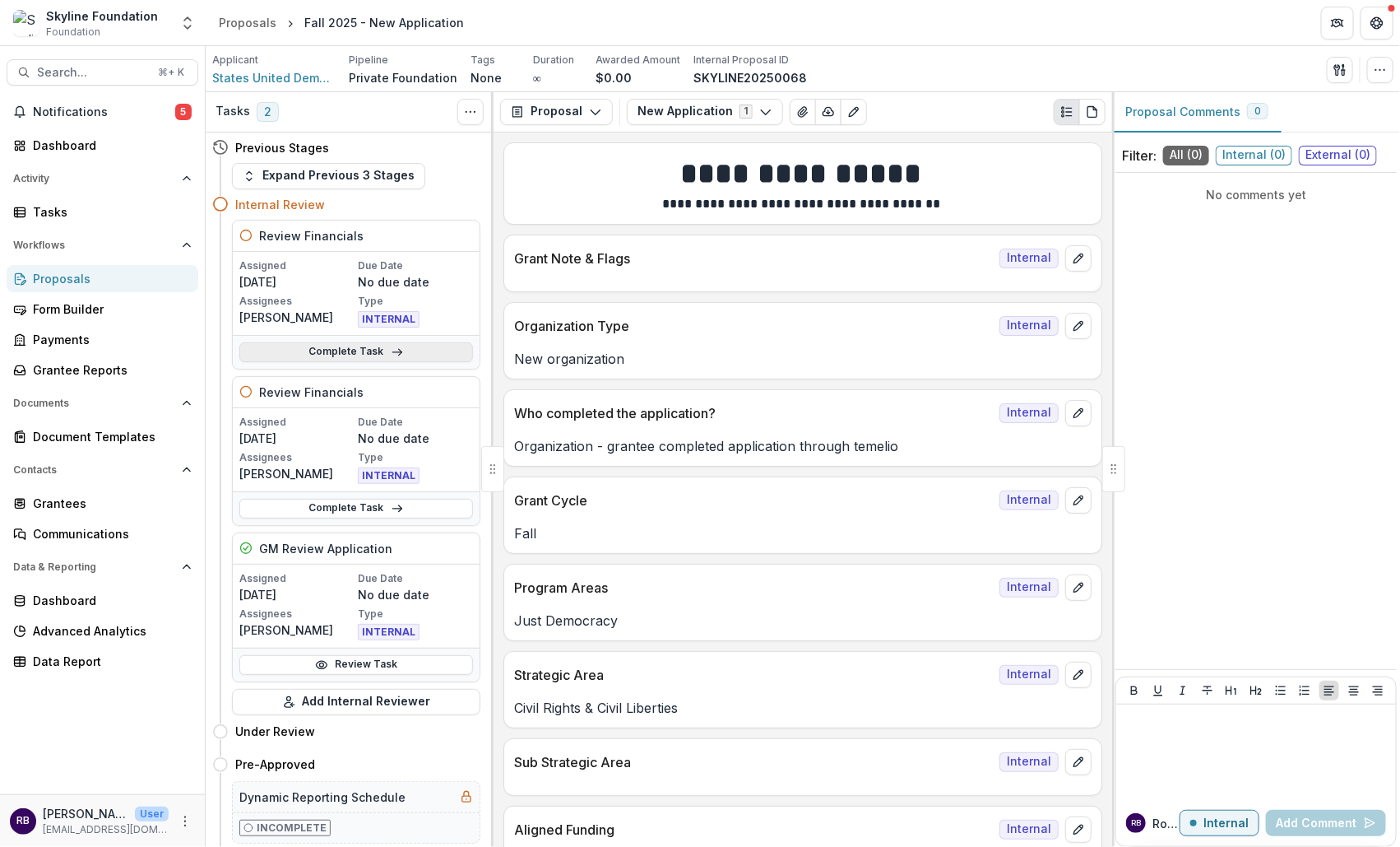
click at [374, 348] on link "Complete Task" at bounding box center [356, 352] width 234 height 20
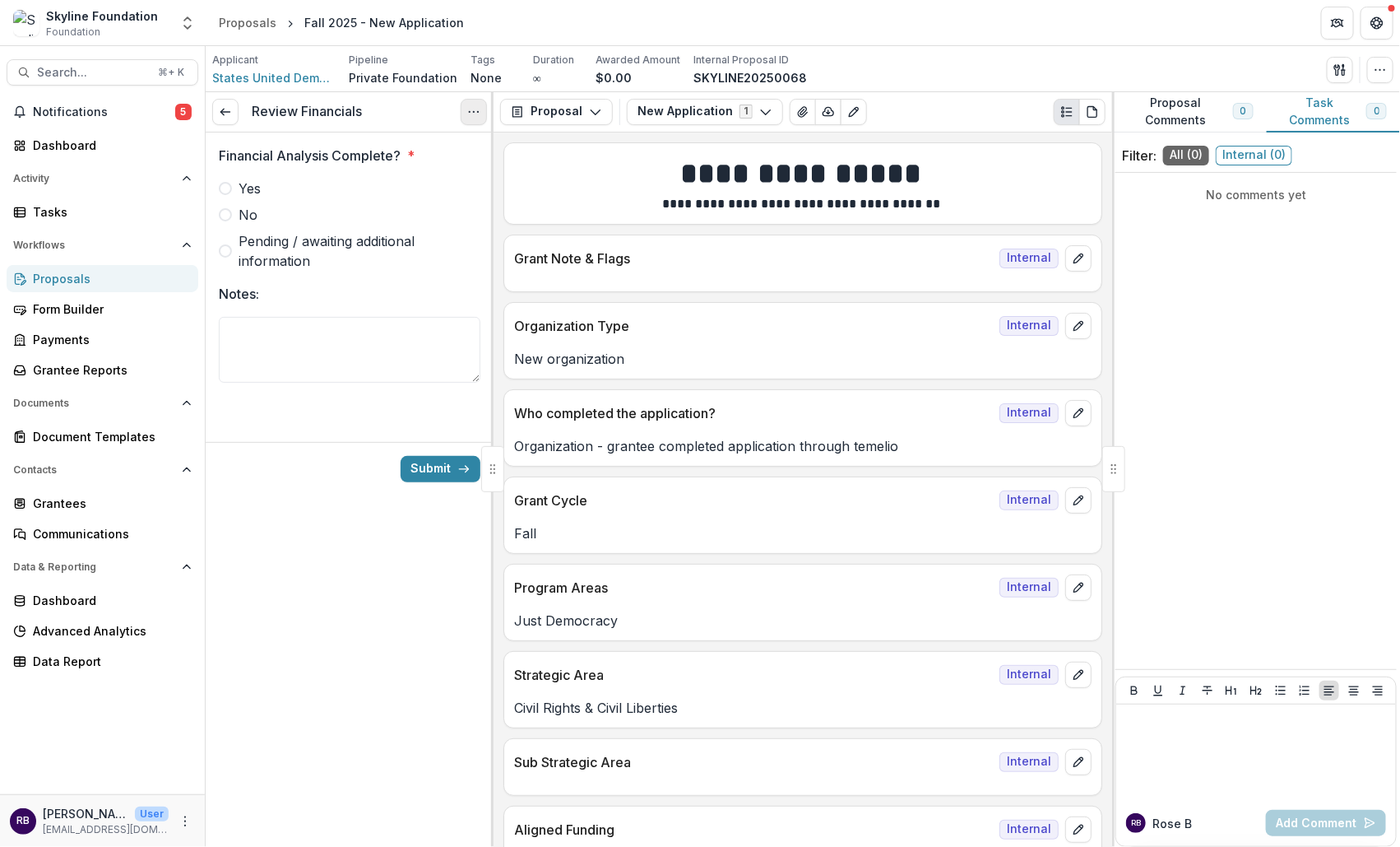
click at [484, 108] on button "Options" at bounding box center [473, 111] width 27 height 27
click at [438, 175] on button "Cancel Task" at bounding box center [395, 183] width 176 height 27
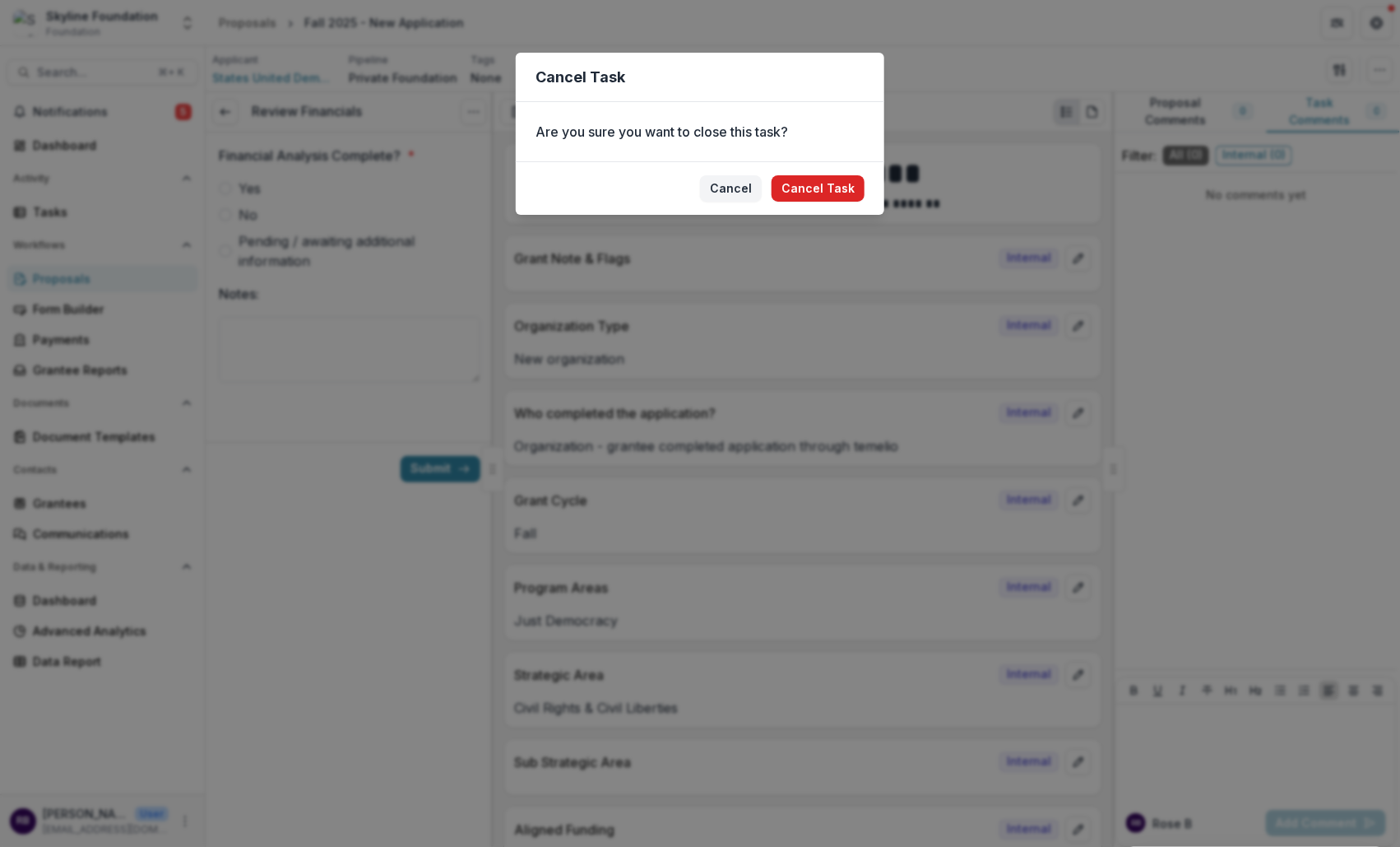
click at [793, 199] on button "Cancel Task" at bounding box center [818, 188] width 93 height 27
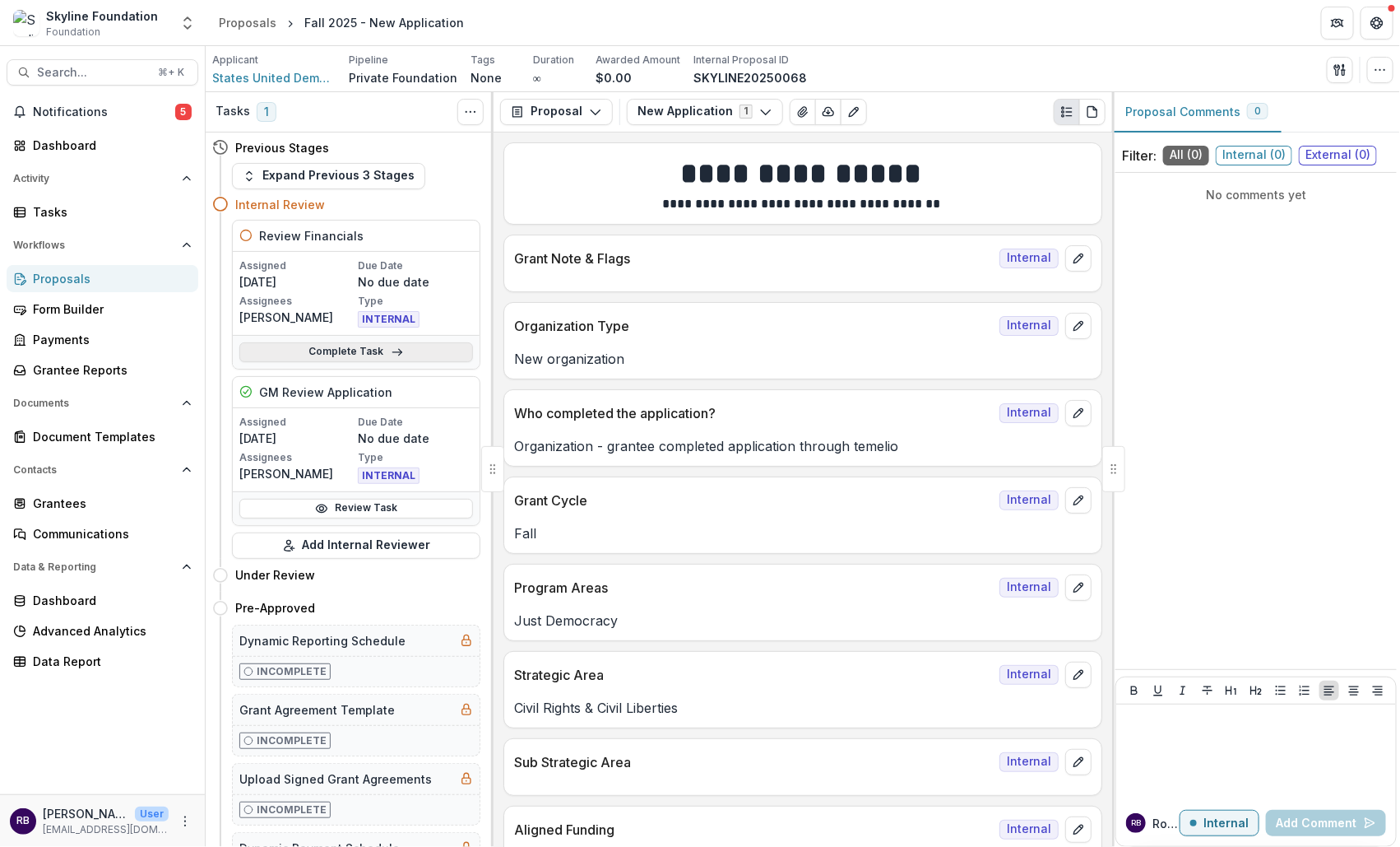
click at [421, 352] on link "Complete Task" at bounding box center [356, 352] width 234 height 20
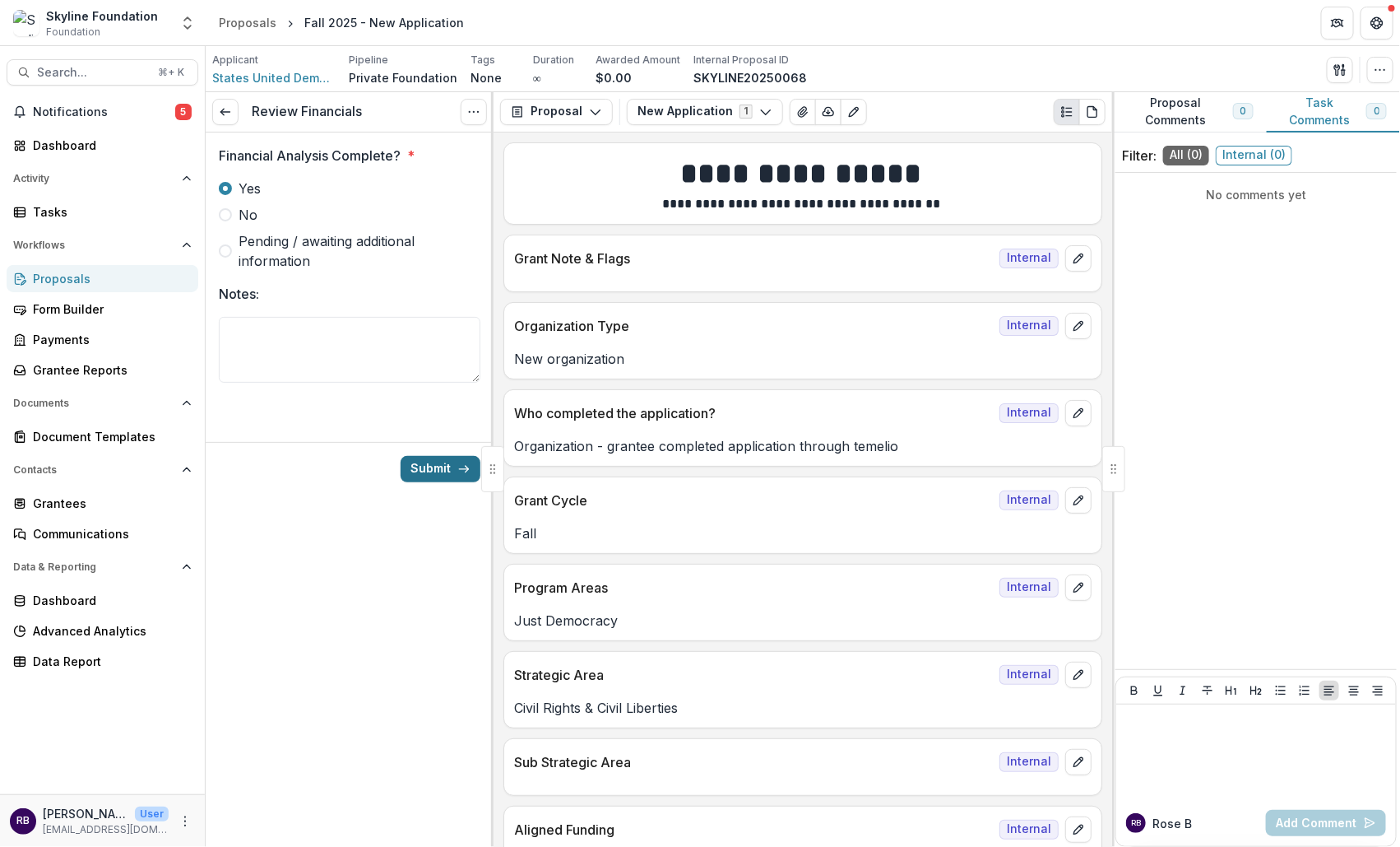
click at [430, 467] on button "Submit" at bounding box center [441, 469] width 80 height 27
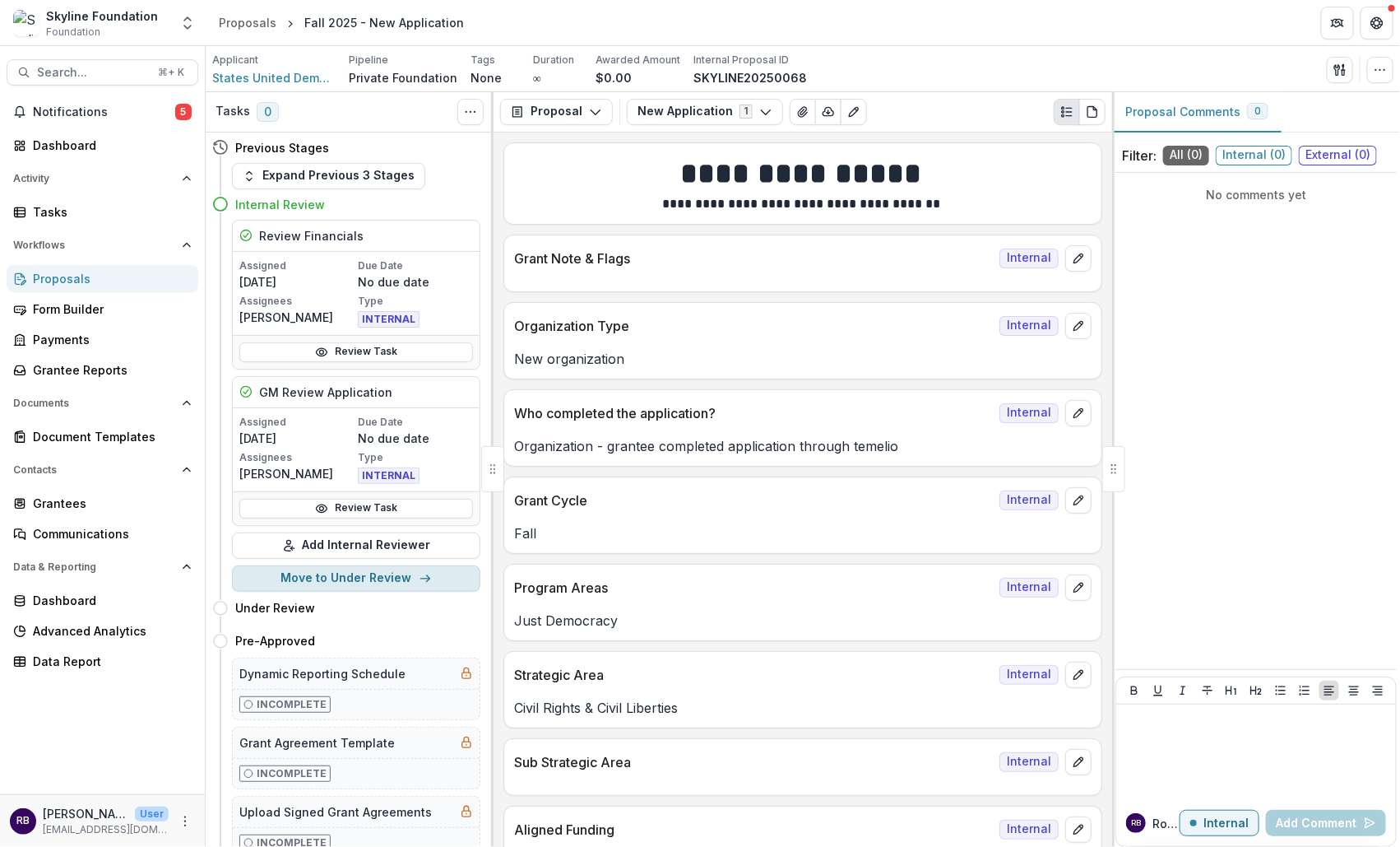
click at [333, 565] on button "Move to Under Review" at bounding box center [356, 578] width 248 height 27
select select "**********"
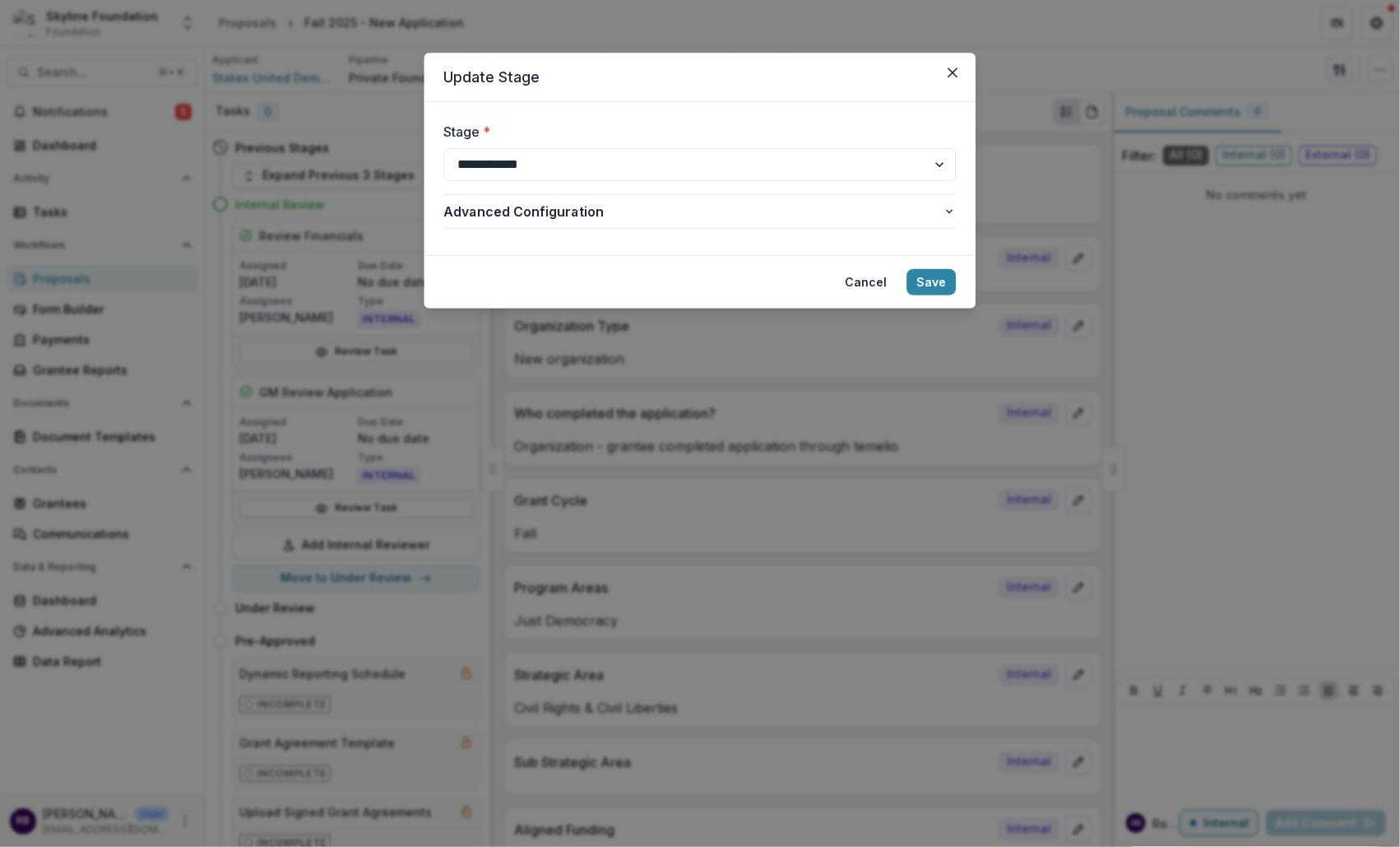
scroll to position [107, 0]
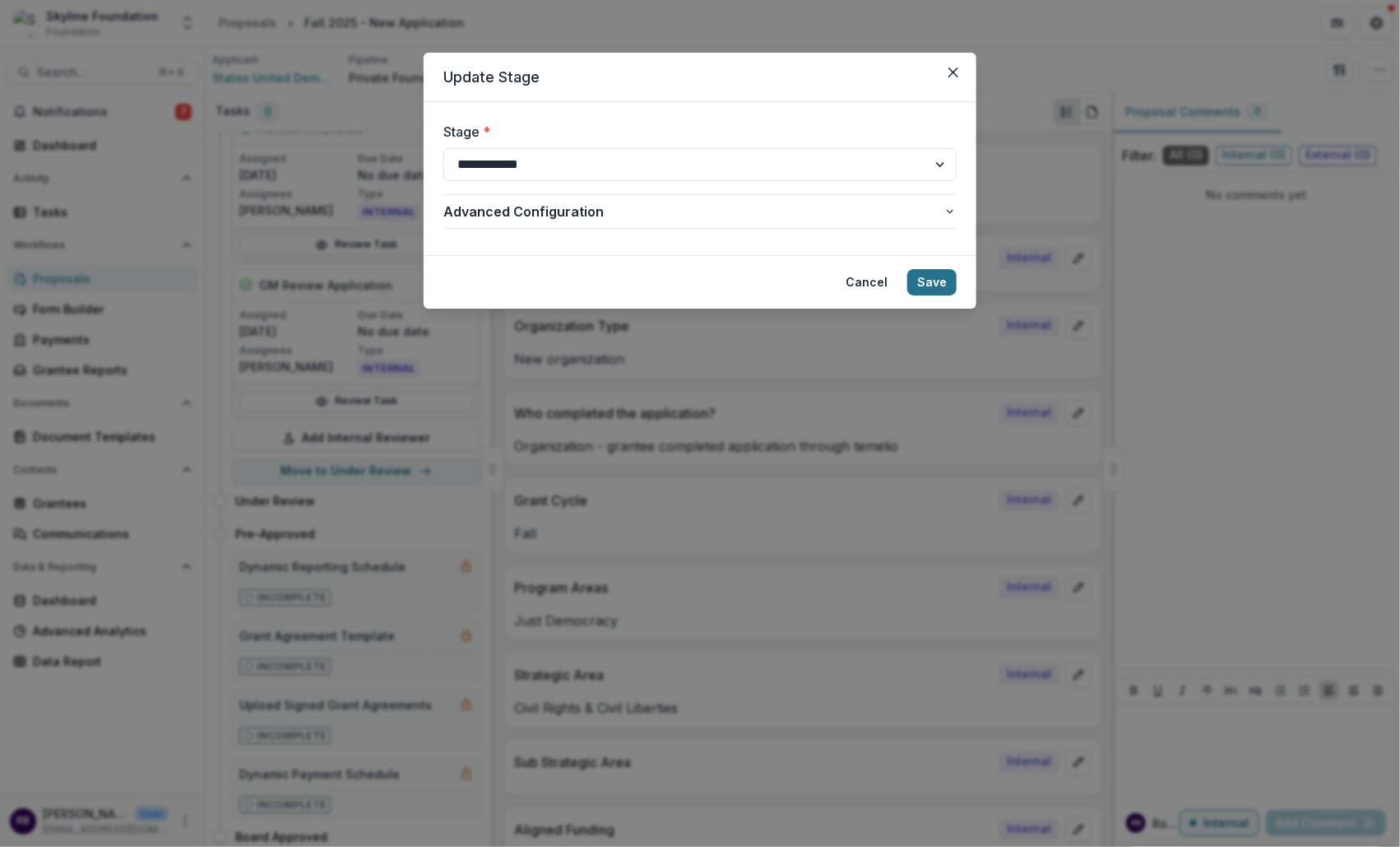
click at [922, 289] on button "Save" at bounding box center [931, 282] width 49 height 27
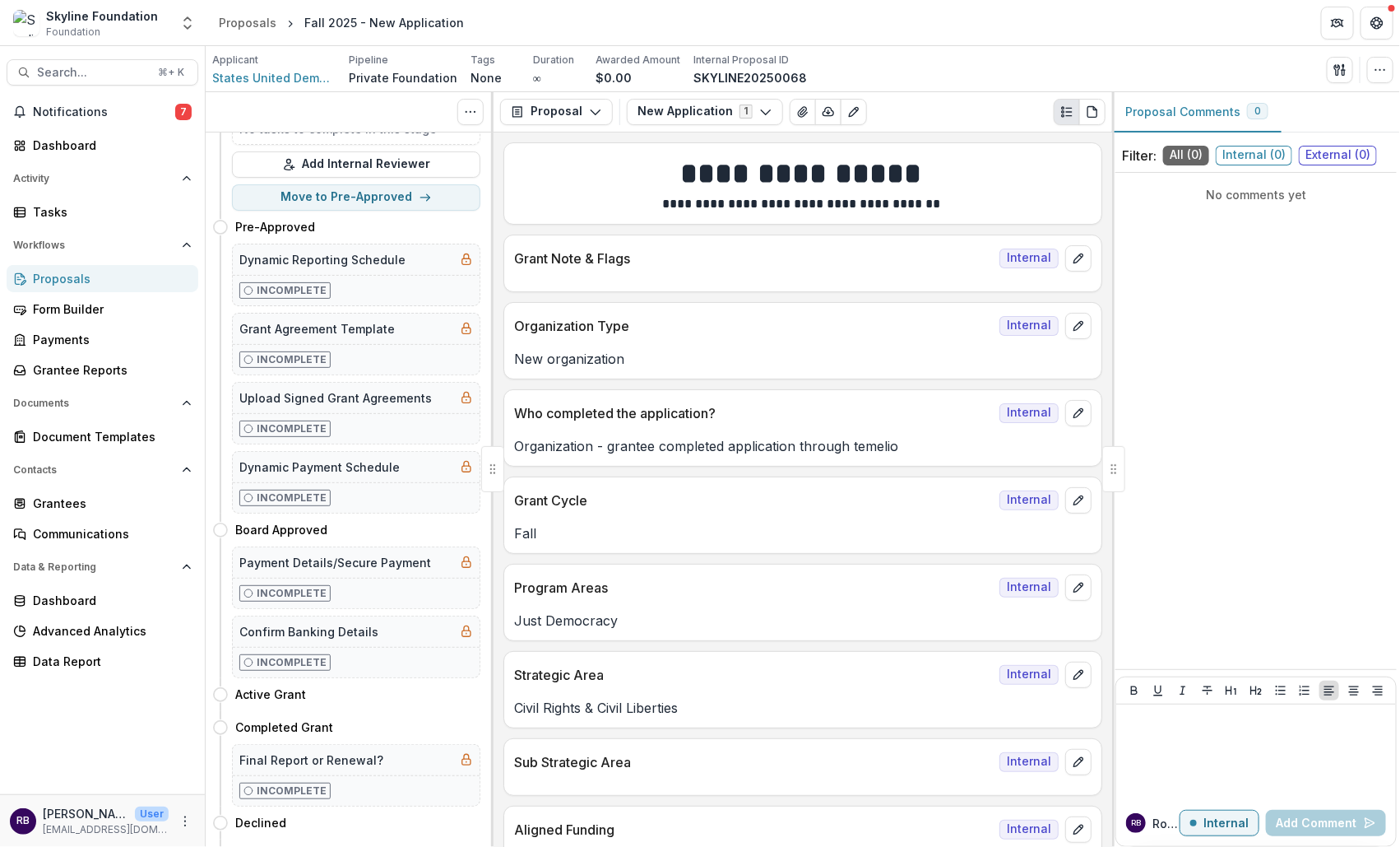
scroll to position [0, 0]
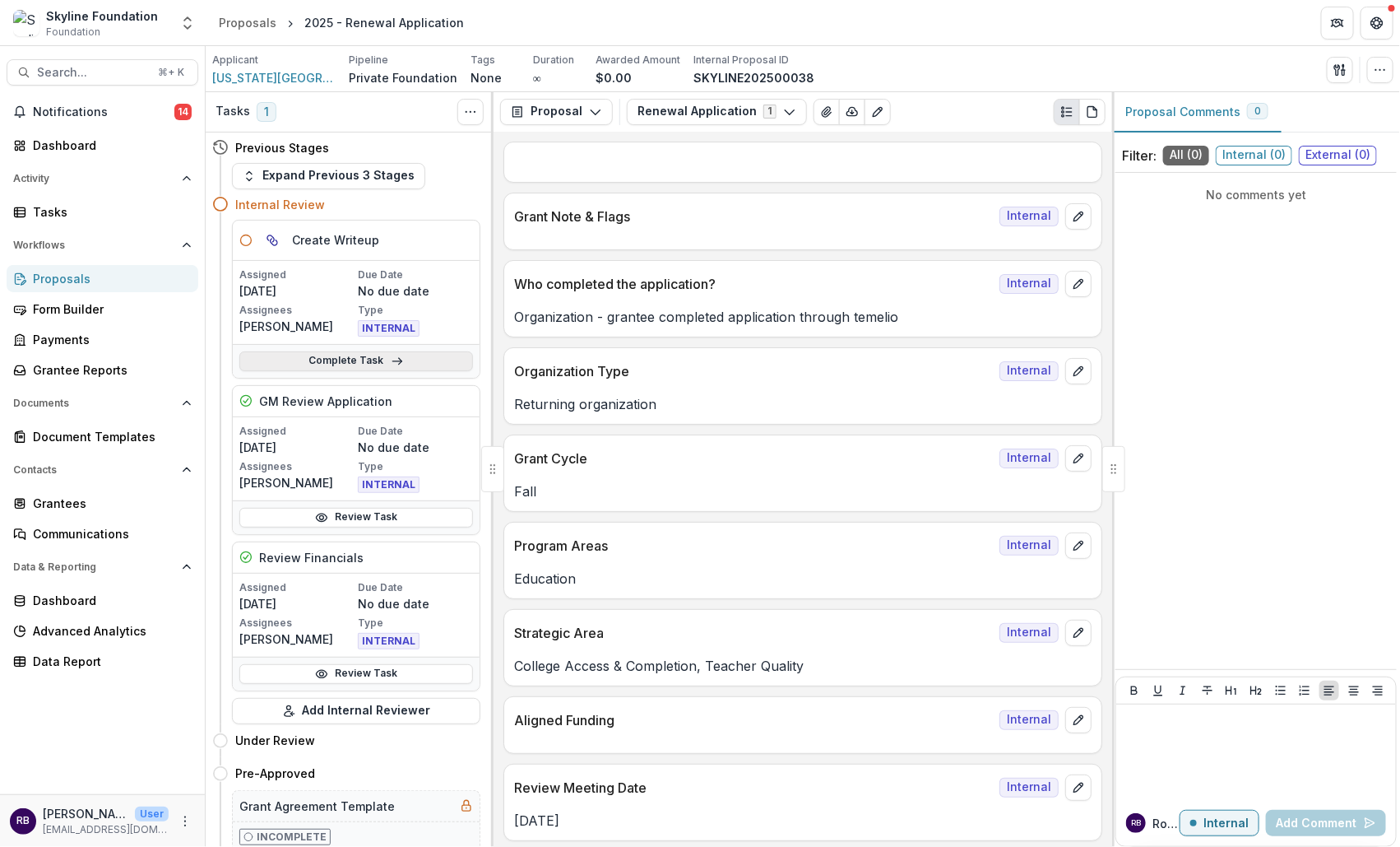
click at [402, 355] on link "Complete Task" at bounding box center [356, 361] width 234 height 20
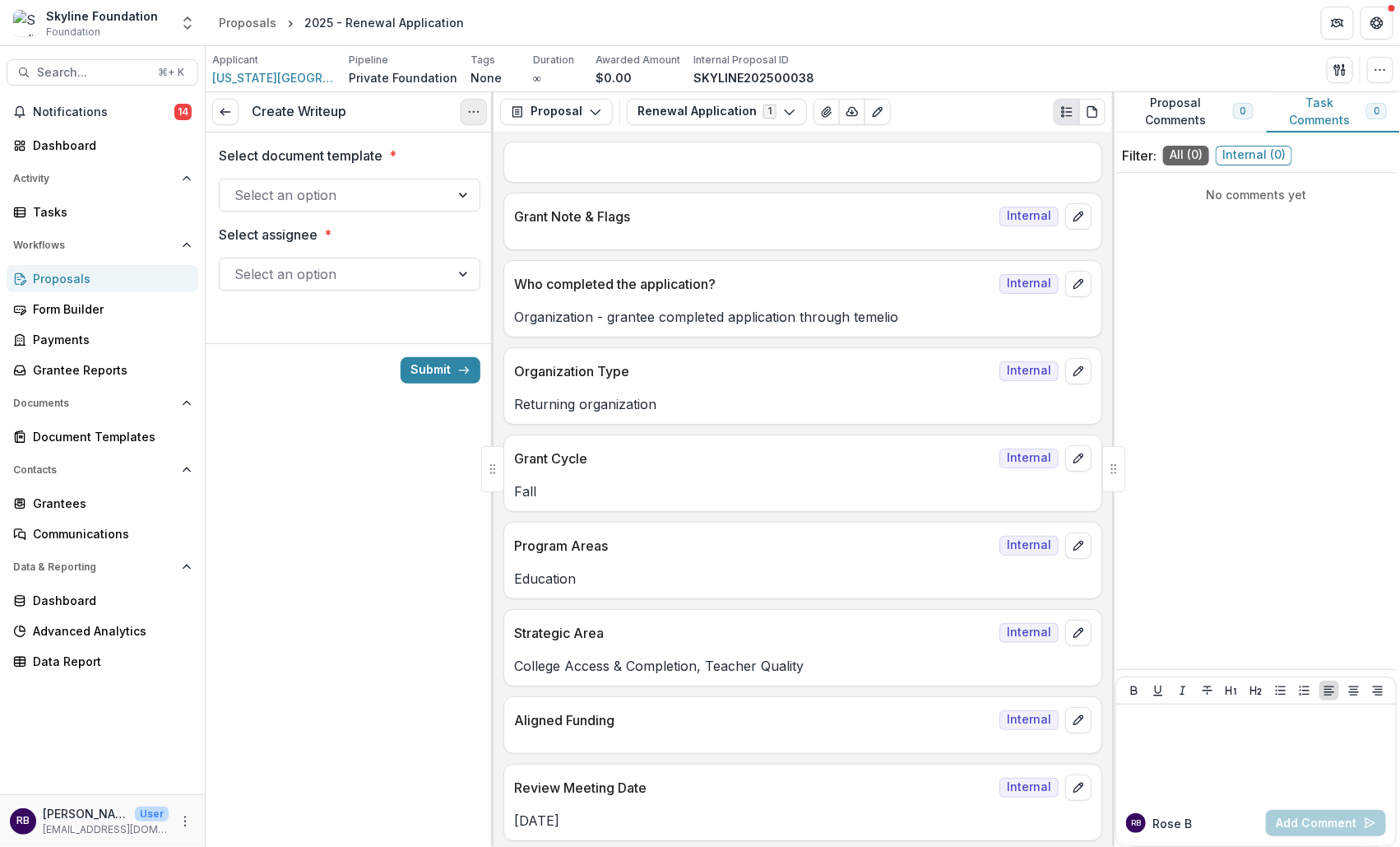
click at [474, 110] on icon "Options" at bounding box center [473, 111] width 13 height 13
click at [420, 173] on button "Cancel Task" at bounding box center [395, 183] width 176 height 27
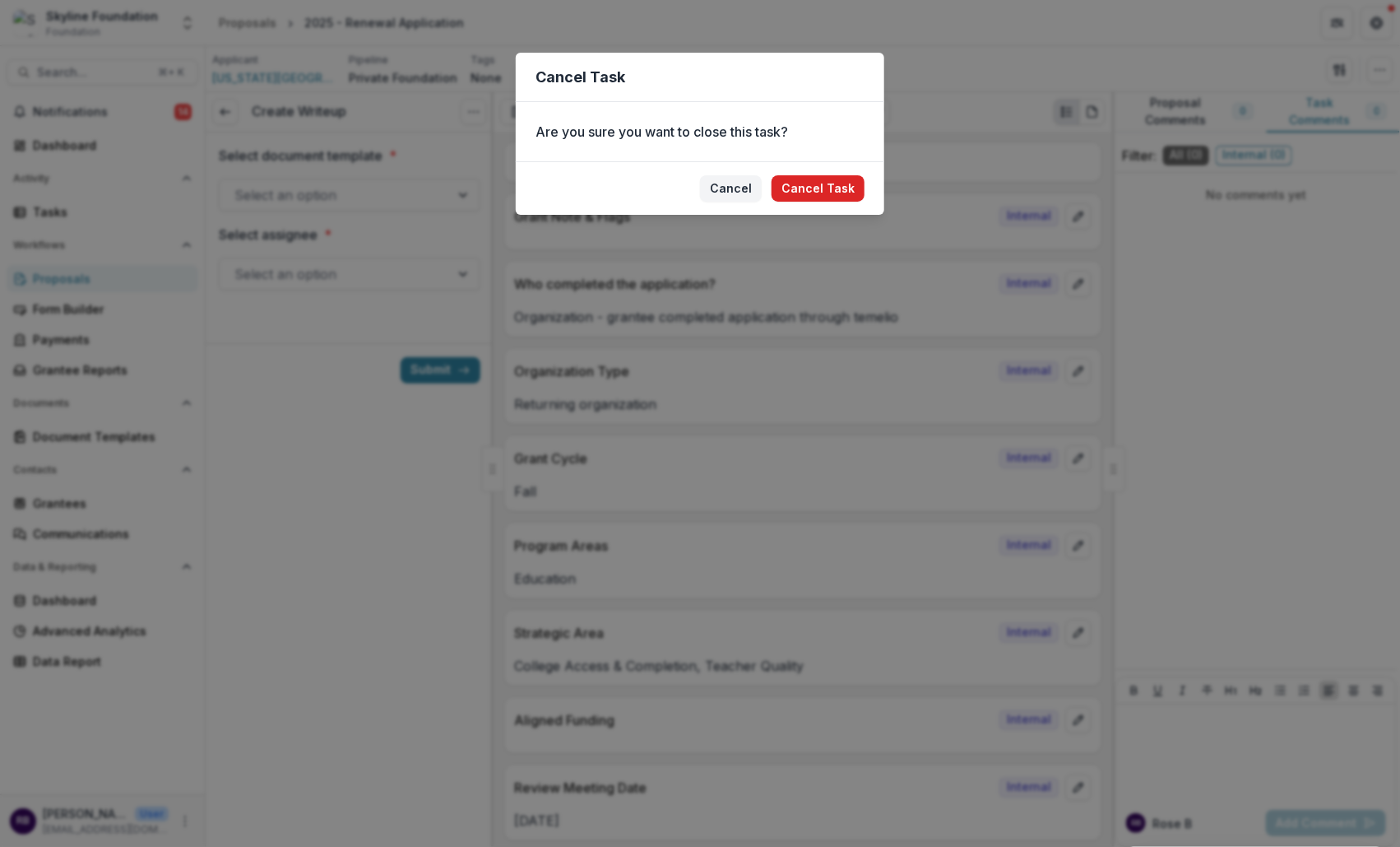
click at [823, 187] on button "Cancel Task" at bounding box center [818, 188] width 93 height 27
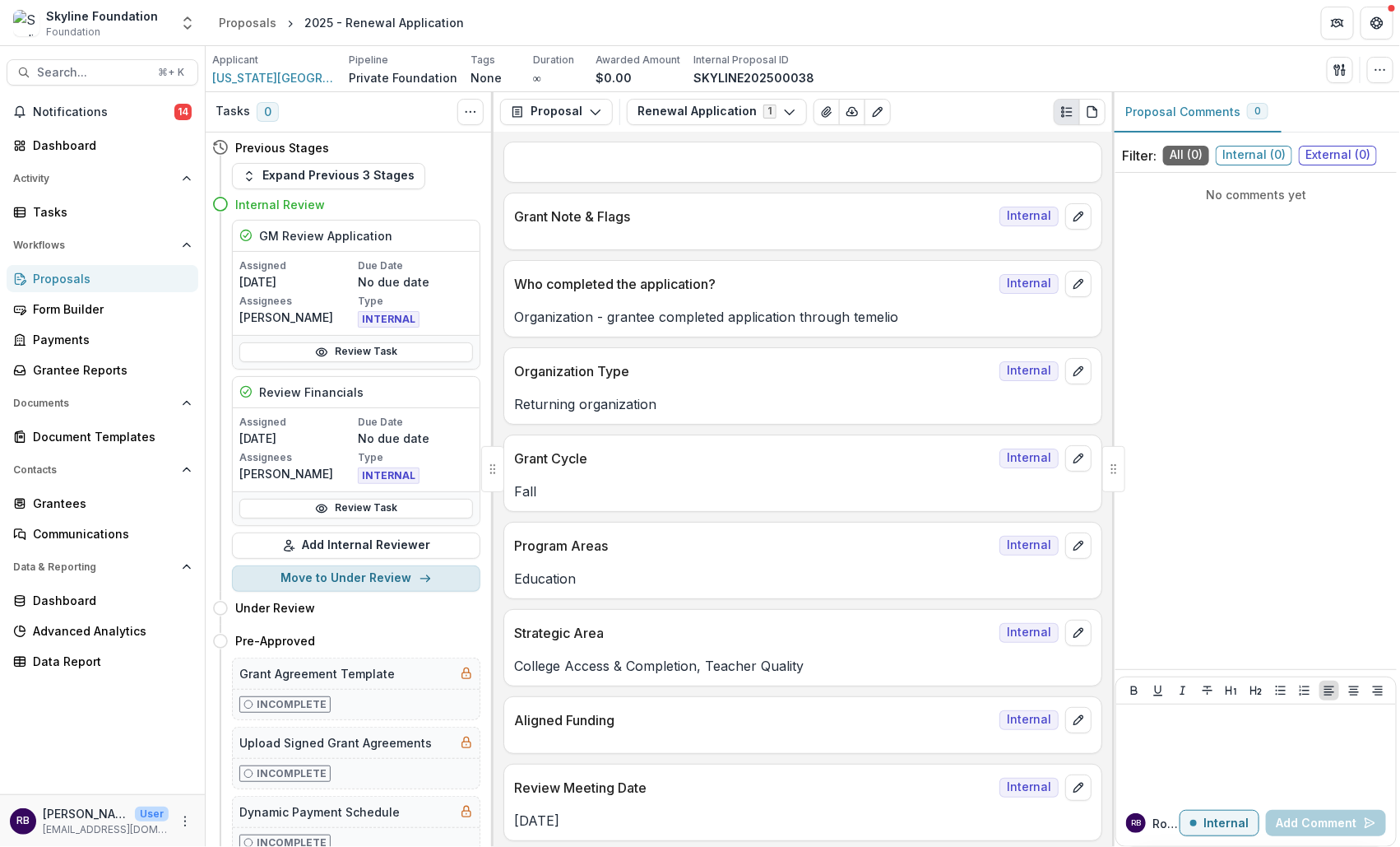
click at [362, 573] on button "Move to Under Review" at bounding box center [356, 578] width 248 height 27
select select "**********"
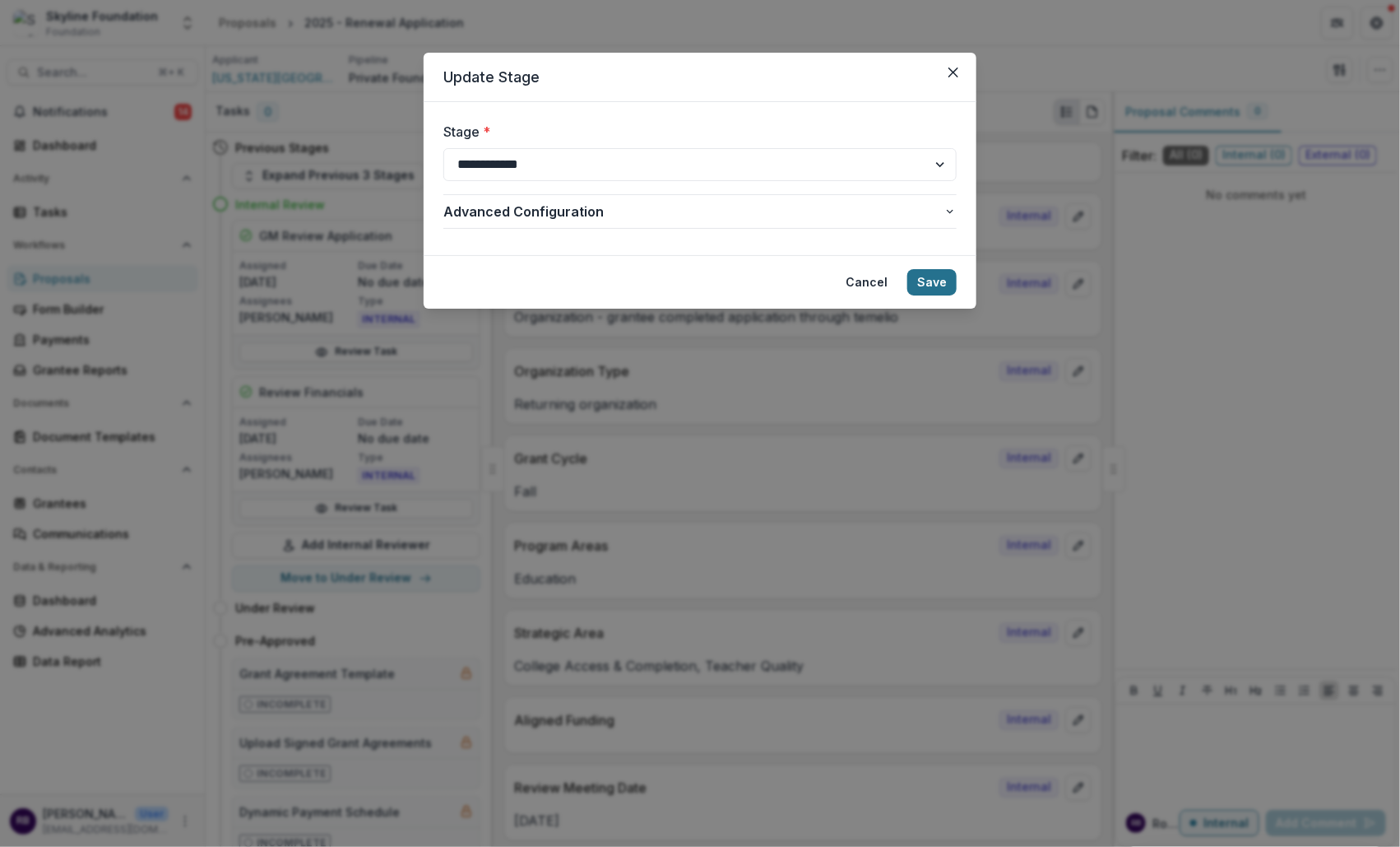
click at [939, 277] on button "Save" at bounding box center [931, 282] width 49 height 27
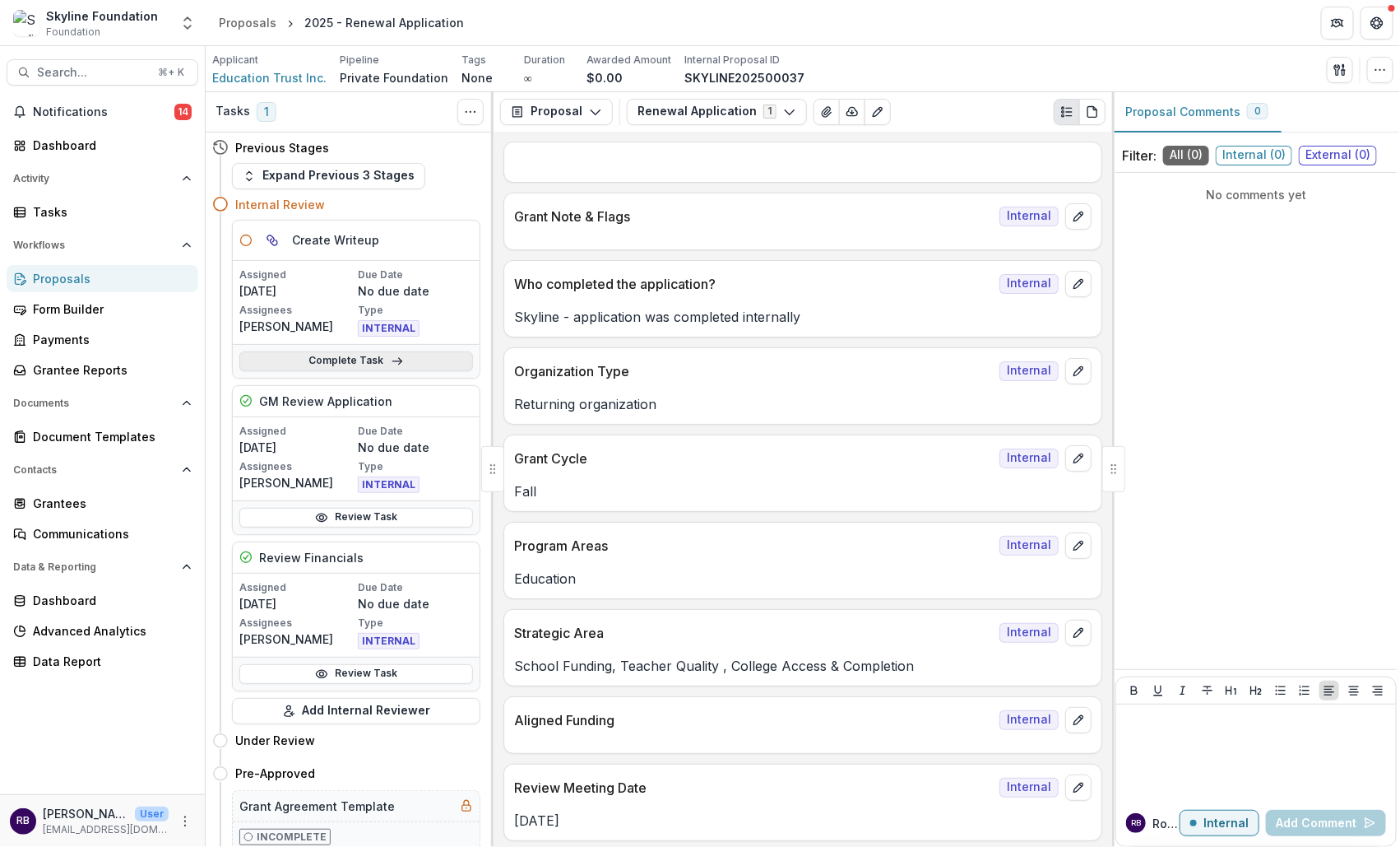
click at [366, 362] on link "Complete Task" at bounding box center [356, 361] width 234 height 20
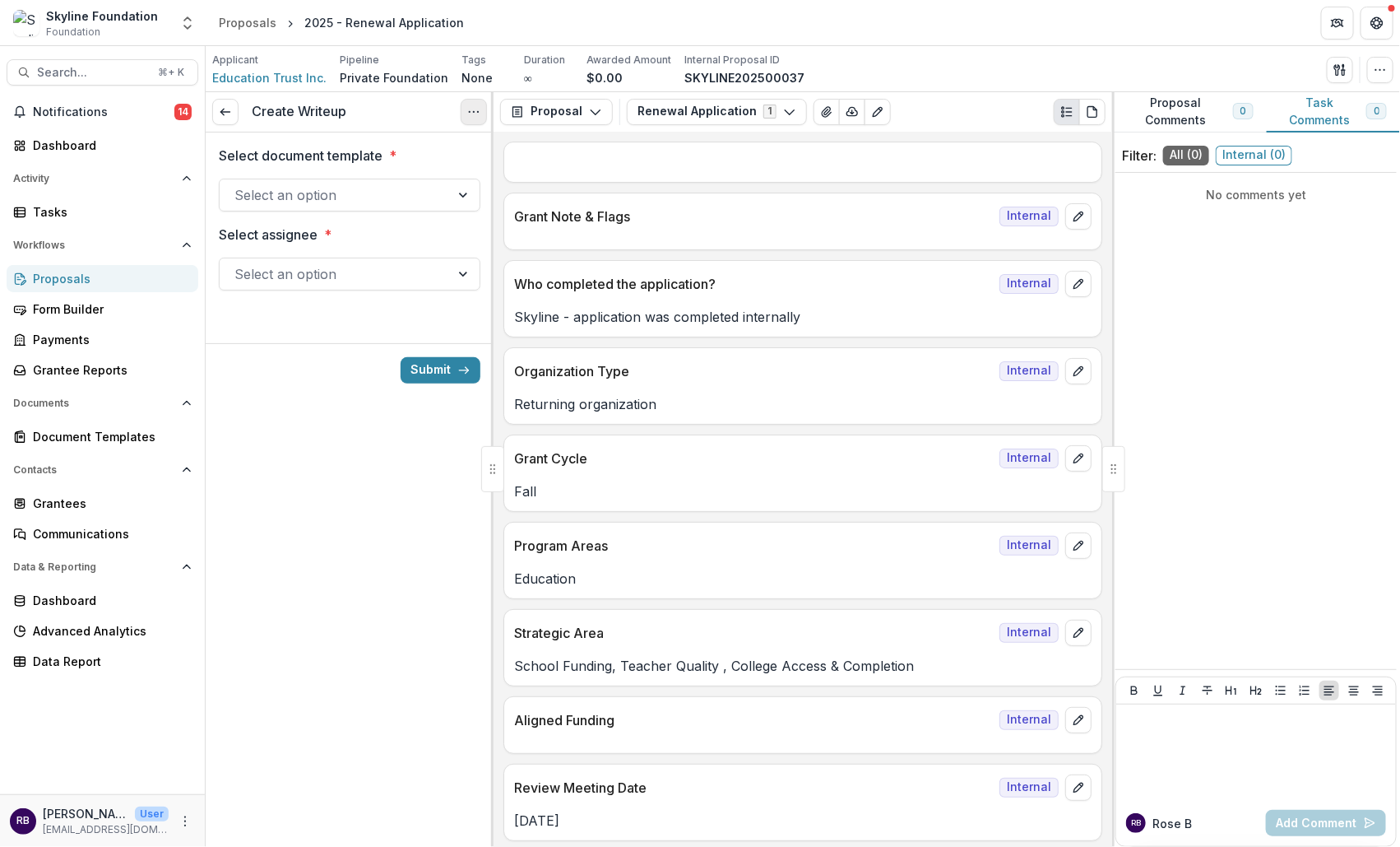
click at [475, 109] on icon "Options" at bounding box center [473, 111] width 13 height 13
click at [442, 176] on button "Cancel Task" at bounding box center [395, 183] width 176 height 27
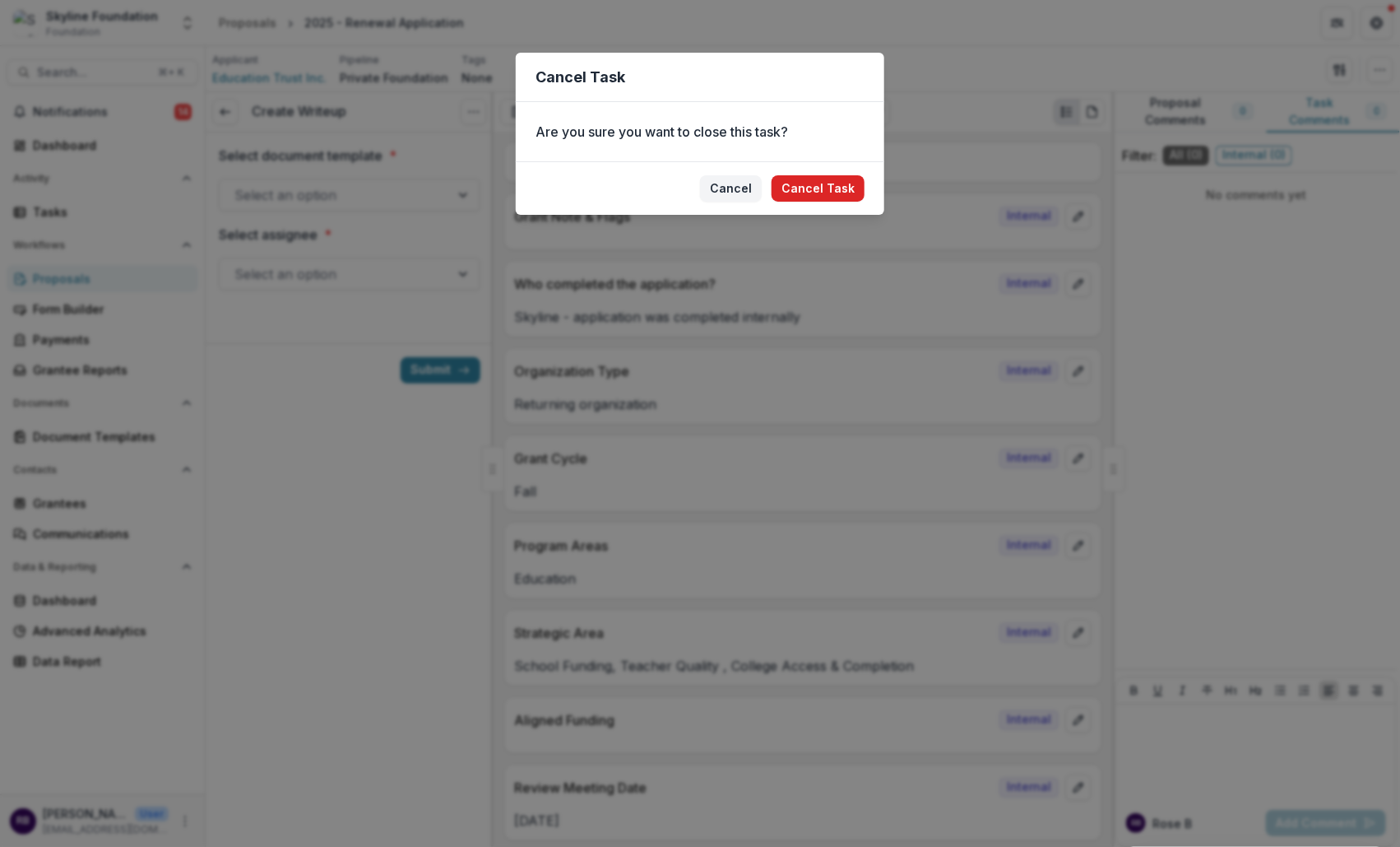
click at [814, 184] on button "Cancel Task" at bounding box center [818, 188] width 93 height 27
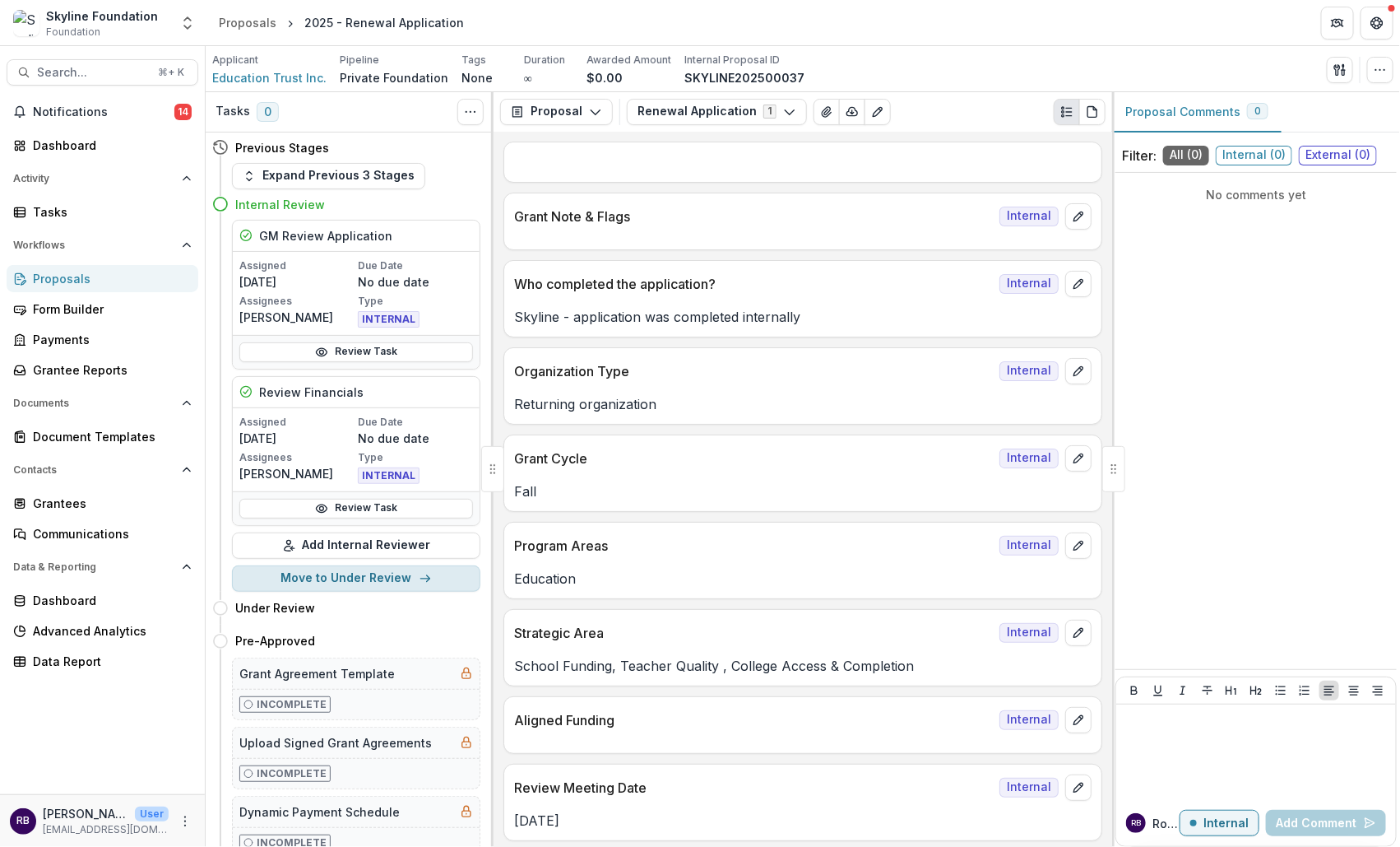
click at [373, 577] on button "Move to Under Review" at bounding box center [356, 578] width 248 height 27
select select "**********"
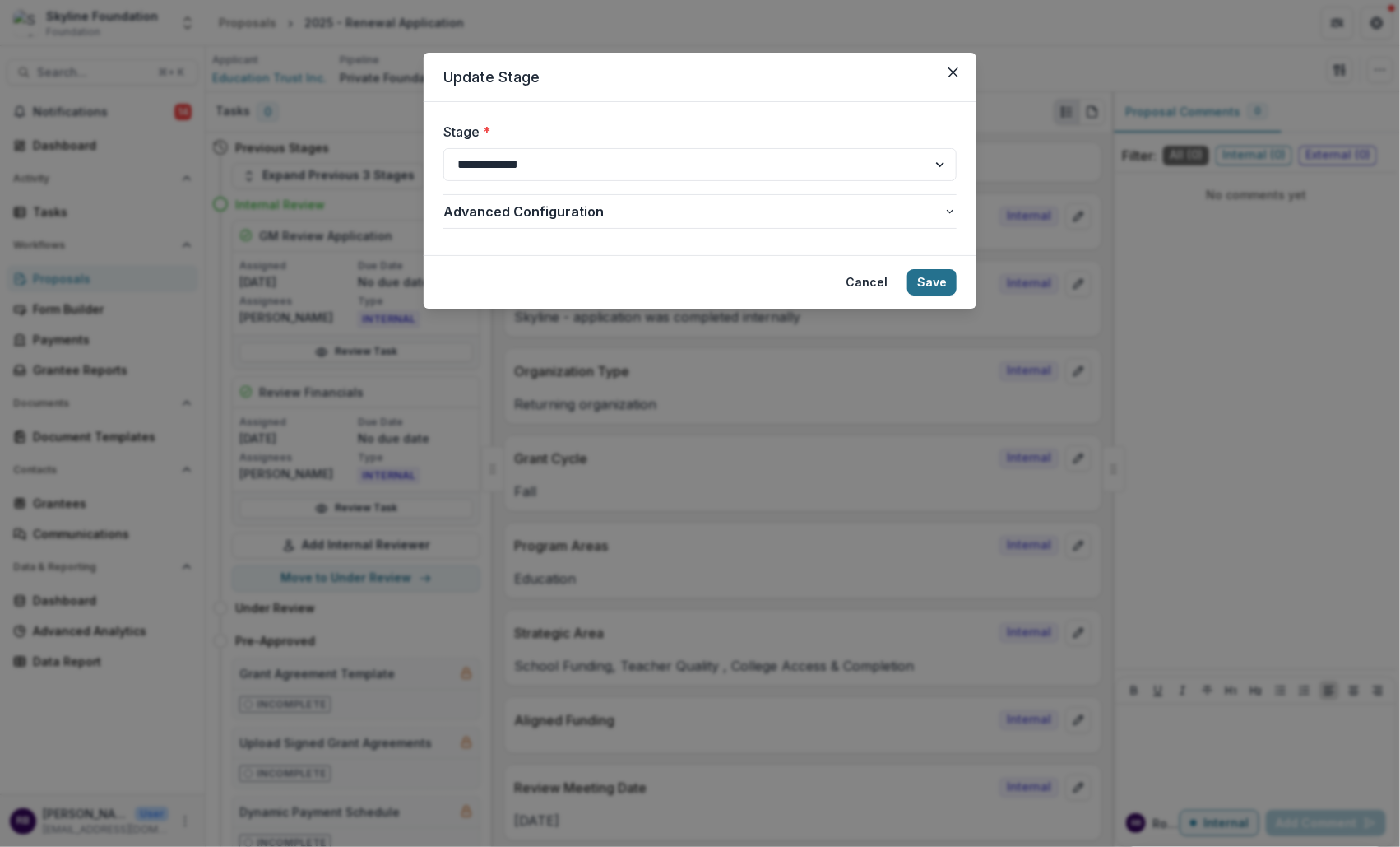
click at [948, 278] on button "Save" at bounding box center [931, 282] width 49 height 27
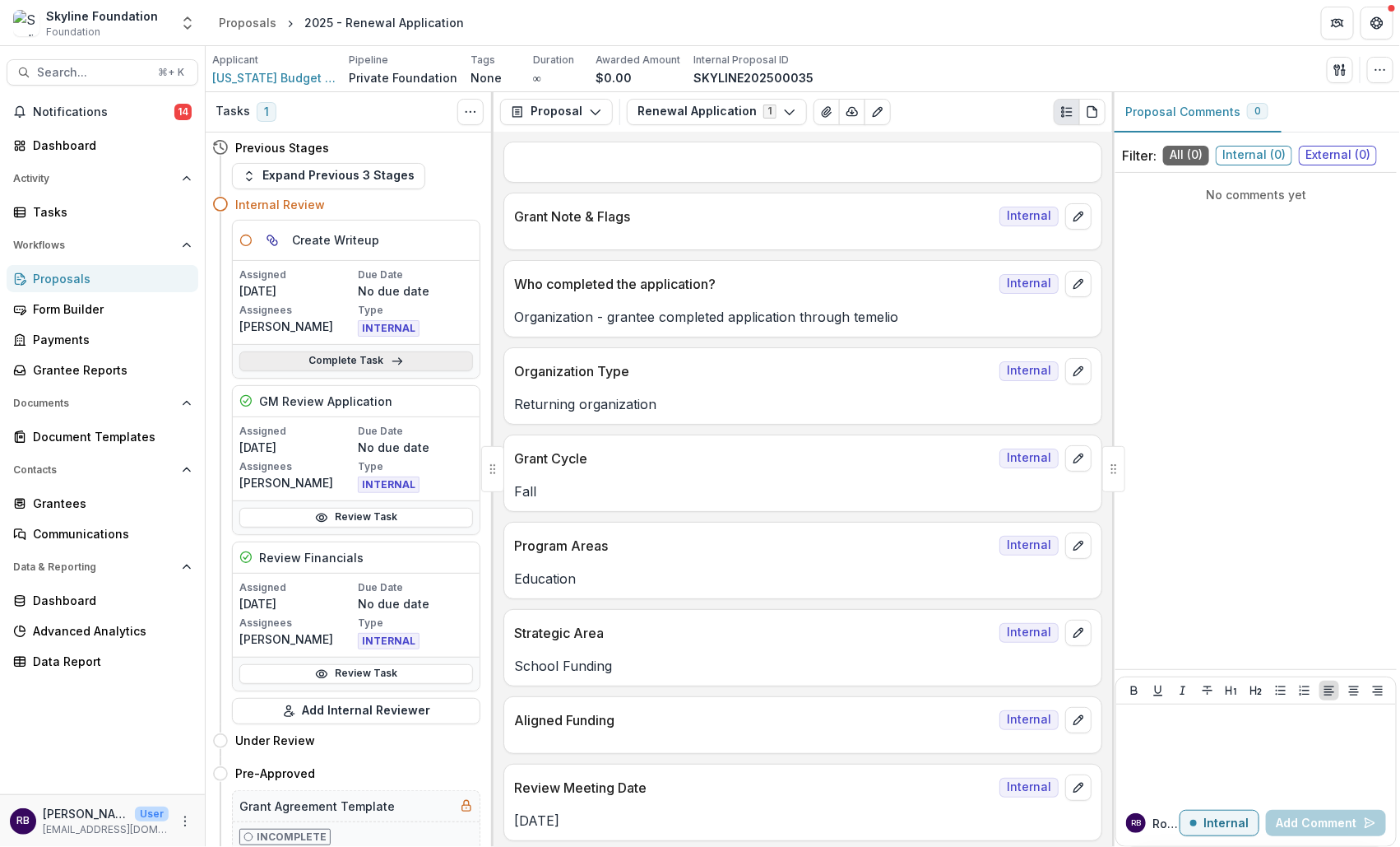
click at [349, 361] on link "Complete Task" at bounding box center [356, 361] width 234 height 20
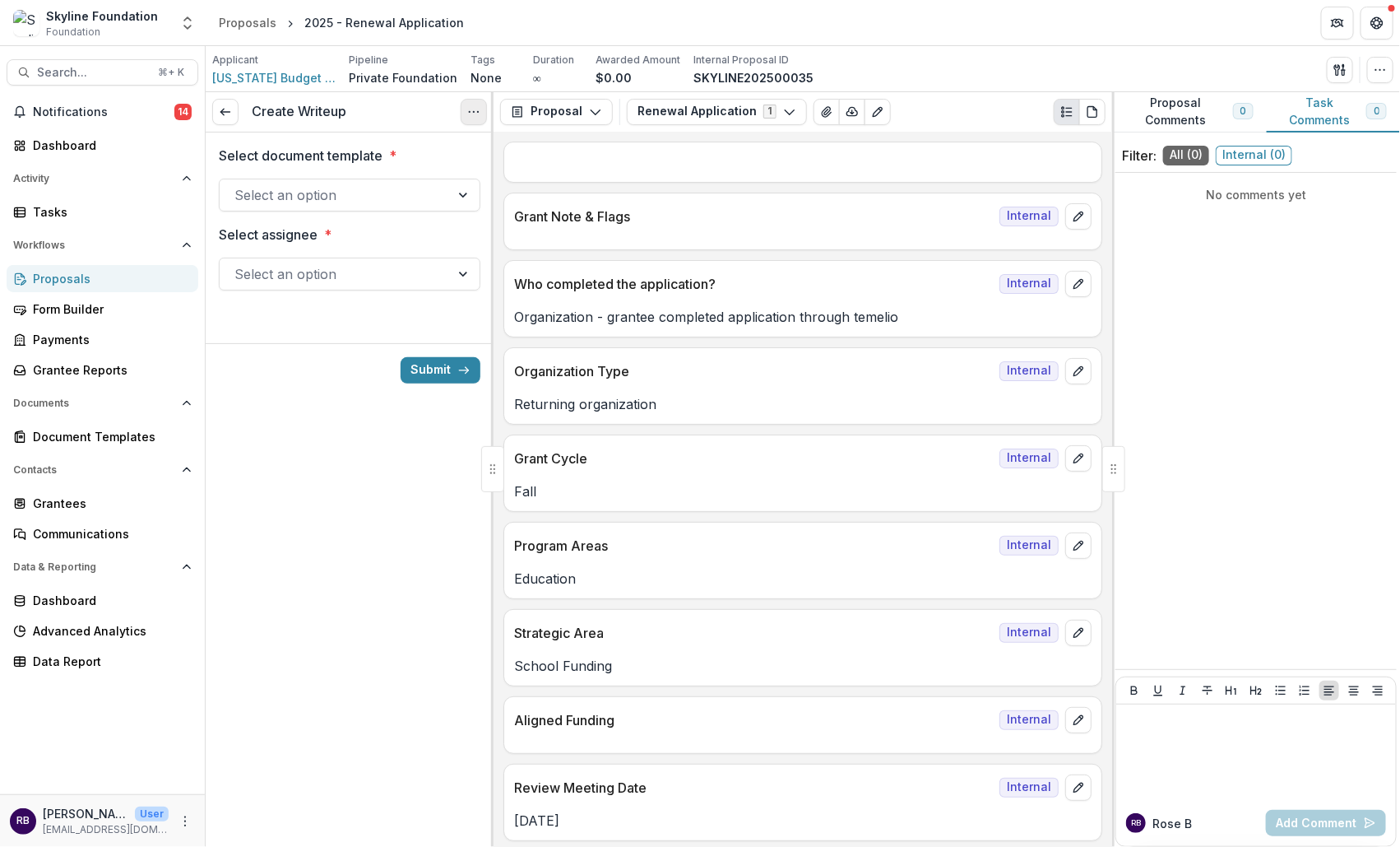
click at [474, 110] on icon "Options" at bounding box center [473, 111] width 13 height 13
click at [449, 177] on button "Cancel Task" at bounding box center [395, 183] width 176 height 27
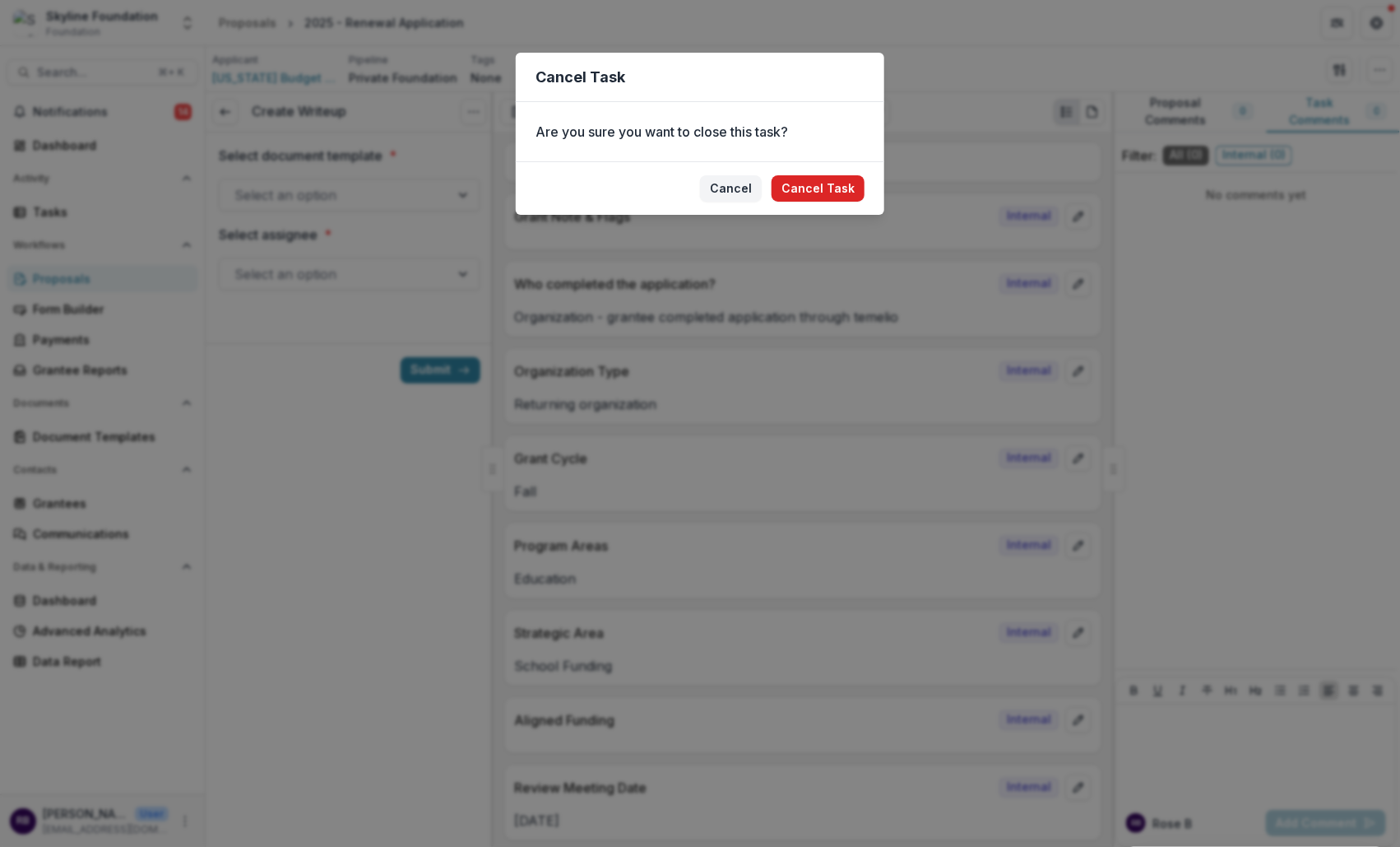
click at [827, 196] on button "Cancel Task" at bounding box center [818, 188] width 93 height 27
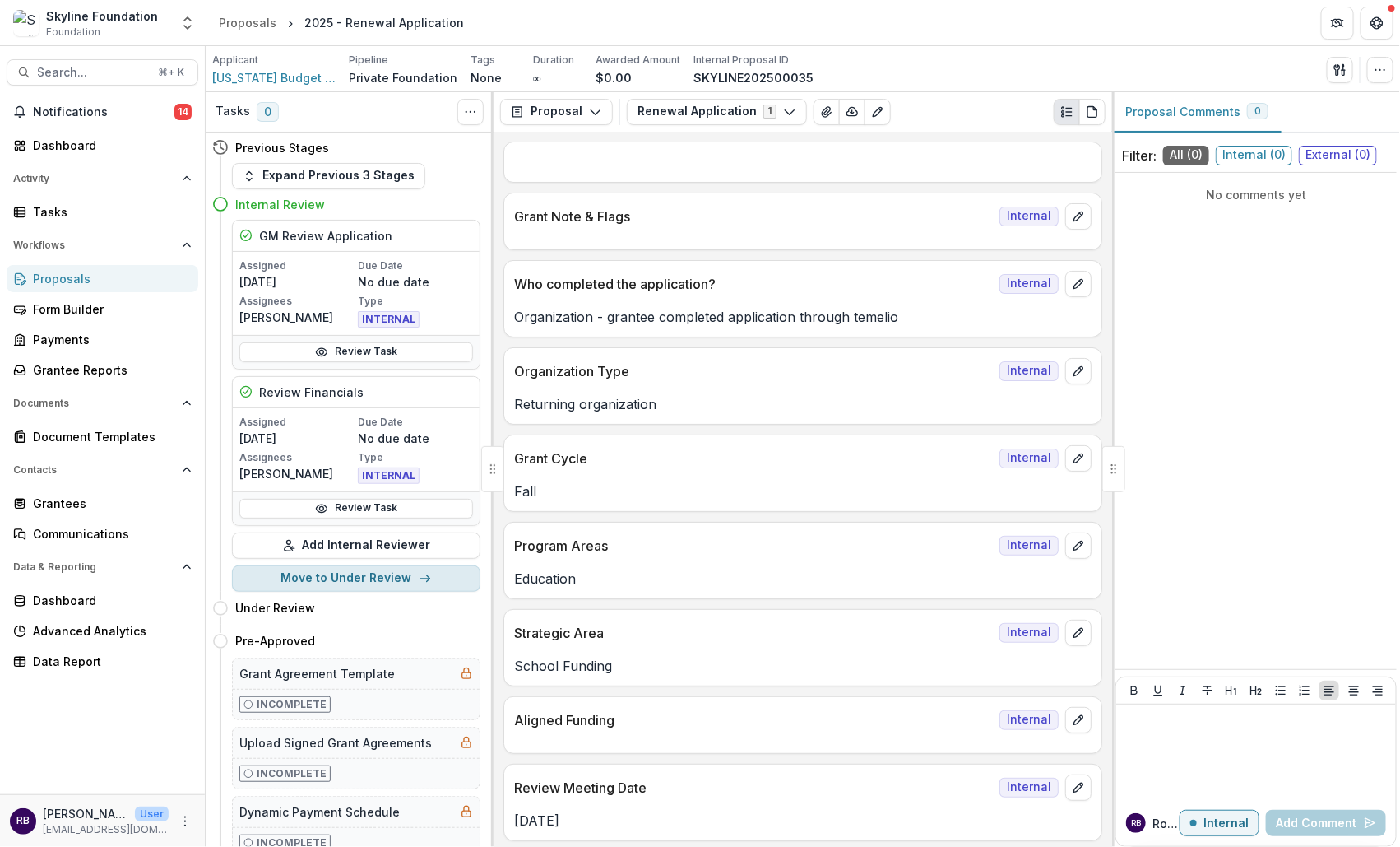
click at [359, 568] on button "Move to Under Review" at bounding box center [356, 578] width 248 height 27
select select "**********"
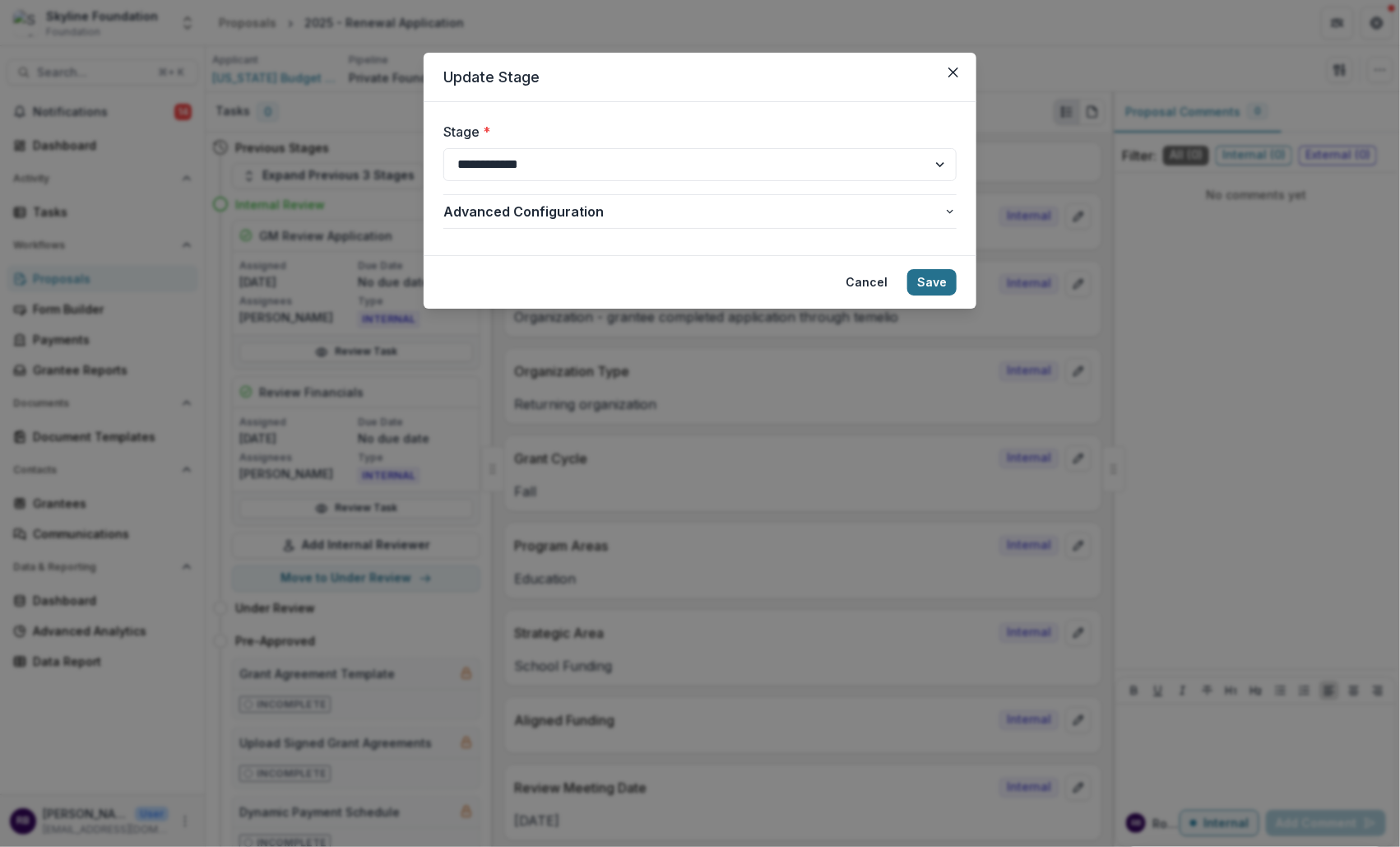
click at [936, 284] on button "Save" at bounding box center [931, 282] width 49 height 27
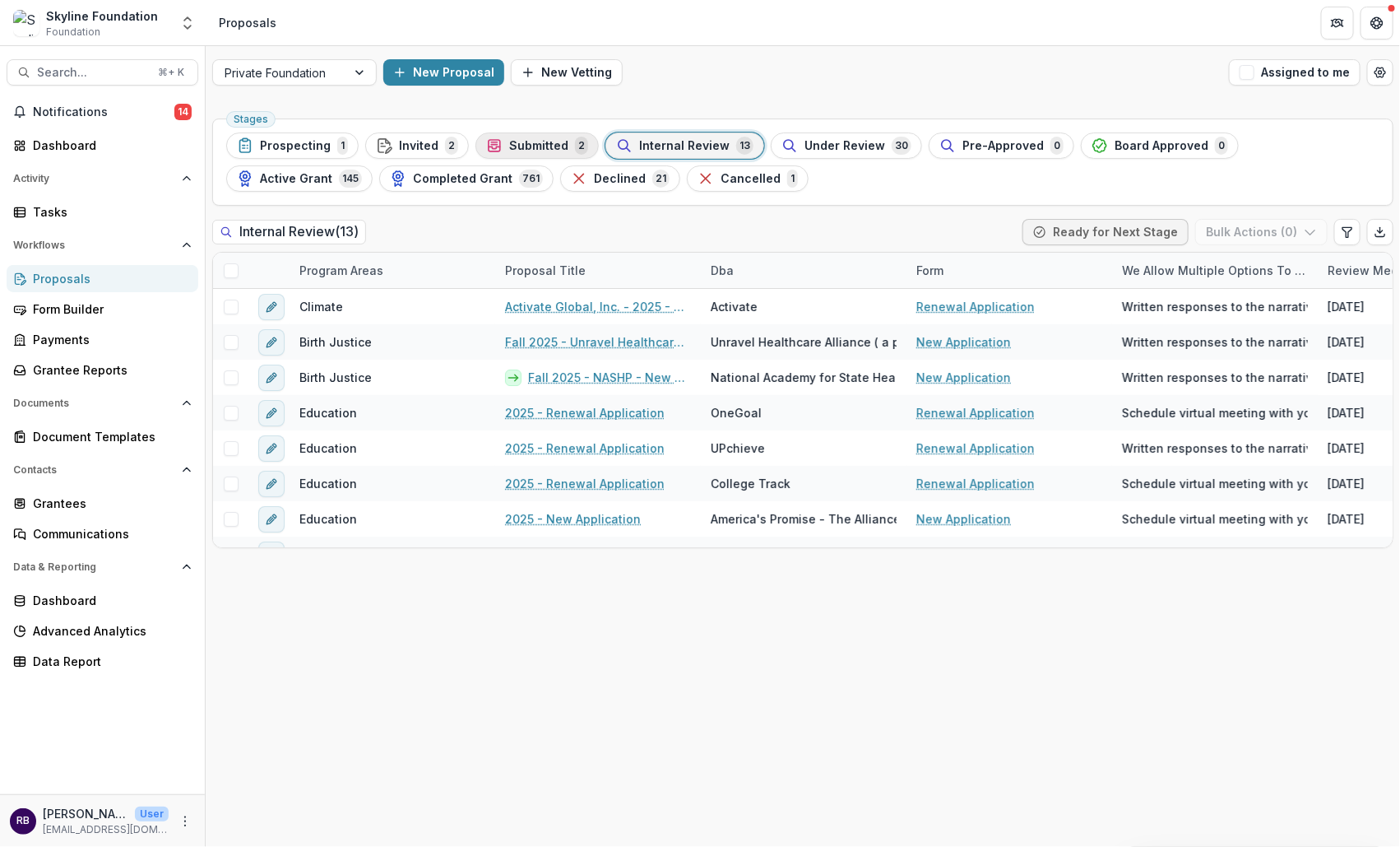
click at [541, 143] on span "Submitted" at bounding box center [539, 146] width 59 height 14
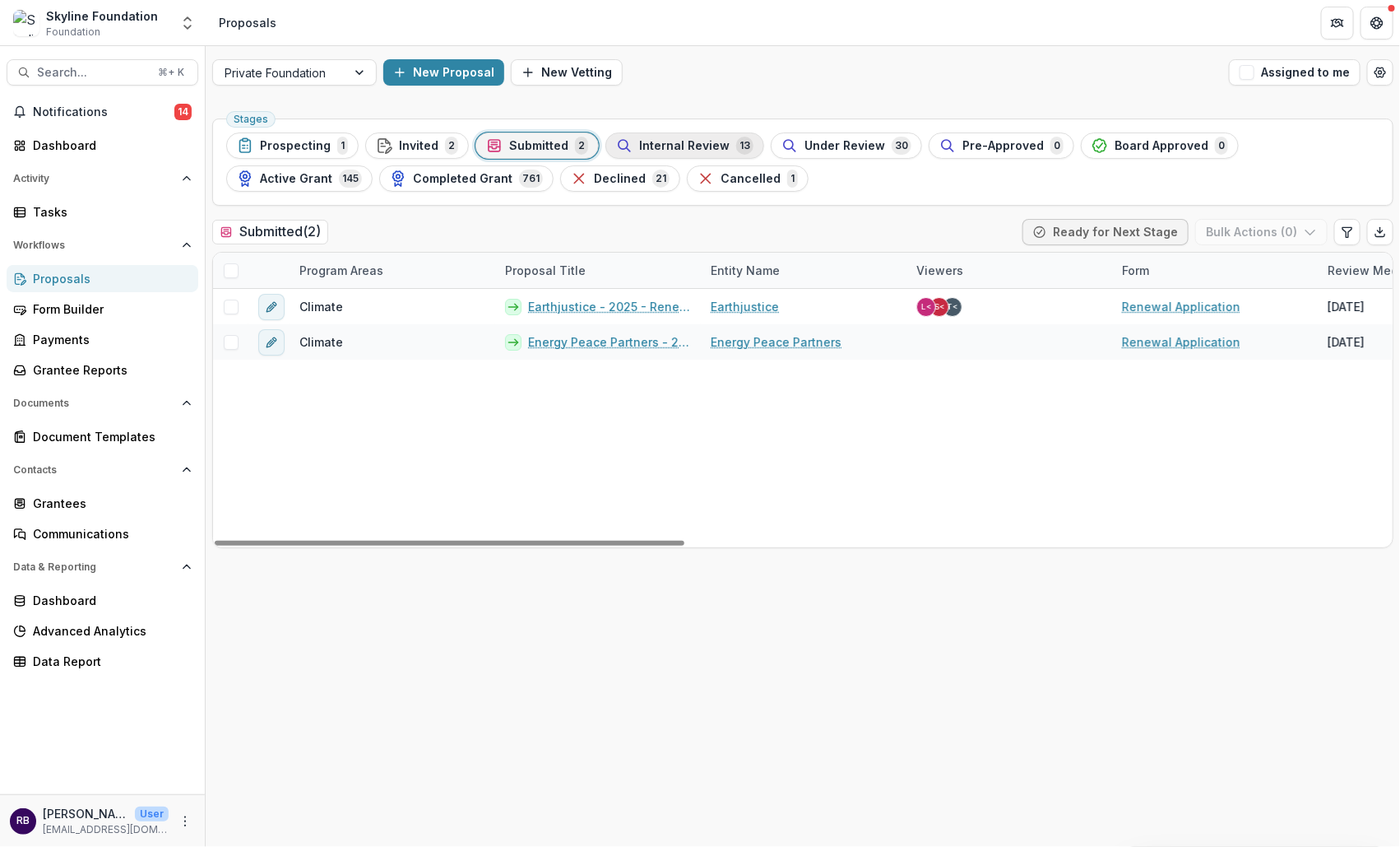
click at [667, 147] on span "Internal Review" at bounding box center [684, 146] width 91 height 14
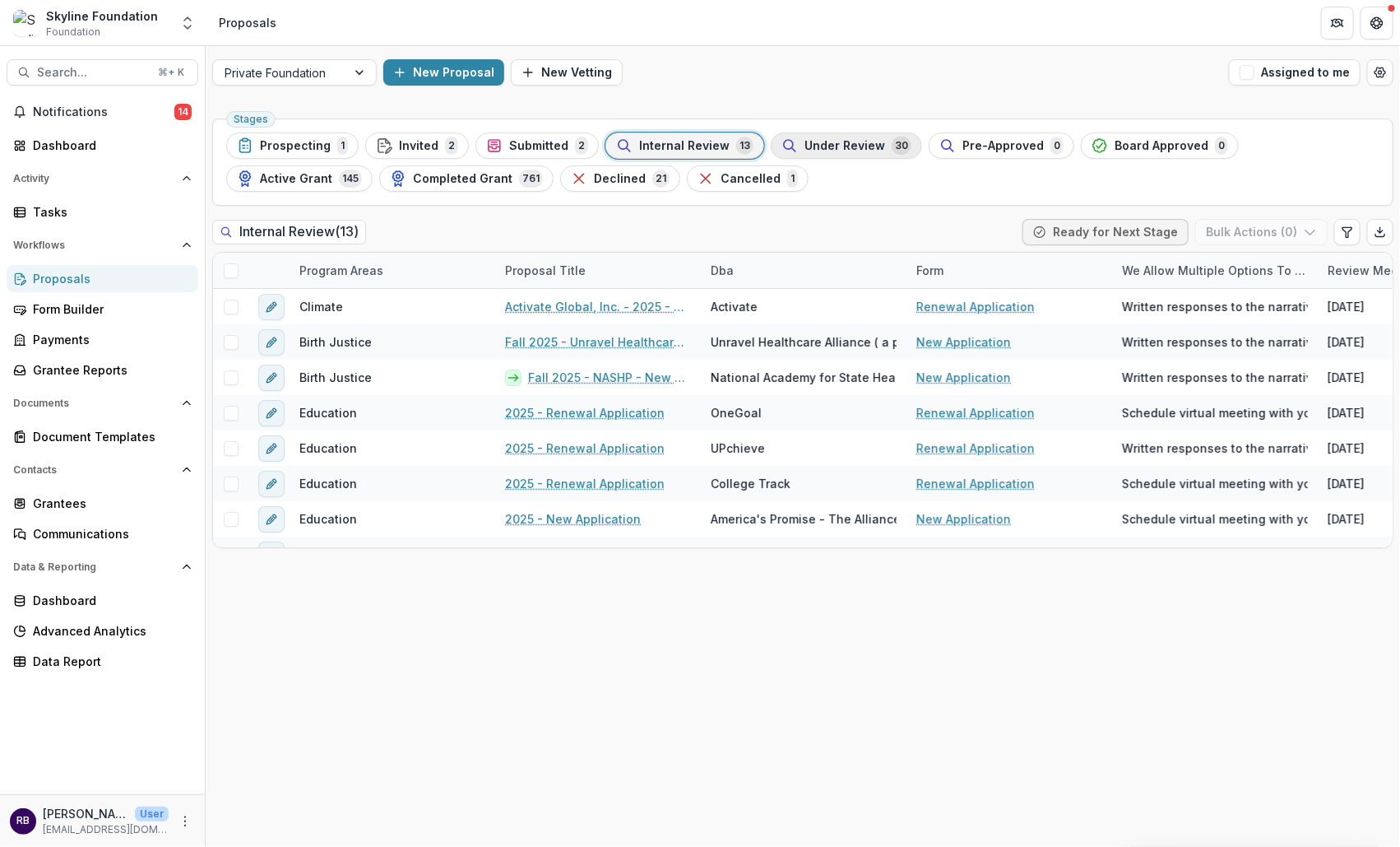
click at [804, 139] on span "Under Review" at bounding box center [844, 146] width 80 height 14
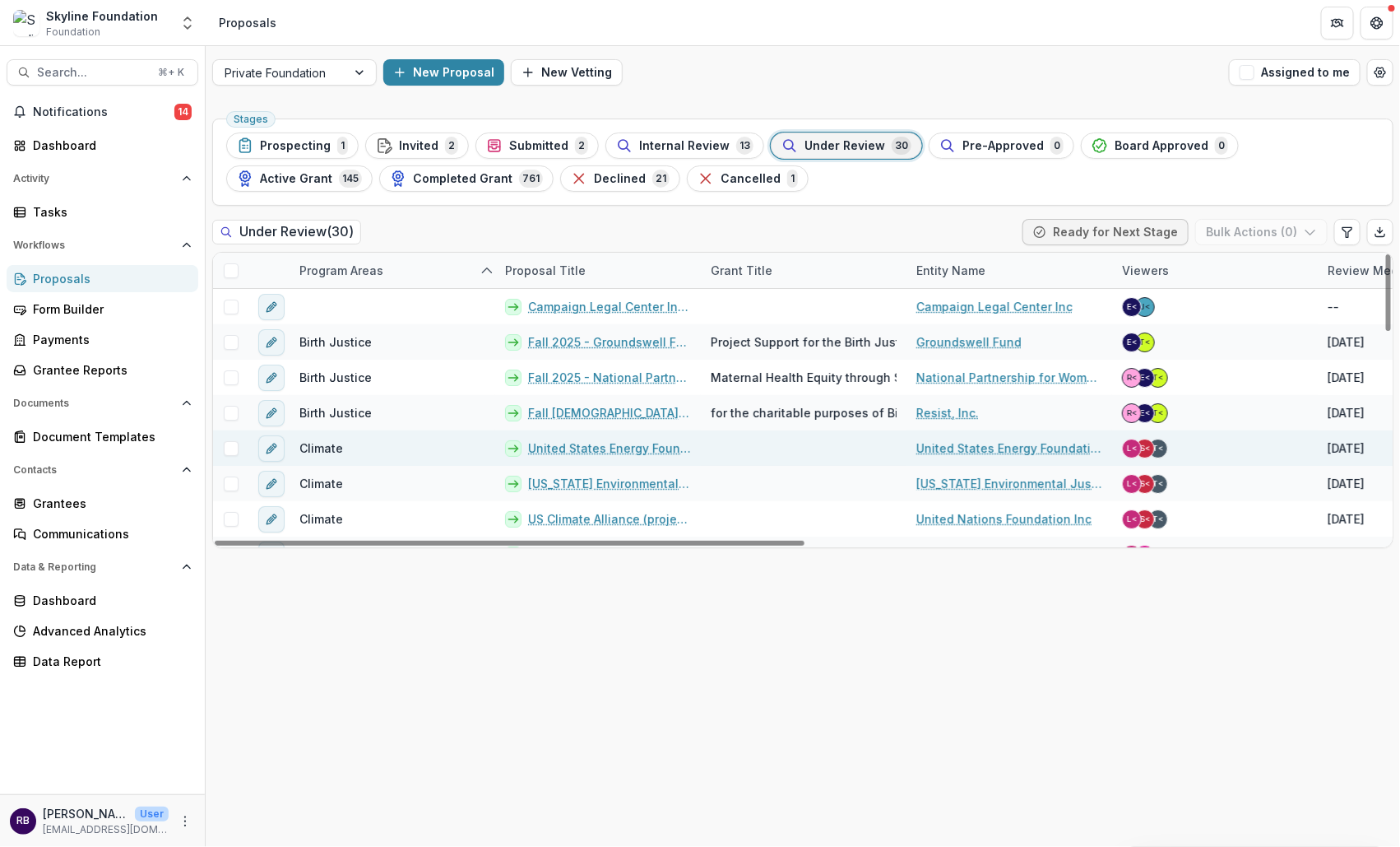
click at [637, 444] on link "United States Energy Foundation - 2025 - Renewal Application" at bounding box center [609, 448] width 163 height 17
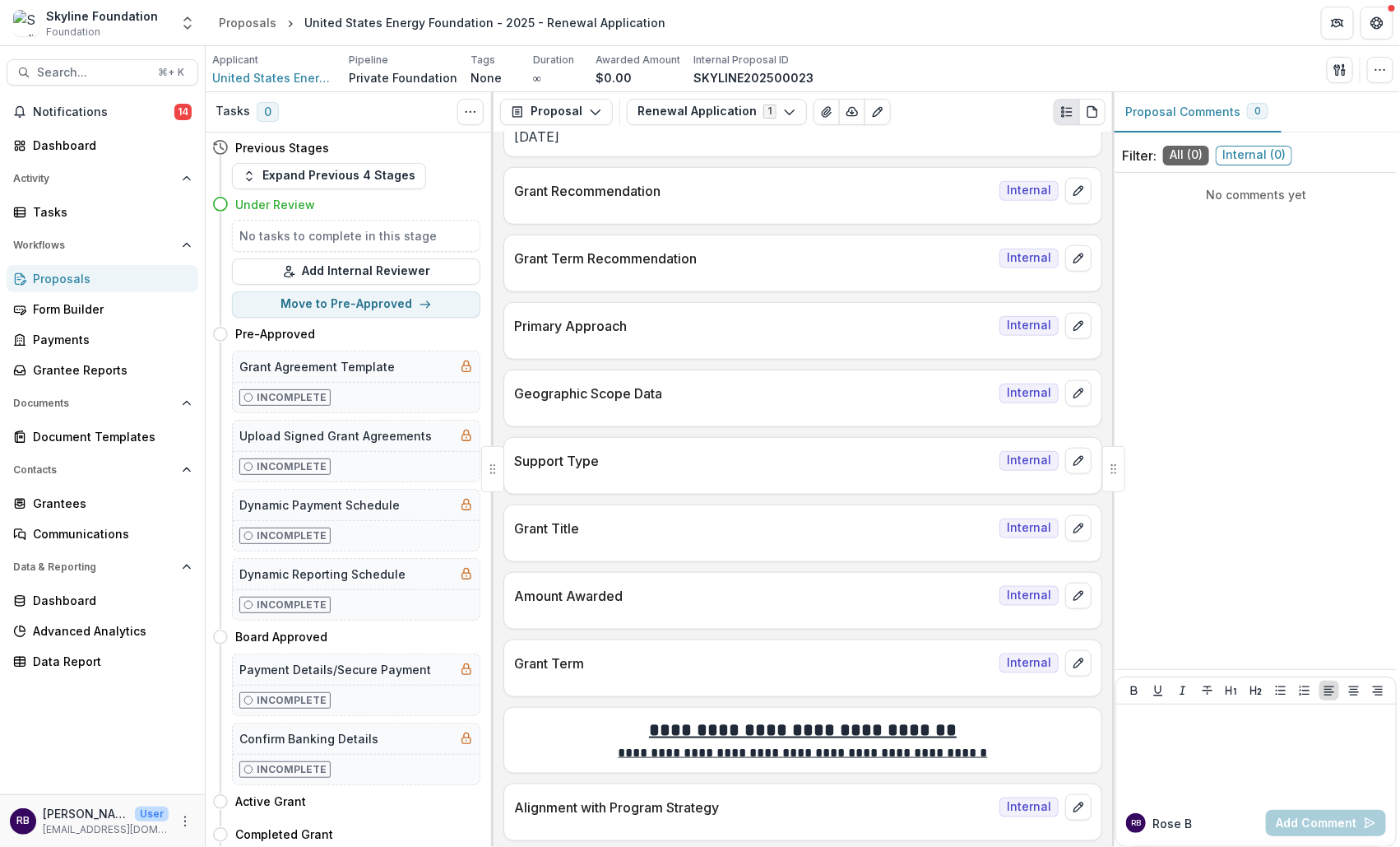
scroll to position [759, 0]
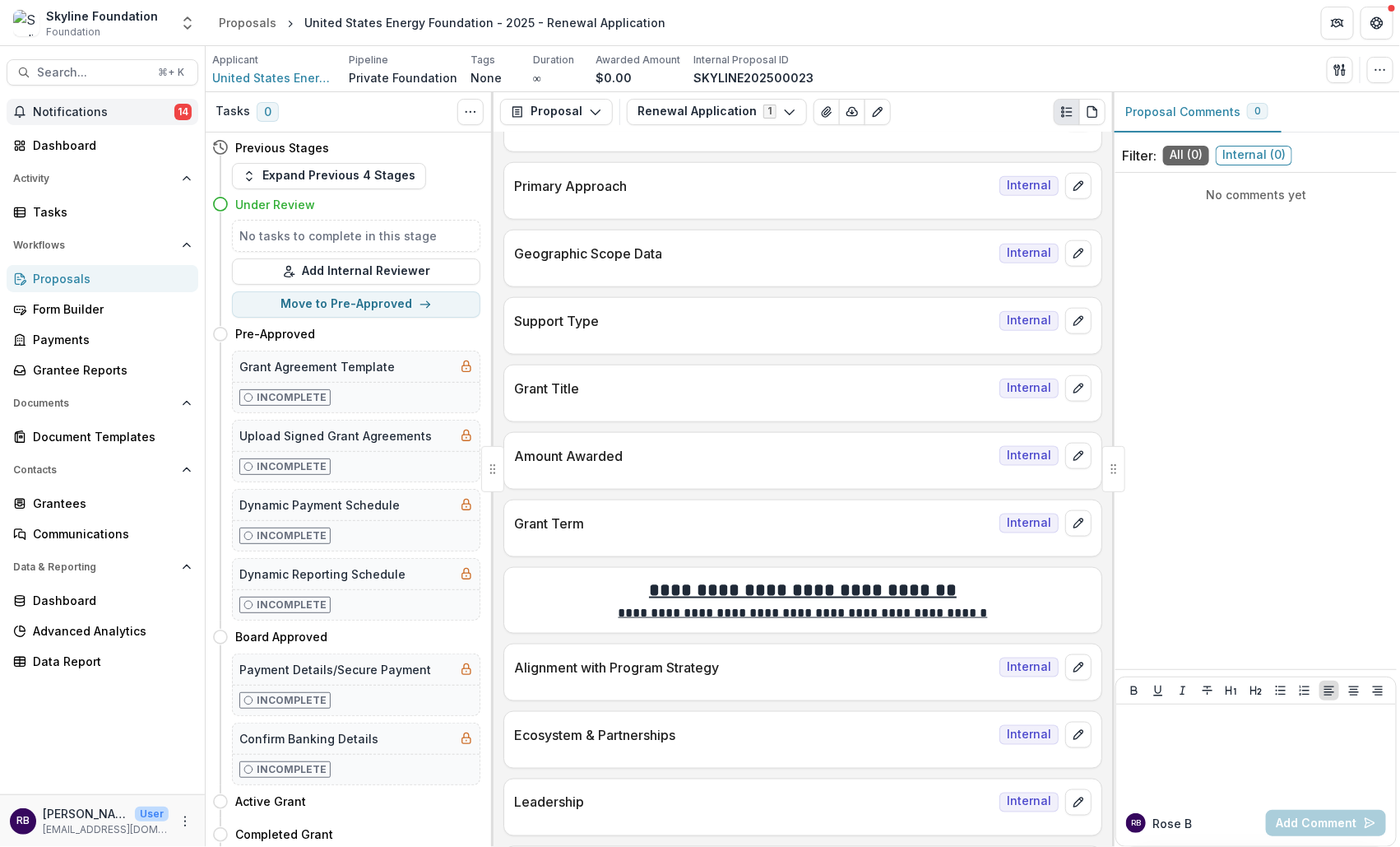
click at [155, 111] on span "Notifications" at bounding box center [103, 112] width 141 height 14
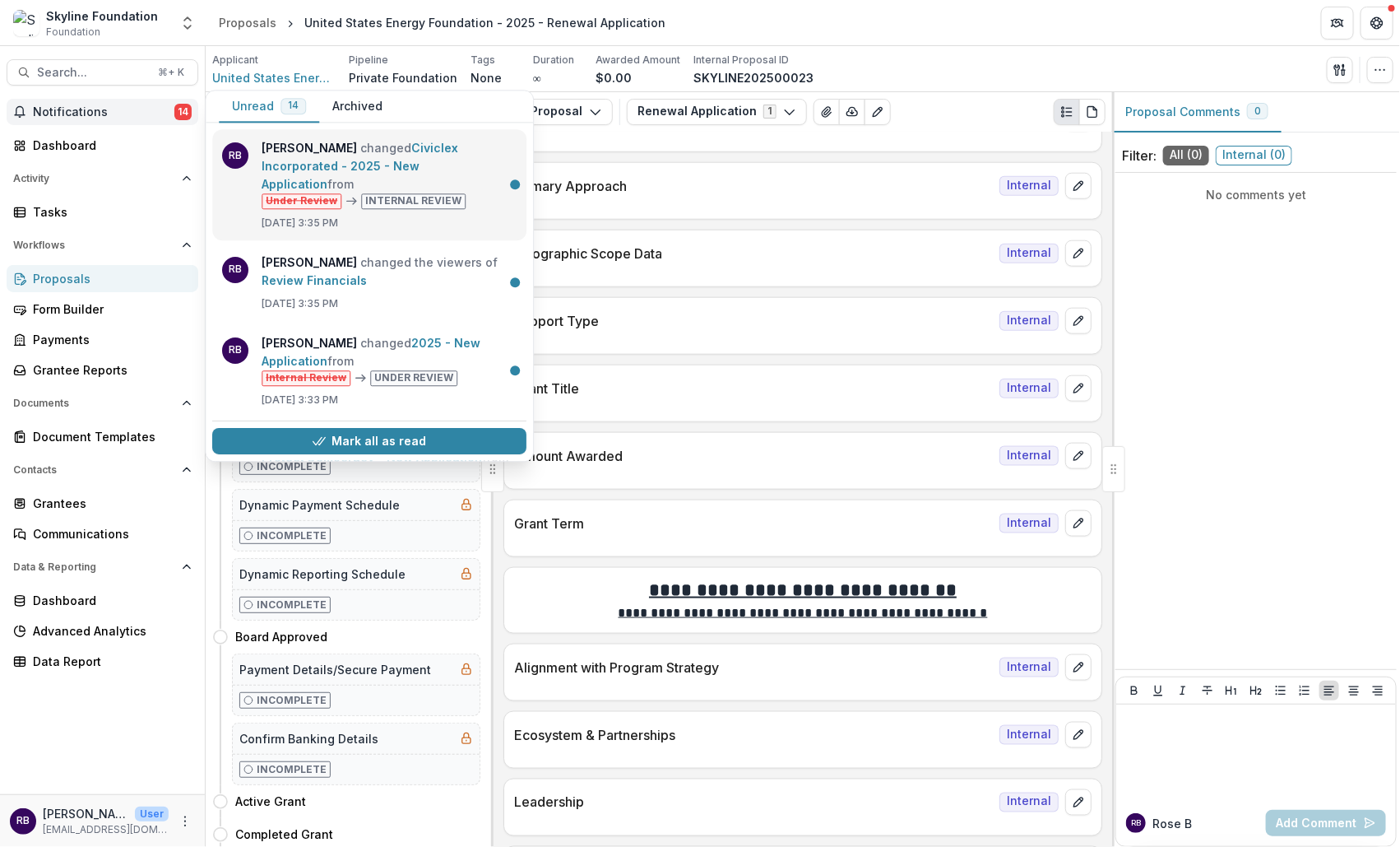
scroll to position [572, 0]
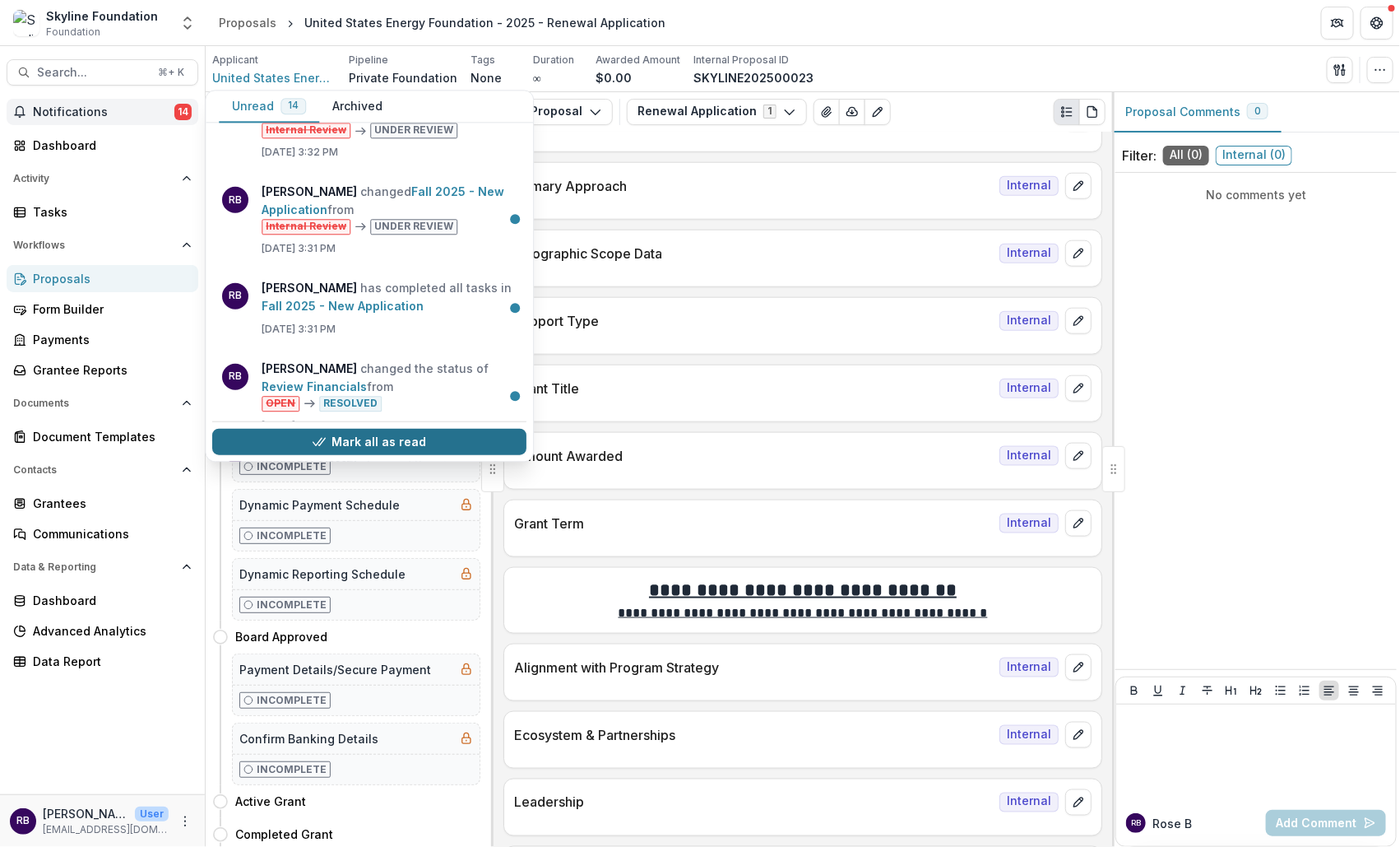
click at [384, 436] on button "Mark all as read" at bounding box center [369, 441] width 314 height 27
